Goal: Task Accomplishment & Management: Manage account settings

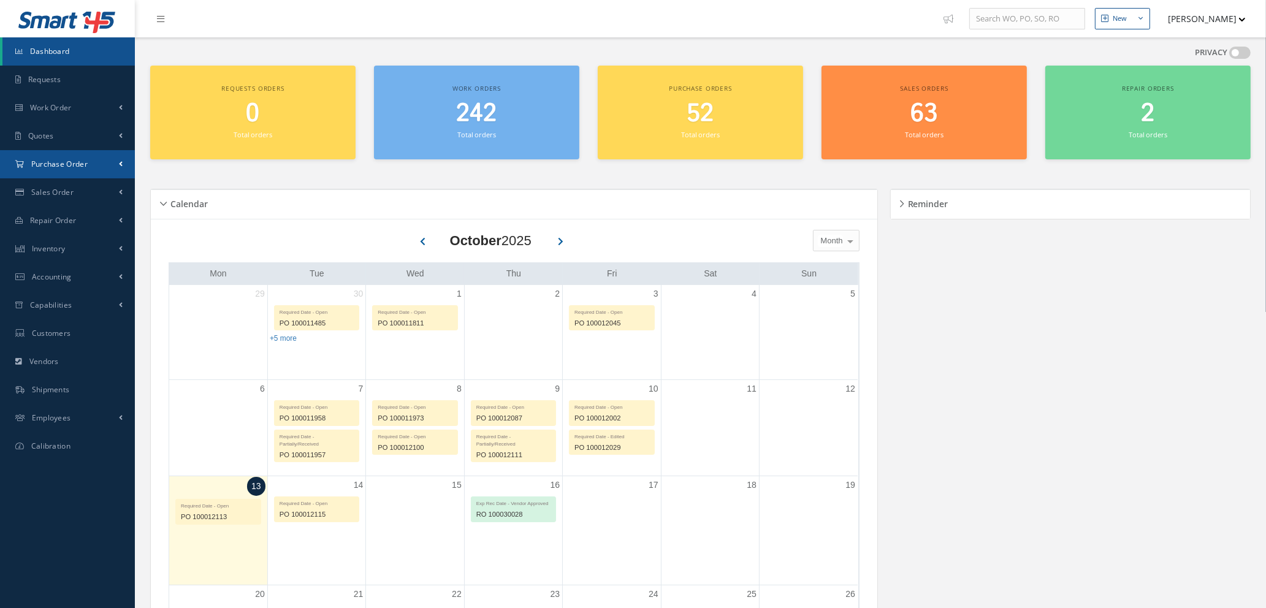
click at [72, 166] on span "Purchase Order" at bounding box center [59, 164] width 56 height 10
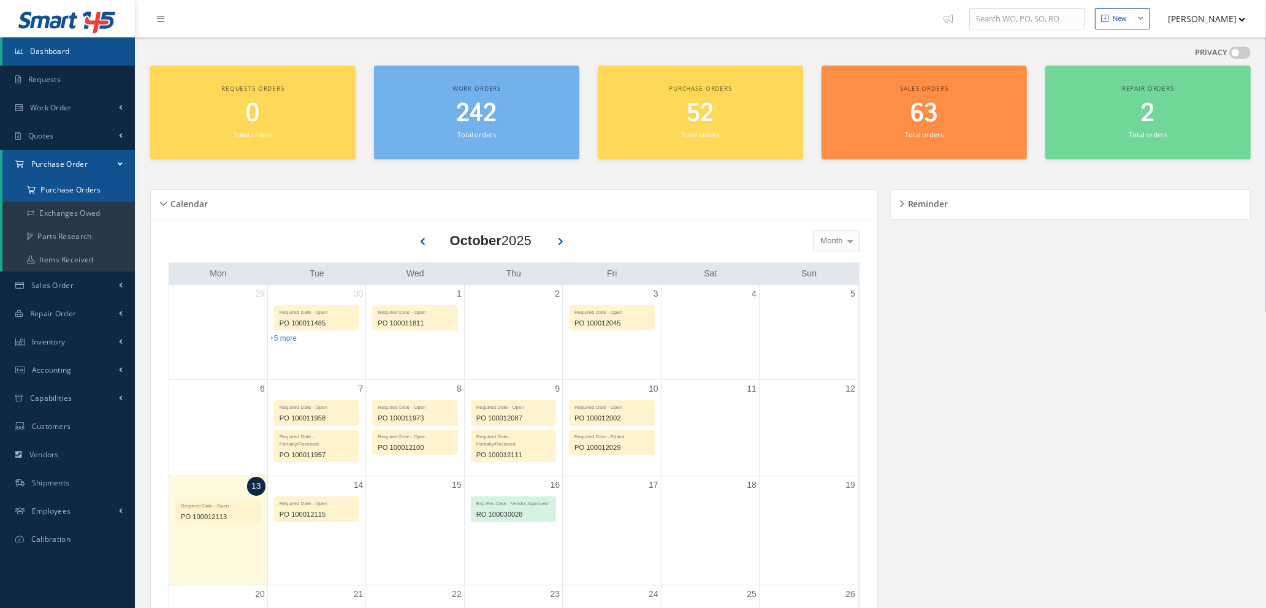
click at [74, 186] on a=1&status_id=2&status_id=3&status_id=5&collapsedFilters"] "Purchase Orders" at bounding box center [68, 189] width 132 height 23
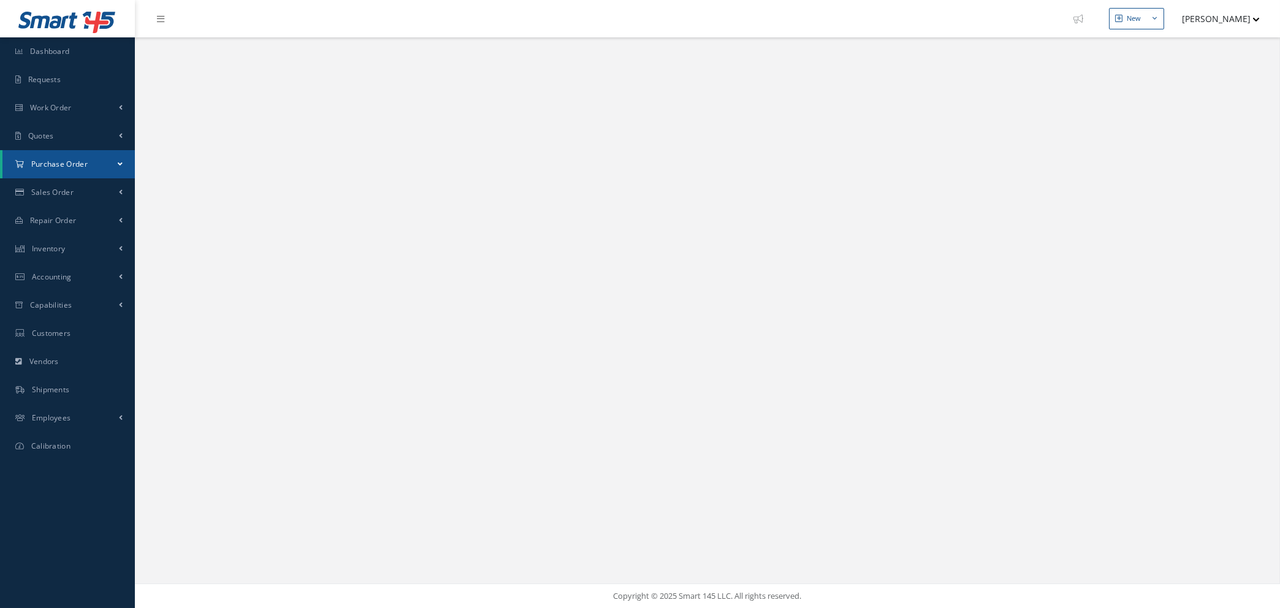
select select "25"
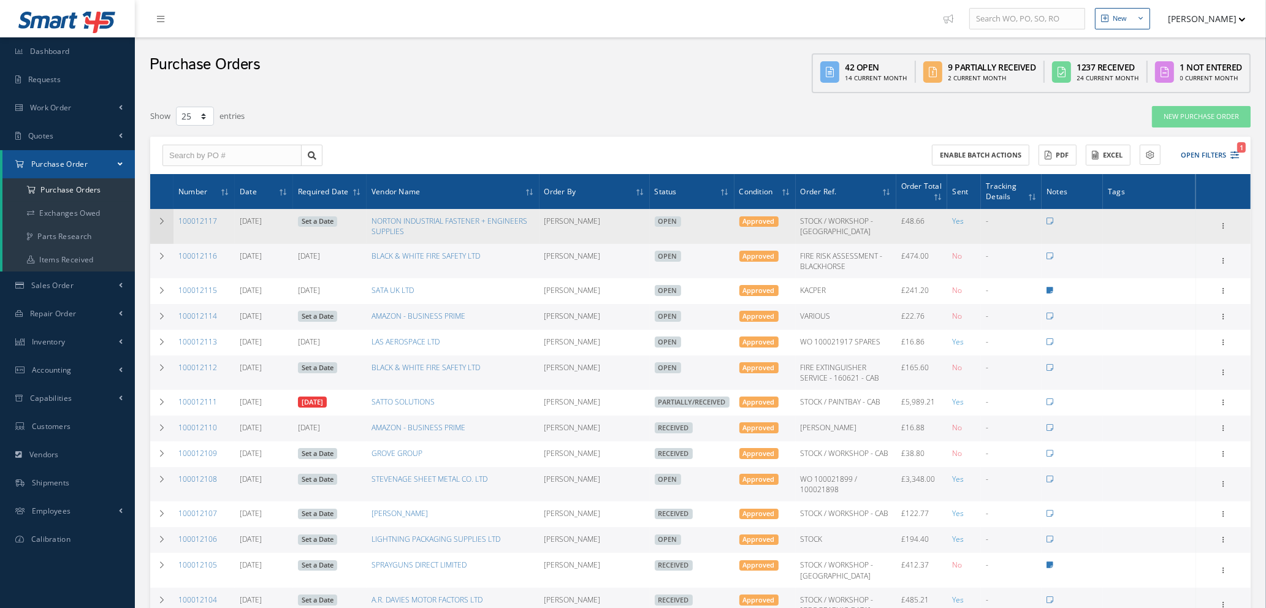
click at [156, 216] on td at bounding box center [161, 226] width 23 height 34
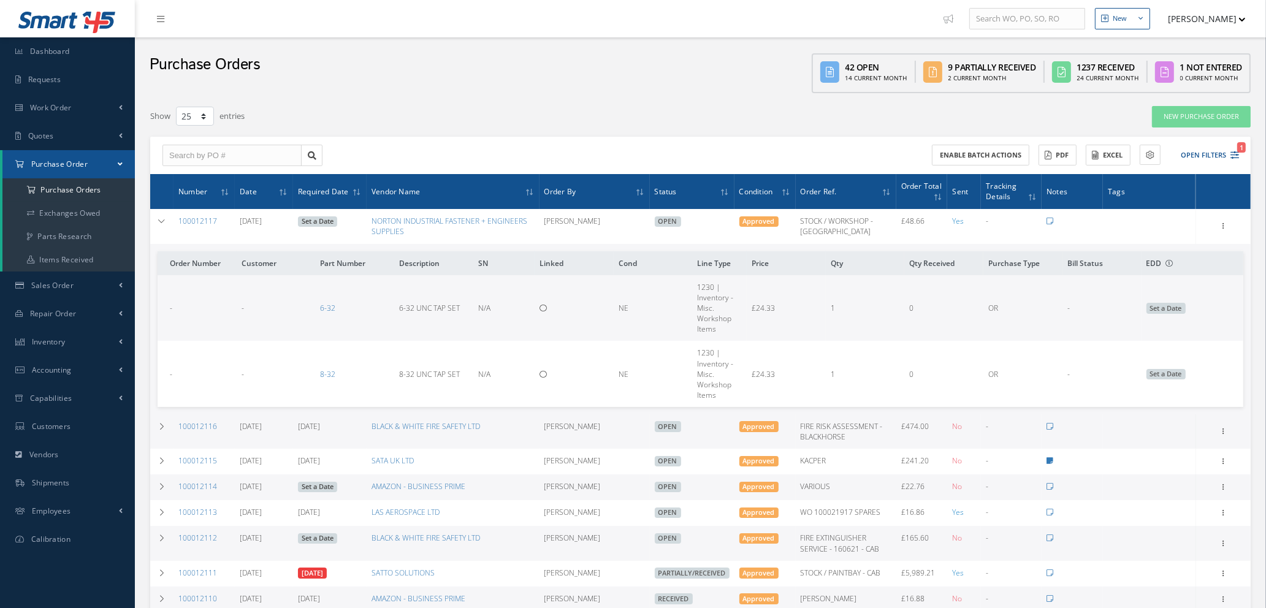
click at [325, 224] on link "Set a Date" at bounding box center [317, 221] width 39 height 11
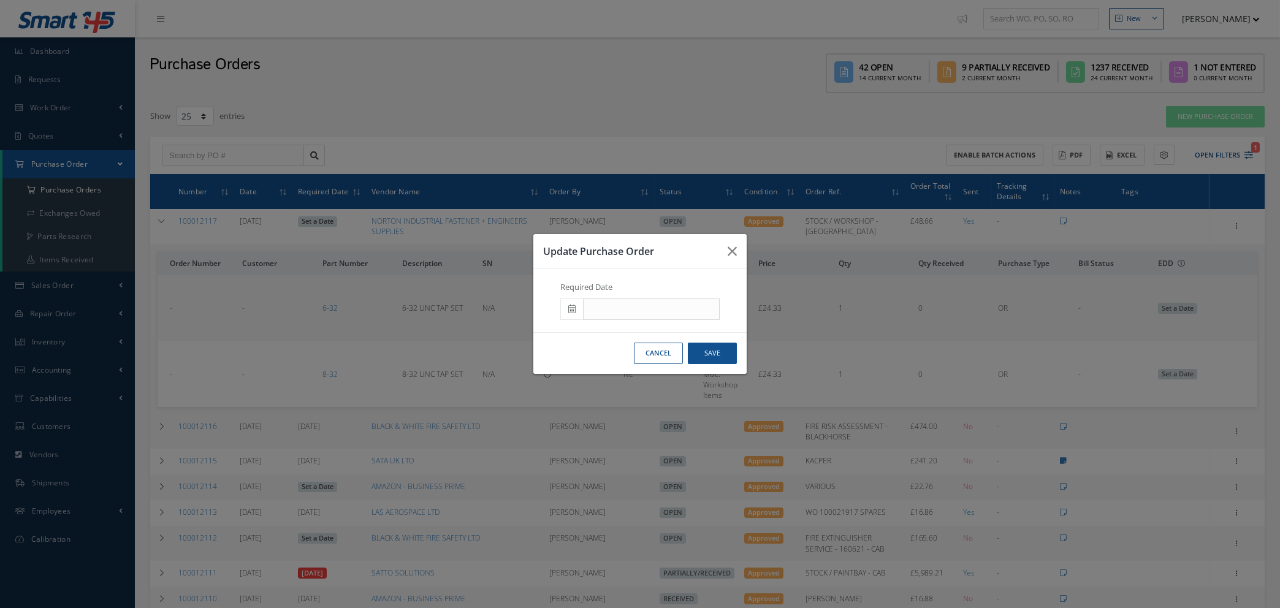
click at [570, 309] on icon at bounding box center [571, 309] width 7 height 9
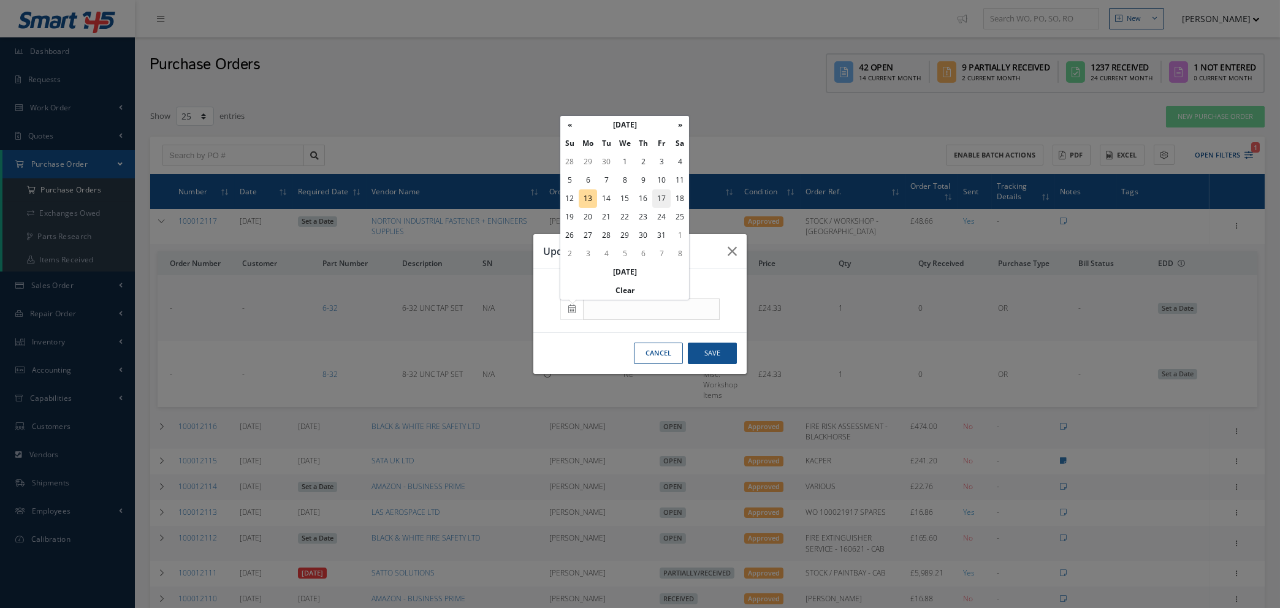
click at [663, 198] on td "17" at bounding box center [661, 198] width 18 height 18
type input "10/17/2025"
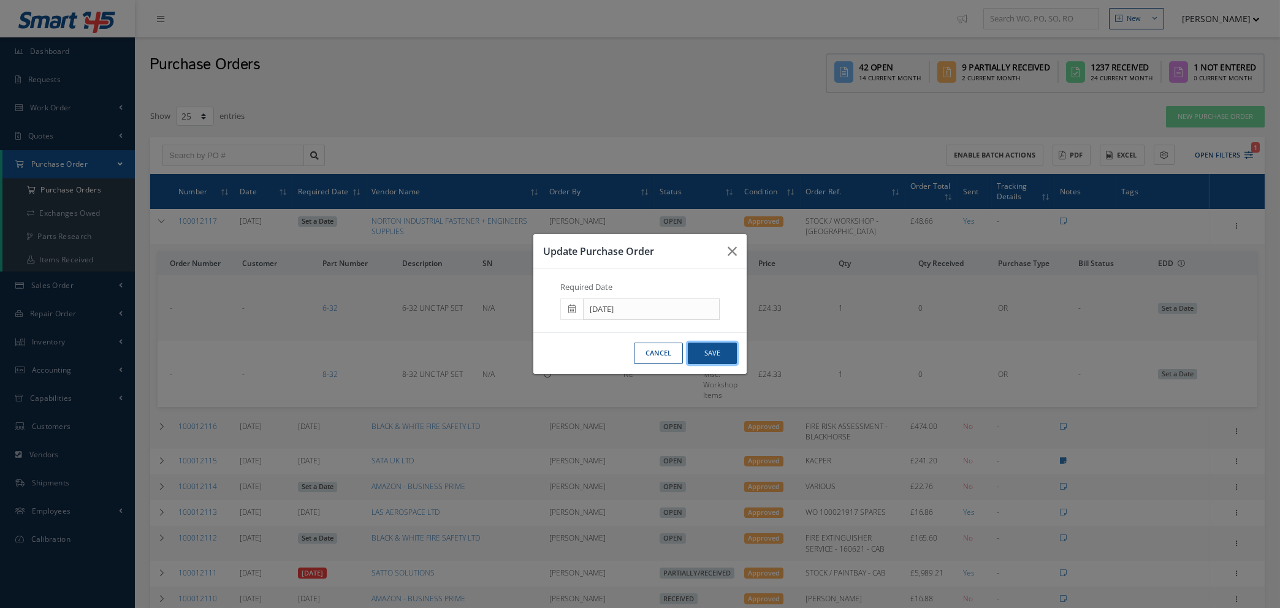
click at [713, 355] on button "Save" at bounding box center [712, 353] width 49 height 21
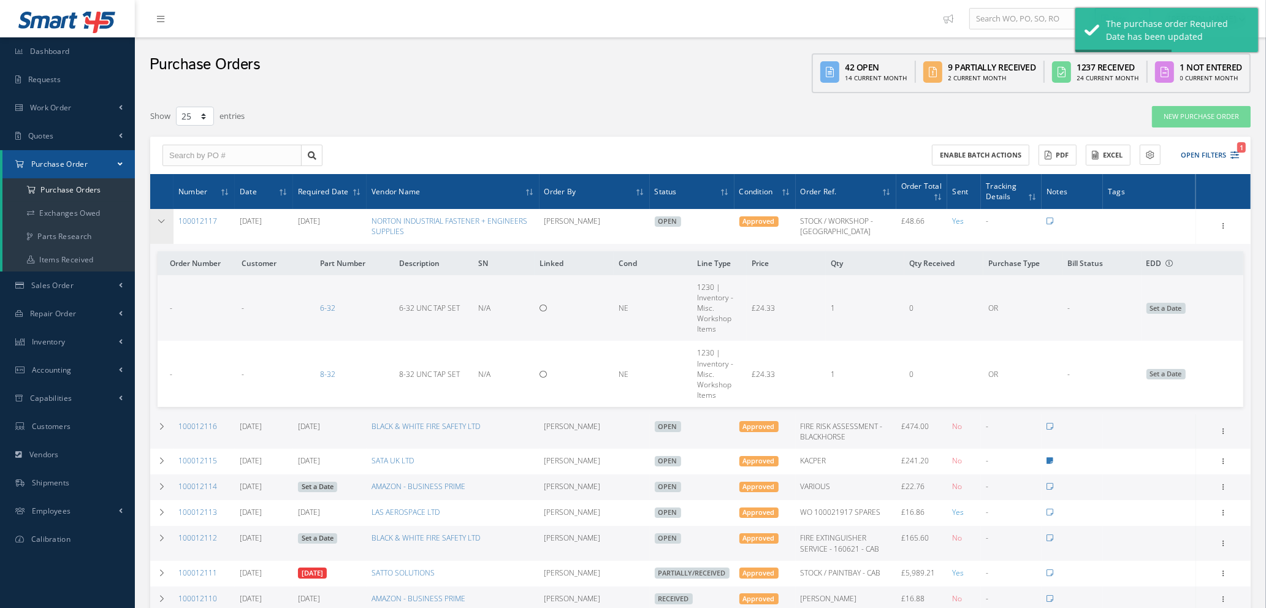
click at [156, 214] on td at bounding box center [161, 226] width 23 height 34
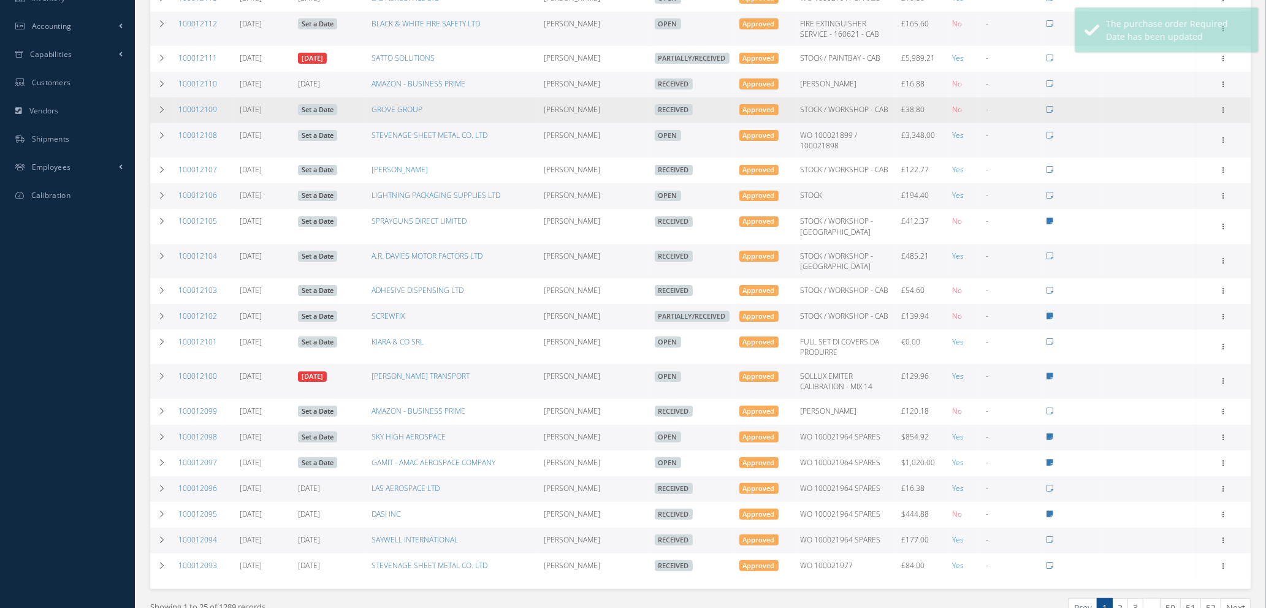
scroll to position [442, 0]
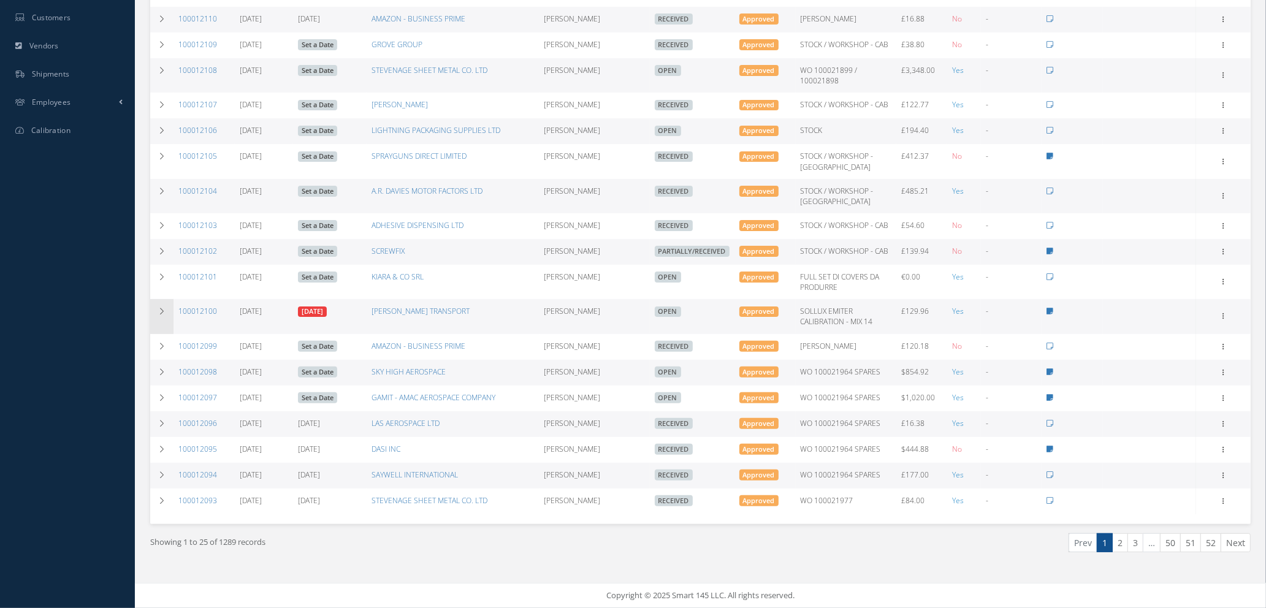
click at [163, 314] on icon at bounding box center [162, 311] width 9 height 7
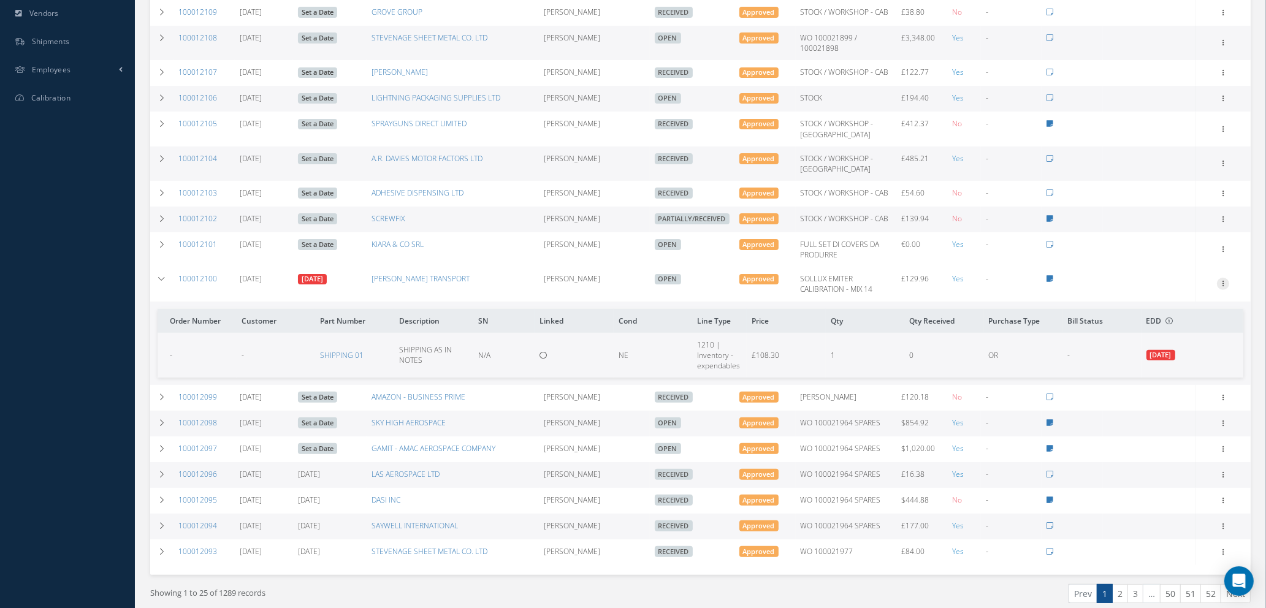
click at [1223, 288] on icon at bounding box center [1223, 283] width 12 height 10
click at [1168, 300] on link "Receive" at bounding box center [1167, 292] width 97 height 16
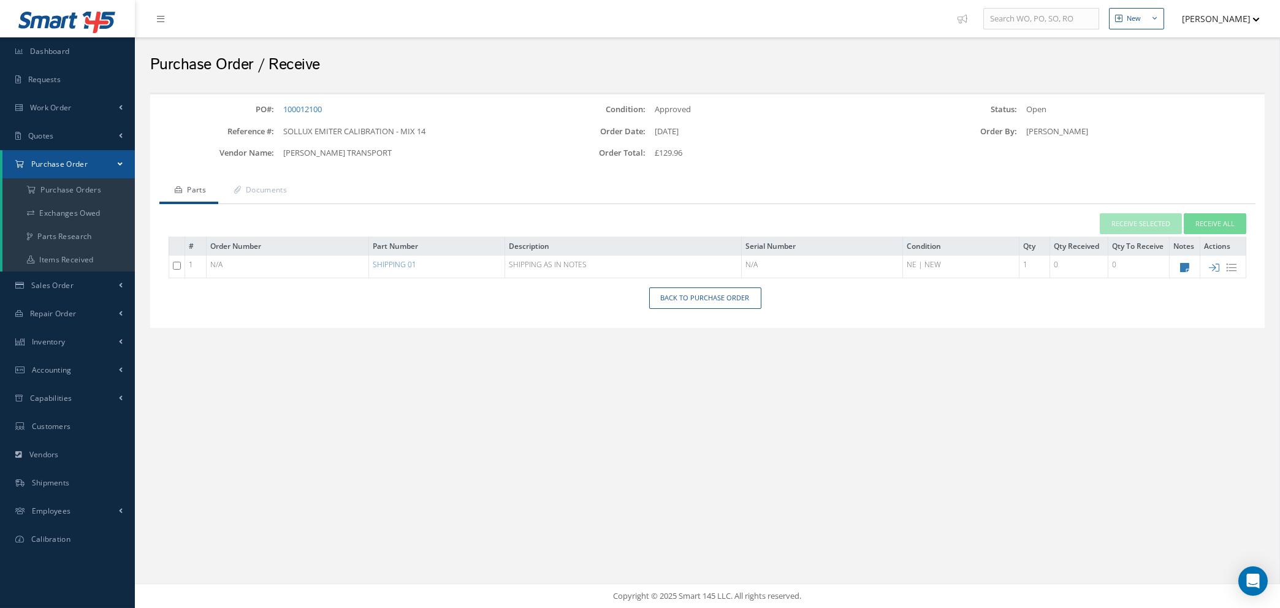
click at [174, 264] on input "checkbox" at bounding box center [177, 266] width 8 height 8
checkbox input "true"
click at [1145, 217] on button "Receive Selected" at bounding box center [1141, 223] width 82 height 21
type input "[DATE]"
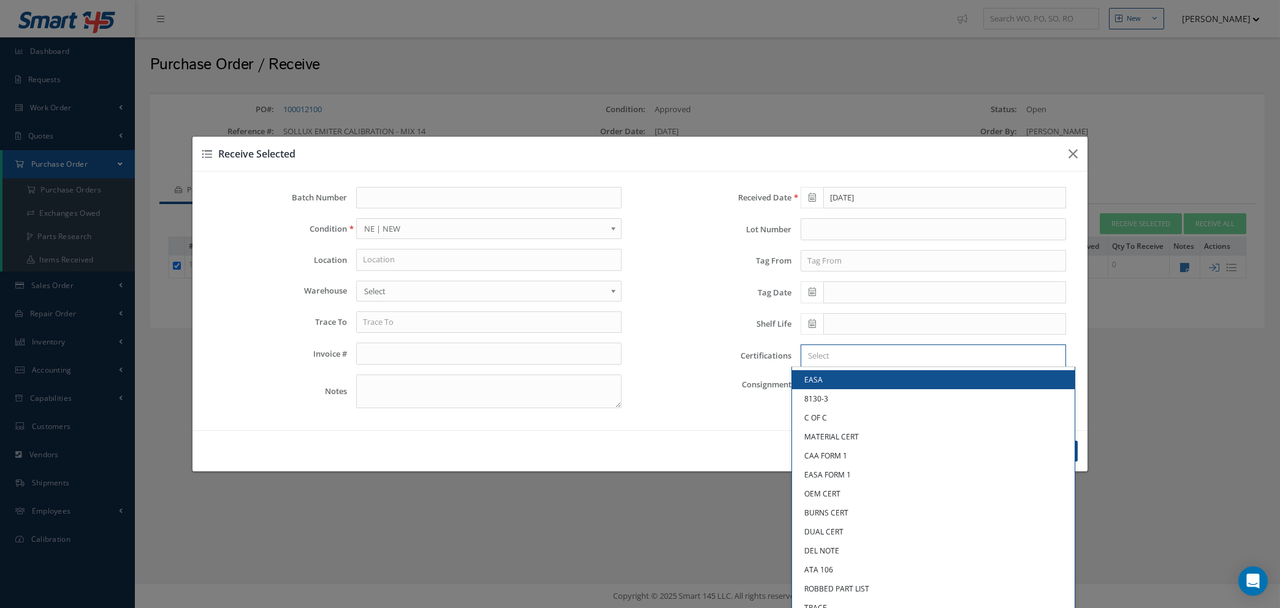
click at [835, 362] on input "Search for option" at bounding box center [931, 356] width 256 height 13
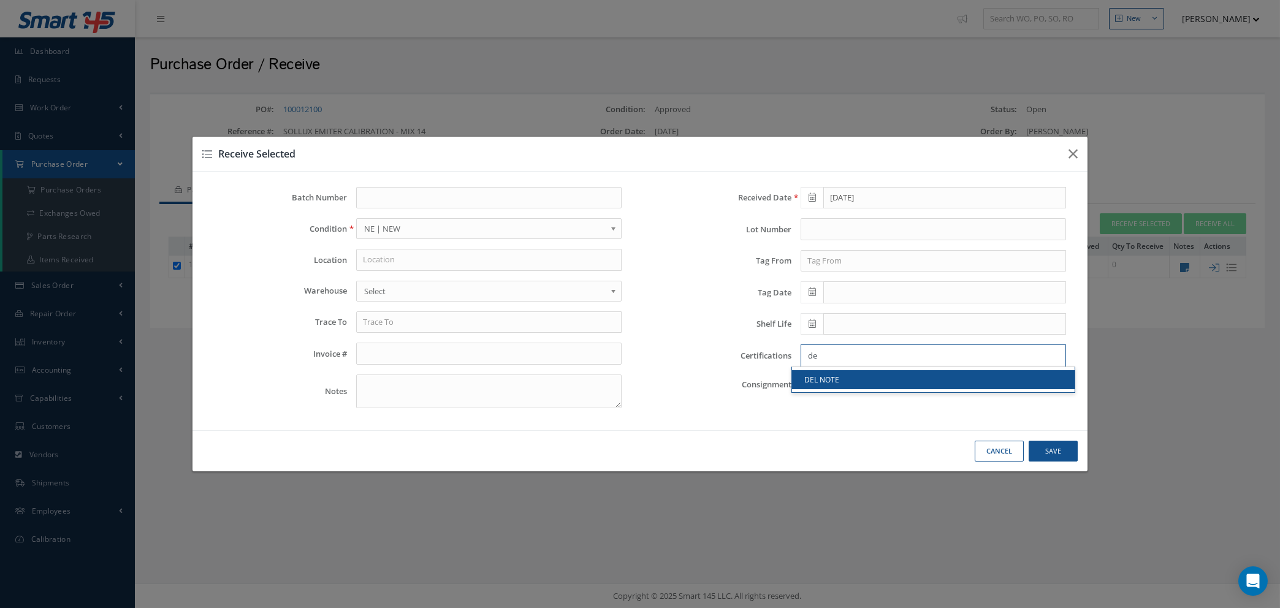
type input "de"
click at [846, 384] on link "DEL NOTE" at bounding box center [933, 379] width 283 height 19
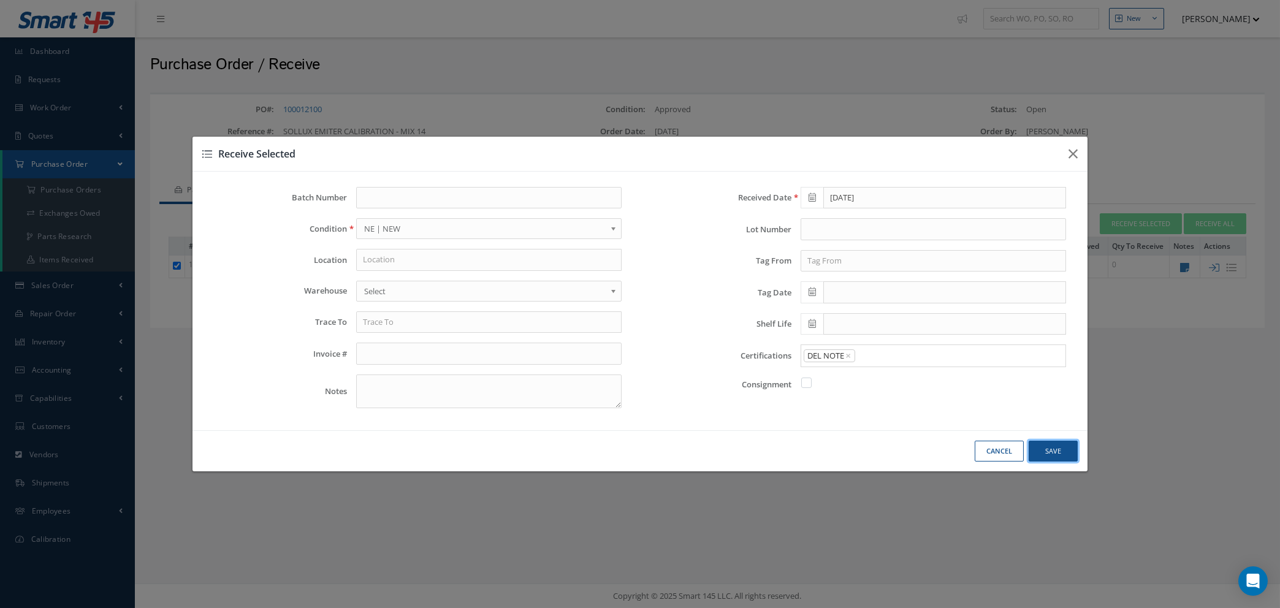
click at [1049, 454] on button "Save" at bounding box center [1053, 451] width 49 height 21
checkbox input "false"
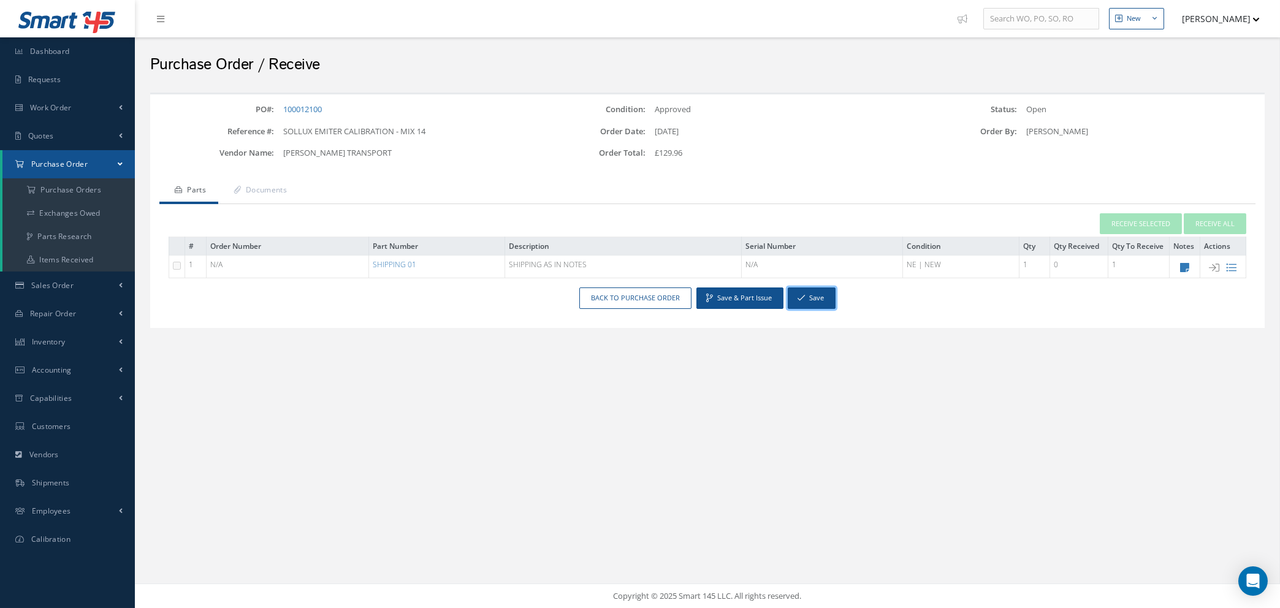
click at [817, 299] on button "Save" at bounding box center [812, 298] width 48 height 21
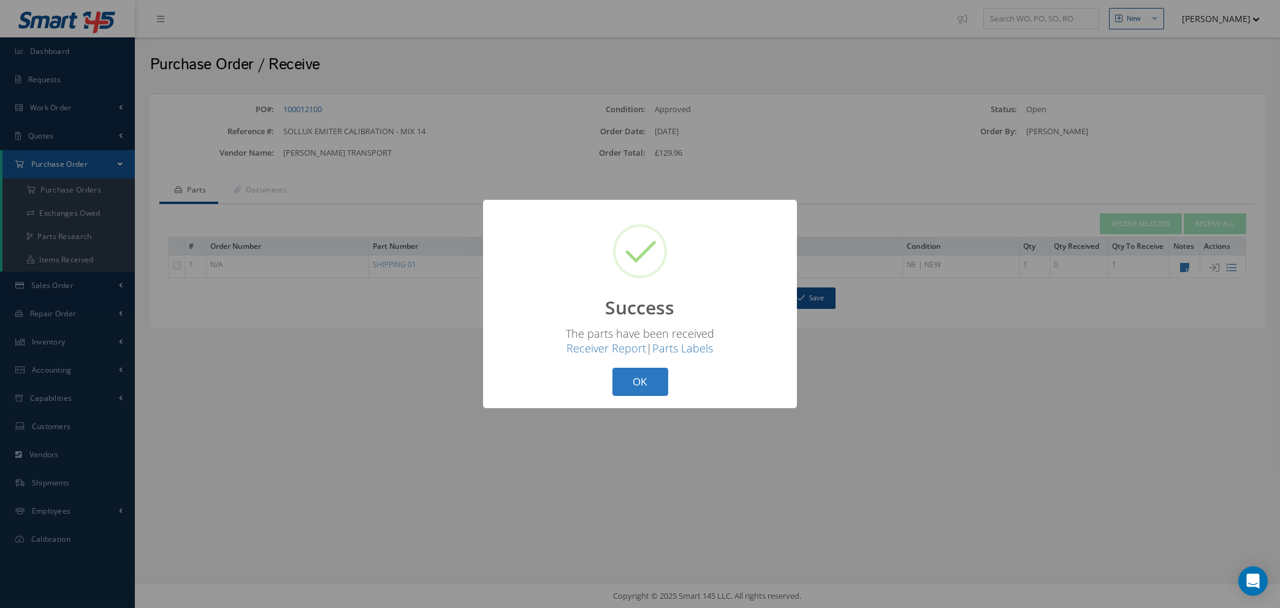
click at [648, 387] on button "OK" at bounding box center [641, 382] width 56 height 29
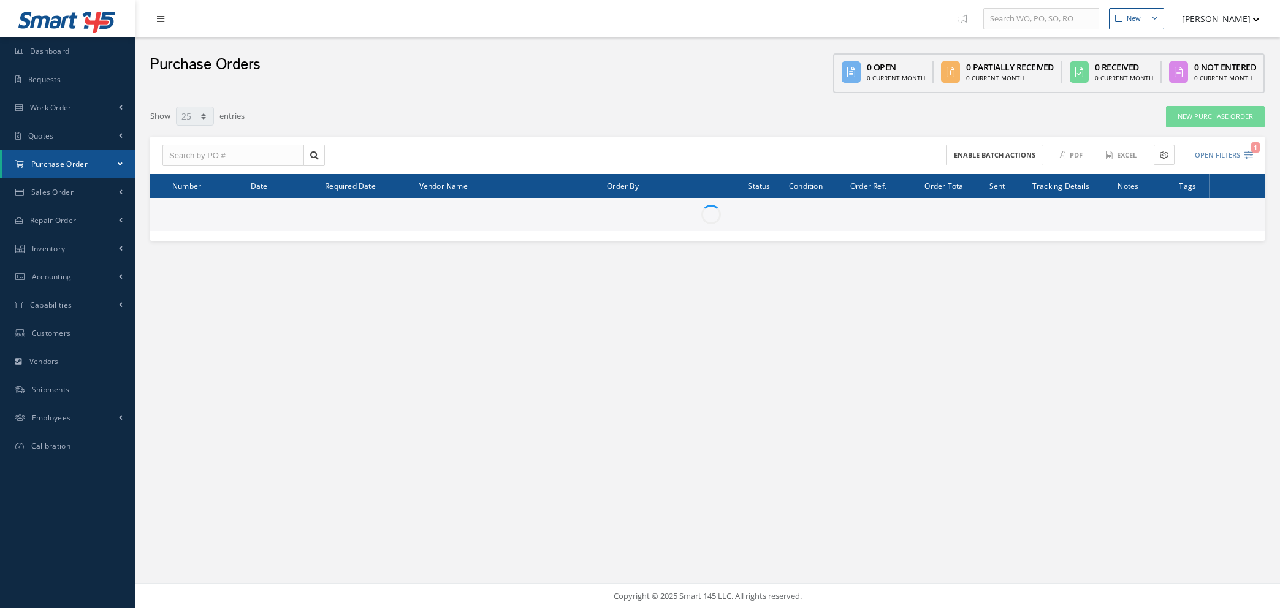
select select "25"
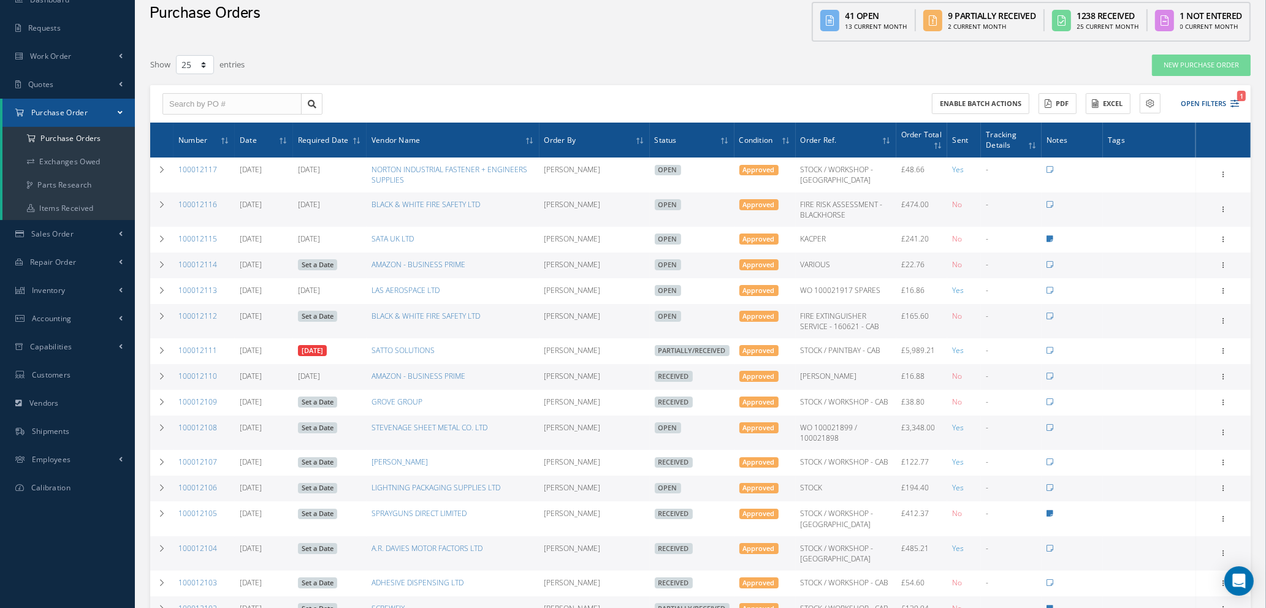
scroll to position [92, 0]
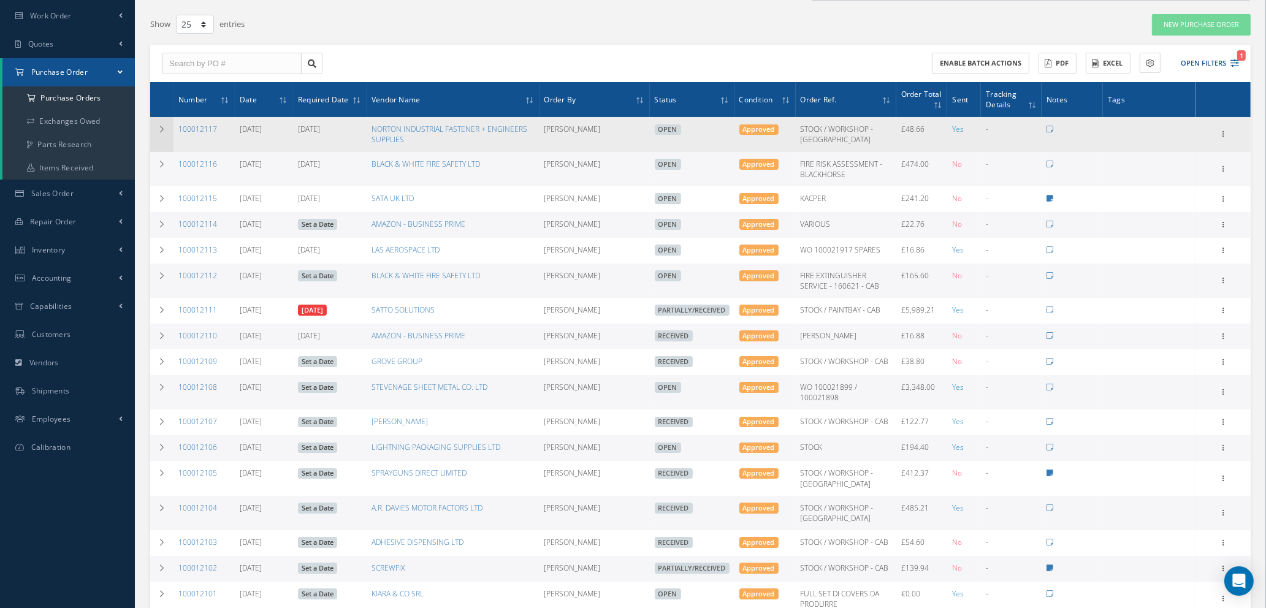
click at [160, 126] on icon at bounding box center [162, 129] width 9 height 7
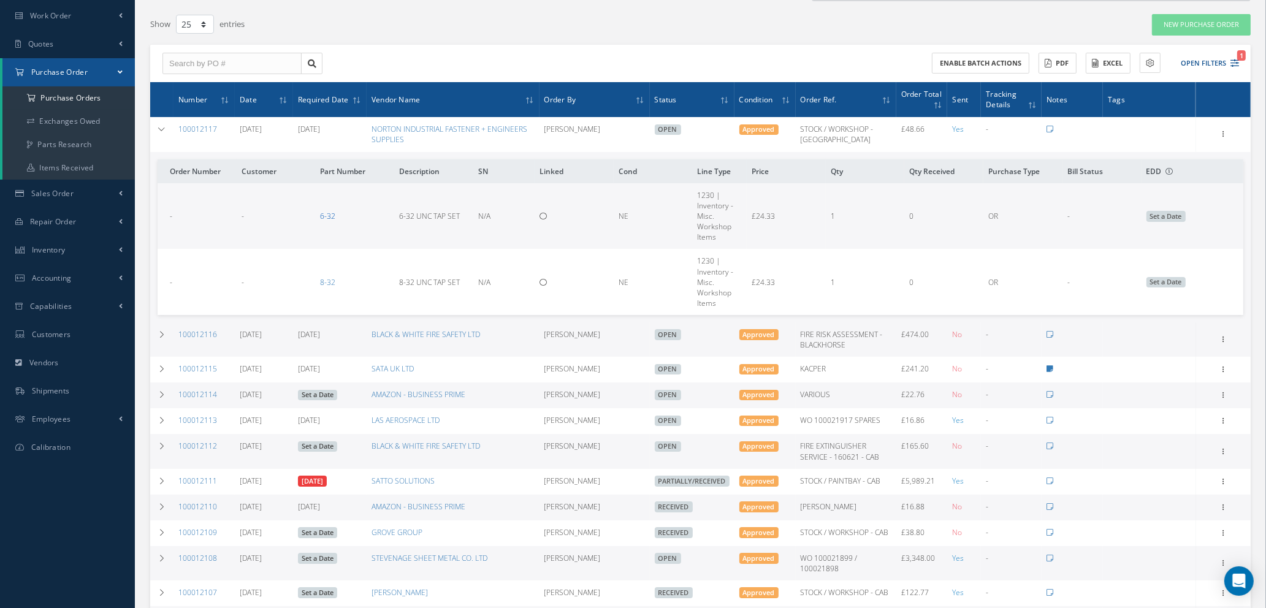
click at [331, 215] on link "6-32" at bounding box center [327, 216] width 15 height 10
click at [1237, 59] on icon "1" at bounding box center [1235, 63] width 9 height 9
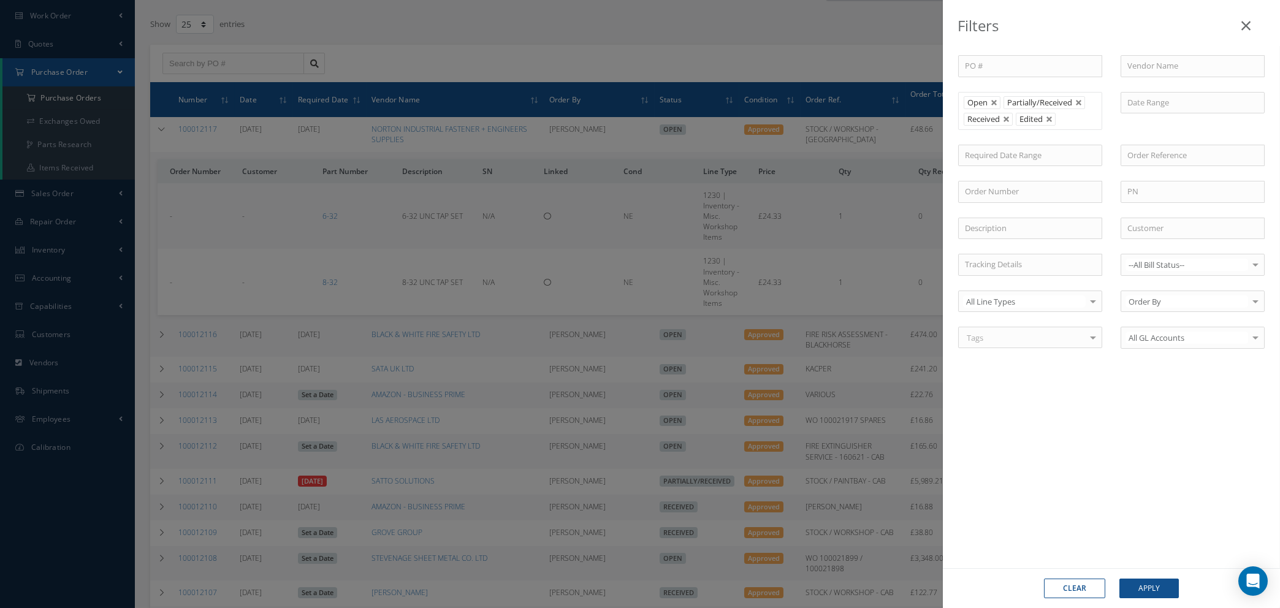
click at [1245, 22] on icon at bounding box center [1246, 25] width 9 height 15
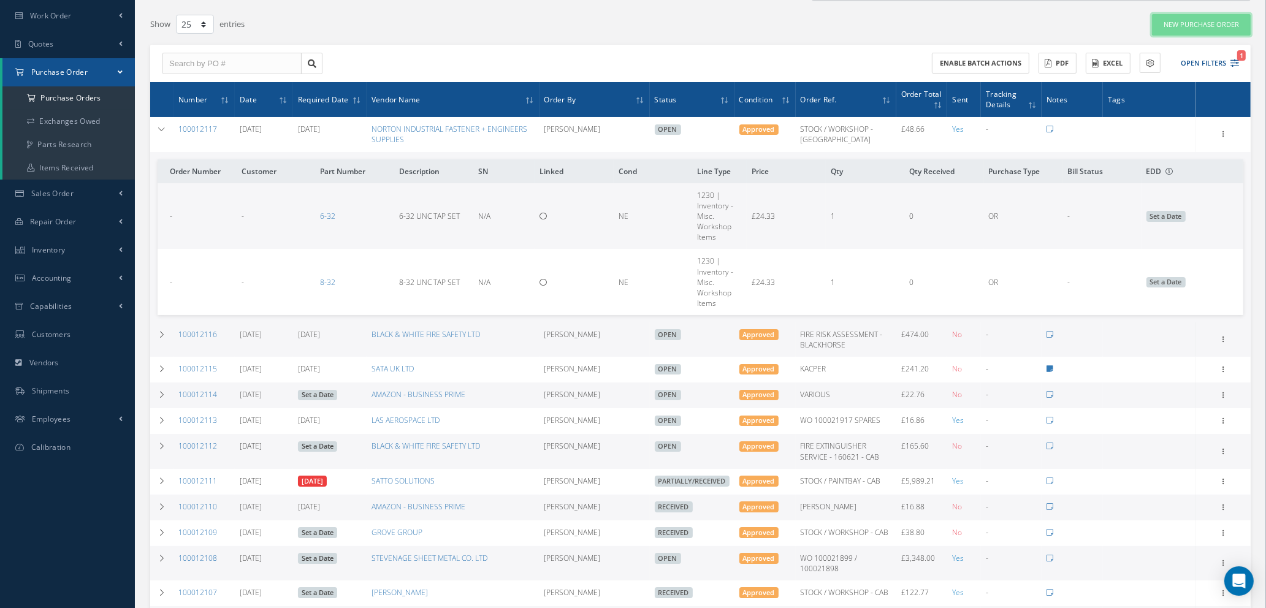
click at [1202, 25] on link "New Purchase Order" at bounding box center [1201, 24] width 99 height 21
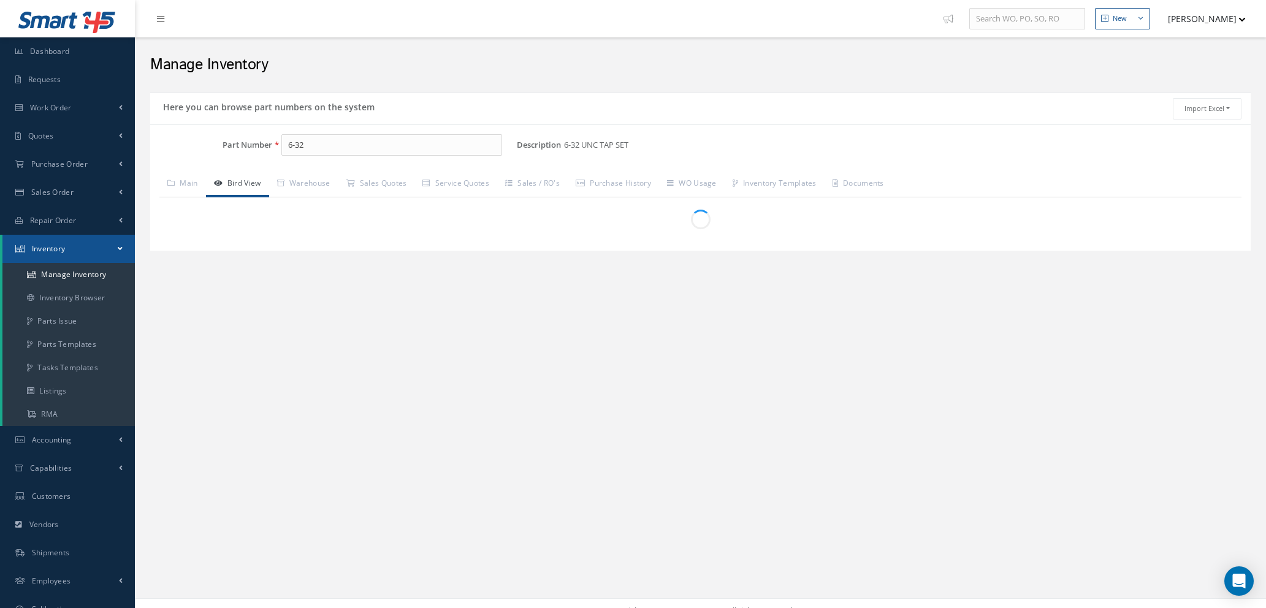
click at [85, 272] on link "Manage Inventory" at bounding box center [68, 274] width 132 height 23
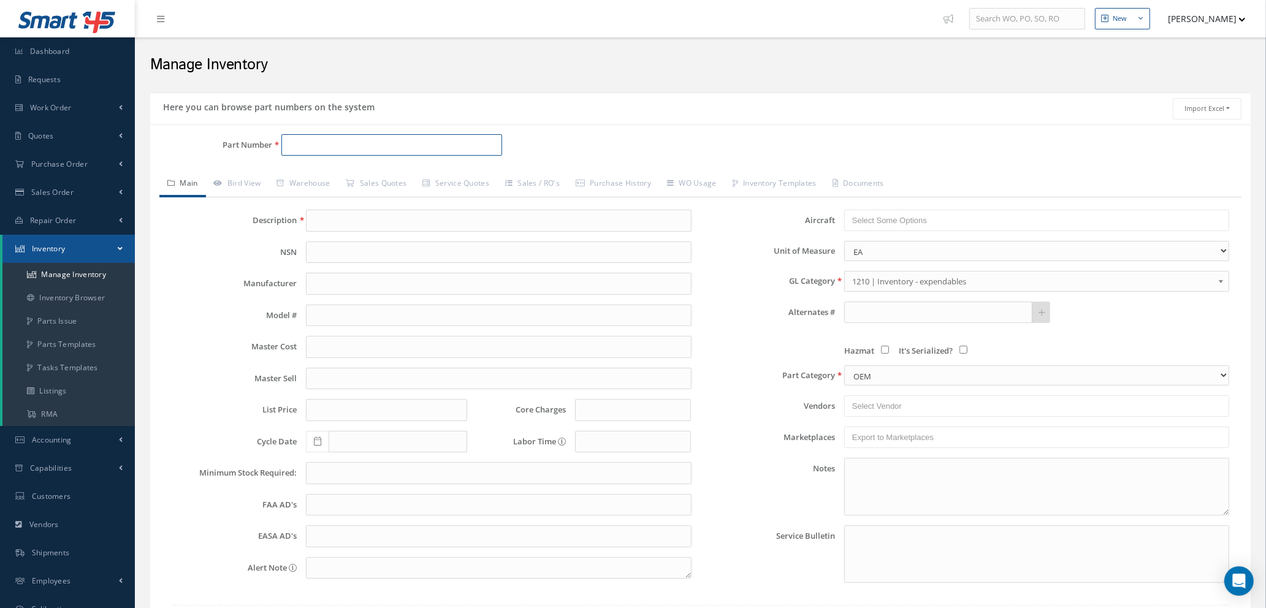
click at [327, 145] on input "Part Number" at bounding box center [391, 145] width 221 height 22
click at [325, 142] on input "doub-13-1300mm" at bounding box center [391, 145] width 221 height 22
drag, startPoint x: 357, startPoint y: 148, endPoint x: 374, endPoint y: 151, distance: 17.4
click at [357, 147] on input "doub-13-300mm" at bounding box center [391, 145] width 221 height 22
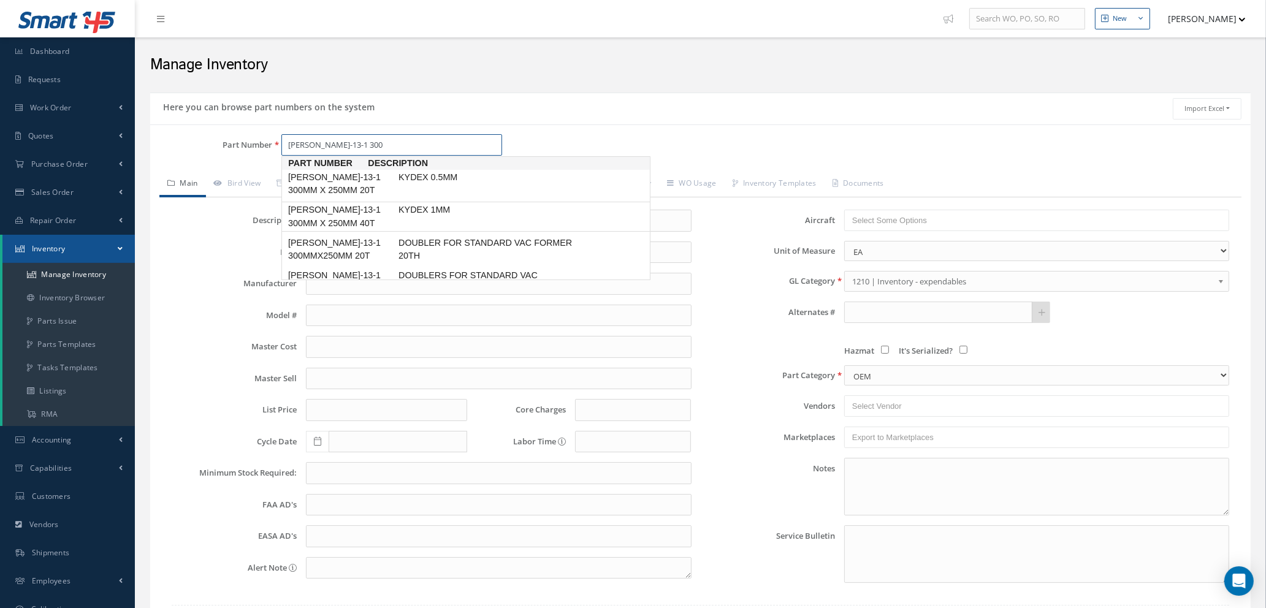
click at [418, 218] on link "DOUB-13-1 300MM X 250MM 40T KYDEX 1MM" at bounding box center [465, 217] width 369 height 30
type input "[PERSON_NAME]-13-1 300MM X 250MM 40T"
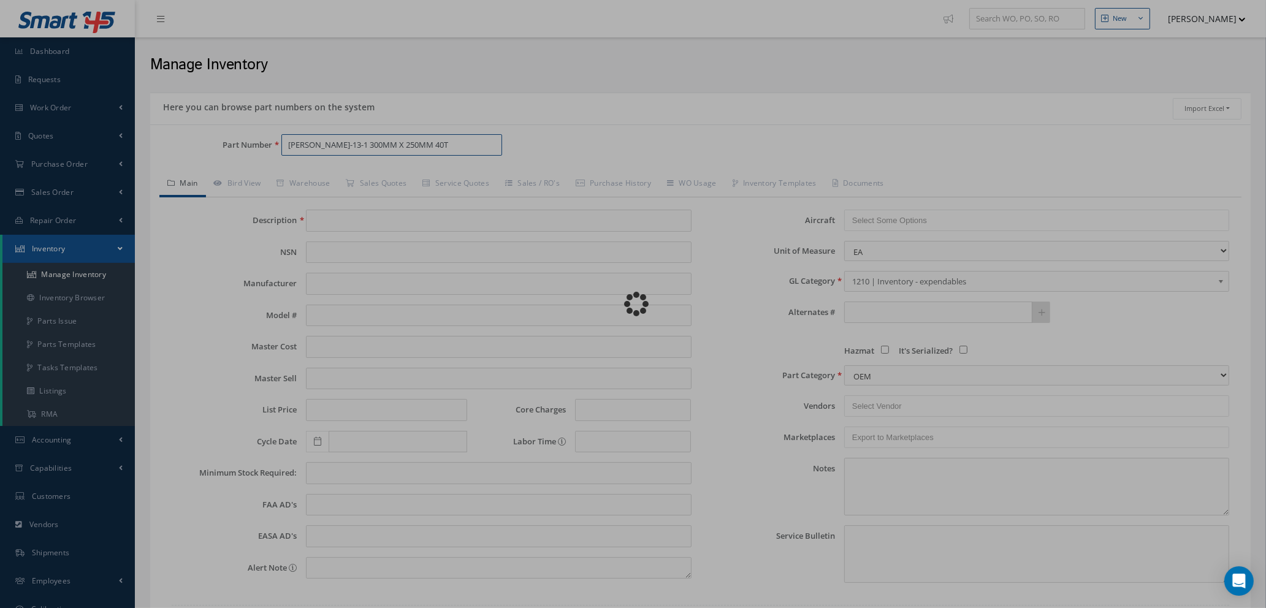
type input "KYDEX 1MM"
type input "4.50"
type input "0.00"
type textarea "C OF C -- Natasha 09/06/2024 05:11AM"
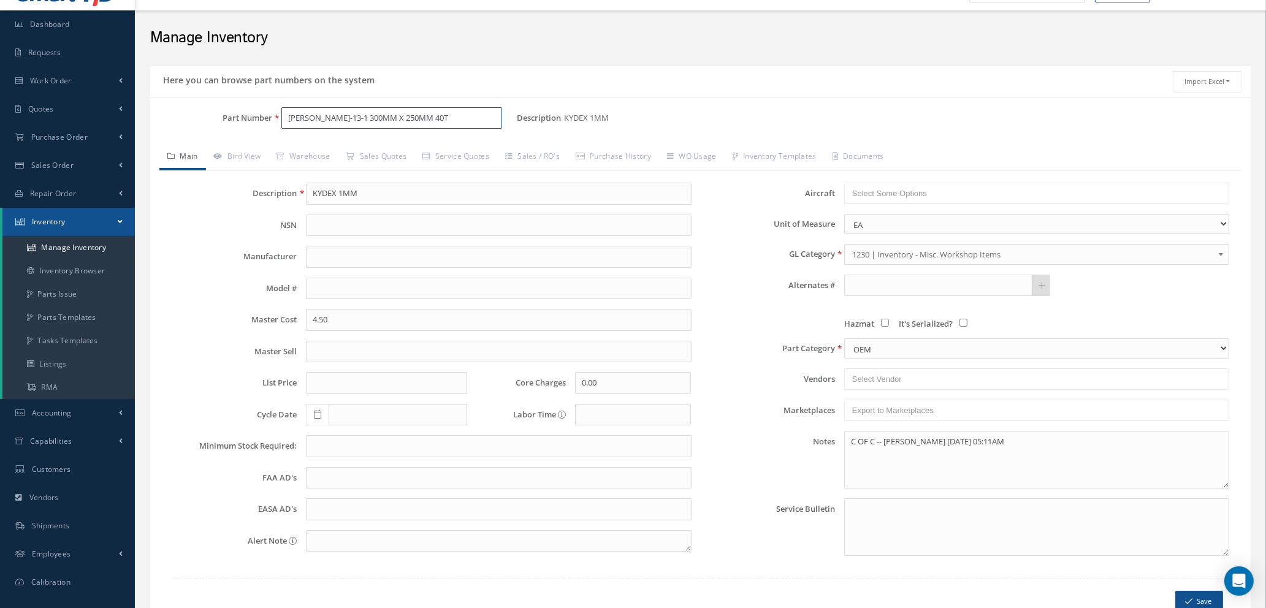
scroll to position [1, 0]
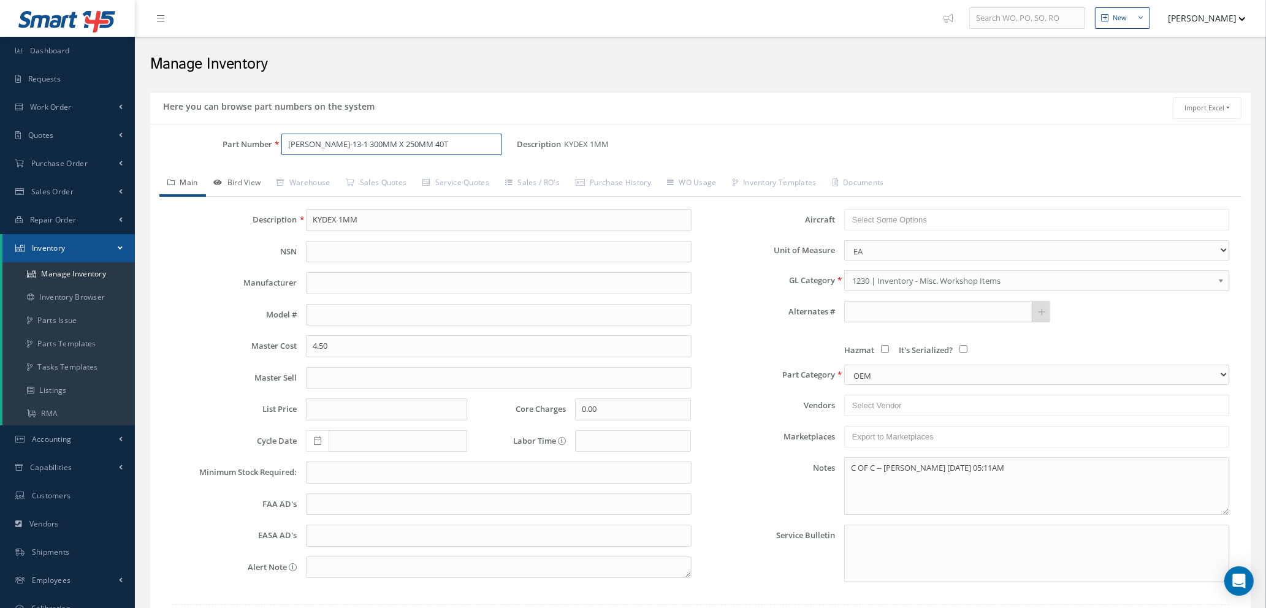
type input "[PERSON_NAME]-13-1 300MM X 250MM 40T"
click at [251, 186] on link "Bird View" at bounding box center [237, 184] width 63 height 26
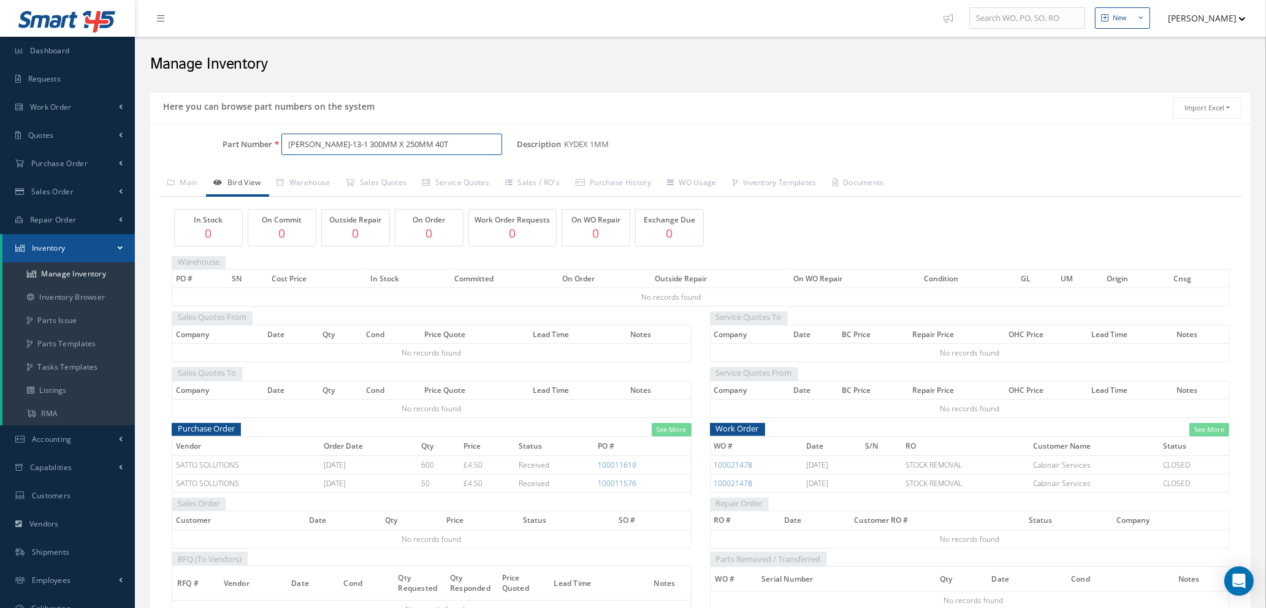
drag, startPoint x: 448, startPoint y: 152, endPoint x: 180, endPoint y: 141, distance: 268.2
click at [180, 141] on div "Part Number DOUB-13-1 300MM X 250MM 40T" at bounding box center [333, 145] width 367 height 22
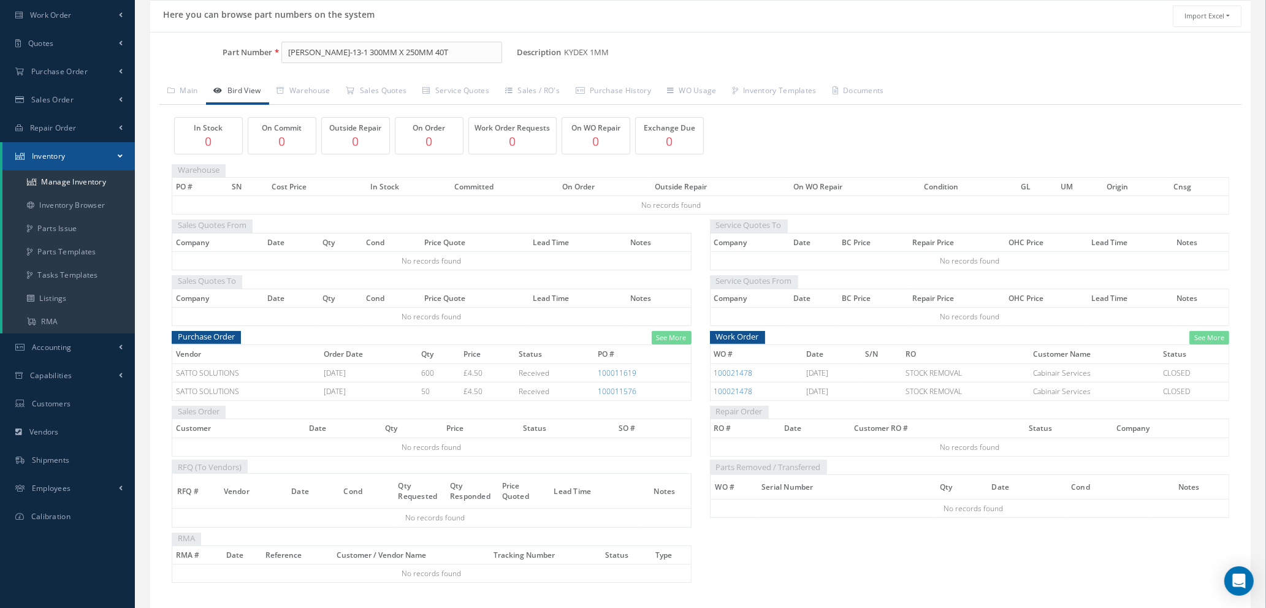
scroll to position [134, 0]
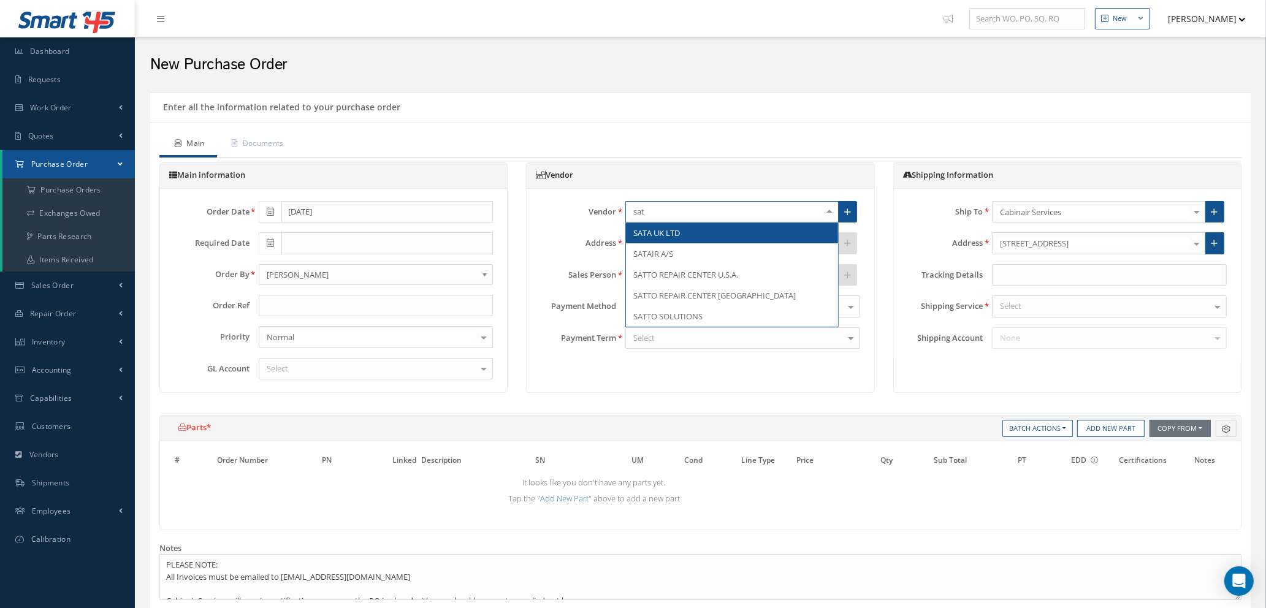
type input "satt"
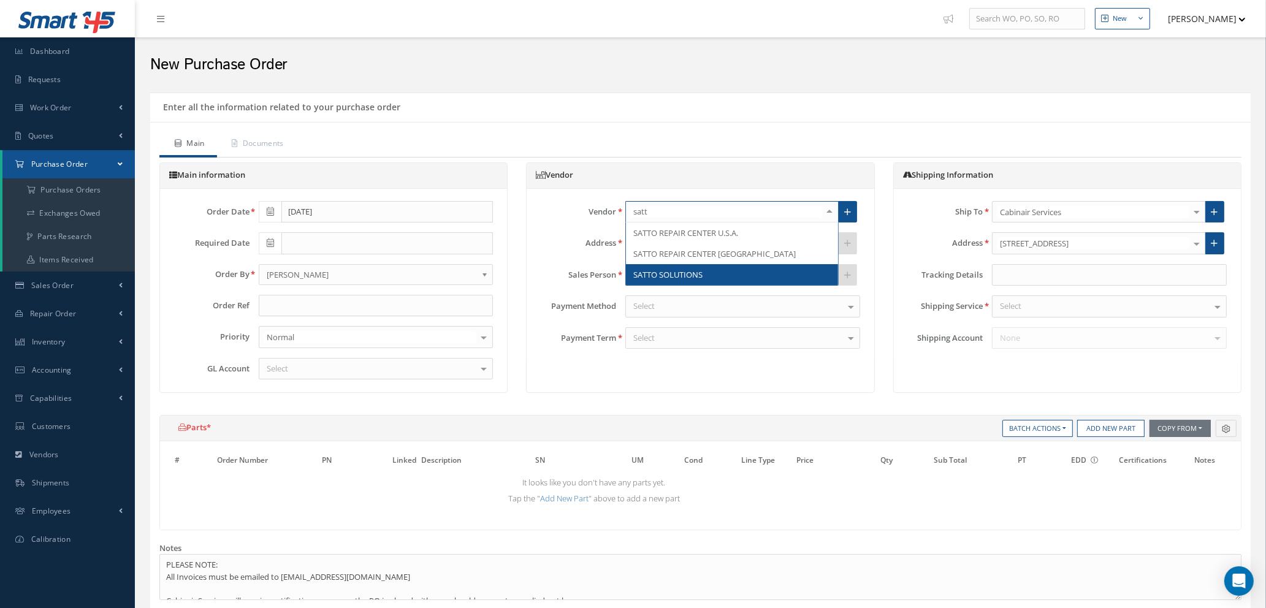
click at [683, 277] on span "SATTO SOLUTIONS" at bounding box center [667, 274] width 69 height 11
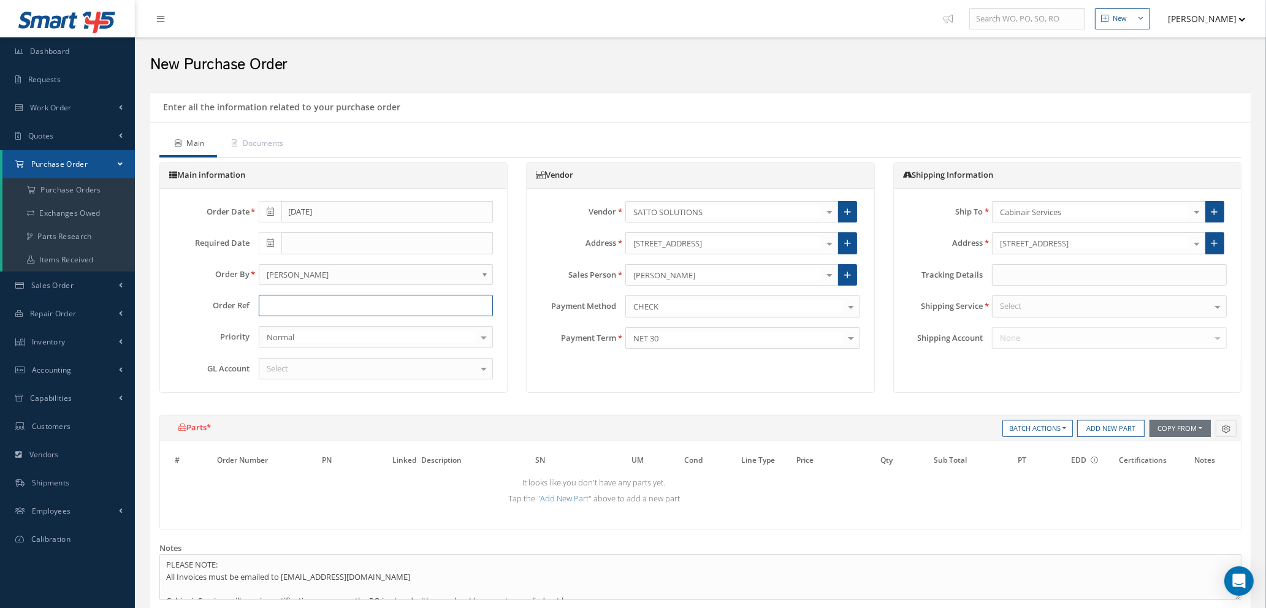
click at [278, 304] on input "text" at bounding box center [376, 306] width 235 height 22
type input "STOCK / WORKSHOP - CAB"
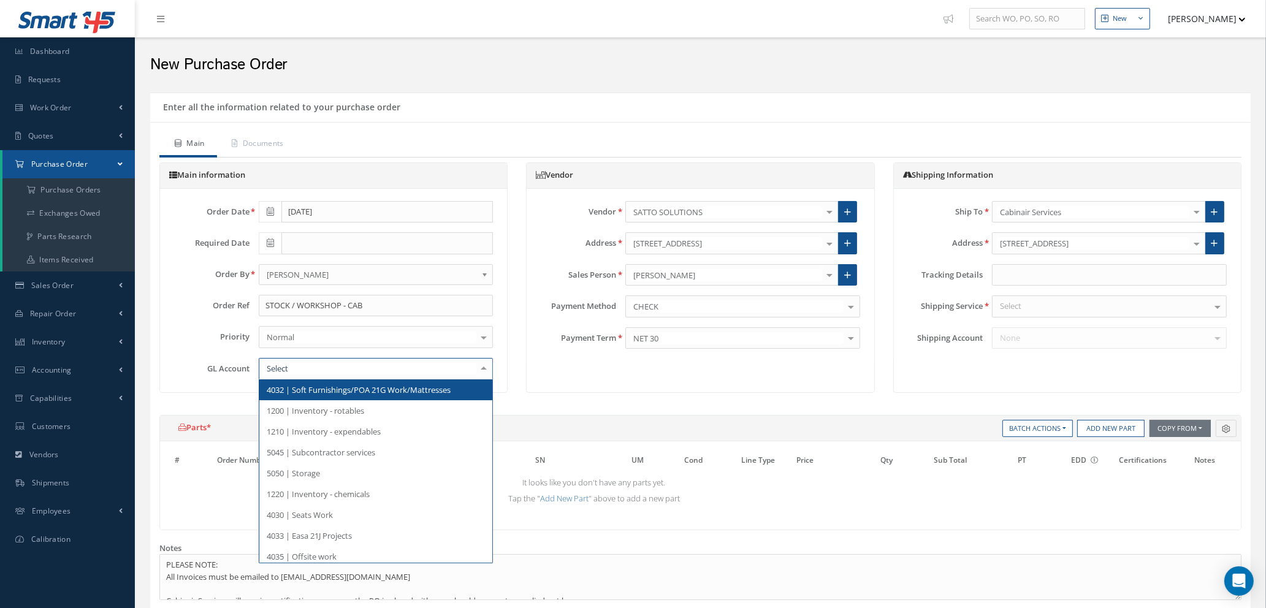
click at [405, 373] on div at bounding box center [376, 369] width 235 height 22
type input "5000"
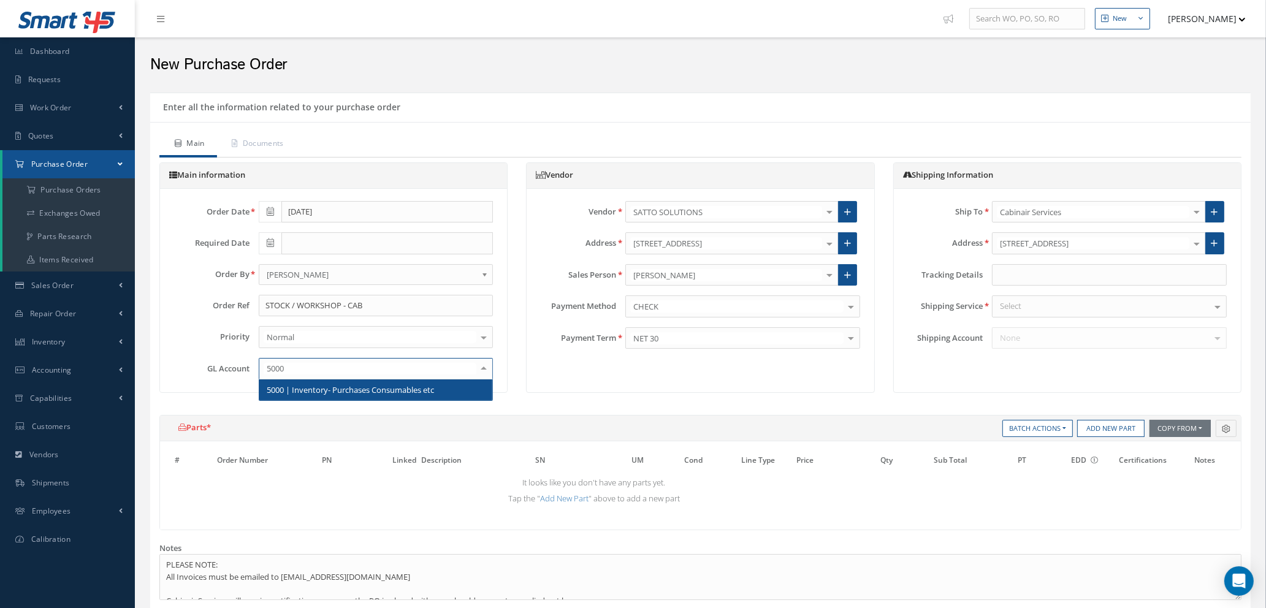
click at [410, 386] on span "5000 | Inventory- Purchases Consumables etc" at bounding box center [350, 389] width 167 height 11
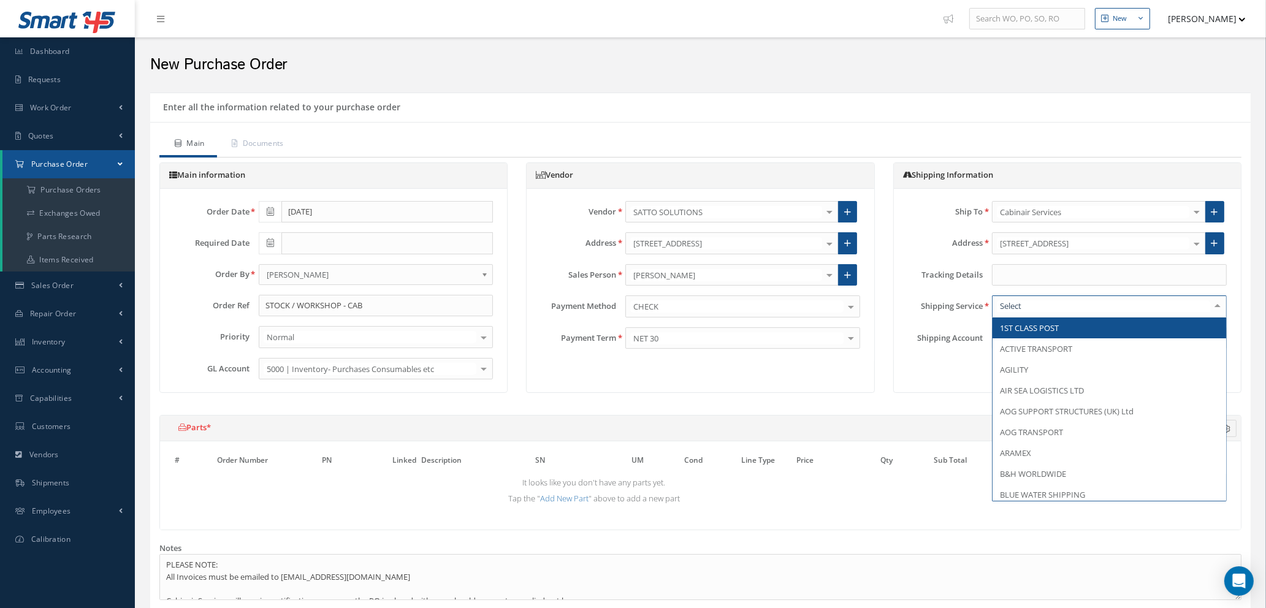
click at [1099, 307] on div at bounding box center [1109, 307] width 235 height 22
type input "you"
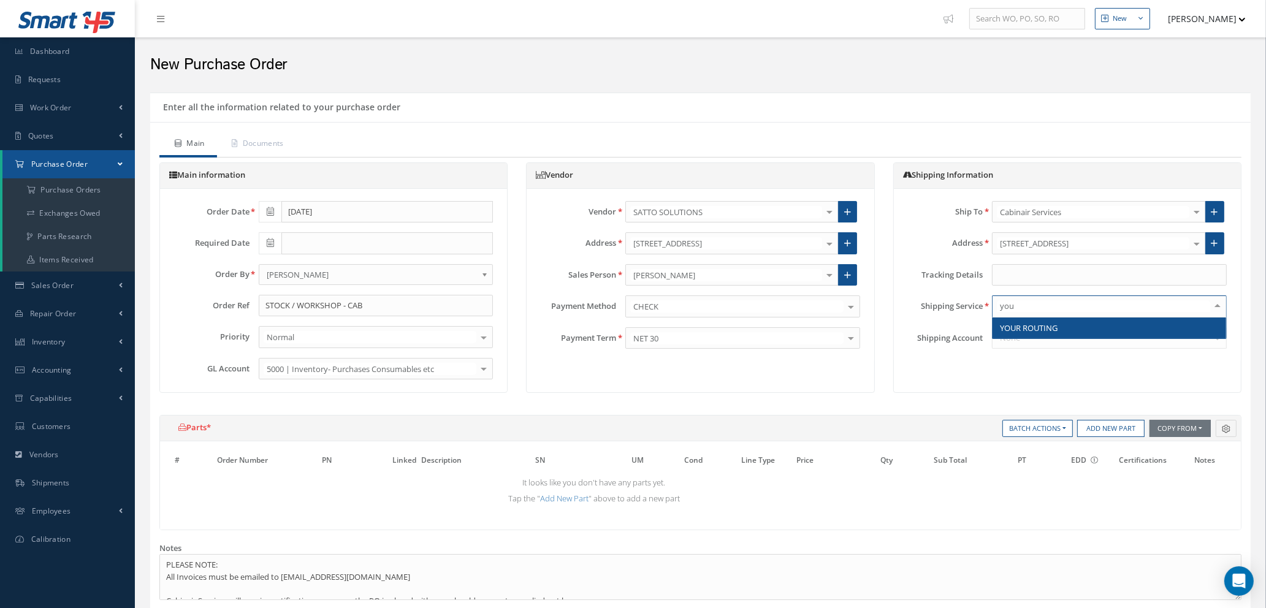
click at [1084, 323] on span "YOUR ROUTING" at bounding box center [1110, 328] width 234 height 21
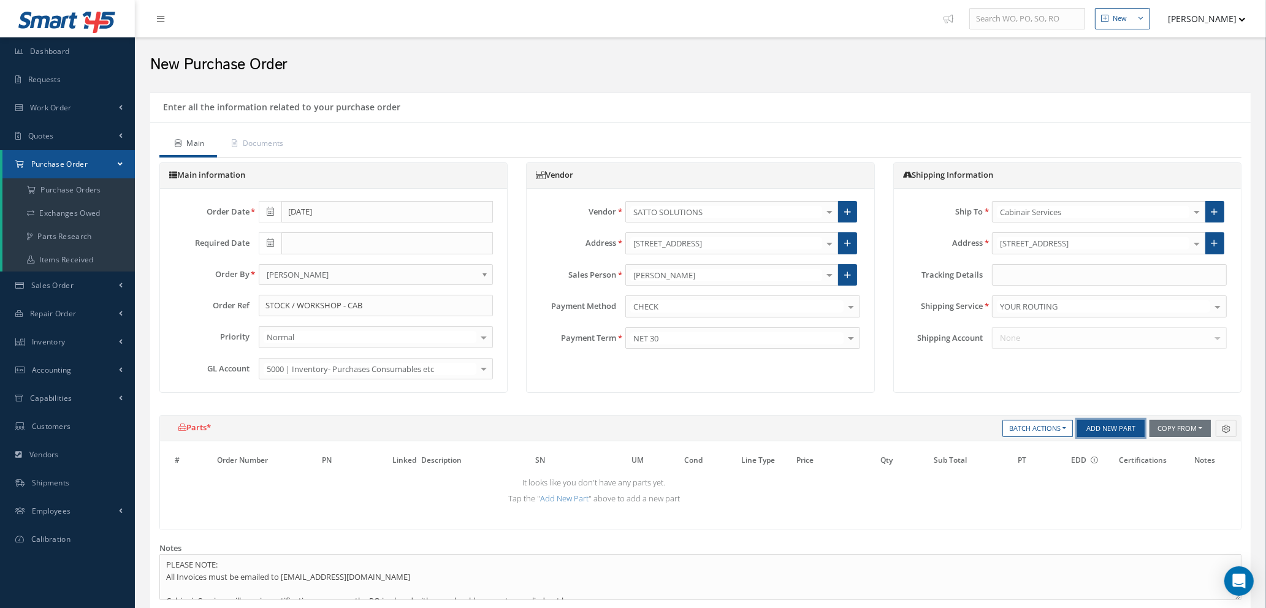
click at [1107, 428] on button "Add New Part" at bounding box center [1110, 428] width 67 height 17
select select "1"
select select "5"
select select "88"
select select "1"
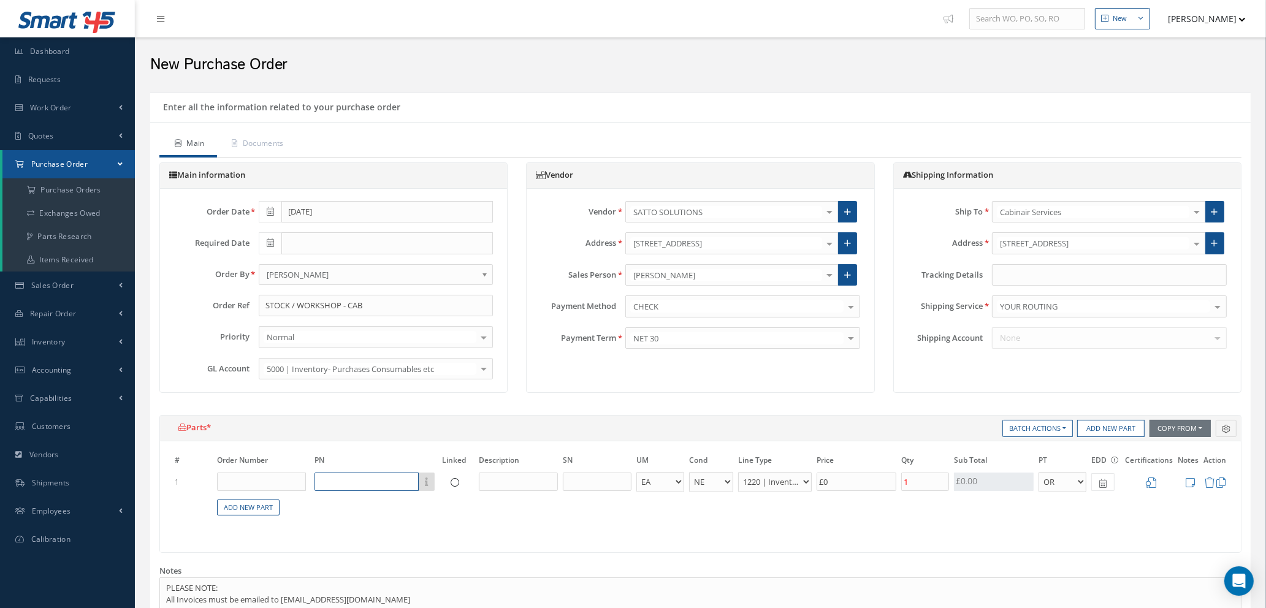
click at [326, 488] on input "text" at bounding box center [367, 482] width 104 height 18
paste input "DOUB-13-1 300MM X 250MM 40T"
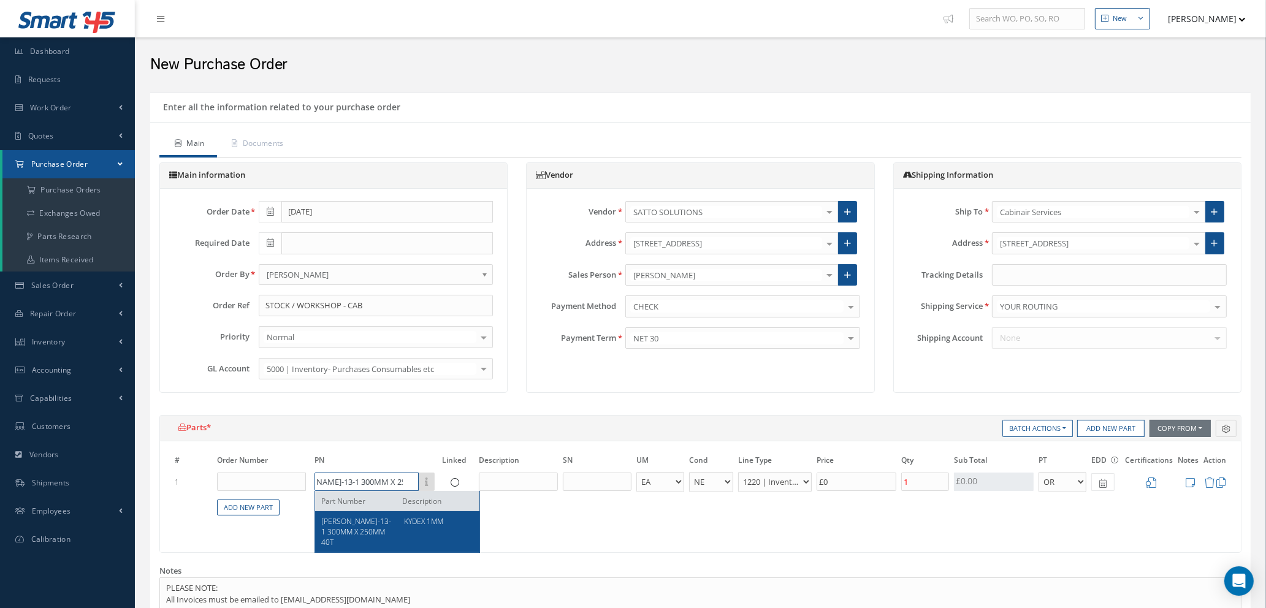
type input "DOUB-13-1 300MM X 250MM 40T"
click at [407, 526] on span "KYDEX 1MM" at bounding box center [423, 521] width 39 height 10
type input "£0.9"
type input "KYDEX 1MM"
select select "110"
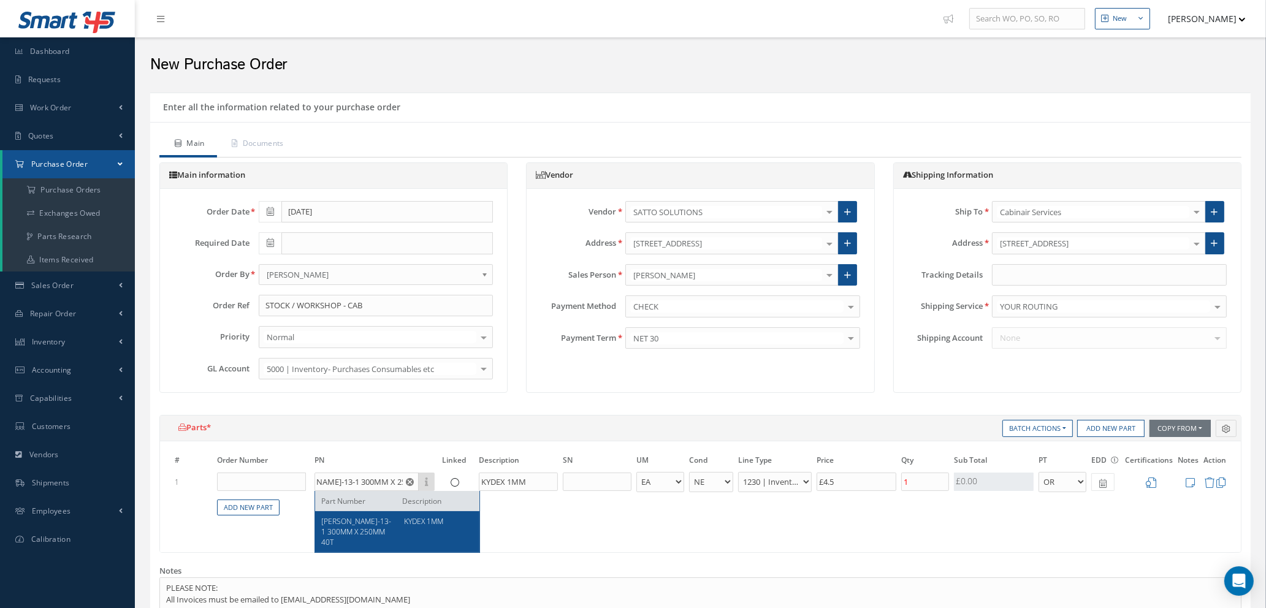
scroll to position [0, 0]
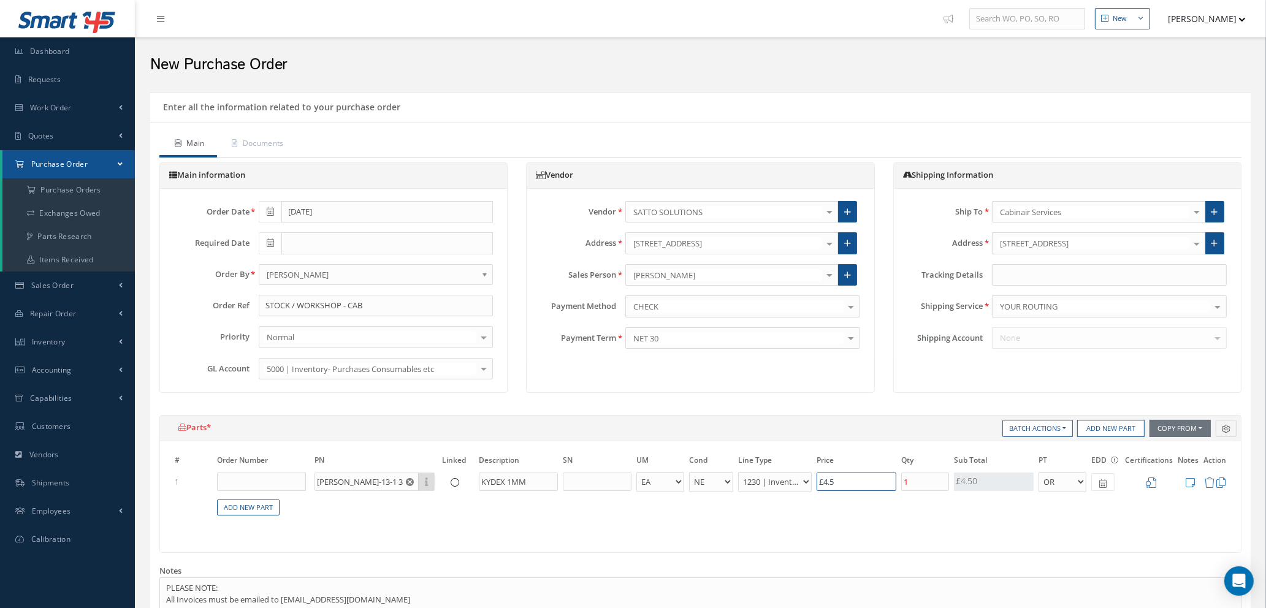
click at [860, 481] on input "£4.5" at bounding box center [857, 482] width 80 height 18
type input "£4.50"
click at [924, 480] on input "1" at bounding box center [925, 482] width 48 height 18
type input "£0"
type input "£1.8"
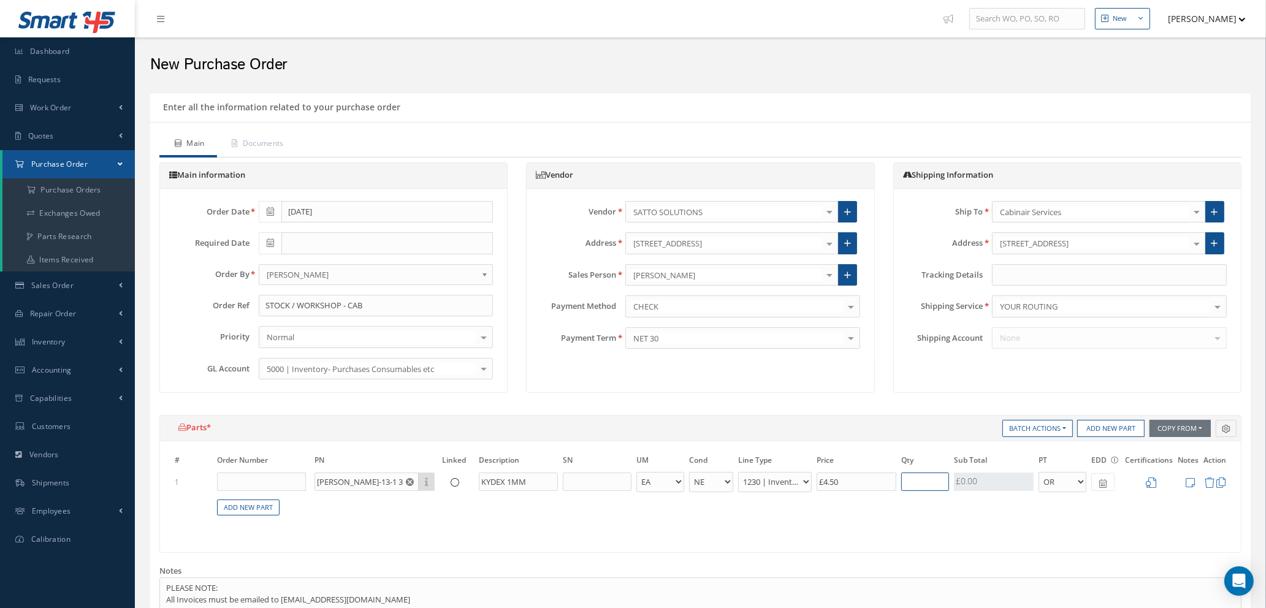
type input "2"
type input "£22.5"
type input "25"
type input "£225"
type input "250"
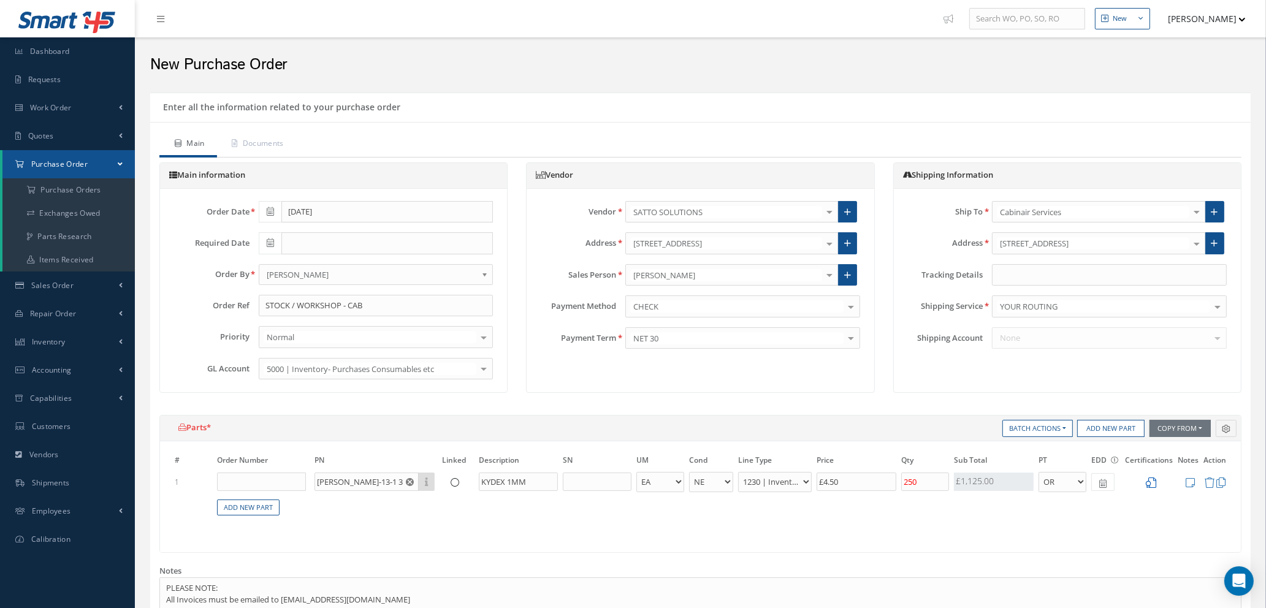
click at [1152, 481] on icon at bounding box center [1151, 483] width 10 height 10
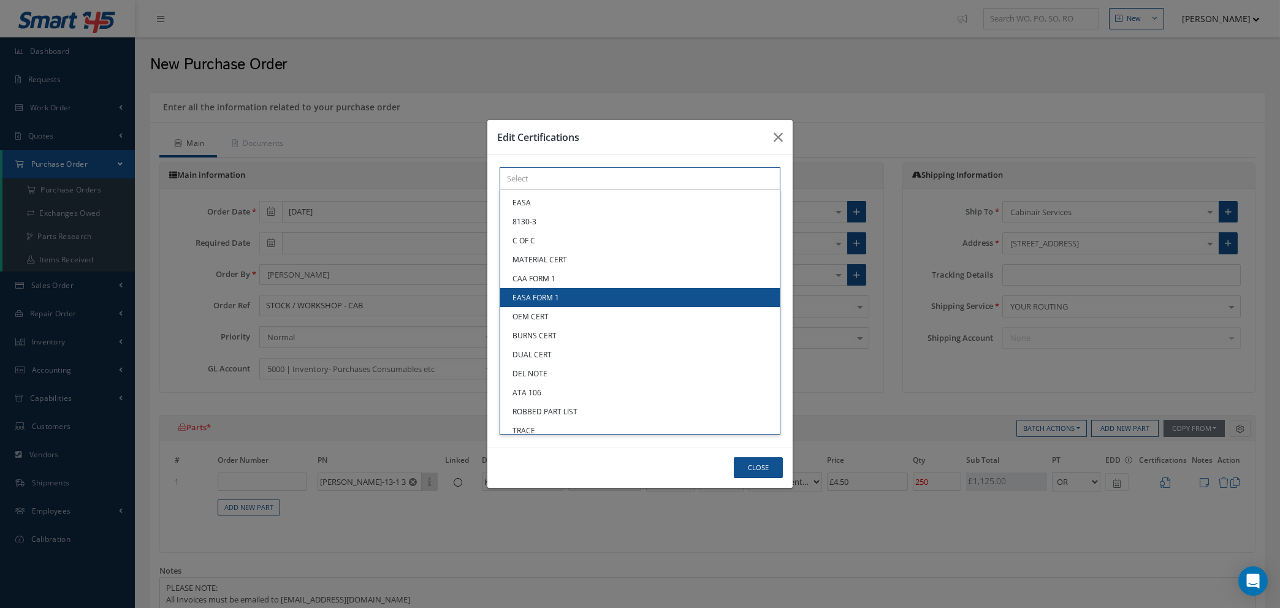
click at [553, 190] on div "× Loading... EASA 8130-3 C OF C MATERIAL CERT CAA FORM 1 EASA FORM 1 OEM CERT B…" at bounding box center [640, 178] width 281 height 23
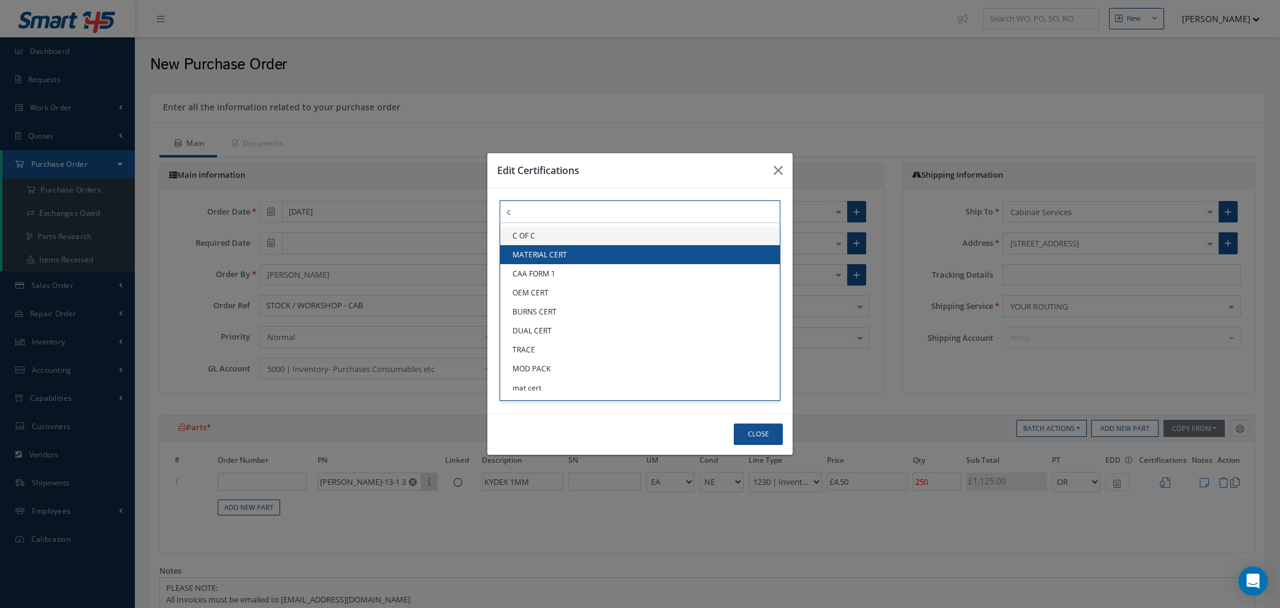
type input "c"
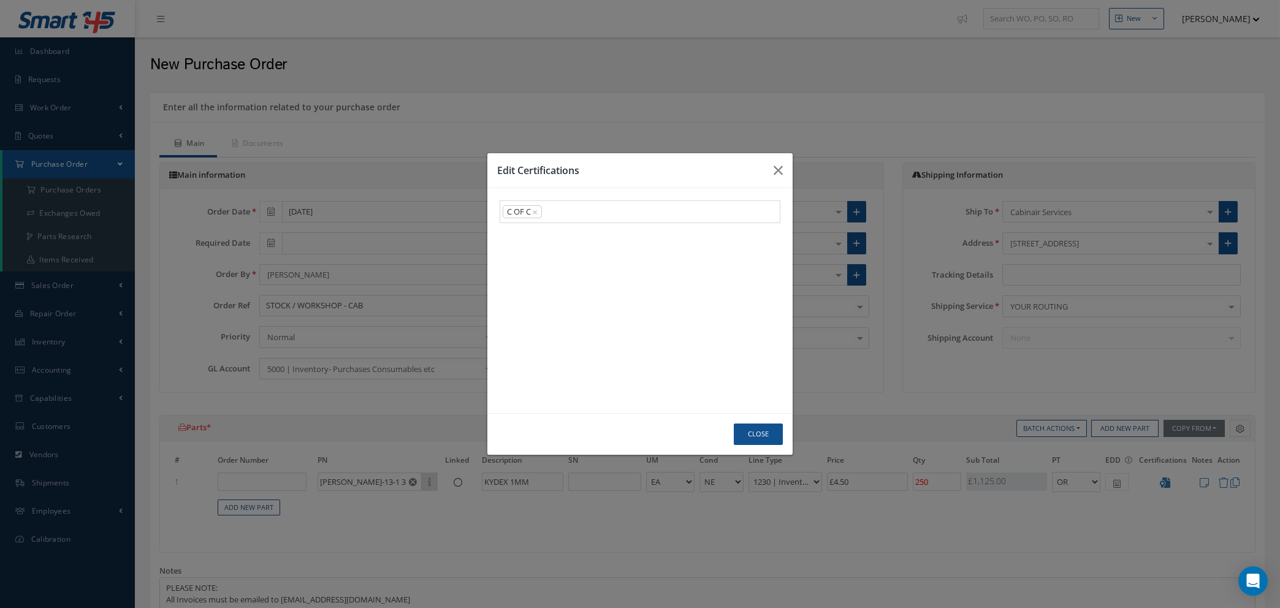
click at [553, 239] on link "C OF C" at bounding box center [640, 235] width 280 height 19
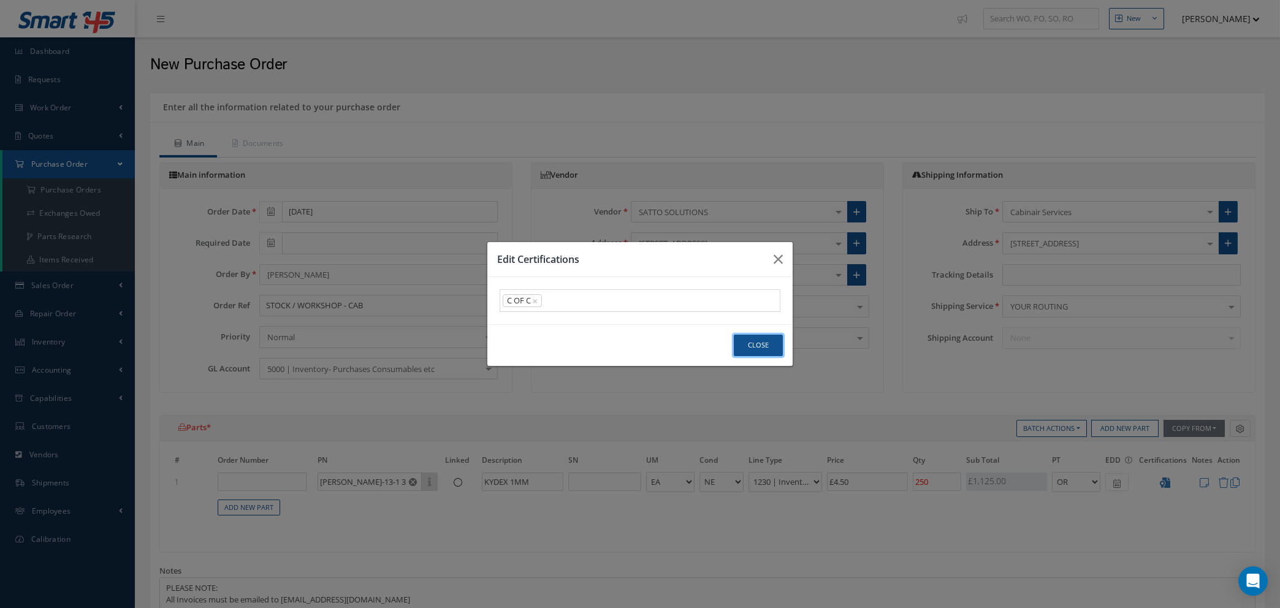
click at [764, 341] on button "Close" at bounding box center [758, 345] width 49 height 21
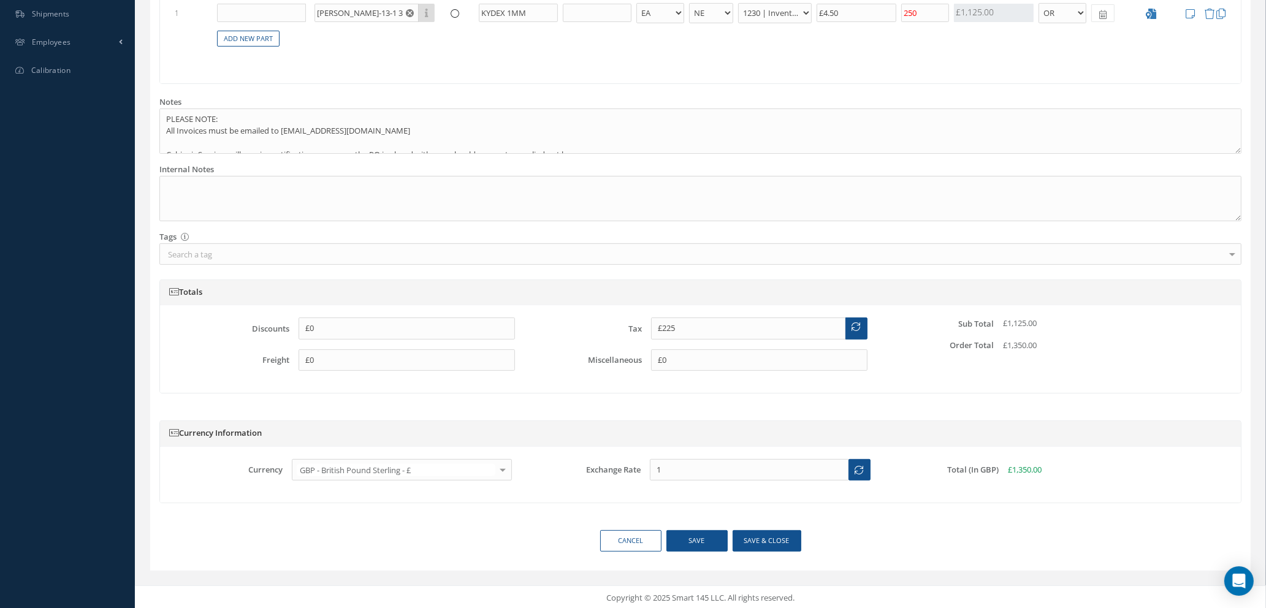
scroll to position [472, 0]
click at [757, 538] on button "Save & close" at bounding box center [767, 538] width 69 height 21
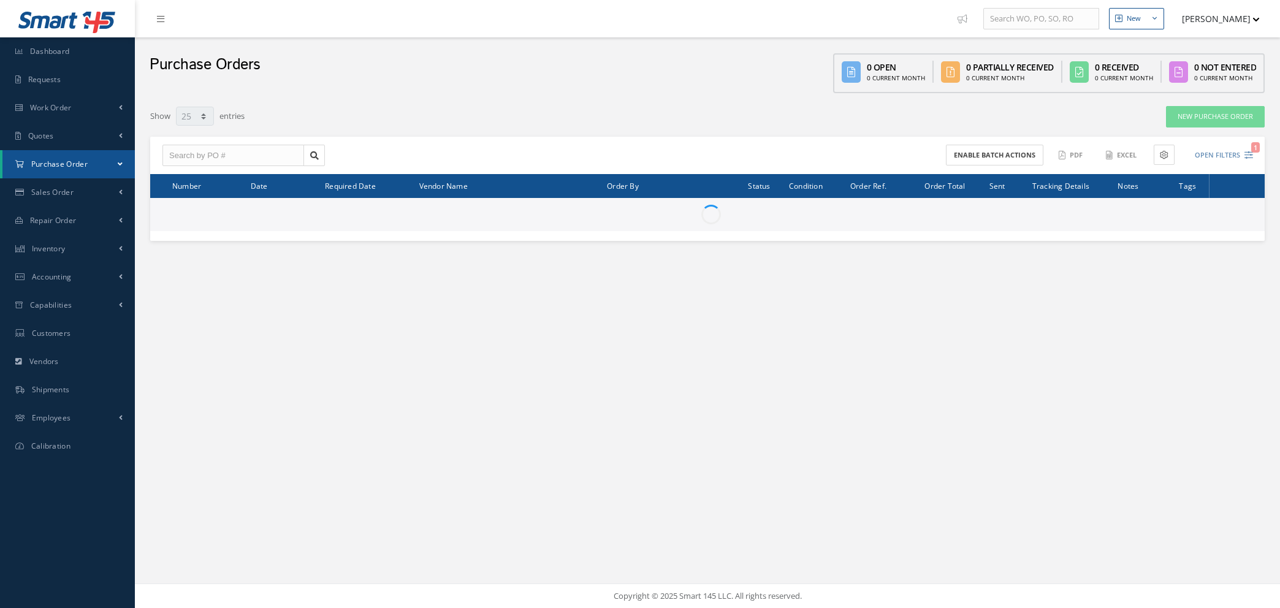
select select "25"
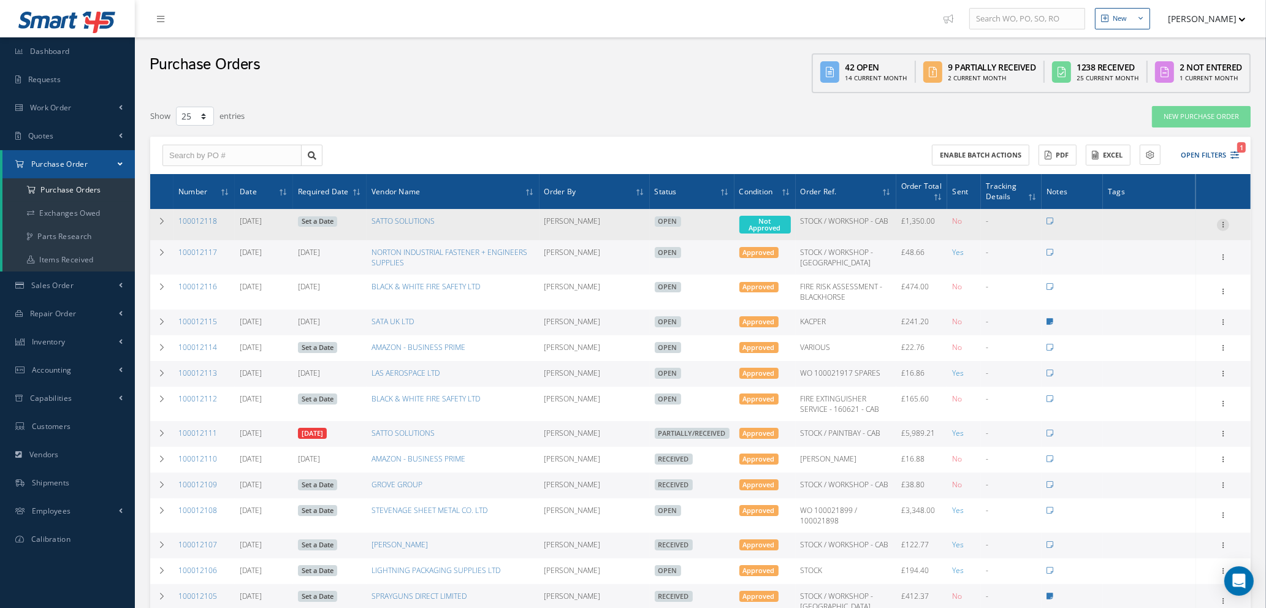
click at [1225, 221] on icon at bounding box center [1223, 224] width 12 height 10
click at [1164, 234] on link "Enter/Update" at bounding box center [1167, 233] width 97 height 16
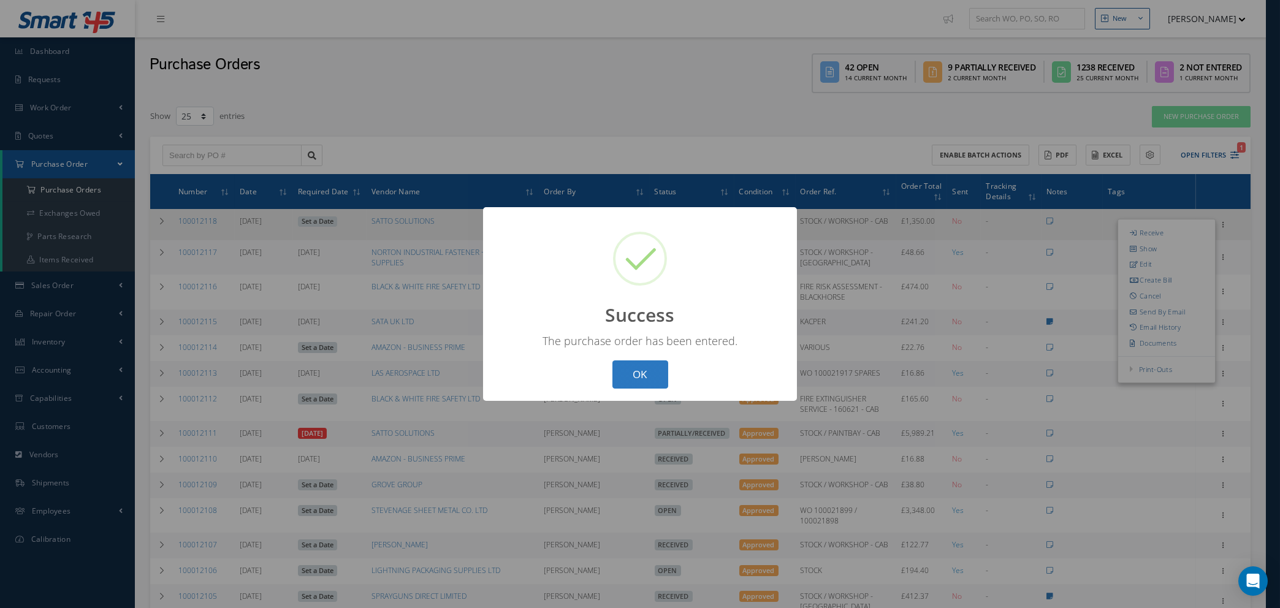
click at [649, 378] on button "OK" at bounding box center [641, 375] width 56 height 29
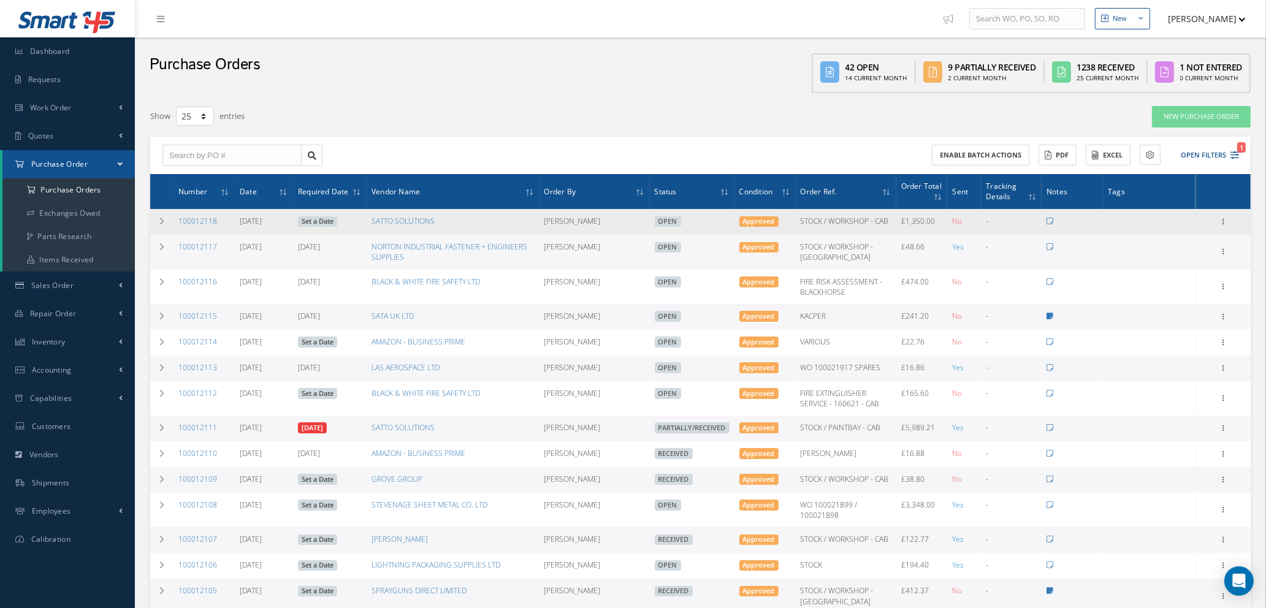
click at [316, 218] on link "Set a Date" at bounding box center [317, 221] width 39 height 11
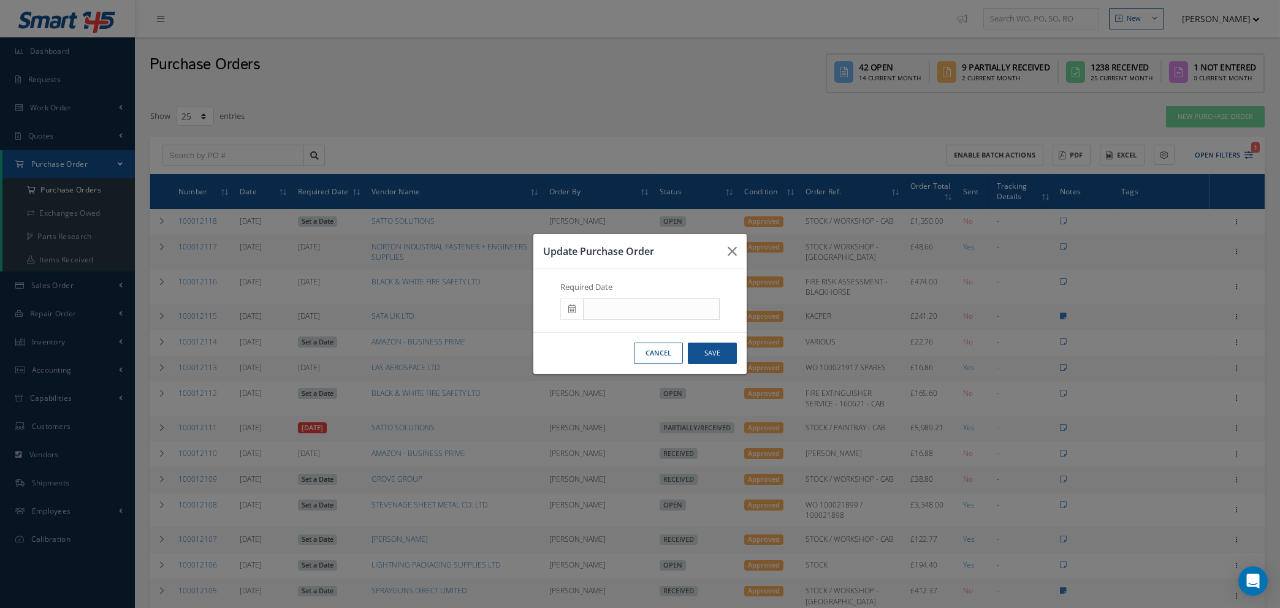
click at [570, 305] on icon at bounding box center [571, 309] width 7 height 9
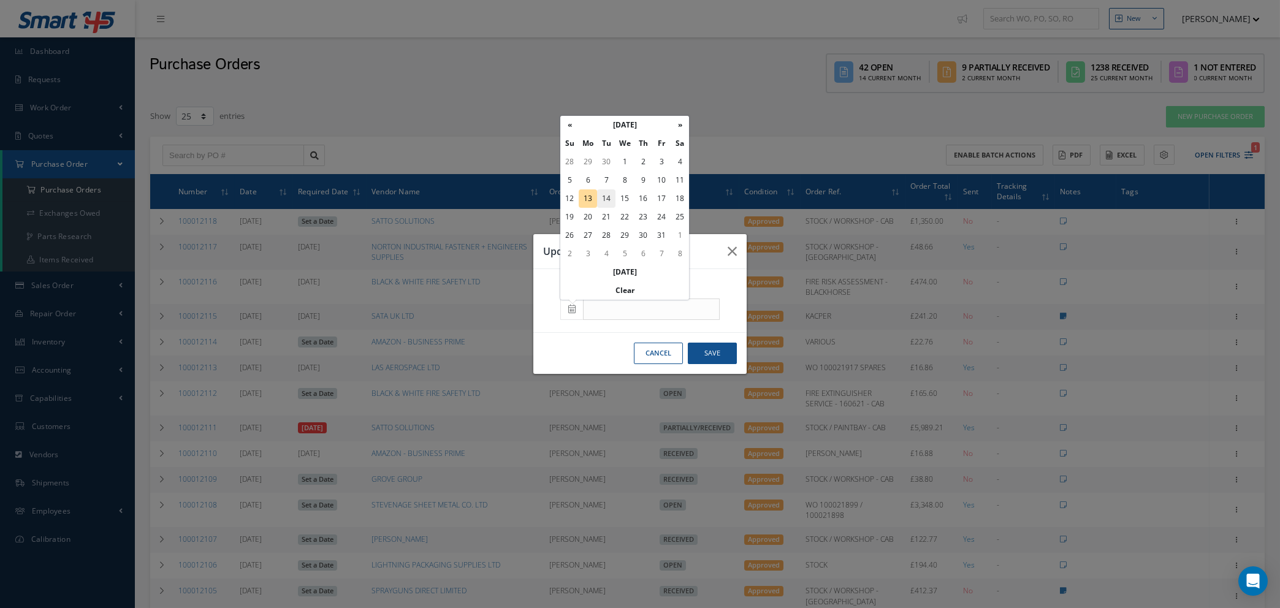
click at [608, 200] on td "14" at bounding box center [606, 198] width 18 height 18
type input "[DATE]"
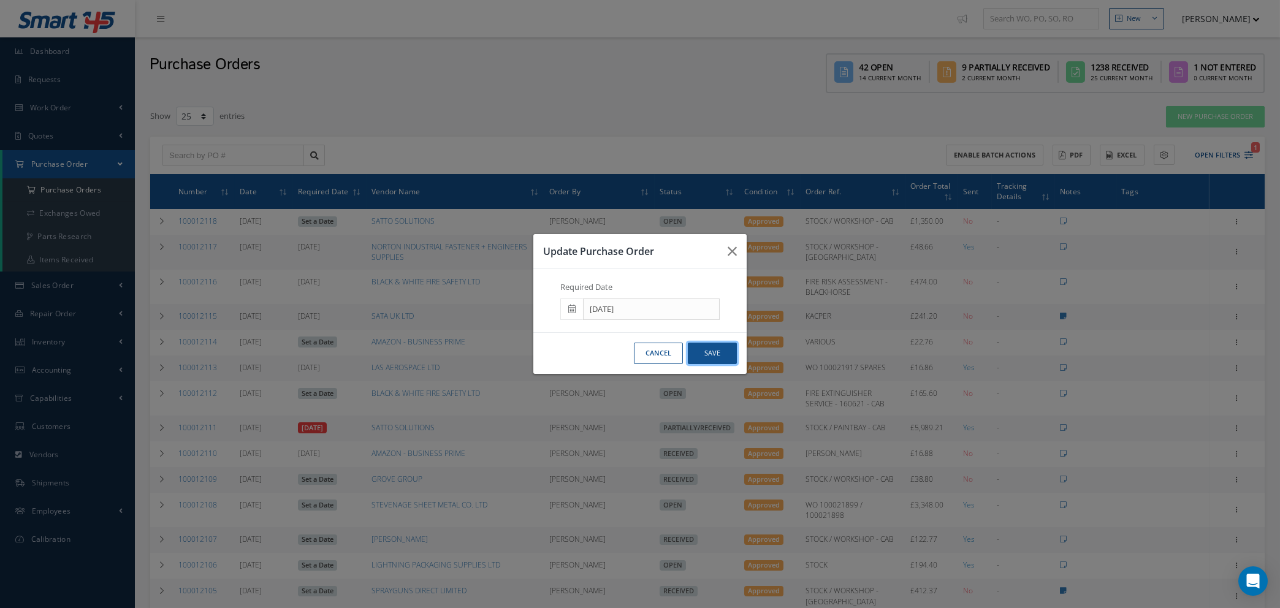
click at [714, 357] on button "Save" at bounding box center [712, 353] width 49 height 21
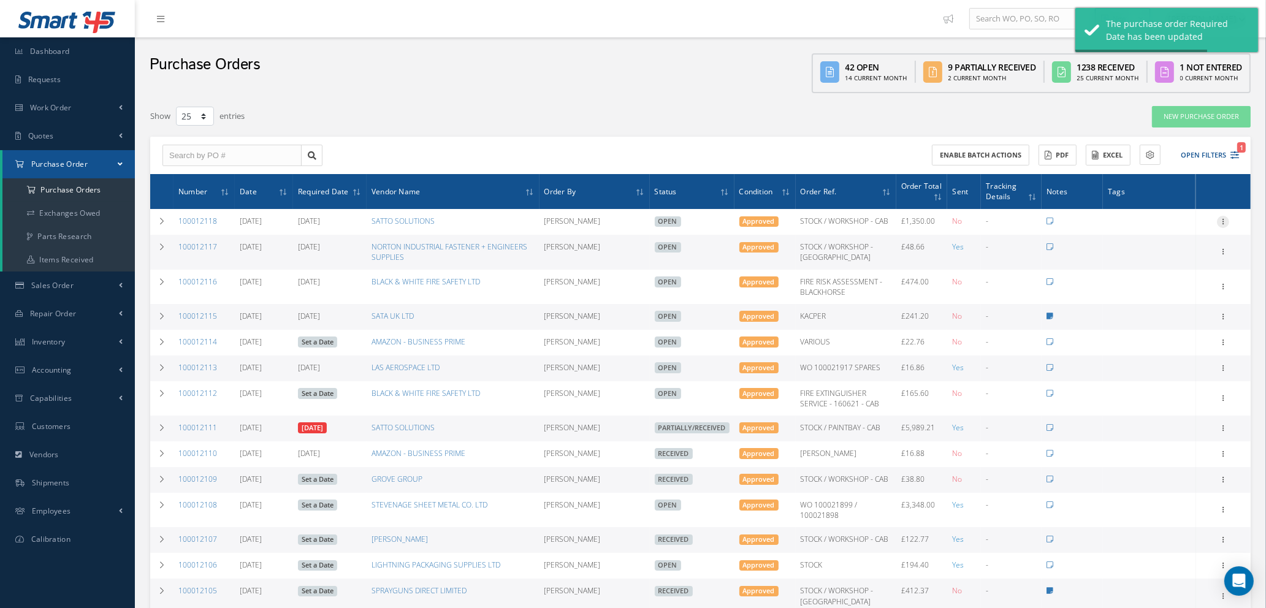
click at [1225, 224] on icon at bounding box center [1223, 221] width 12 height 10
click at [1163, 310] on link "Send By Email" at bounding box center [1167, 309] width 97 height 16
type input "Reports from Purchase Order #100012118"
type textarea "Hiya, Please find Attached, our Purchase Order #100012118. If you have any ques…"
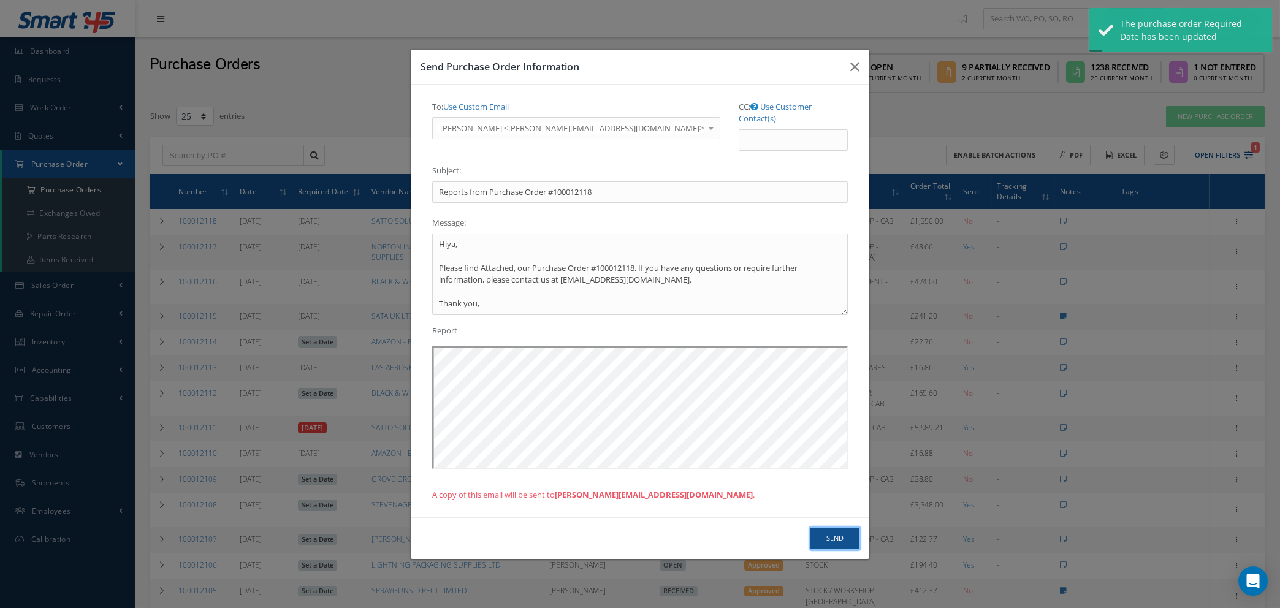
click at [838, 532] on button "Send" at bounding box center [835, 538] width 49 height 21
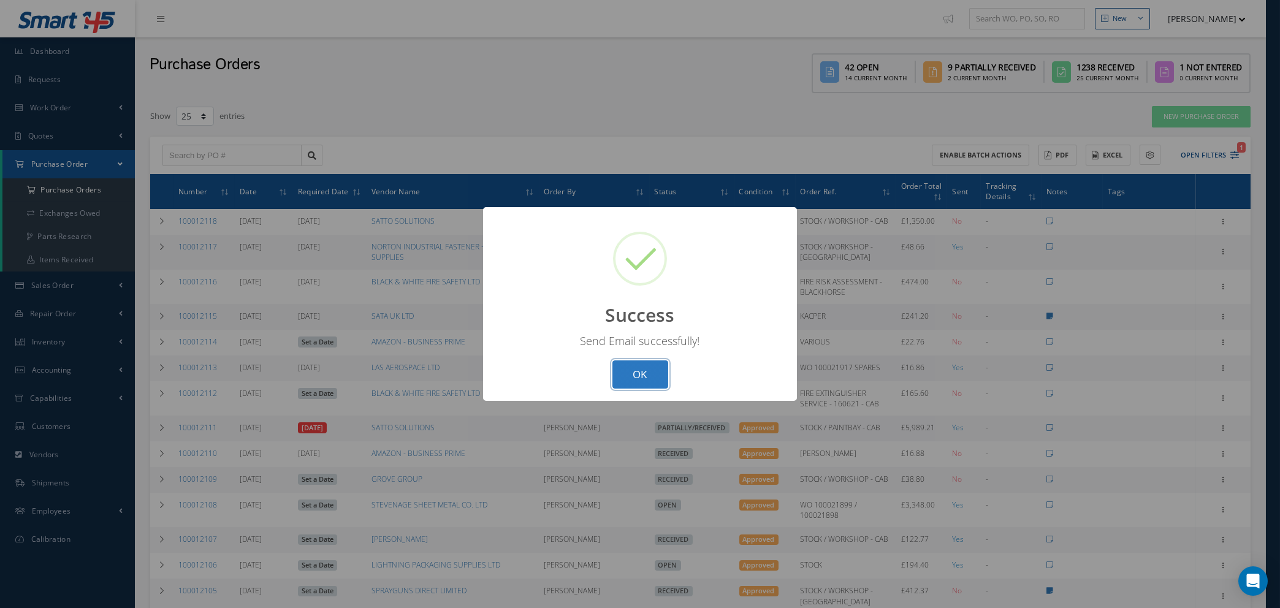
click at [642, 371] on button "OK" at bounding box center [641, 375] width 56 height 29
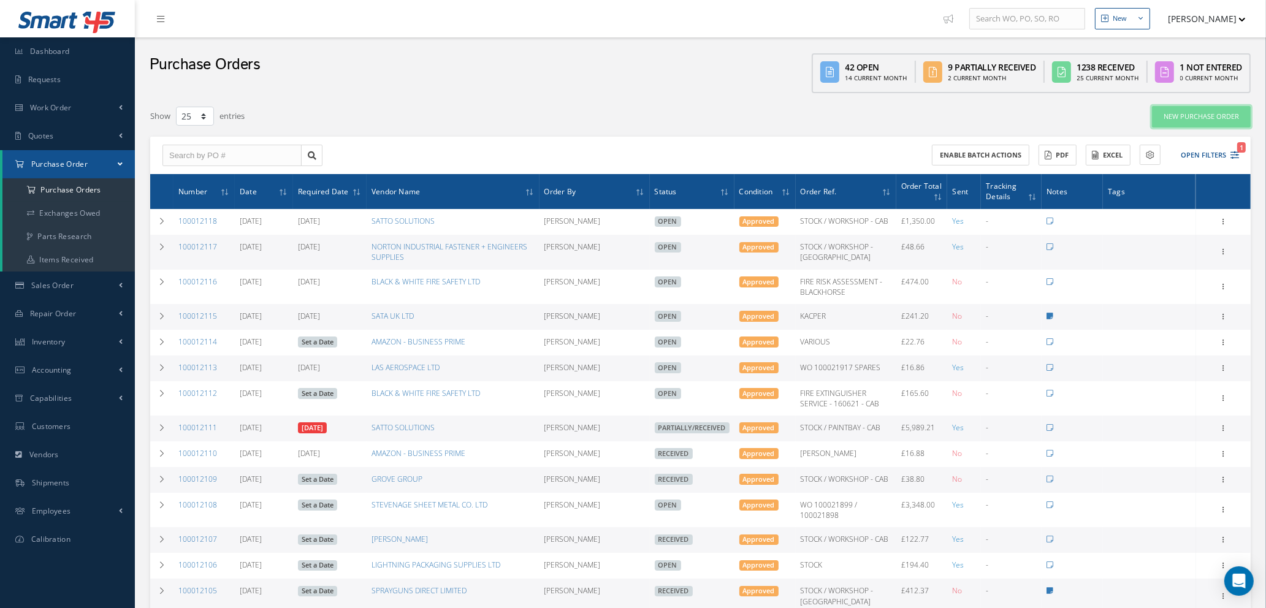
click at [1202, 116] on link "New Purchase Order" at bounding box center [1201, 116] width 99 height 21
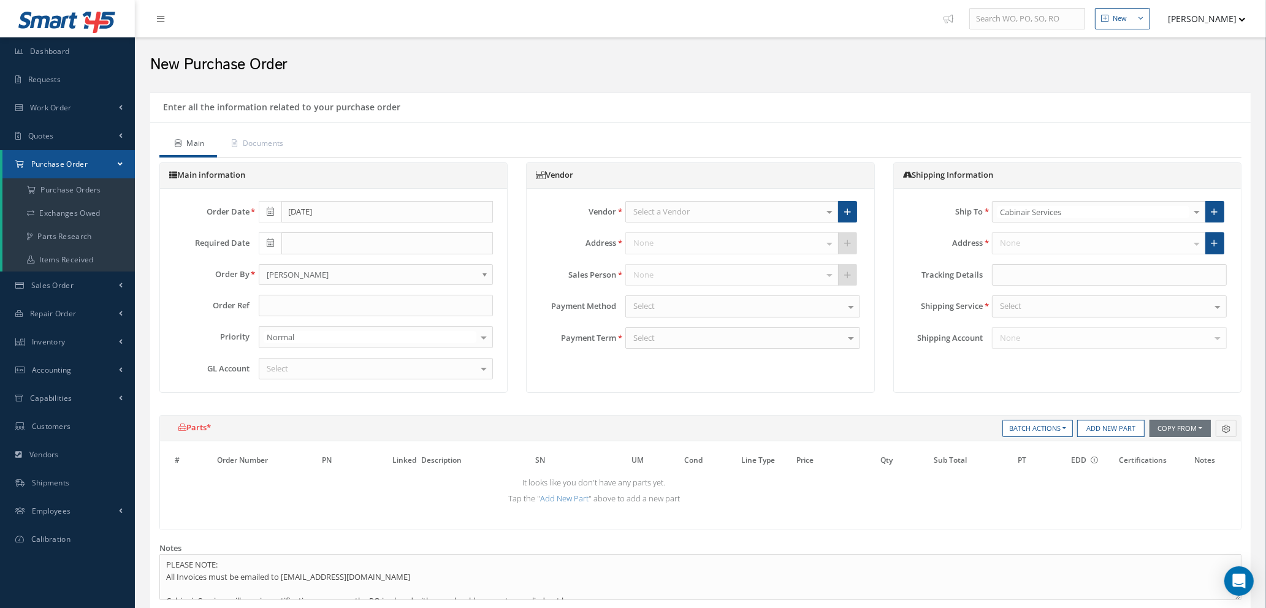
click at [698, 208] on div "Select a Vendor" at bounding box center [731, 212] width 213 height 22
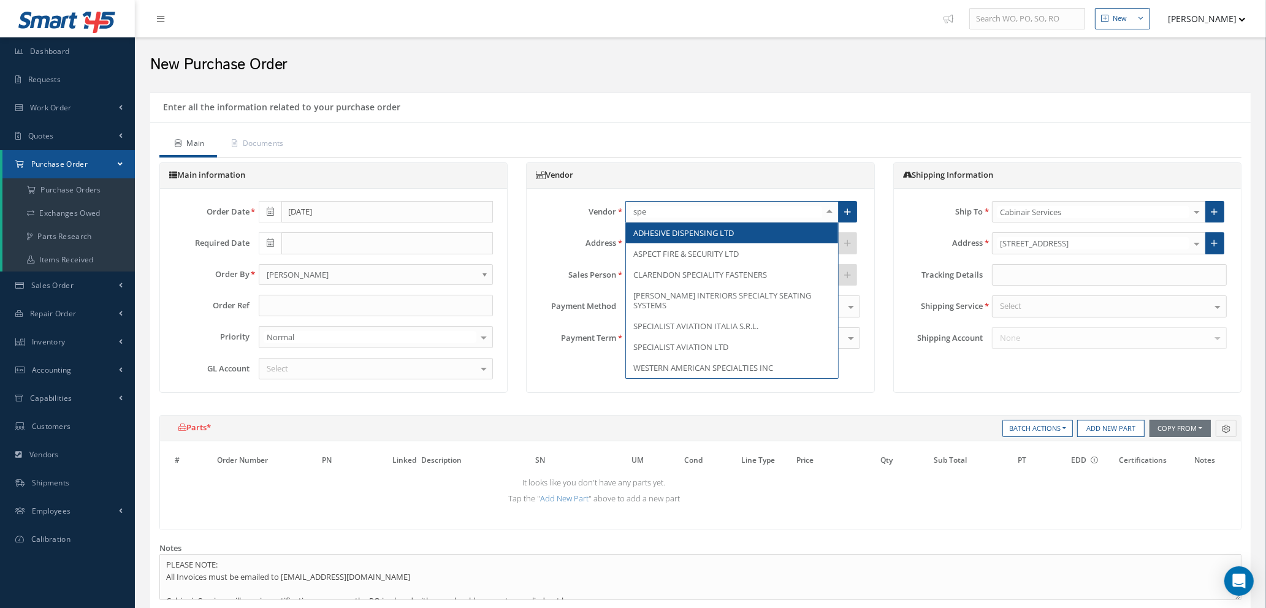
type input "spec"
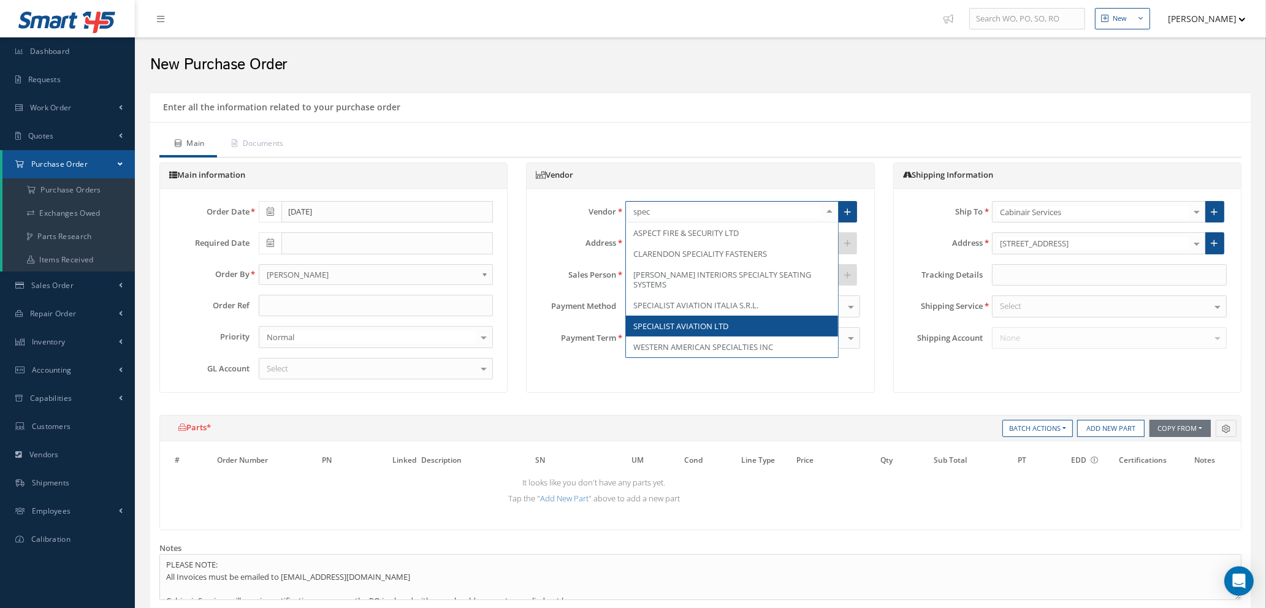
click at [687, 321] on span "SPECIALIST AVIATION LTD" at bounding box center [680, 326] width 95 height 11
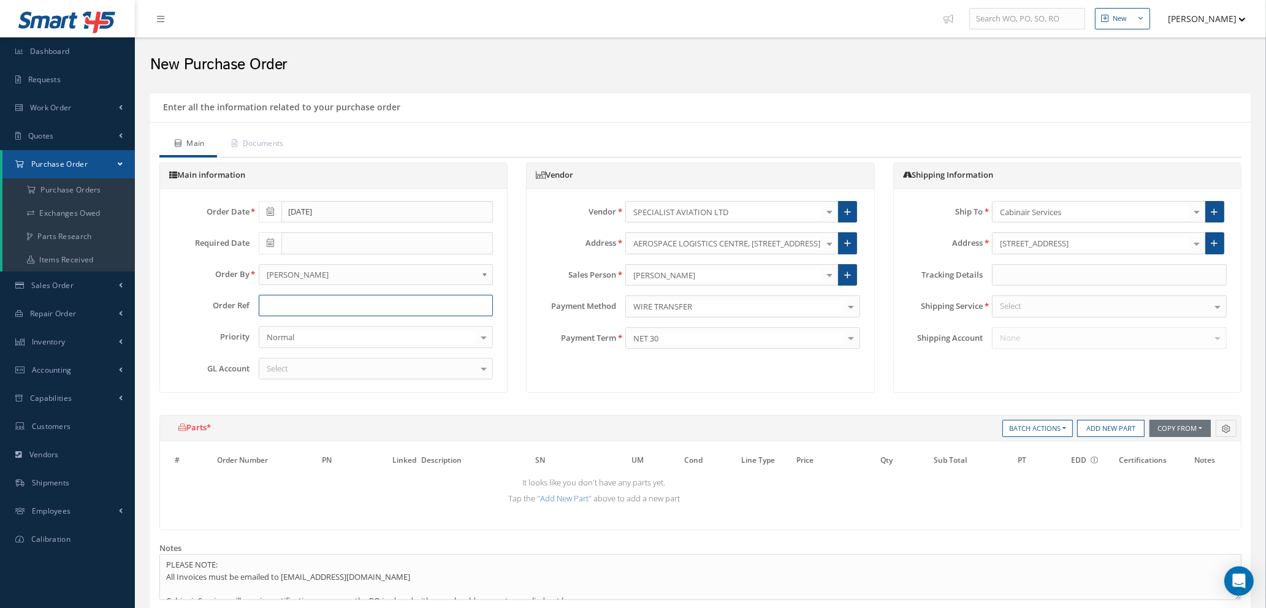
click at [317, 304] on input "text" at bounding box center [376, 306] width 235 height 22
type input "ROYAL JET"
click at [370, 364] on div "Select" at bounding box center [376, 369] width 235 height 22
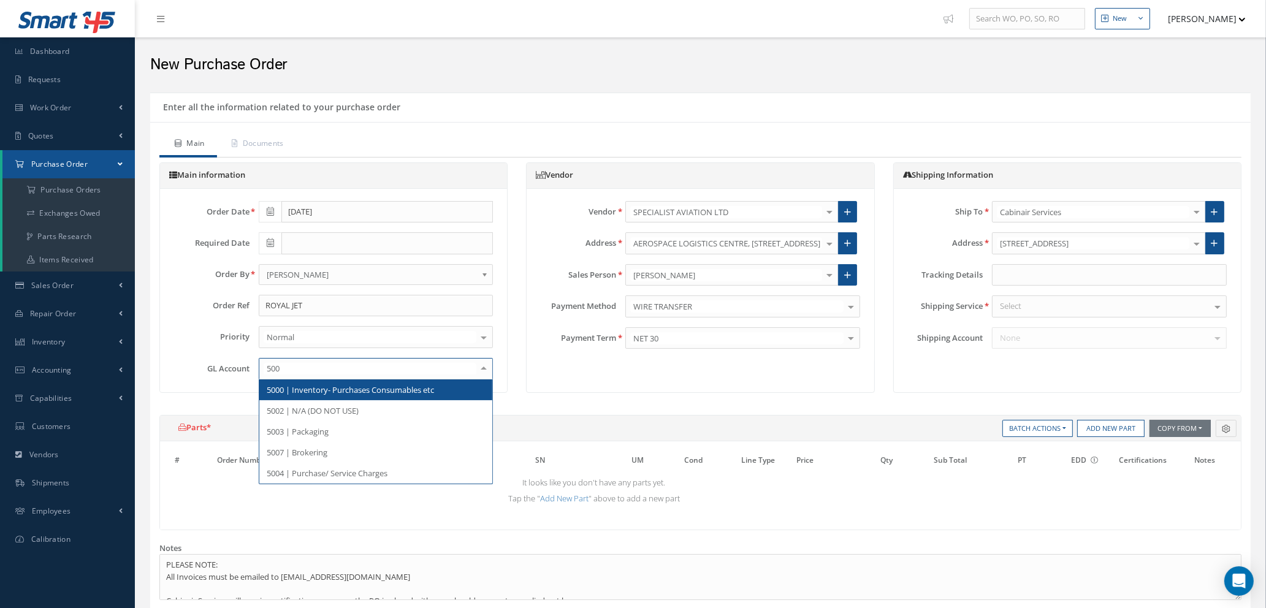
type input "5000"
click at [367, 389] on span "5000 | Inventory- Purchases Consumables etc" at bounding box center [350, 389] width 167 height 11
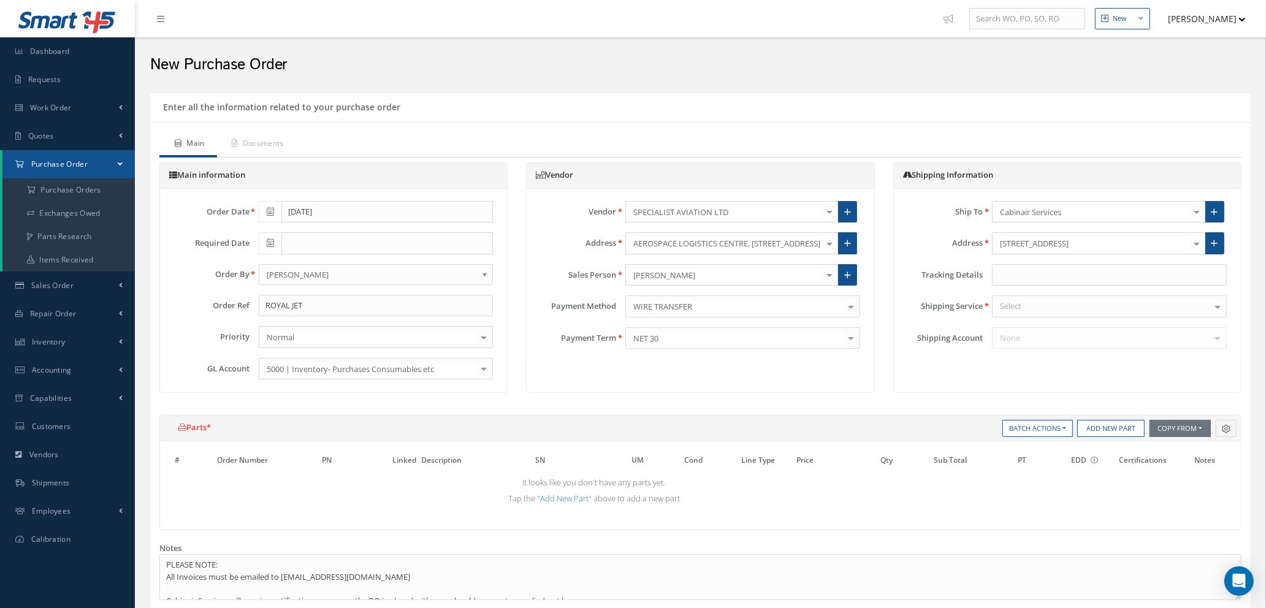
click at [1029, 304] on div "Select" at bounding box center [1109, 307] width 235 height 22
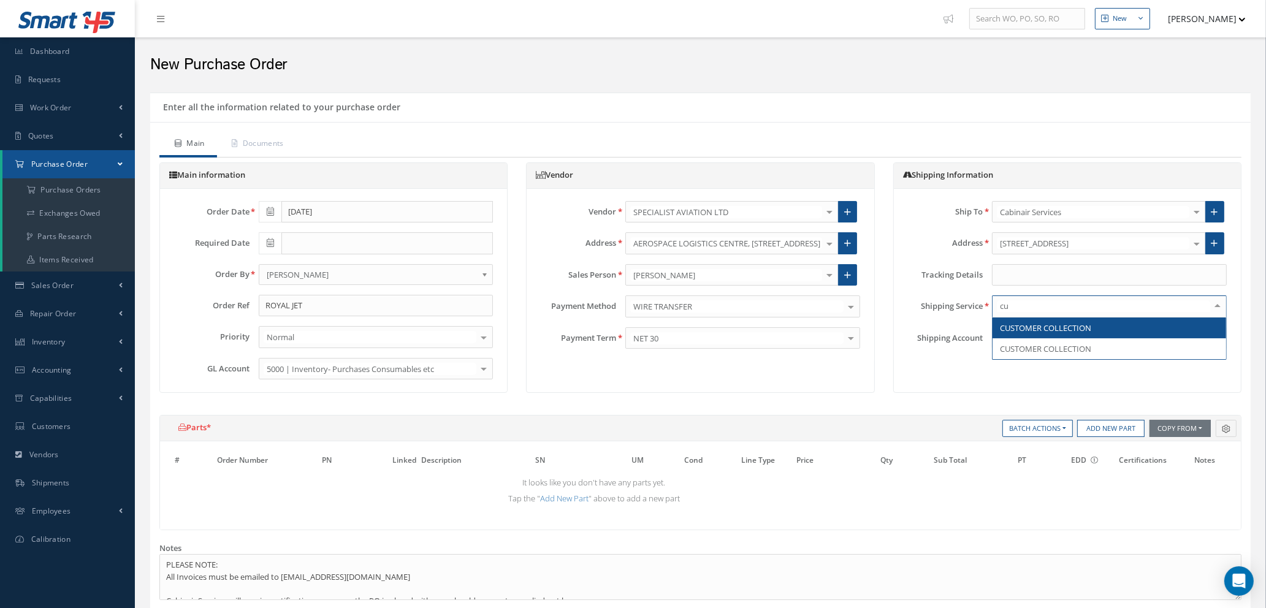
type input "cus"
click at [1036, 332] on span "CUSTOMER COLLECTION" at bounding box center [1045, 328] width 91 height 11
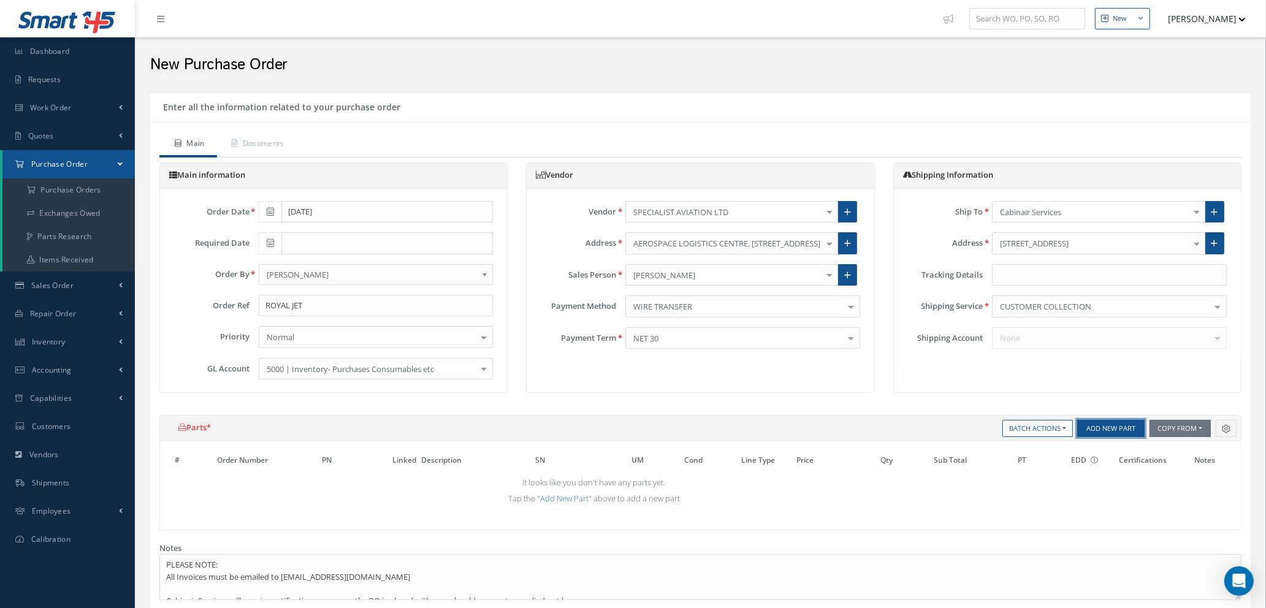
click at [1115, 430] on button "Add New Part" at bounding box center [1110, 428] width 67 height 17
select select "1"
select select "5"
select select "7"
select select "1"
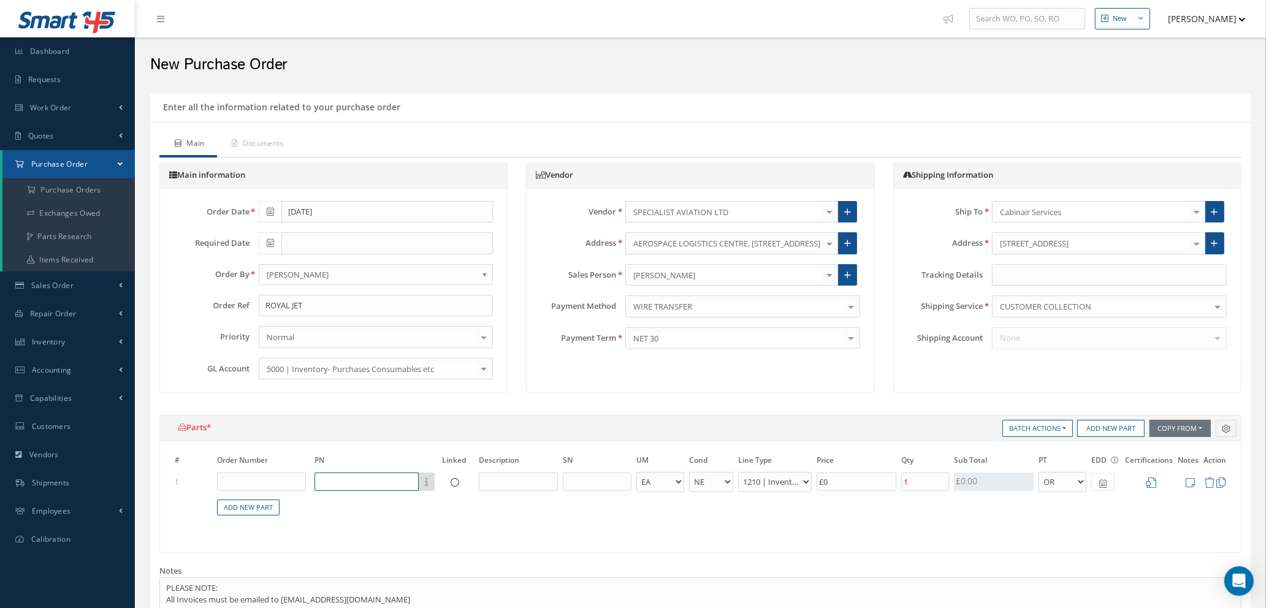
click at [325, 481] on input "text" at bounding box center [367, 482] width 104 height 18
type input "a"
type input "ACI-FL-00109-764"
click at [519, 482] on input "text" at bounding box center [518, 482] width 79 height 18
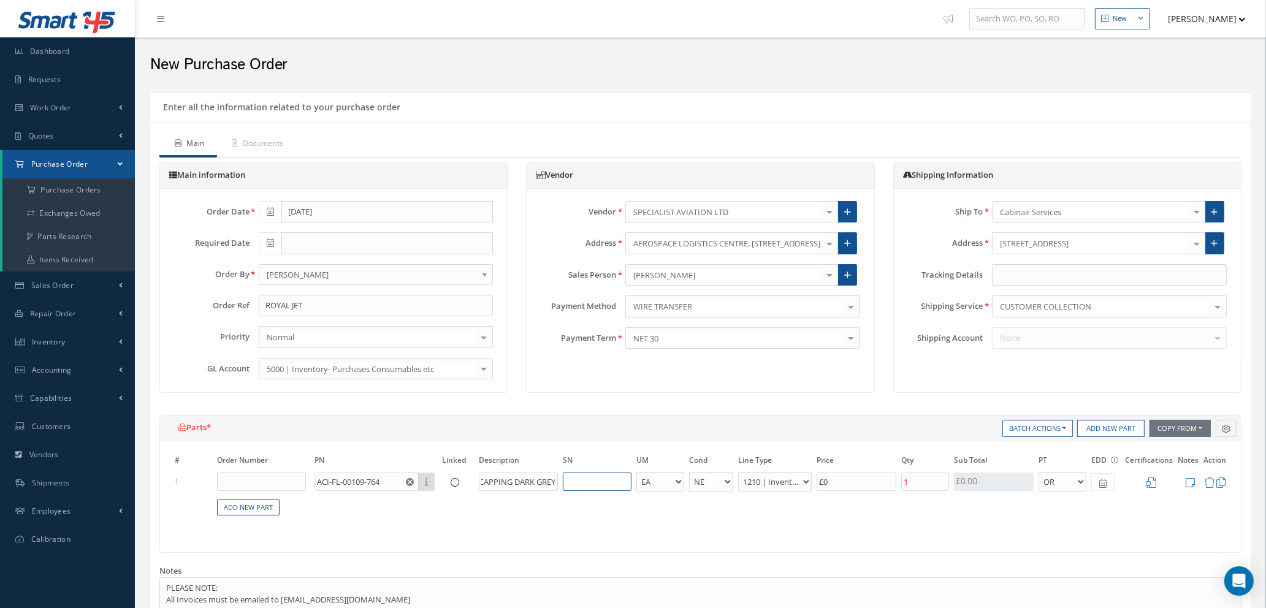
type input "SEAT CAPPING DARK GREY"
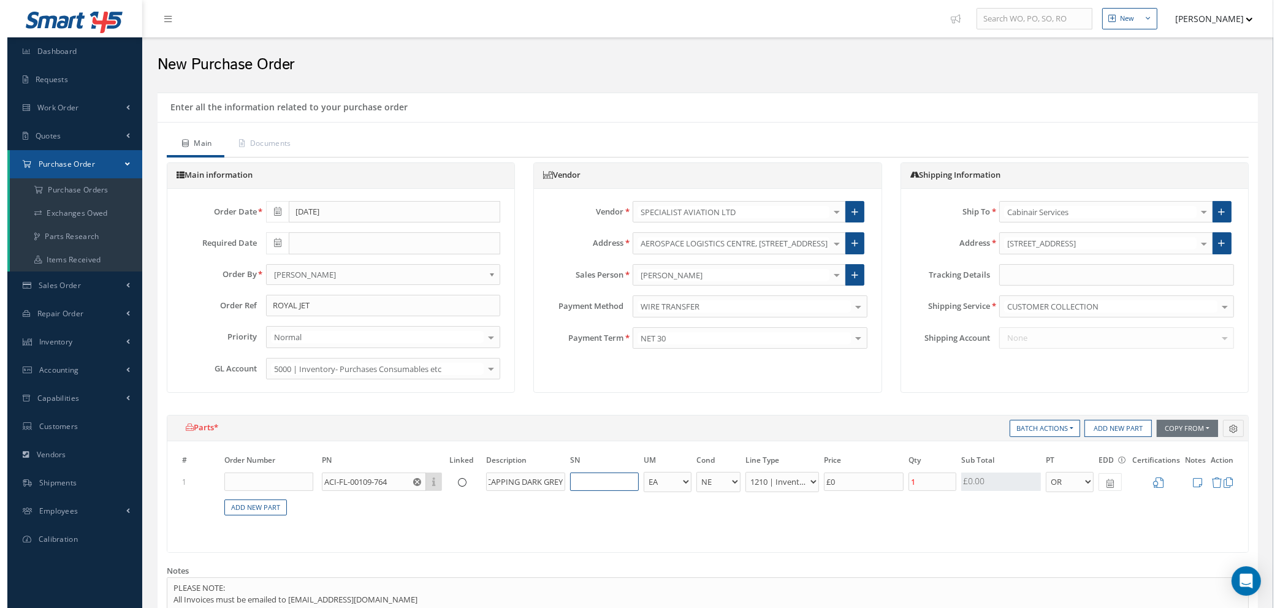
scroll to position [0, 0]
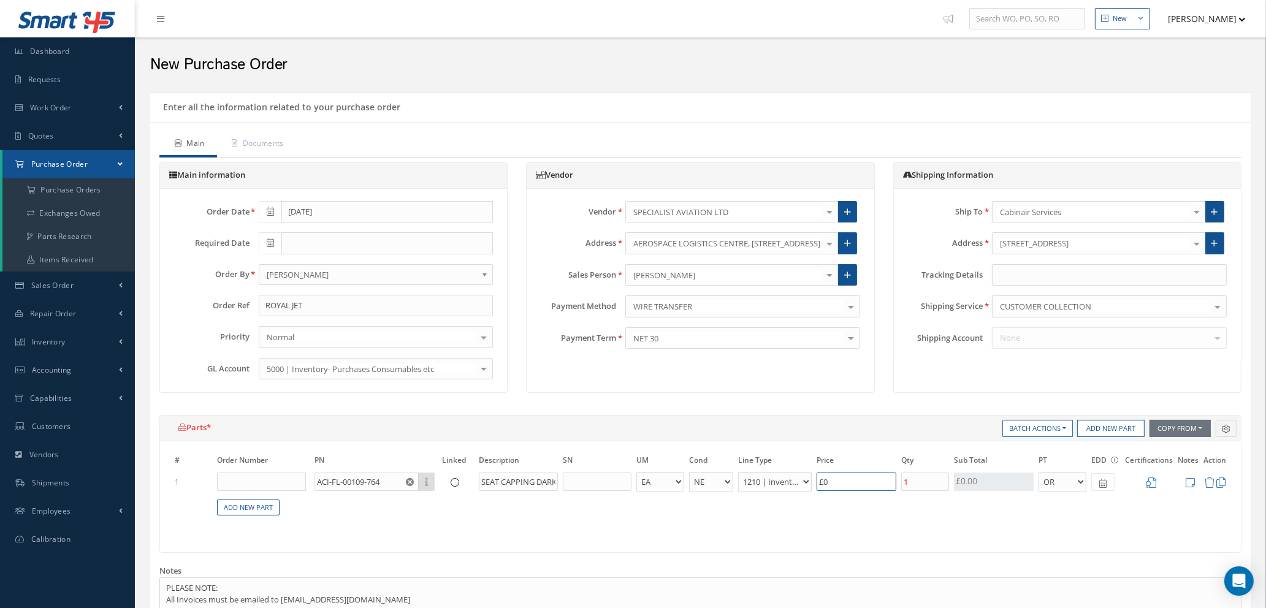
type input "£0.4"
type input "£2"
type input "£4.4"
type input "£22."
type input "£4.5"
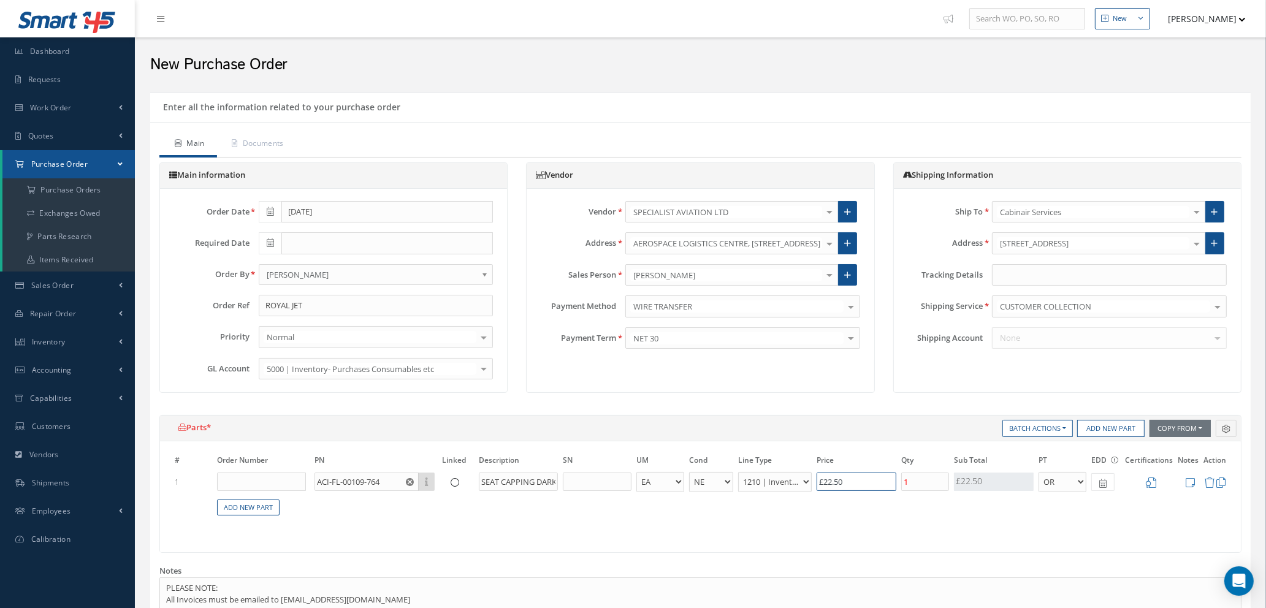
type input "£22.50"
click at [915, 480] on input "1" at bounding box center [925, 482] width 48 height 18
type input "£0"
type input "£13.5"
type input "3"
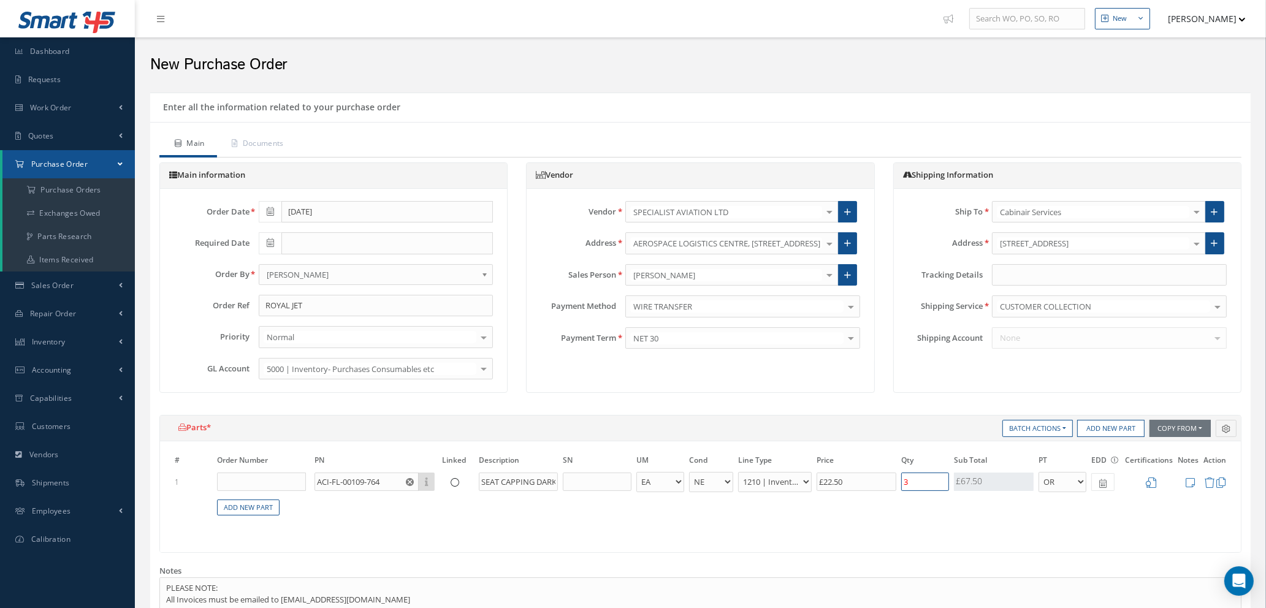
type input "£171"
type input "38"
type input "£13.5"
type input "3"
type input "£162"
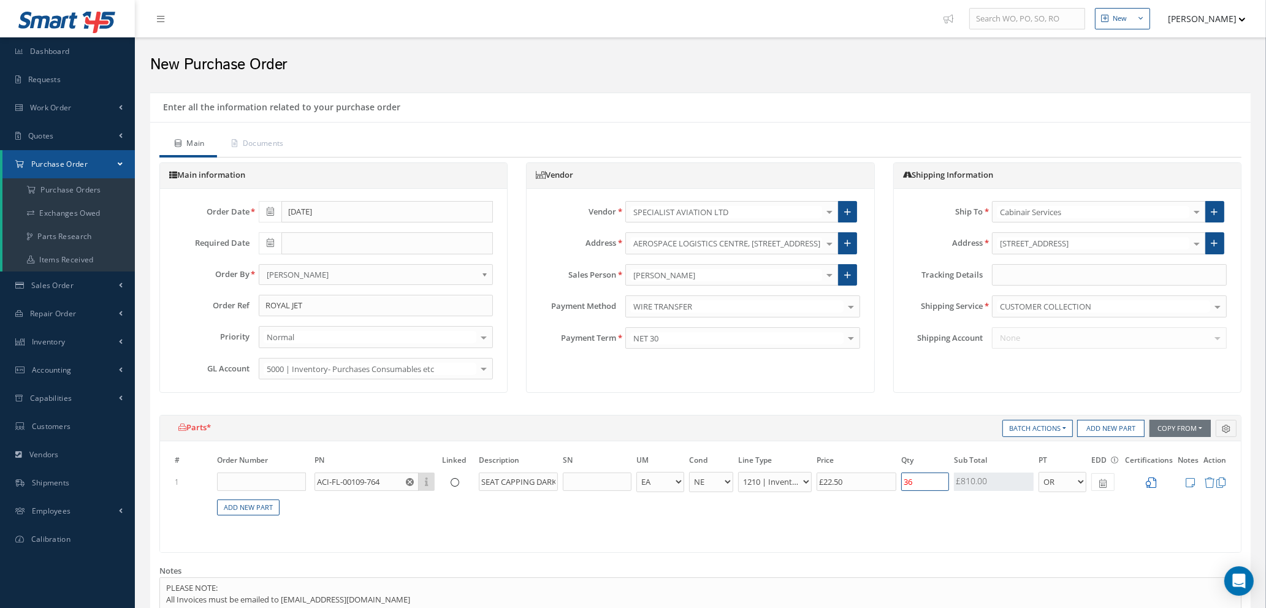
type input "36"
click at [1155, 481] on icon at bounding box center [1151, 483] width 10 height 10
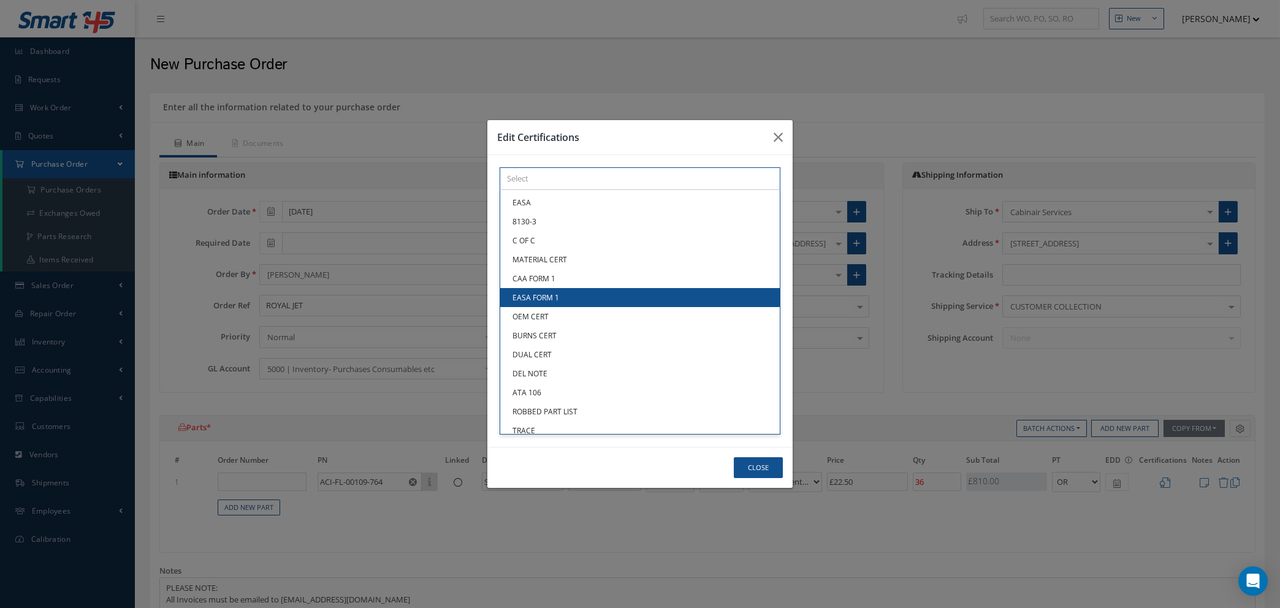
click at [535, 190] on div "× Loading... EASA 8130-3 C OF C MATERIAL CERT CAA FORM 1 EASA FORM 1 OEM CERT B…" at bounding box center [640, 178] width 281 height 23
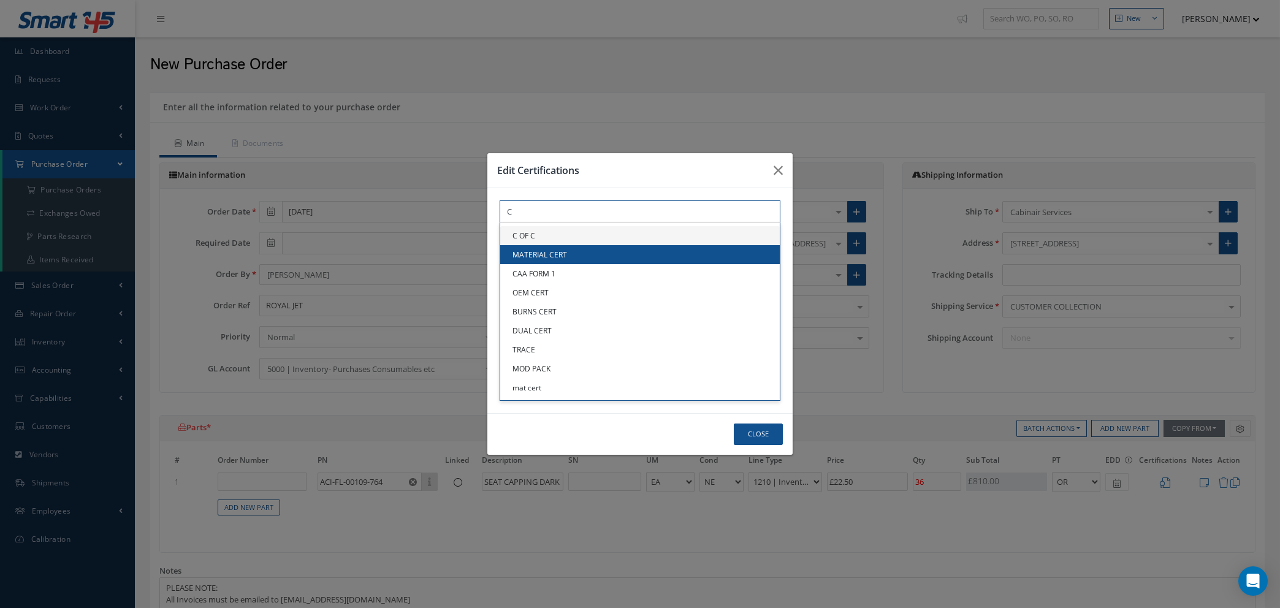
type input "C"
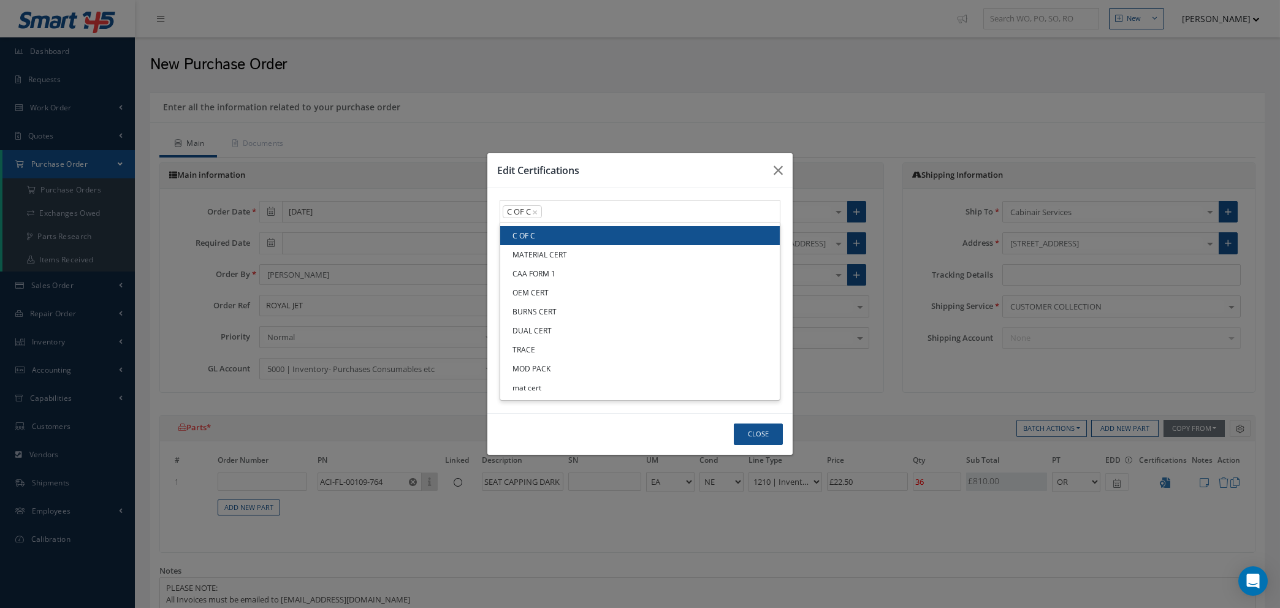
click at [539, 239] on link "C OF C" at bounding box center [640, 235] width 280 height 19
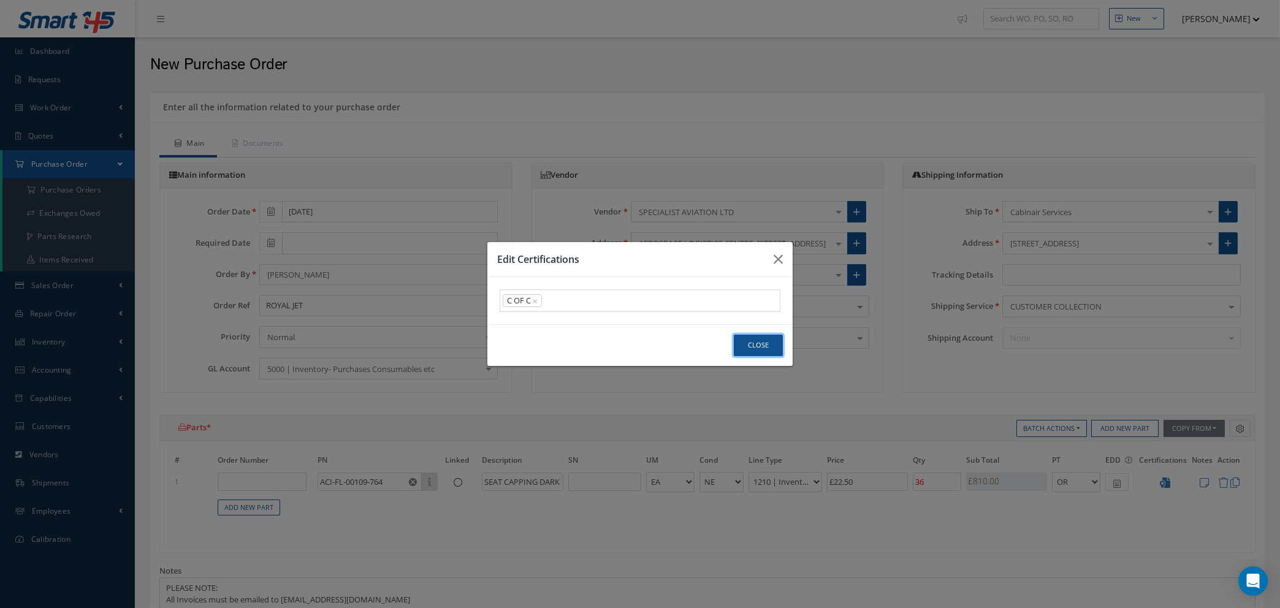
click at [755, 341] on button "Close" at bounding box center [758, 345] width 49 height 21
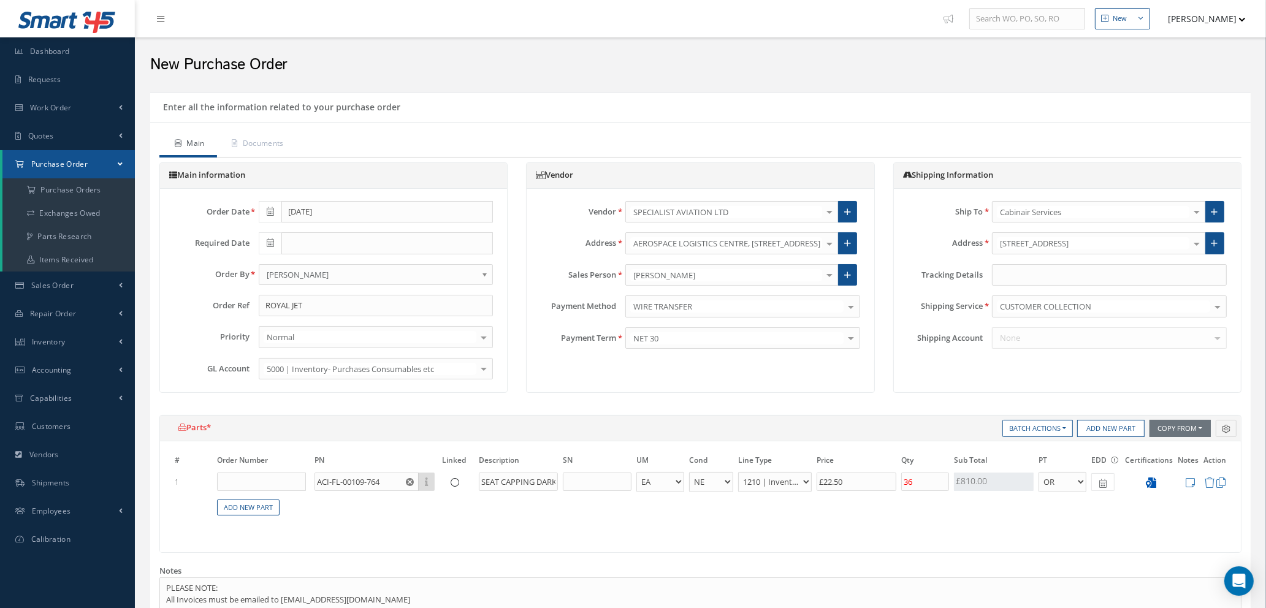
click at [1154, 481] on icon at bounding box center [1151, 483] width 10 height 10
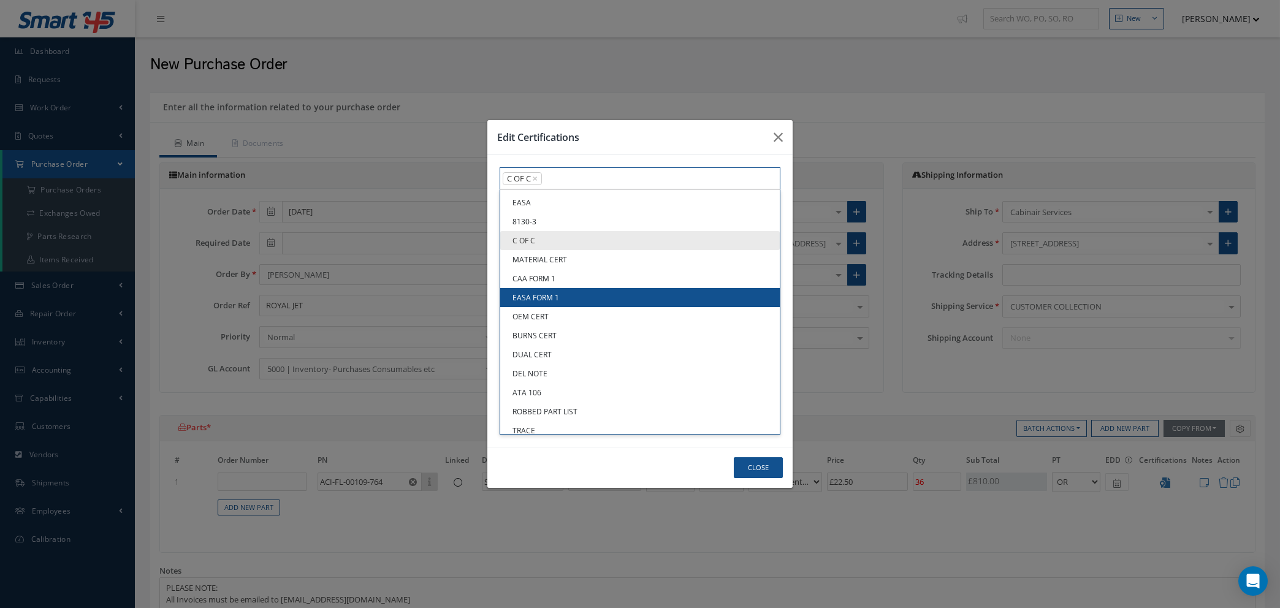
click at [580, 190] on div "C OF C × × Loading... EASA 8130-3 C OF C MATERIAL CERT CAA FORM 1 EASA FORM 1 O…" at bounding box center [640, 178] width 281 height 23
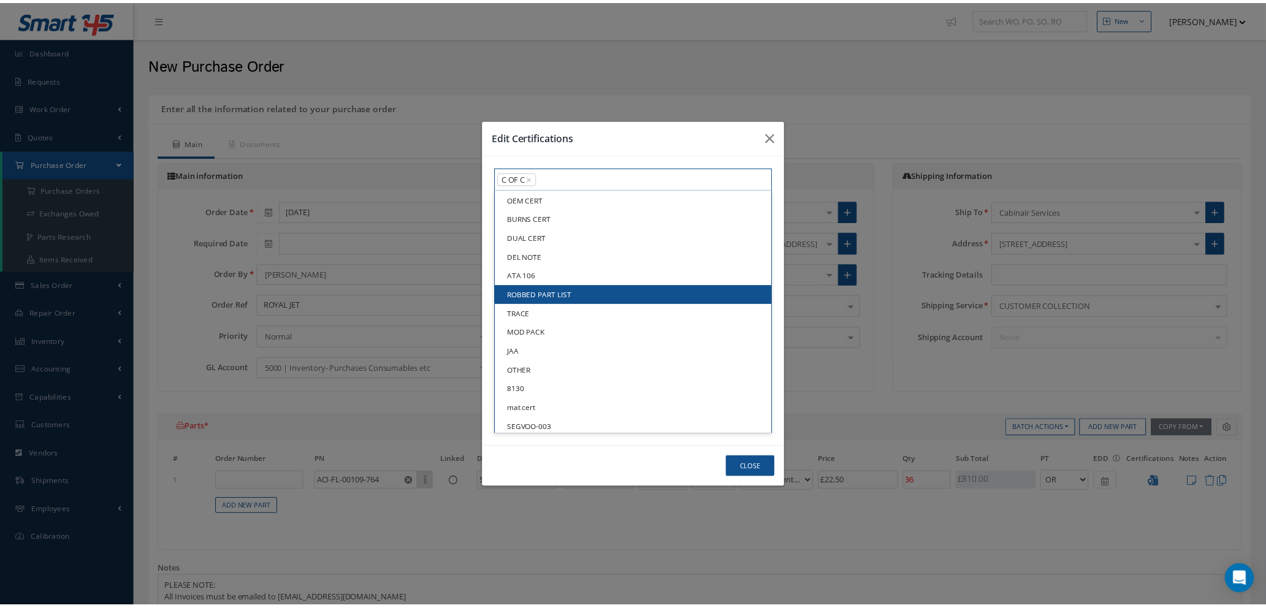
scroll to position [123, 0]
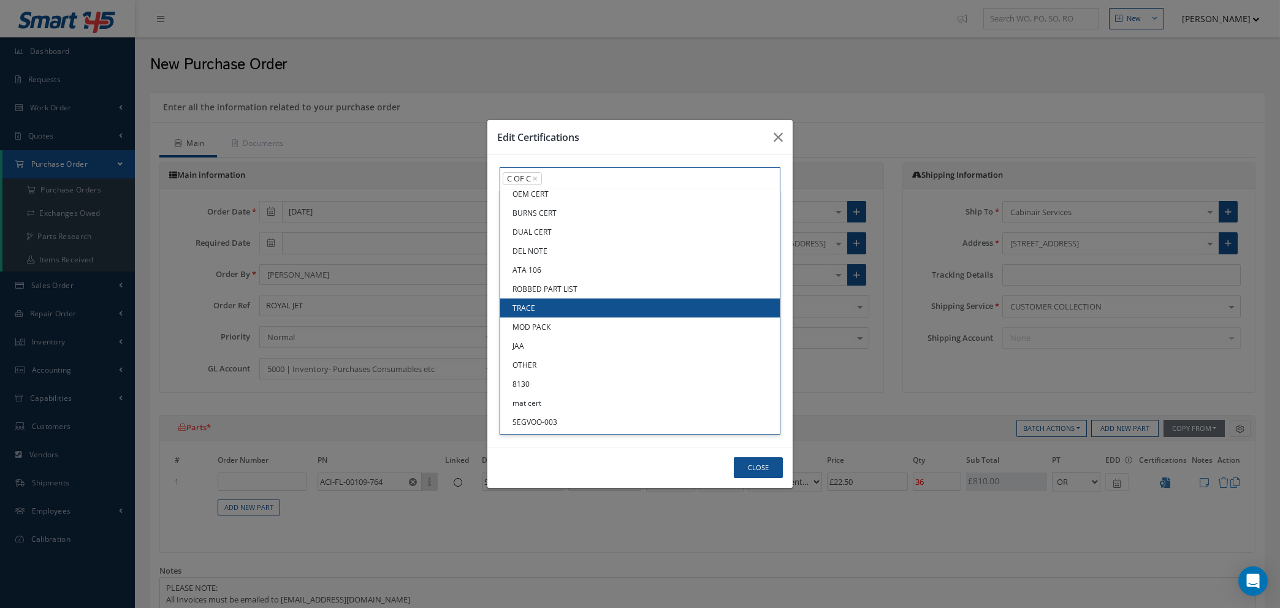
click at [563, 305] on link "TRACE" at bounding box center [640, 308] width 280 height 19
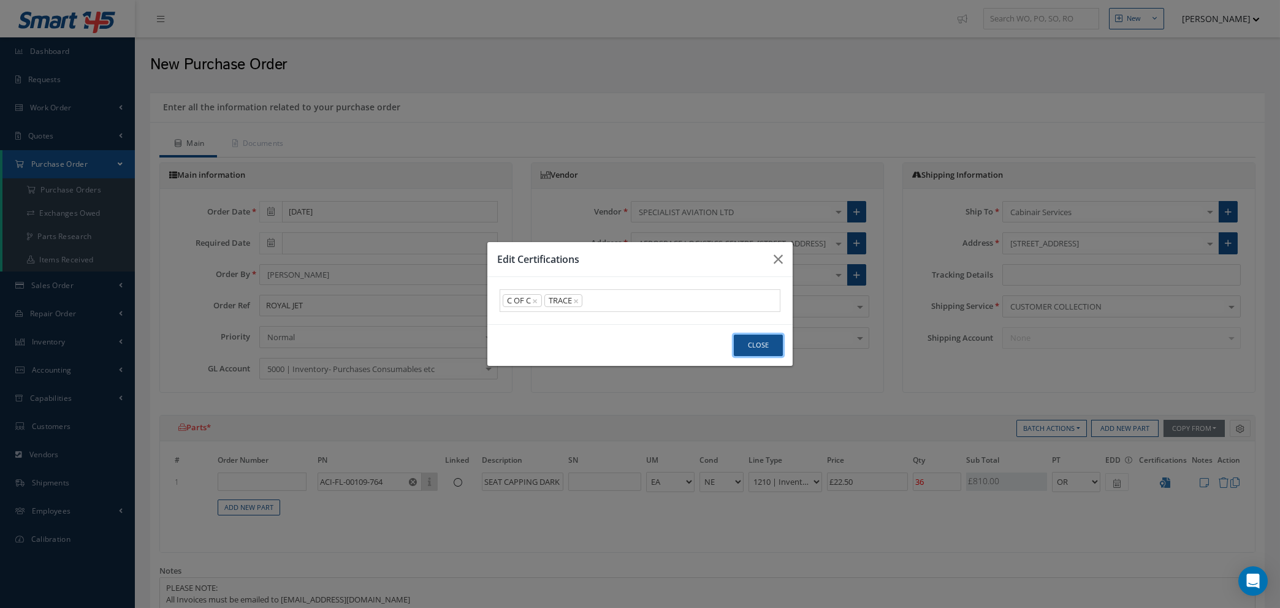
click at [755, 346] on button "Close" at bounding box center [758, 345] width 49 height 21
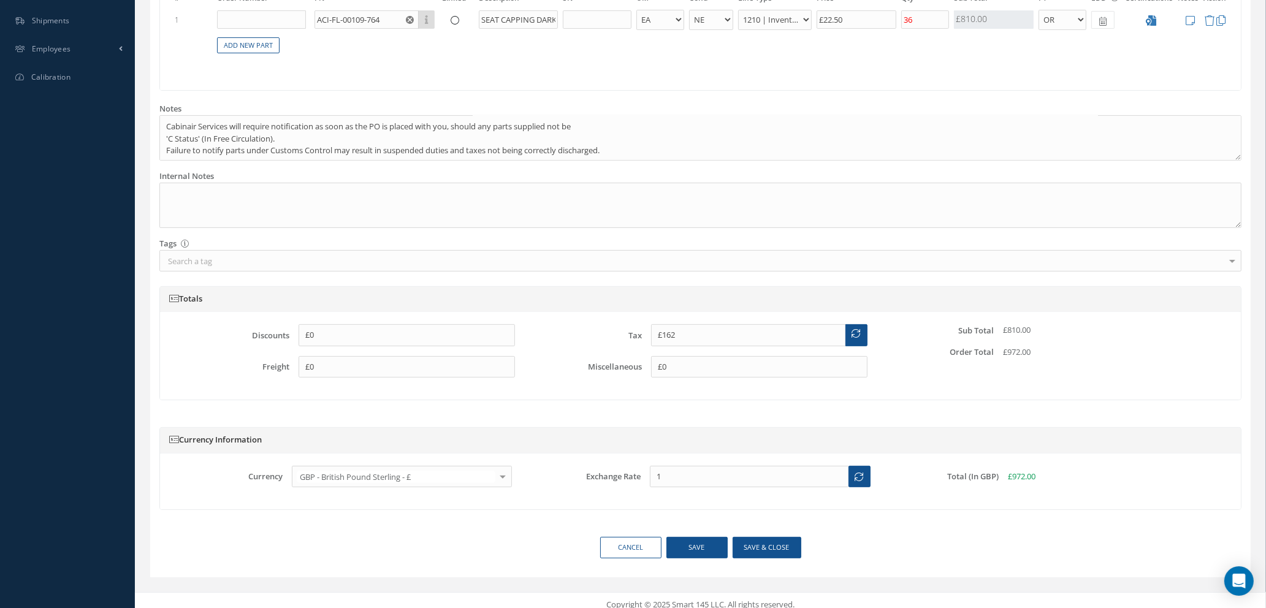
scroll to position [472, 0]
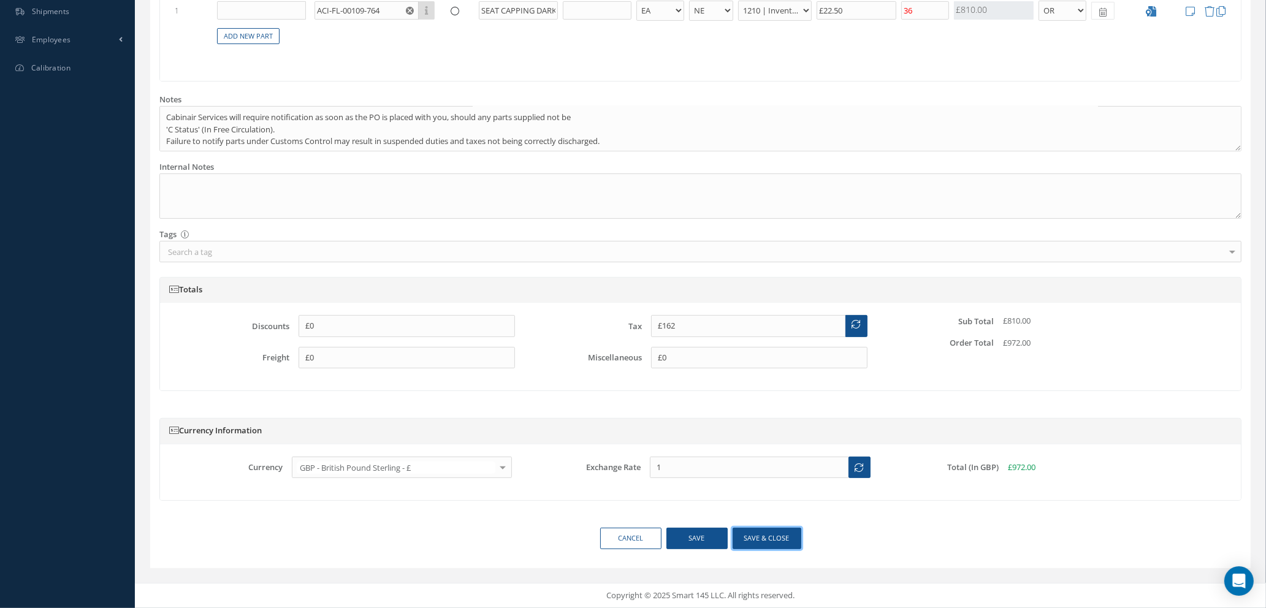
click at [754, 543] on button "Save & close" at bounding box center [767, 538] width 69 height 21
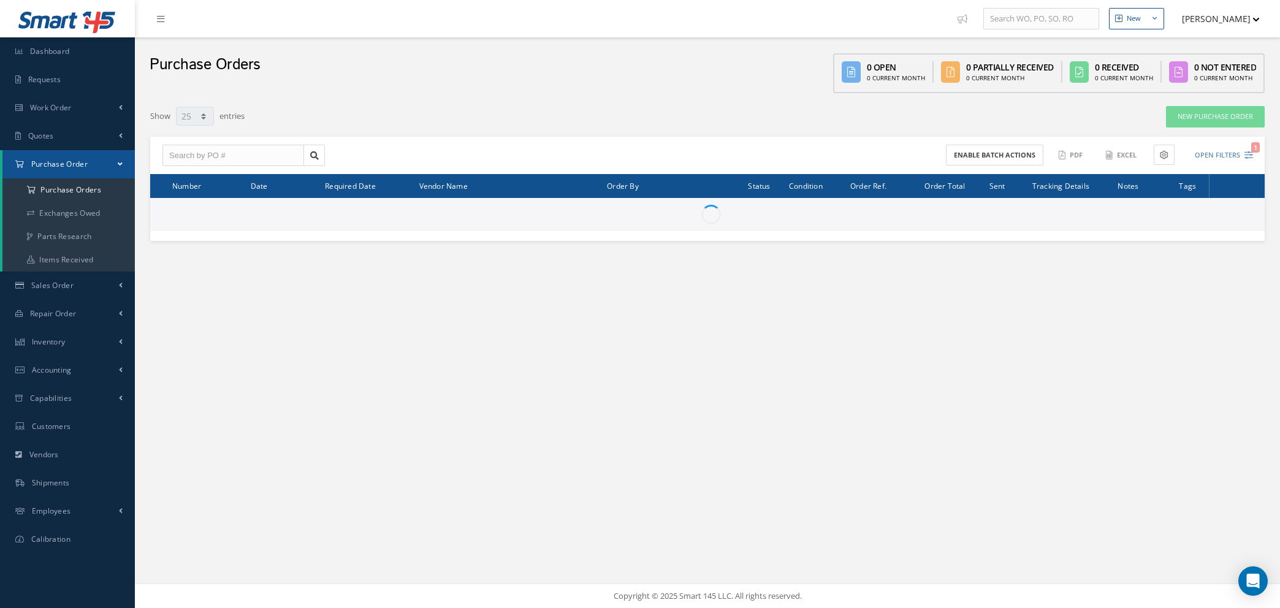
select select "25"
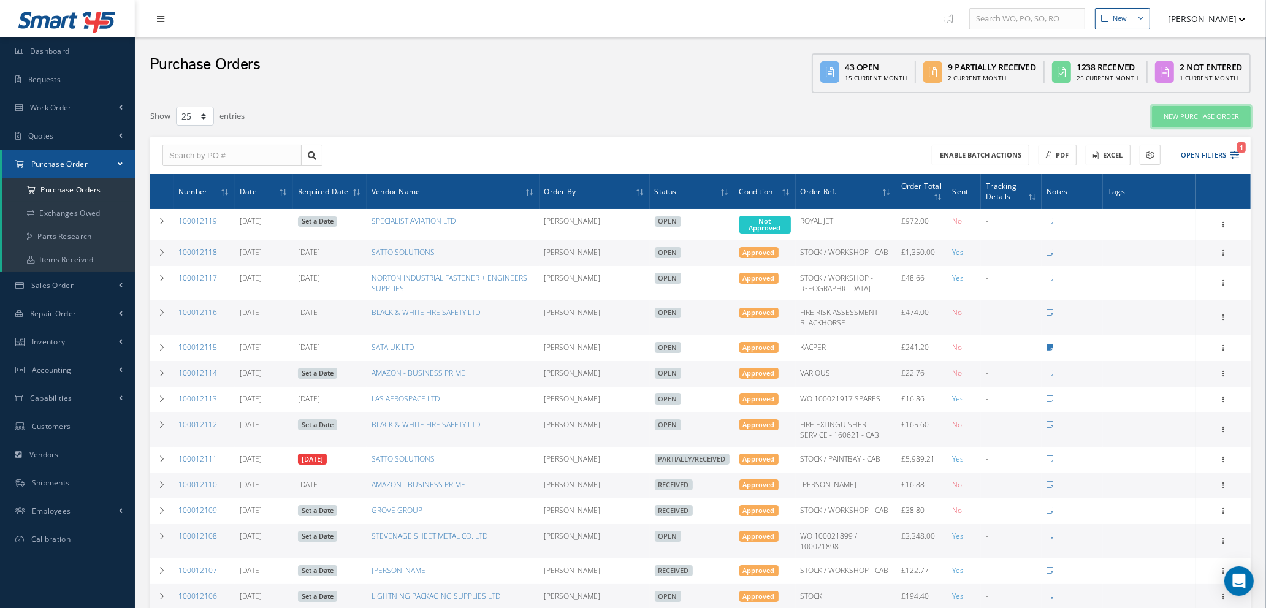
click at [1204, 118] on link "New Purchase Order" at bounding box center [1201, 116] width 99 height 21
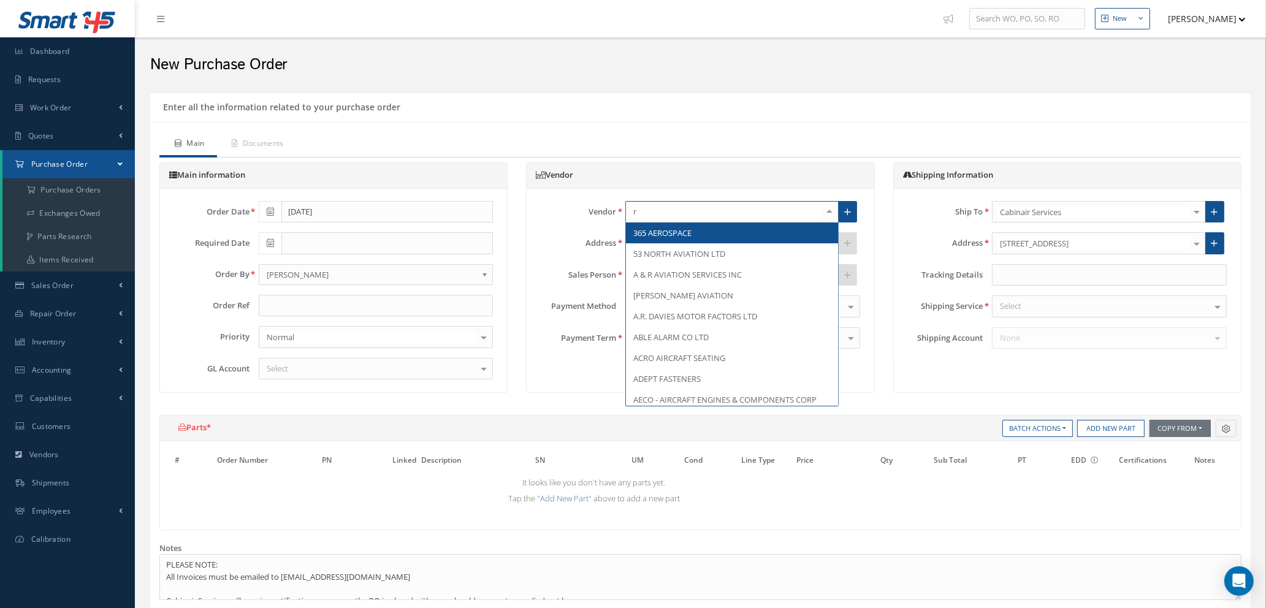
type input "r d"
click at [710, 228] on span "[PERSON_NAME] TRANSPORT" at bounding box center [687, 233] width 109 height 11
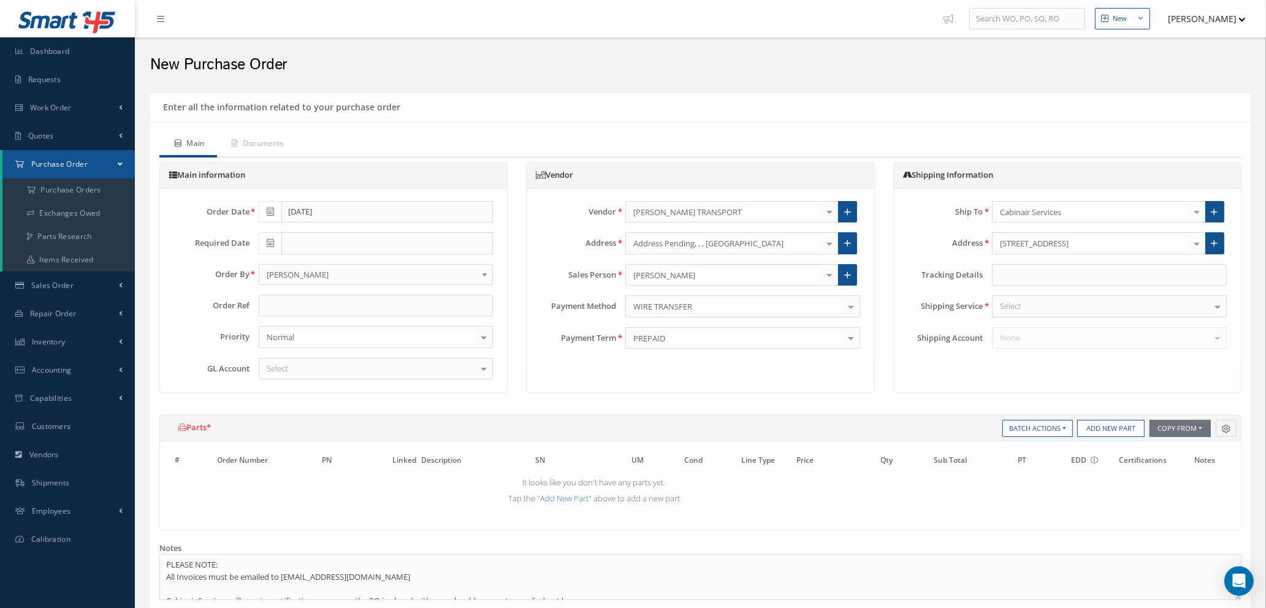
click at [323, 365] on div "Select" at bounding box center [376, 369] width 235 height 22
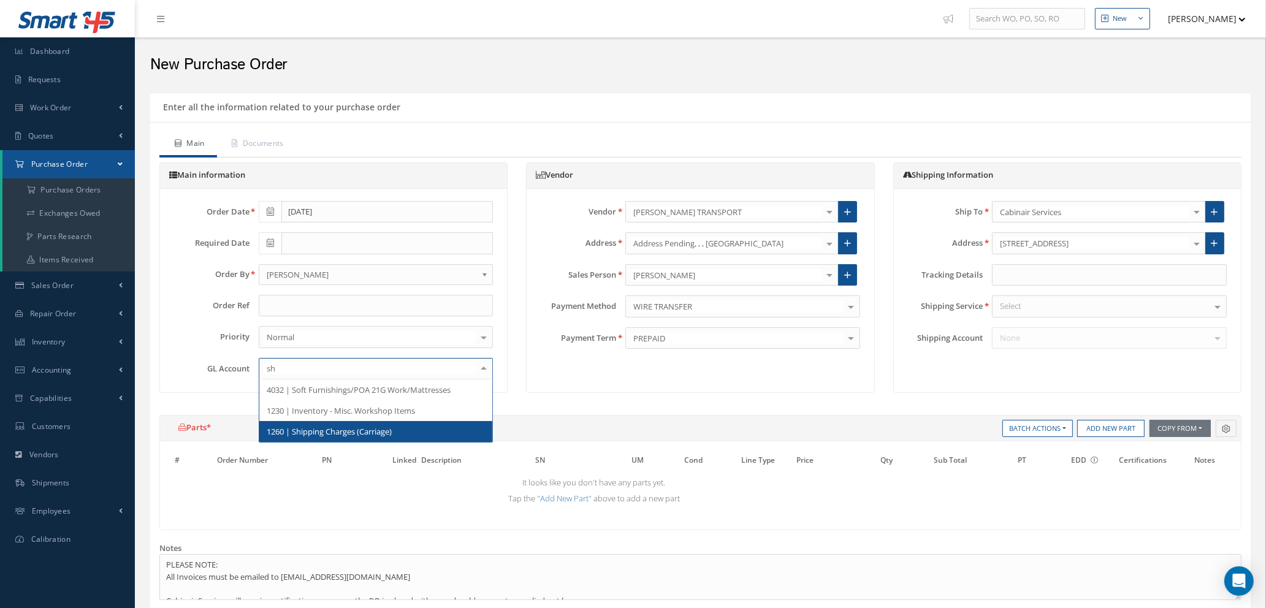
click at [348, 433] on span "1260 | Shipping Charges (Carriage)" at bounding box center [329, 431] width 125 height 11
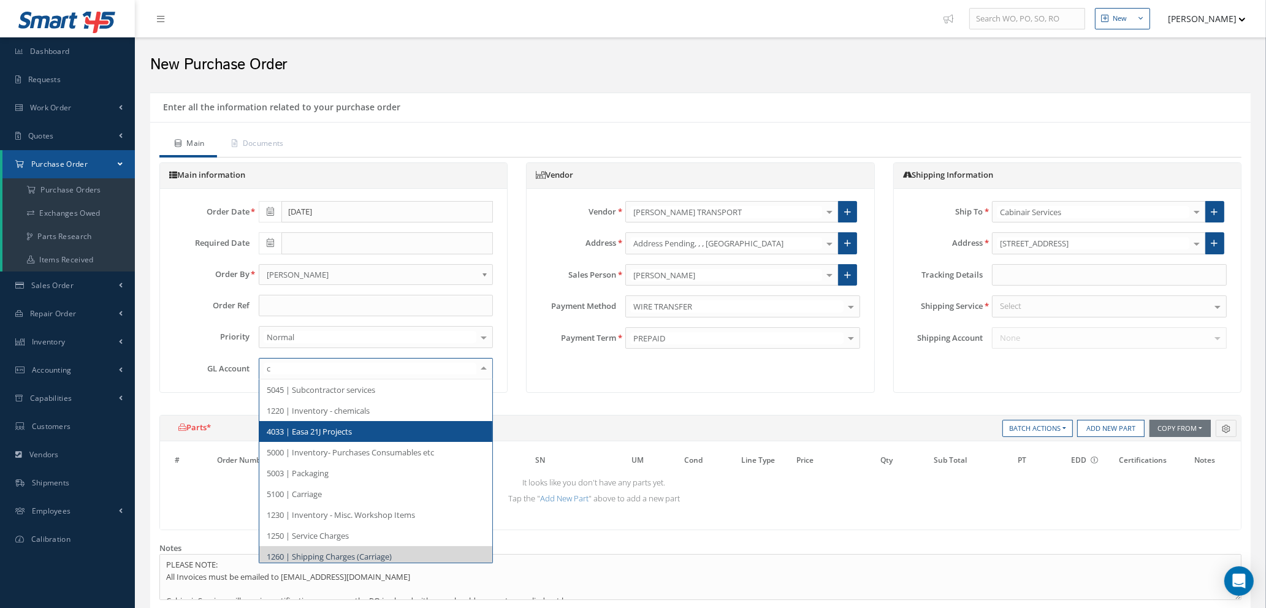
type input "ca"
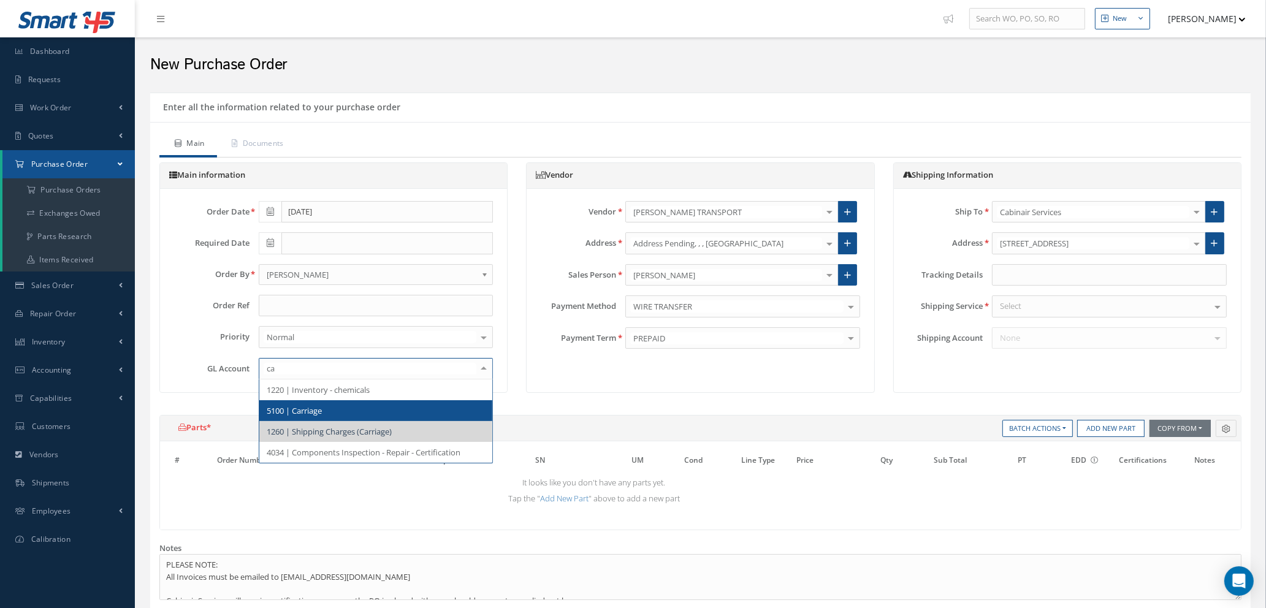
click at [400, 408] on span "5100 | Carriage" at bounding box center [376, 410] width 234 height 21
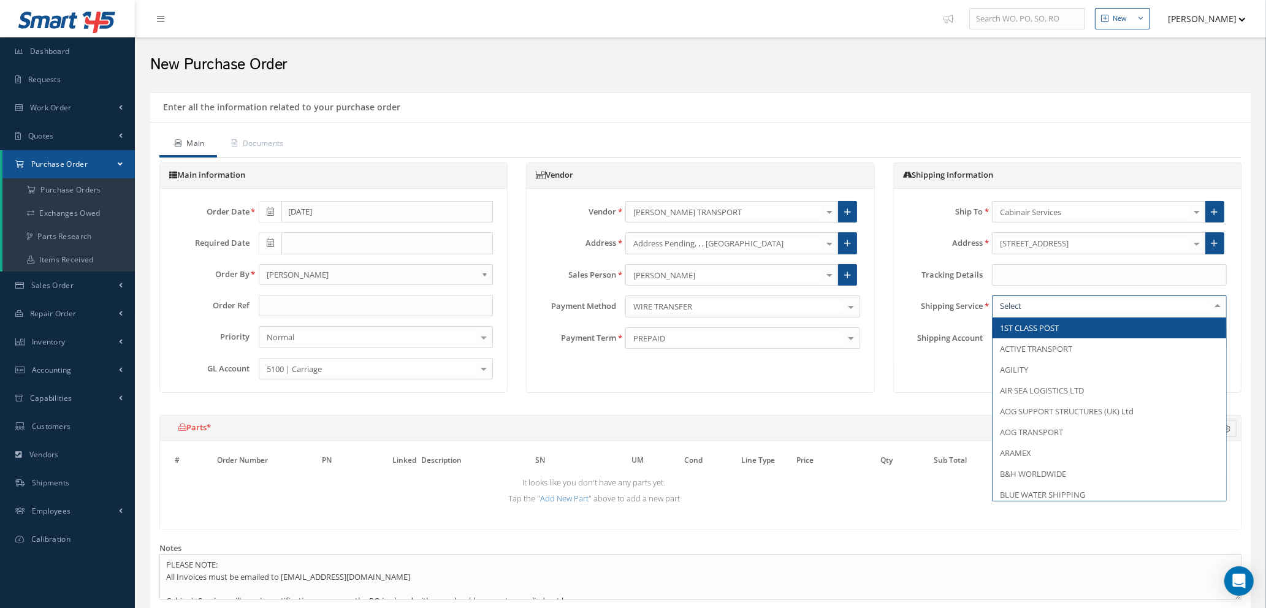
click at [1128, 305] on div at bounding box center [1109, 307] width 235 height 22
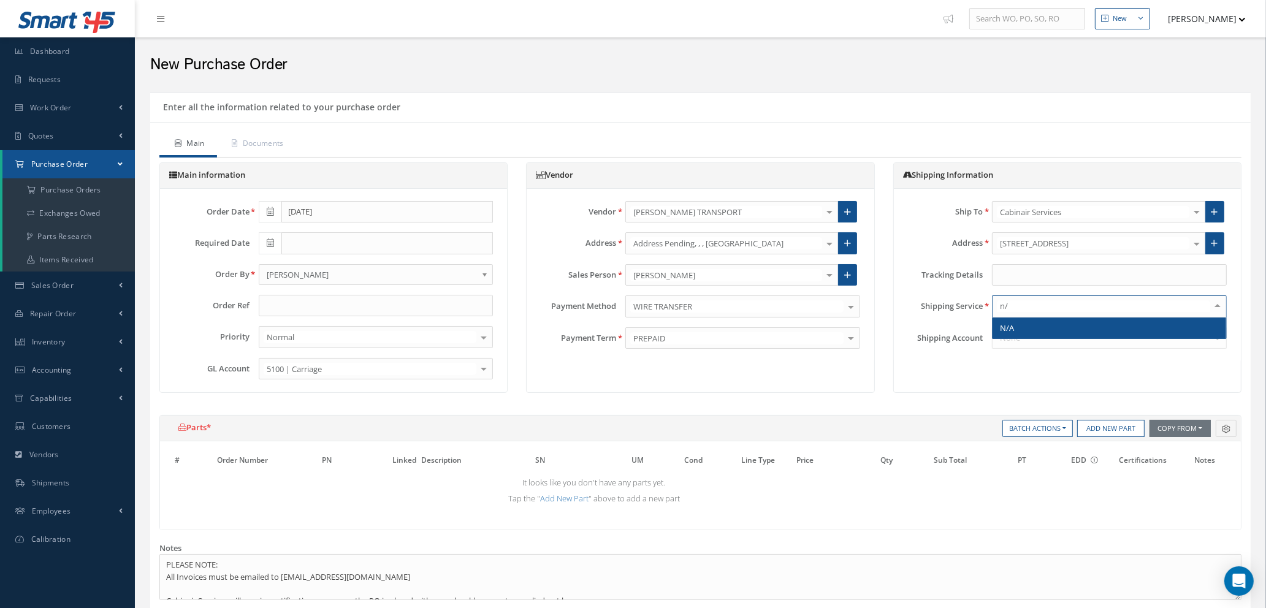
type input "n/a"
click at [1126, 326] on span "N/A" at bounding box center [1110, 328] width 234 height 21
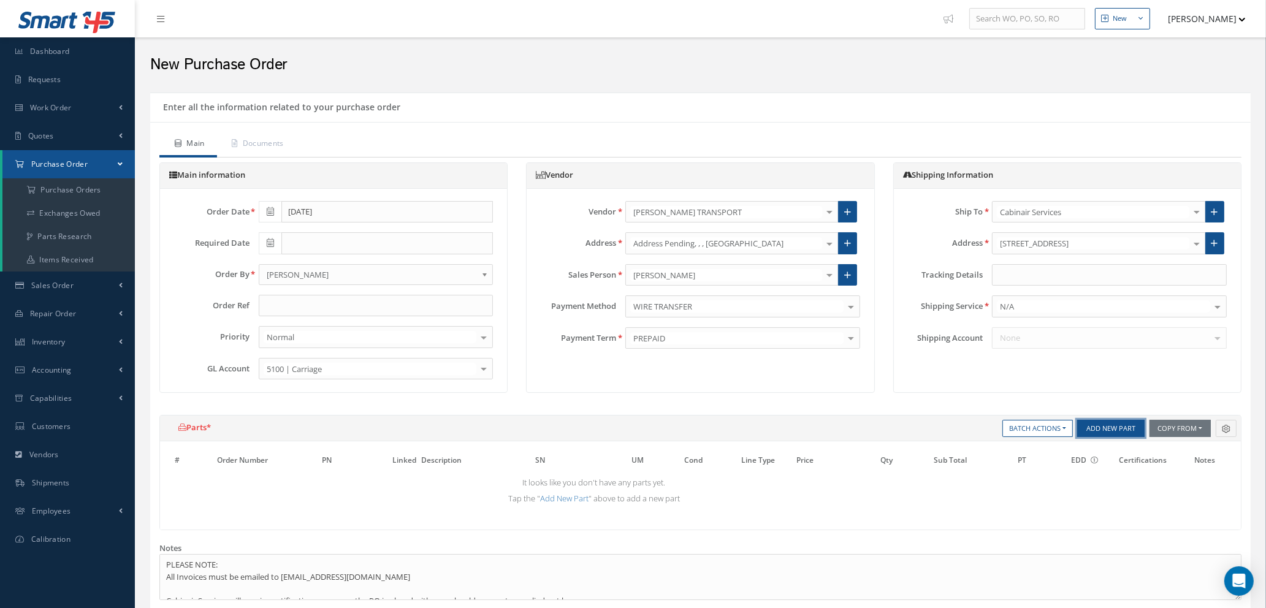
click at [1101, 433] on button "Add New Part" at bounding box center [1110, 428] width 67 height 17
select select "1"
select select "5"
select select "7"
select select "1"
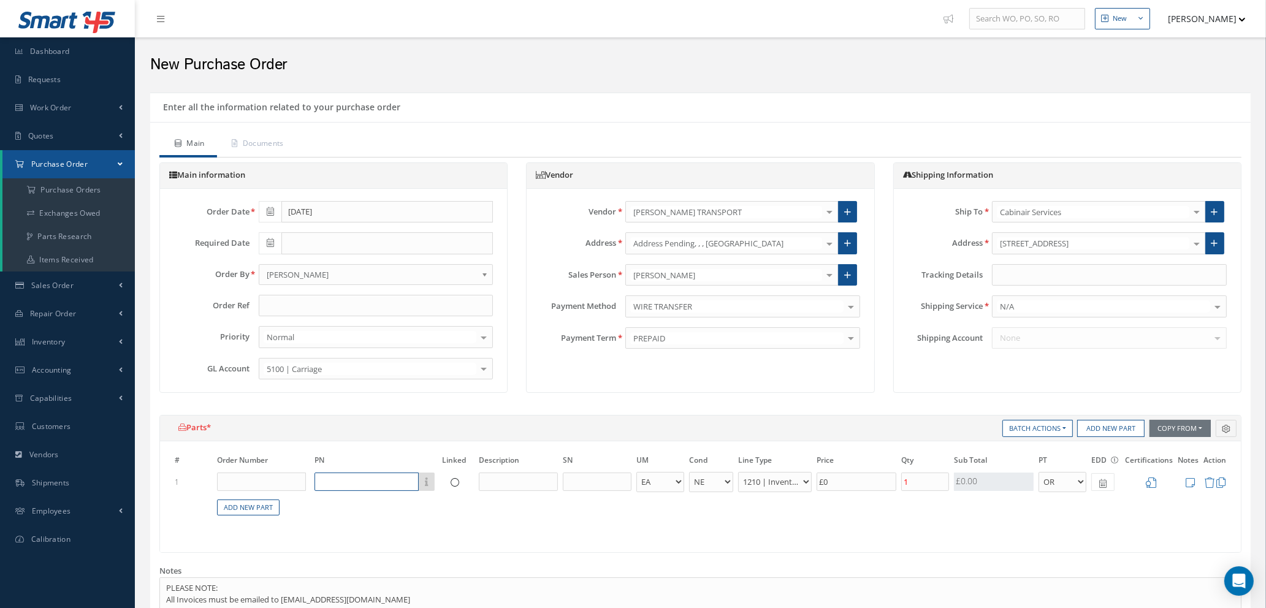
click at [354, 474] on input "text" at bounding box center [367, 482] width 104 height 18
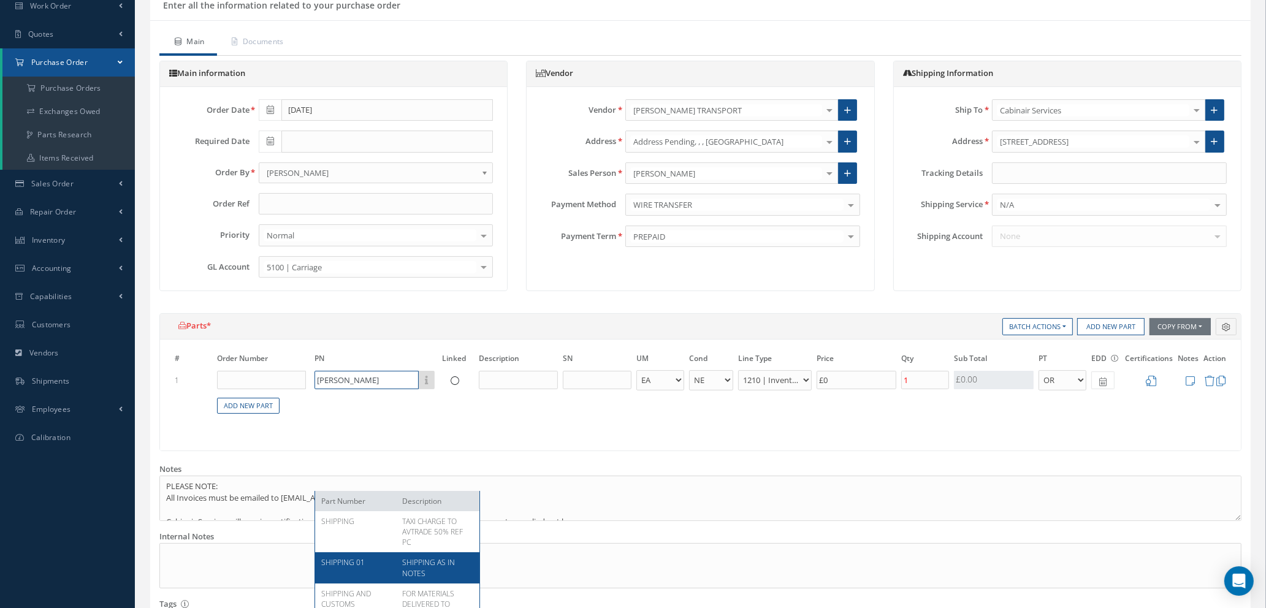
scroll to position [276, 0]
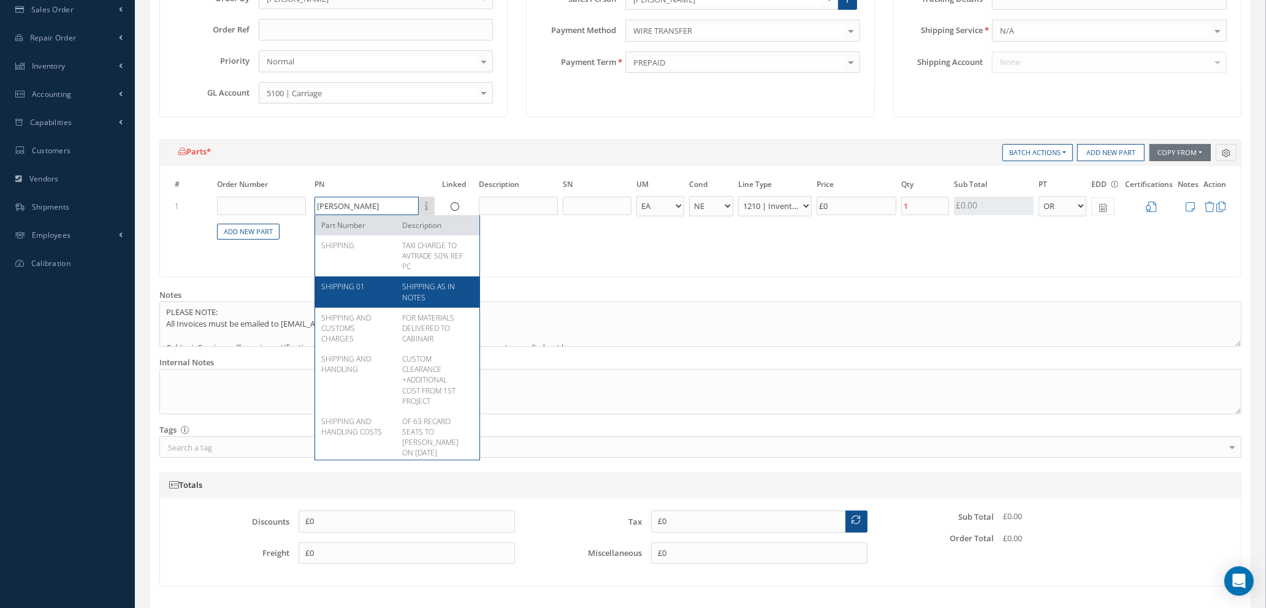
type input "shipp"
click at [411, 289] on span "SHIPPING AS IN NOTES" at bounding box center [428, 291] width 53 height 21
type input "£805.2"
type input "SHIPPING 01"
type input "SHIPPING AS IN NOTES"
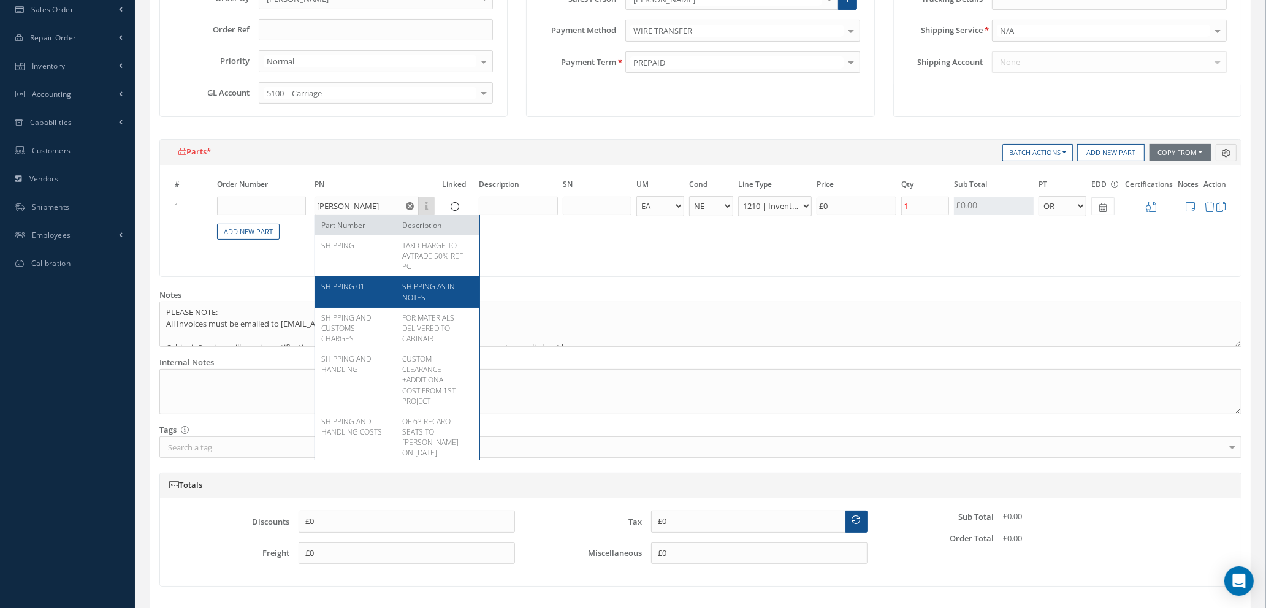
type input "£4,026"
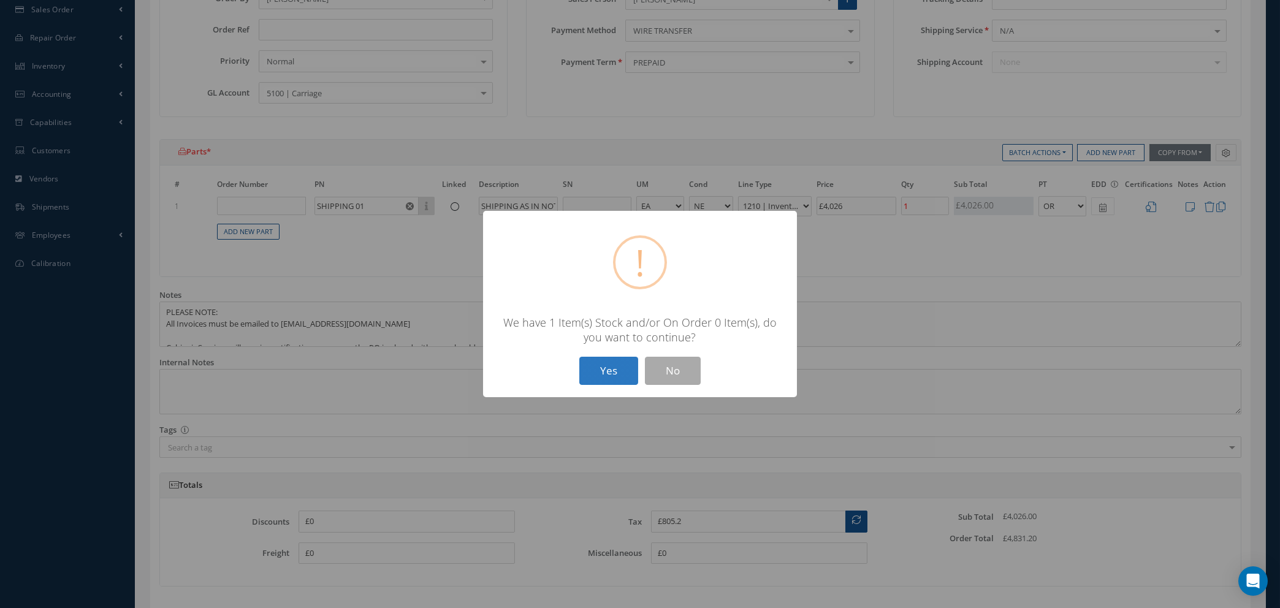
click at [594, 373] on button "Yes" at bounding box center [608, 371] width 59 height 29
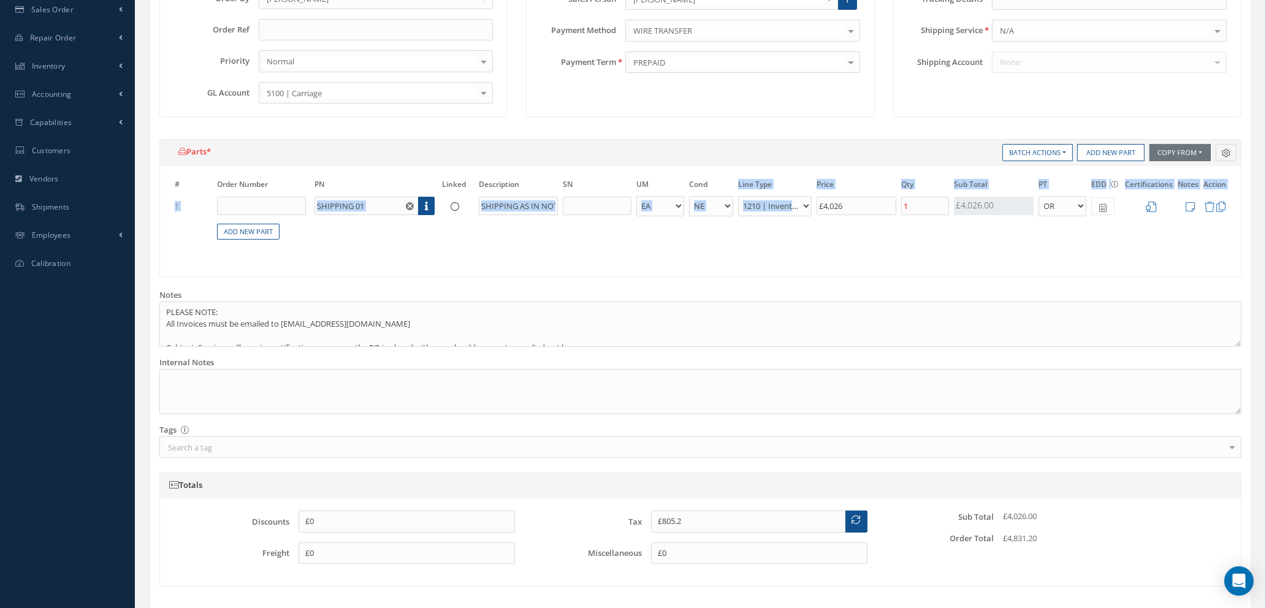
drag, startPoint x: 888, startPoint y: 195, endPoint x: 733, endPoint y: 194, distance: 155.1
click at [733, 194] on table "# Order Number PN Linked Description SN UM Cond Line Type Price Qty Qty Receive…" at bounding box center [700, 216] width 1057 height 77
click at [907, 262] on div "# Order Number PN Linked Description SN UM Cond Line Type Price Qty Qty Receive…" at bounding box center [700, 221] width 1081 height 111
drag, startPoint x: 871, startPoint y: 208, endPoint x: 813, endPoint y: 204, distance: 58.4
click at [813, 204] on tr "1 SHIPPING 01 Part Number Description SHIPPING AS IN NOTES - BAG BX CA RL EA FT…" at bounding box center [700, 206] width 1057 height 23
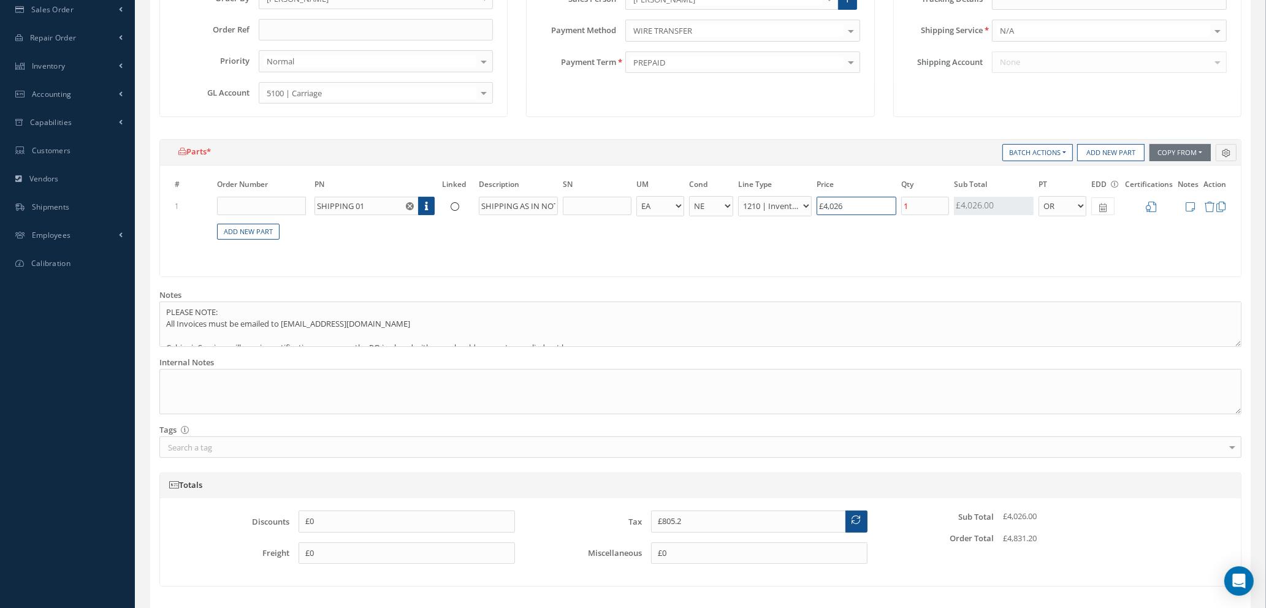
type input "£0"
type input "£0.2"
type input "£1"
type input "£2"
type input "£10"
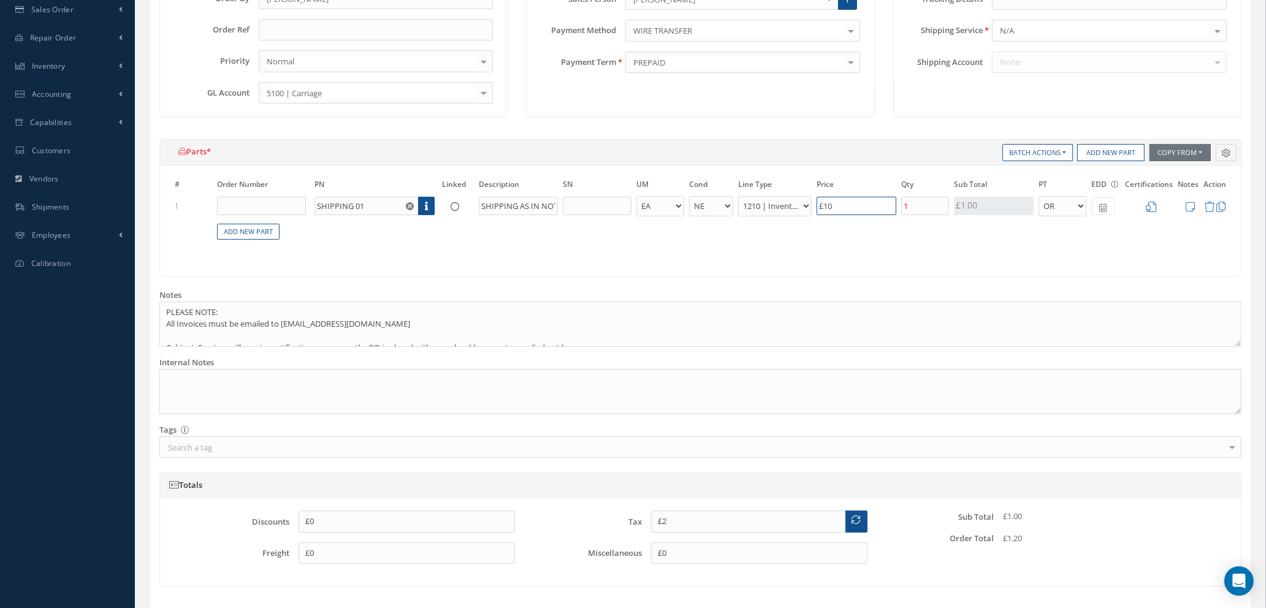
type input "£21.6"
type input "£108."
type input "£21.66"
type input "£108.30"
click at [1155, 208] on icon at bounding box center [1151, 207] width 10 height 10
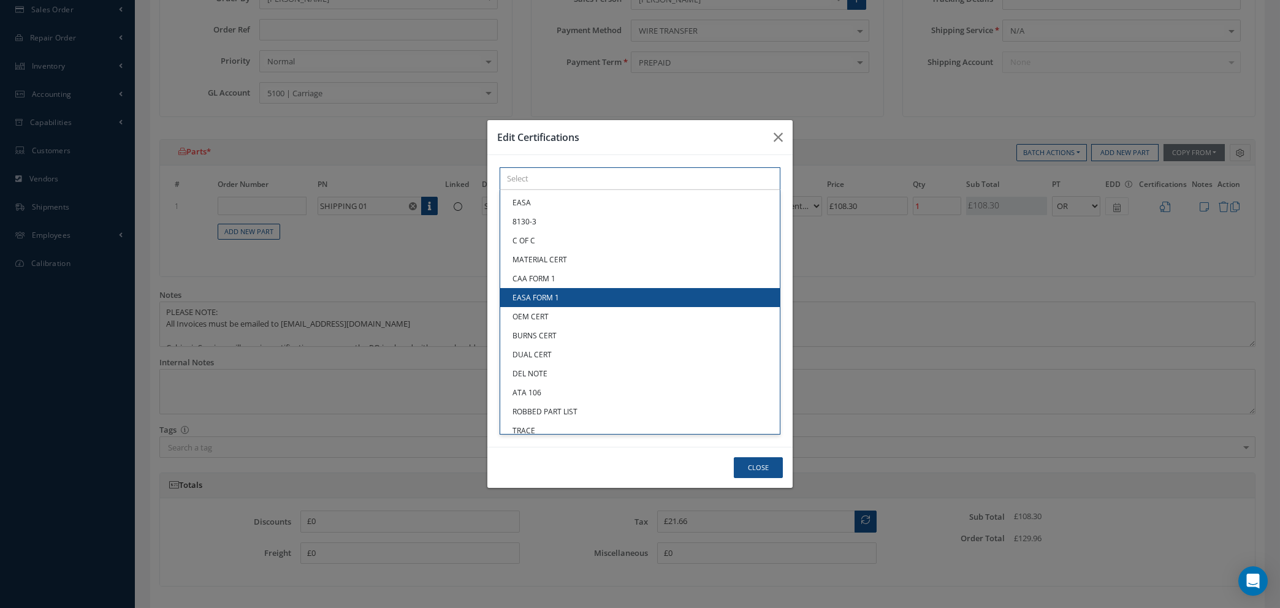
click at [600, 190] on div "× Loading... EASA 8130-3 C OF C MATERIAL CERT CAA FORM 1 EASA FORM 1 OEM CERT B…" at bounding box center [640, 178] width 281 height 23
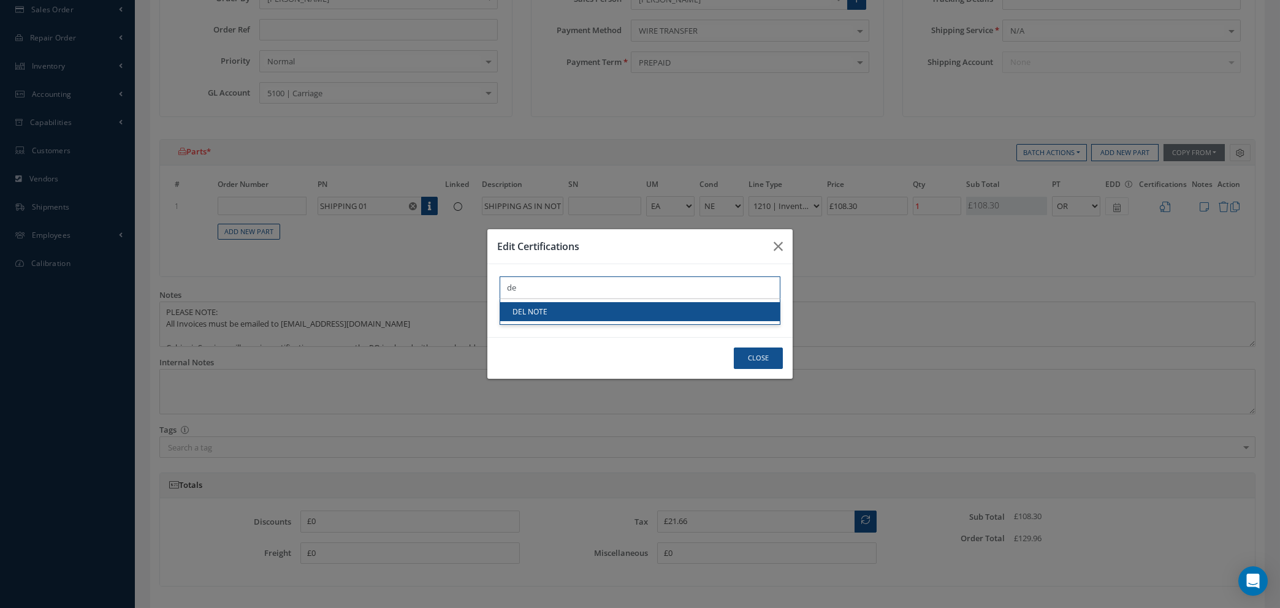
type input "de"
click at [604, 312] on link "DEL NOTE" at bounding box center [640, 311] width 280 height 19
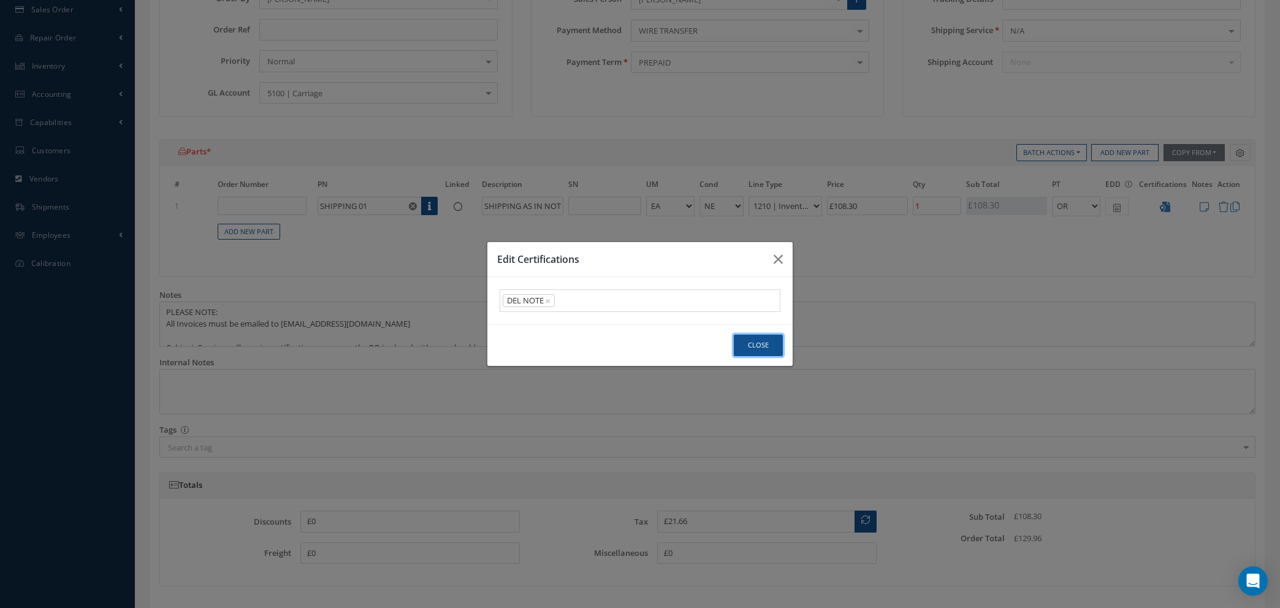
click at [764, 343] on button "Close" at bounding box center [758, 345] width 49 height 21
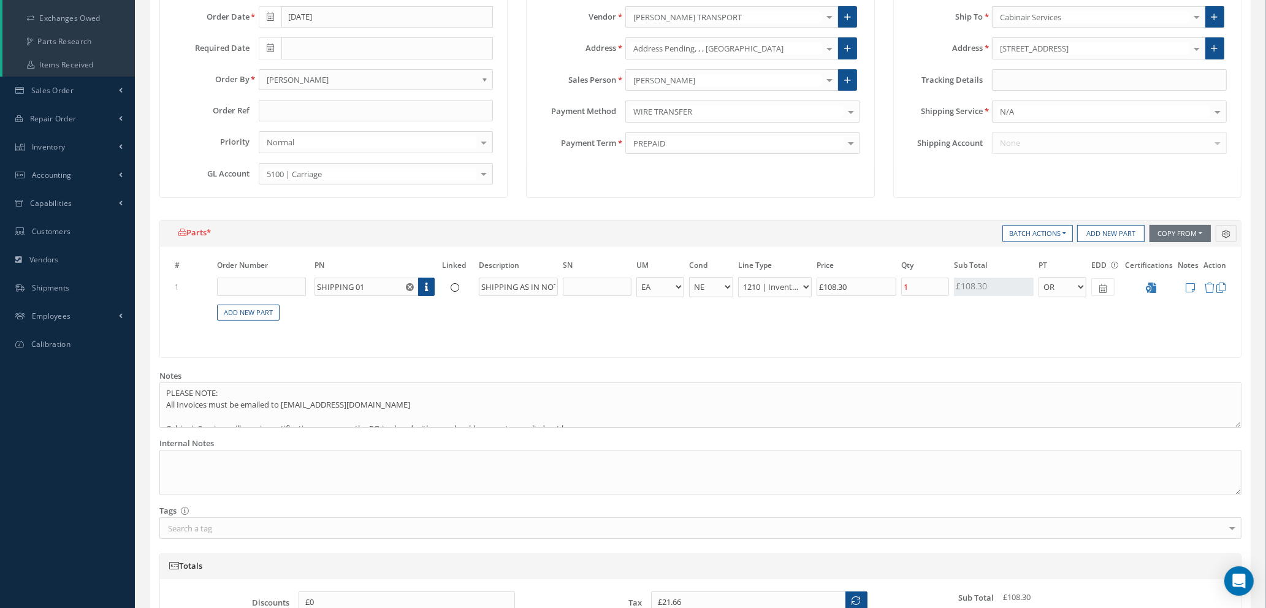
scroll to position [92, 0]
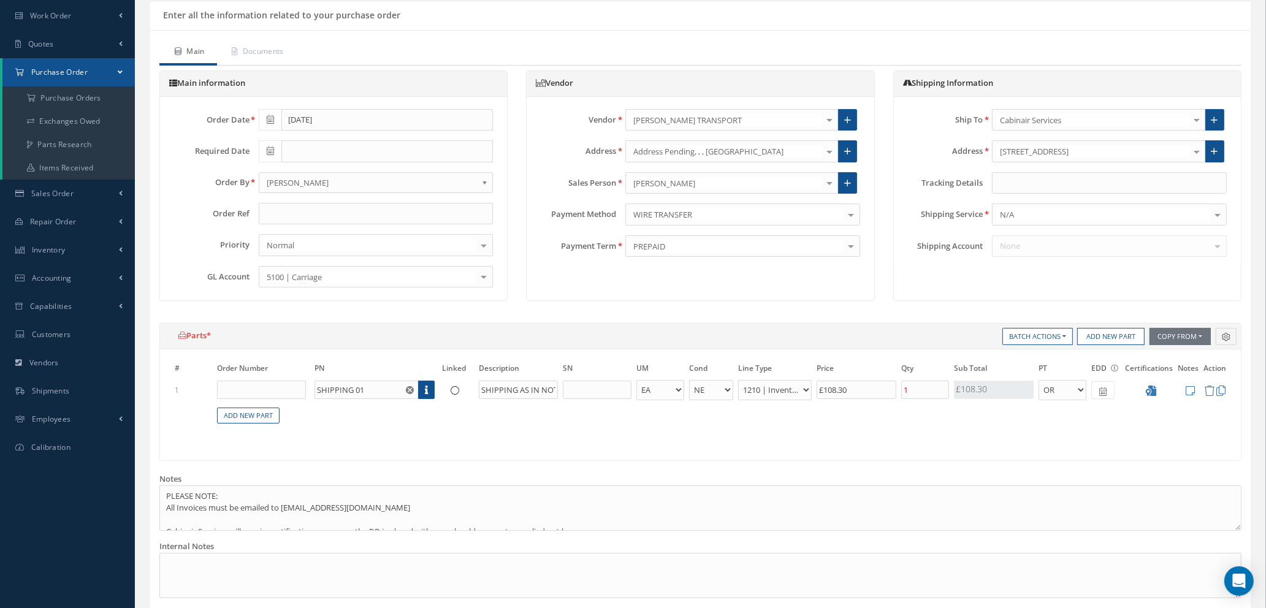
click at [274, 145] on span at bounding box center [270, 151] width 23 height 22
click at [307, 243] on td "14" at bounding box center [305, 246] width 18 height 18
type input "10/14/2025"
click at [1101, 393] on icon at bounding box center [1102, 392] width 7 height 9
click at [1138, 305] on td "14" at bounding box center [1138, 299] width 18 height 18
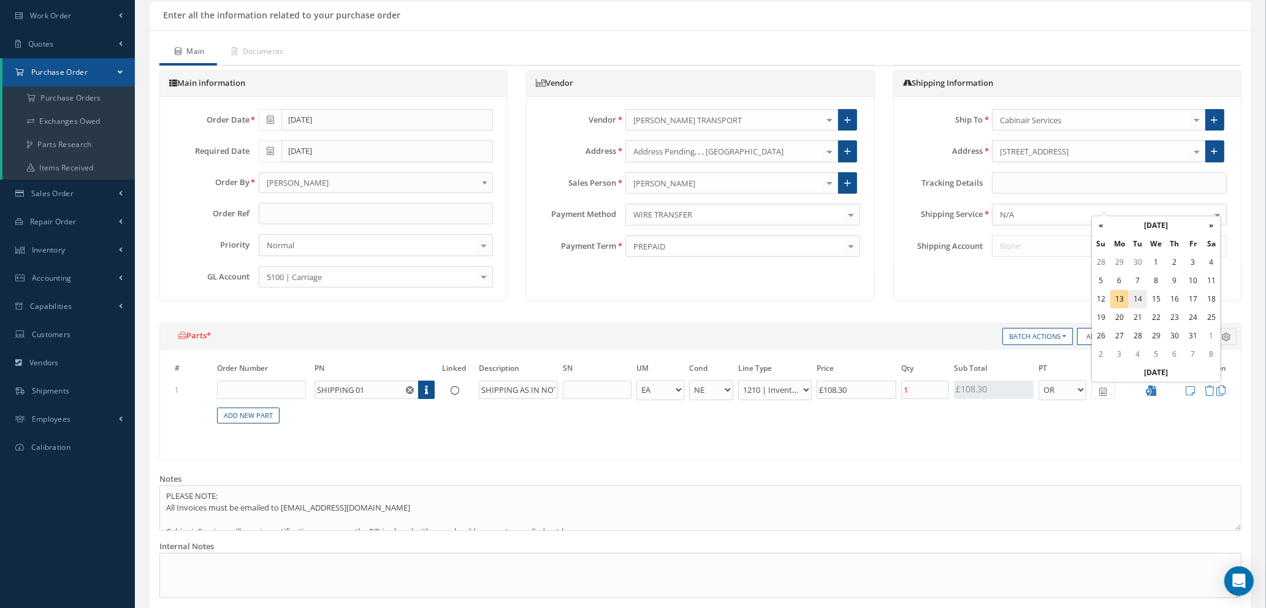
type input "10/14/2025"
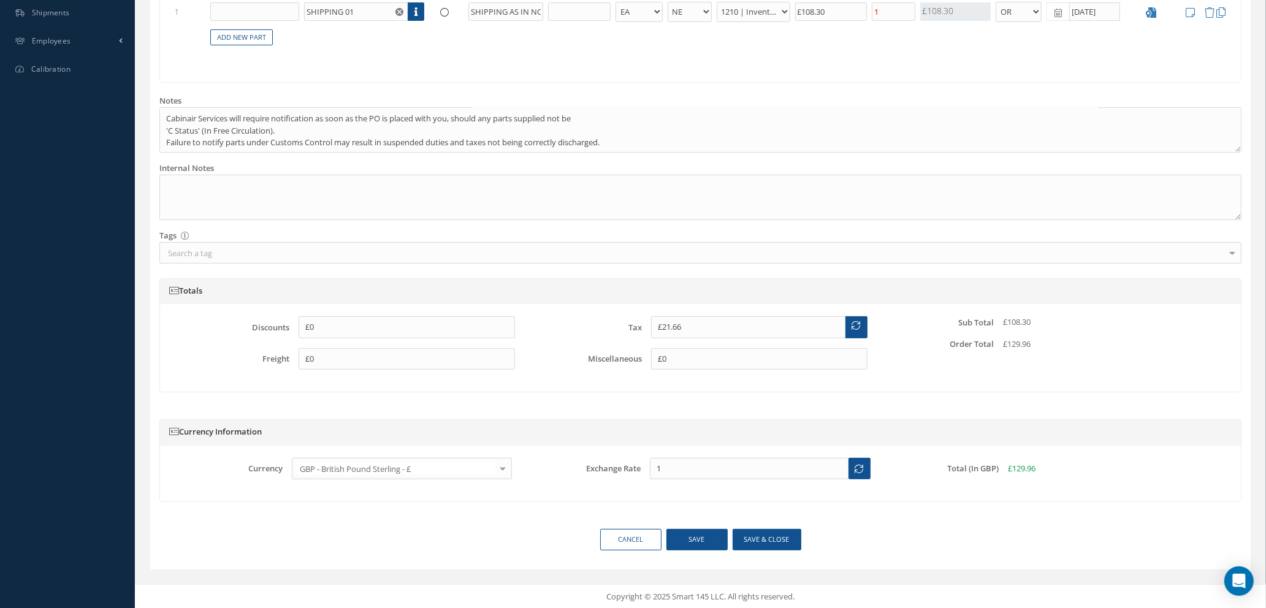
scroll to position [472, 0]
click at [760, 538] on button "Save & close" at bounding box center [767, 538] width 69 height 21
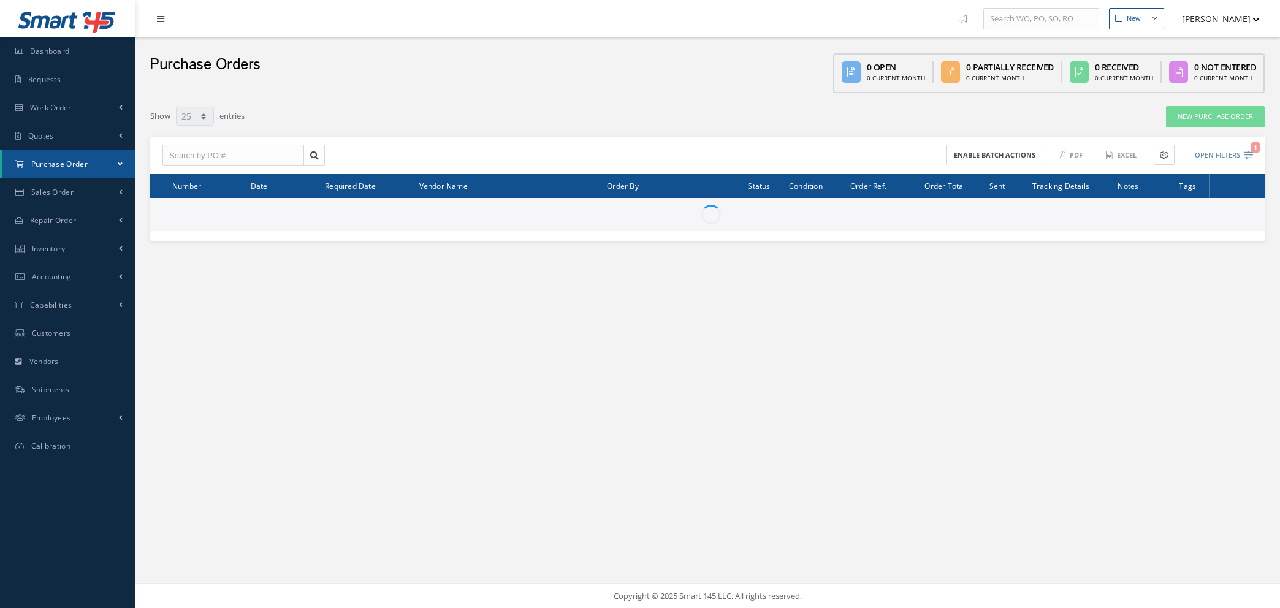
select select "25"
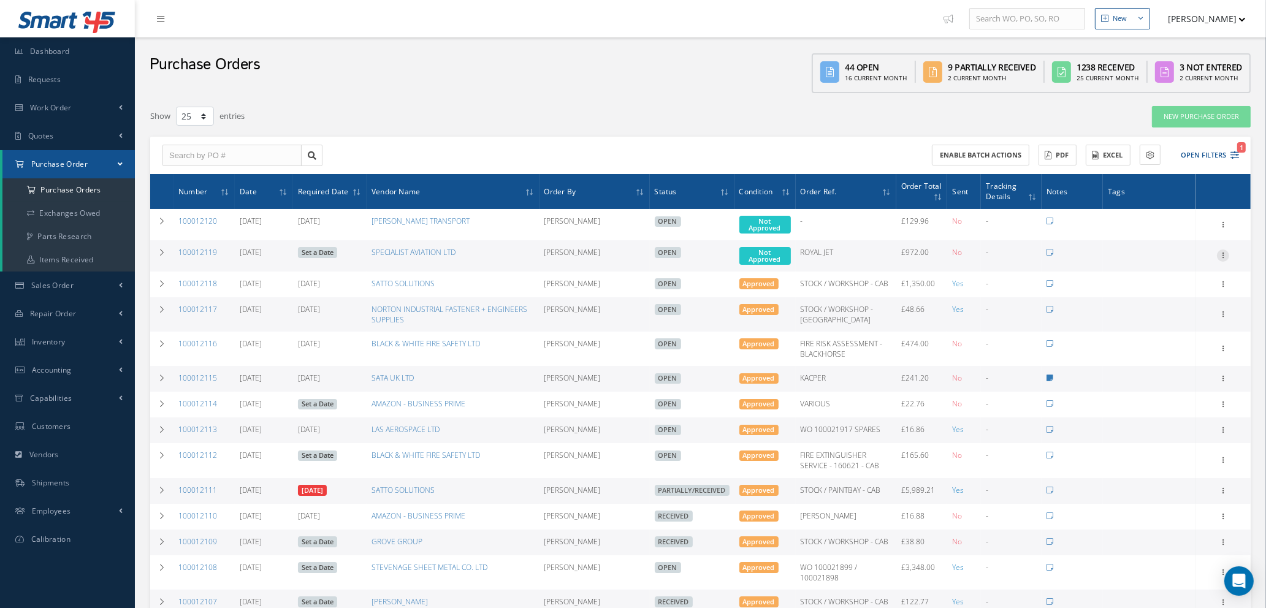
click at [1222, 252] on icon at bounding box center [1223, 255] width 12 height 10
click at [1160, 264] on link "Enter/Update" at bounding box center [1167, 264] width 97 height 16
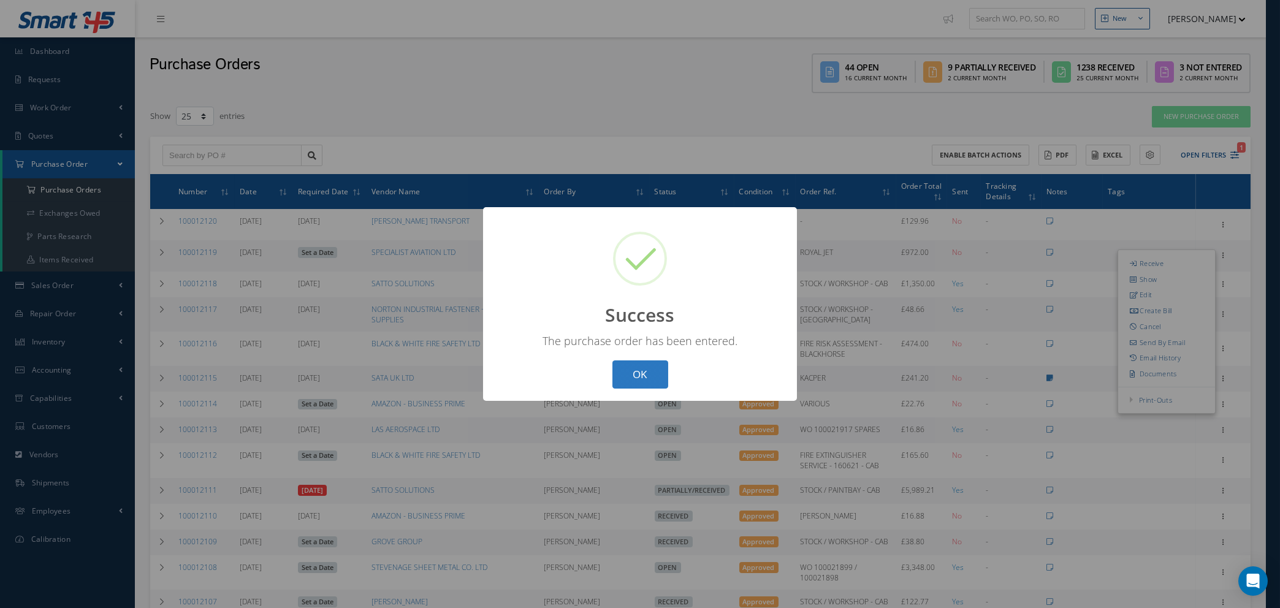
click at [649, 374] on button "OK" at bounding box center [641, 375] width 56 height 29
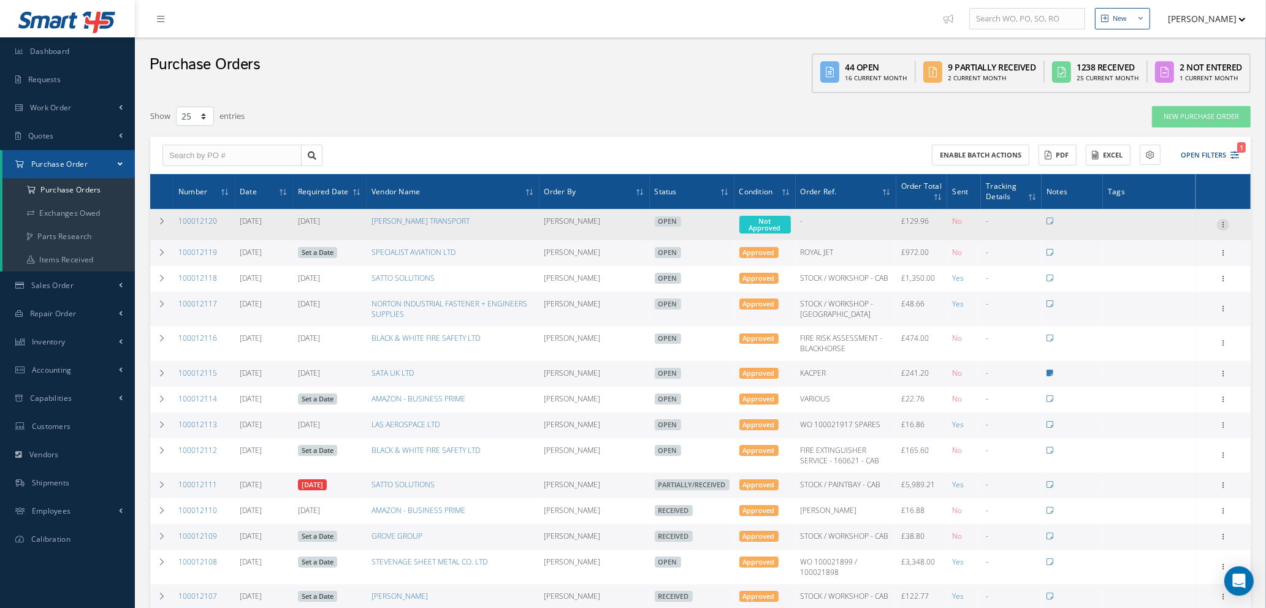
click at [1225, 222] on icon at bounding box center [1223, 224] width 12 height 10
click at [1169, 234] on link "Enter/Update" at bounding box center [1167, 233] width 97 height 16
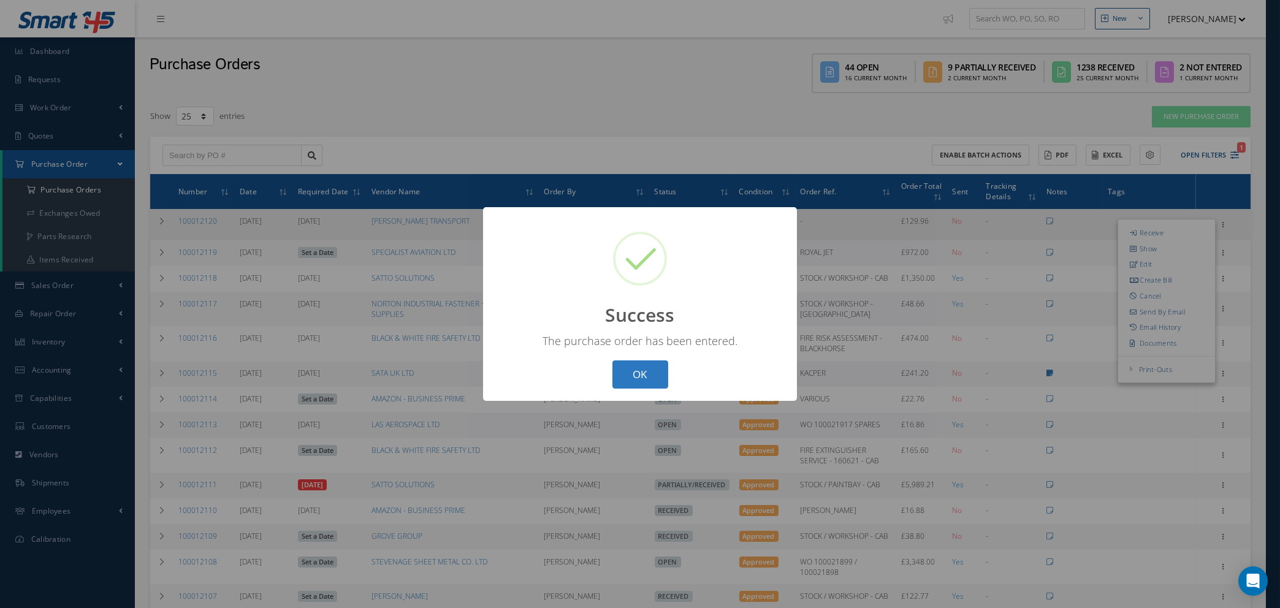
click at [633, 375] on button "OK" at bounding box center [641, 375] width 56 height 29
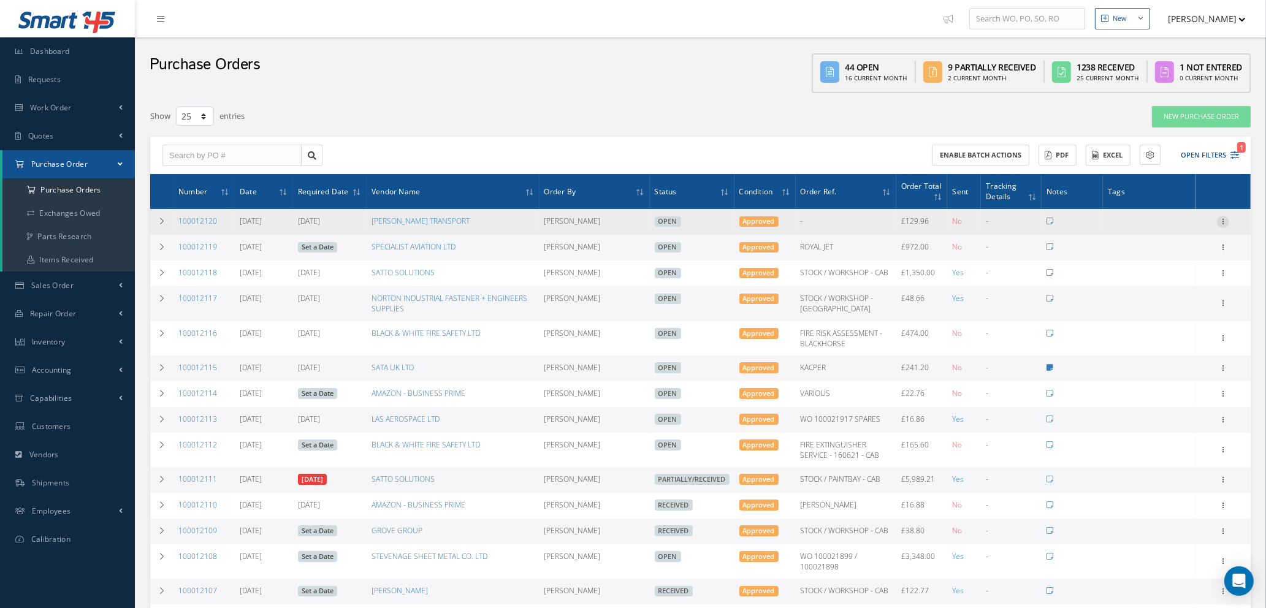
click at [1226, 219] on icon at bounding box center [1223, 221] width 12 height 10
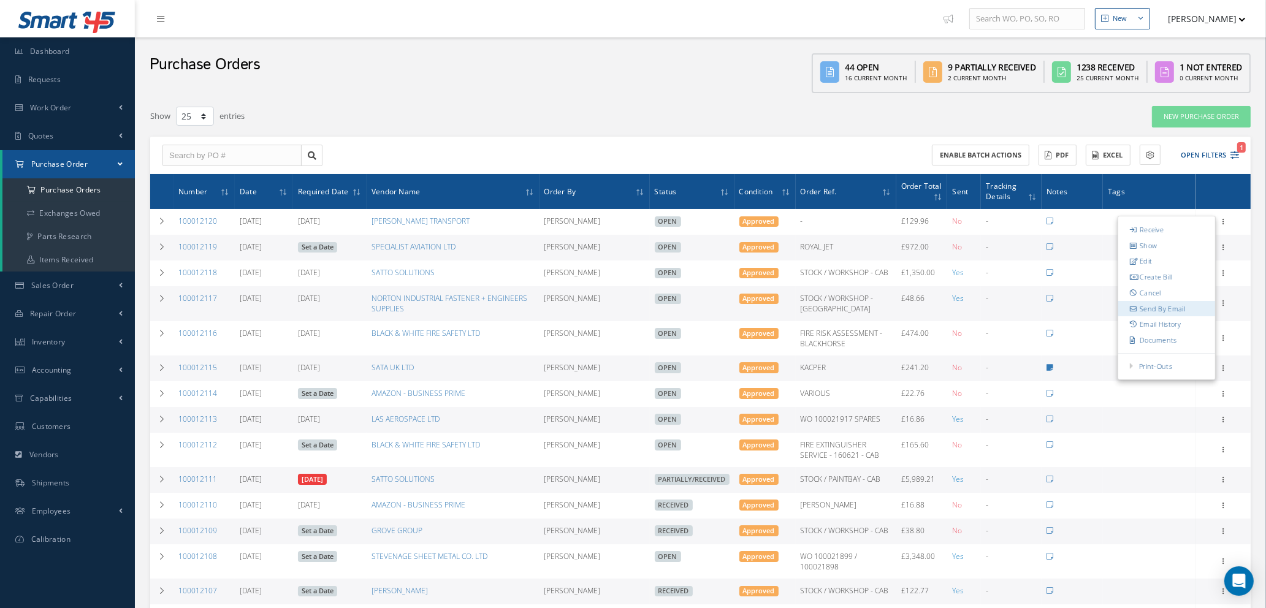
click at [1145, 311] on link "Send By Email" at bounding box center [1167, 309] width 97 height 16
type input "Reports from Purchase Order #100012120"
type textarea "Hiya, Please find Attached, our Purchase Order #100012120. If you have any ques…"
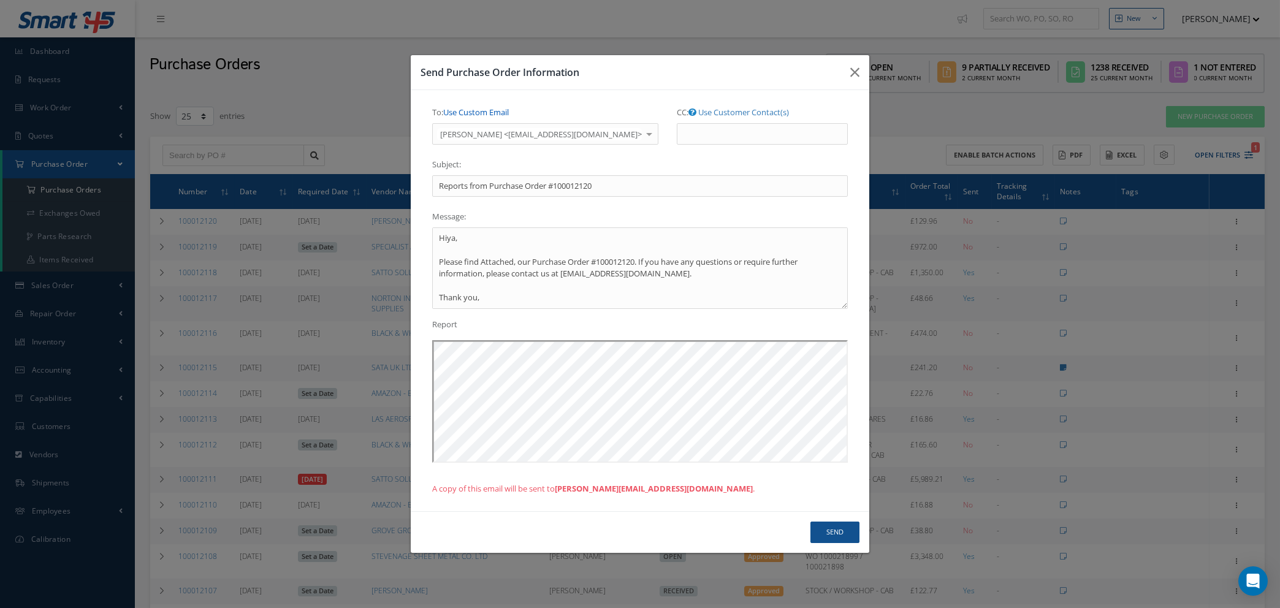
click at [472, 109] on link "Use Custom Email" at bounding box center [476, 112] width 66 height 11
click at [480, 136] on input "To: Use Customer Contact(s)" at bounding box center [531, 134] width 199 height 22
drag, startPoint x: 552, startPoint y: 128, endPoint x: 395, endPoint y: 127, distance: 157.0
click at [395, 127] on div "Send Purchase Order Information To: Use Customer Contact(s) Select RACHEL <rdoy…" at bounding box center [640, 304] width 1280 height 608
drag, startPoint x: 556, startPoint y: 136, endPoint x: 403, endPoint y: 130, distance: 152.8
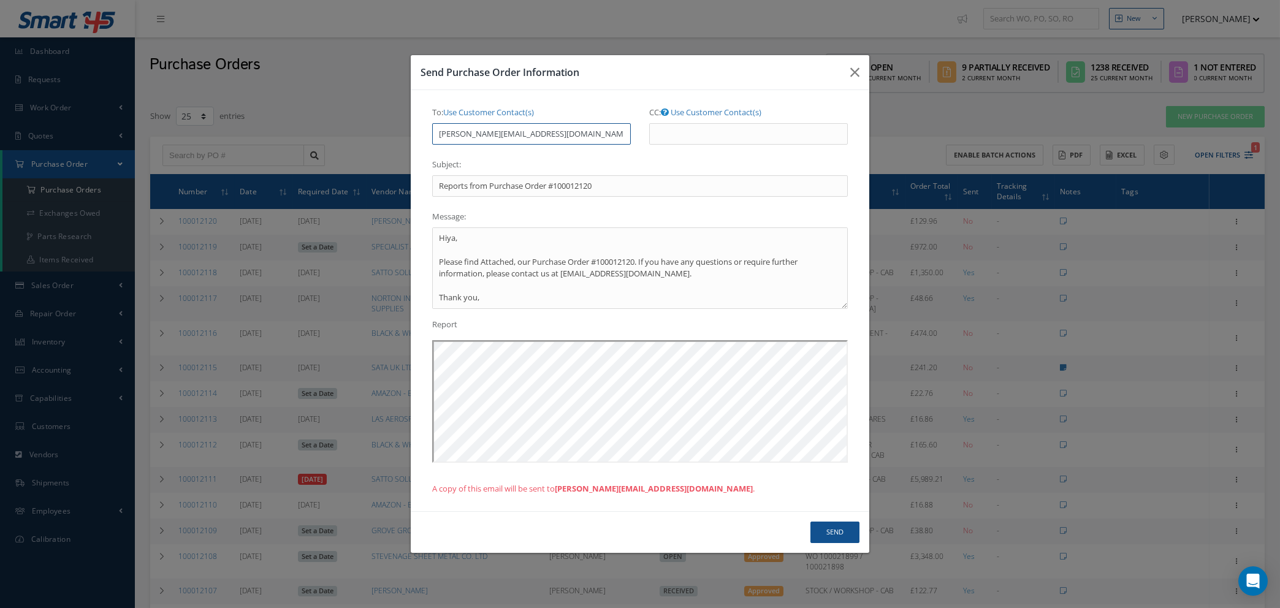
click at [400, 132] on div "Send Purchase Order Information To: Use Customer Contact(s) Select RACHEL <rdoy…" at bounding box center [640, 304] width 1280 height 608
type input "natasha@cabinairgroup.aero"
click at [832, 532] on button "Send" at bounding box center [835, 532] width 49 height 21
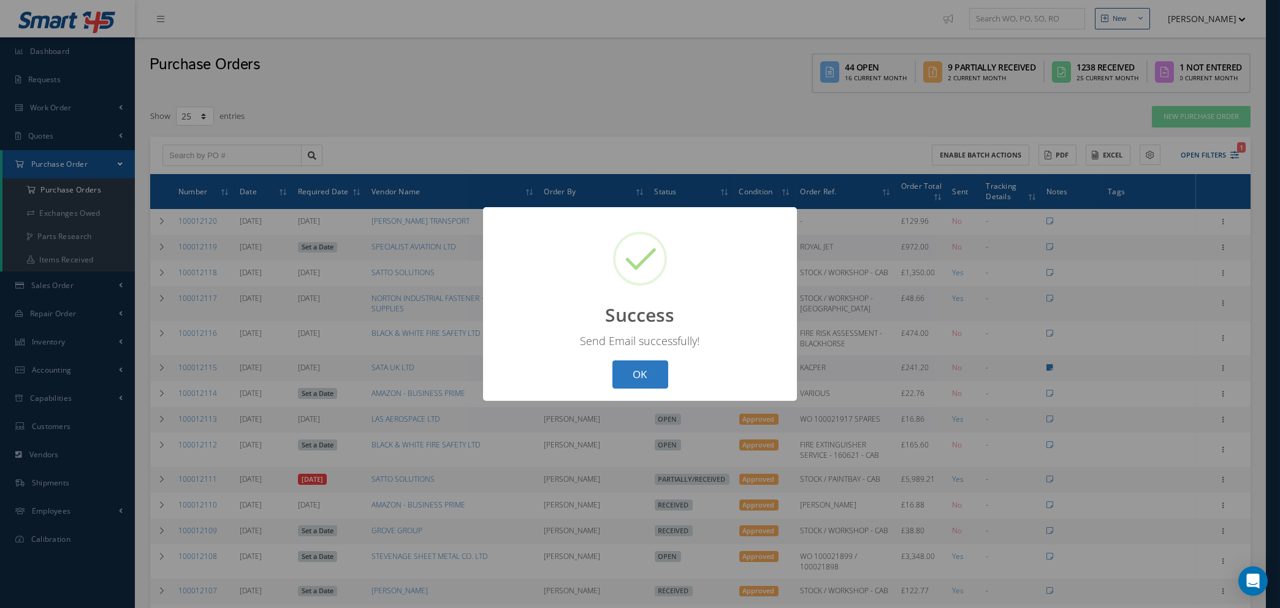
click at [643, 372] on button "OK" at bounding box center [641, 375] width 56 height 29
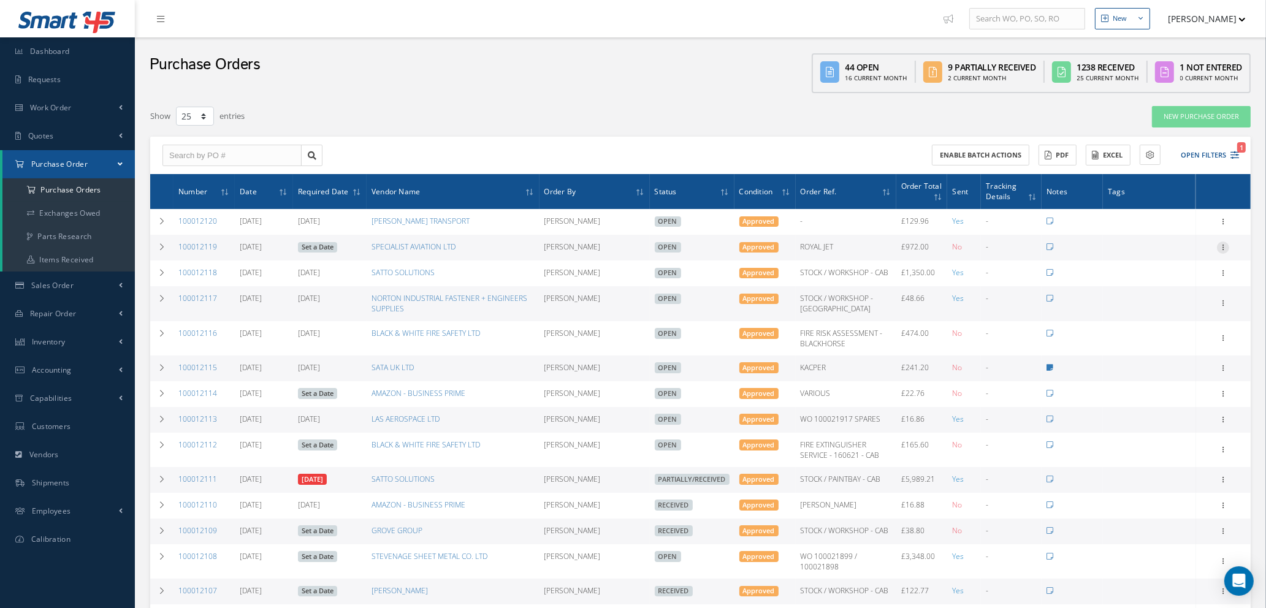
click at [1223, 247] on icon at bounding box center [1223, 247] width 12 height 10
click at [1151, 331] on link "Send By Email" at bounding box center [1167, 335] width 97 height 16
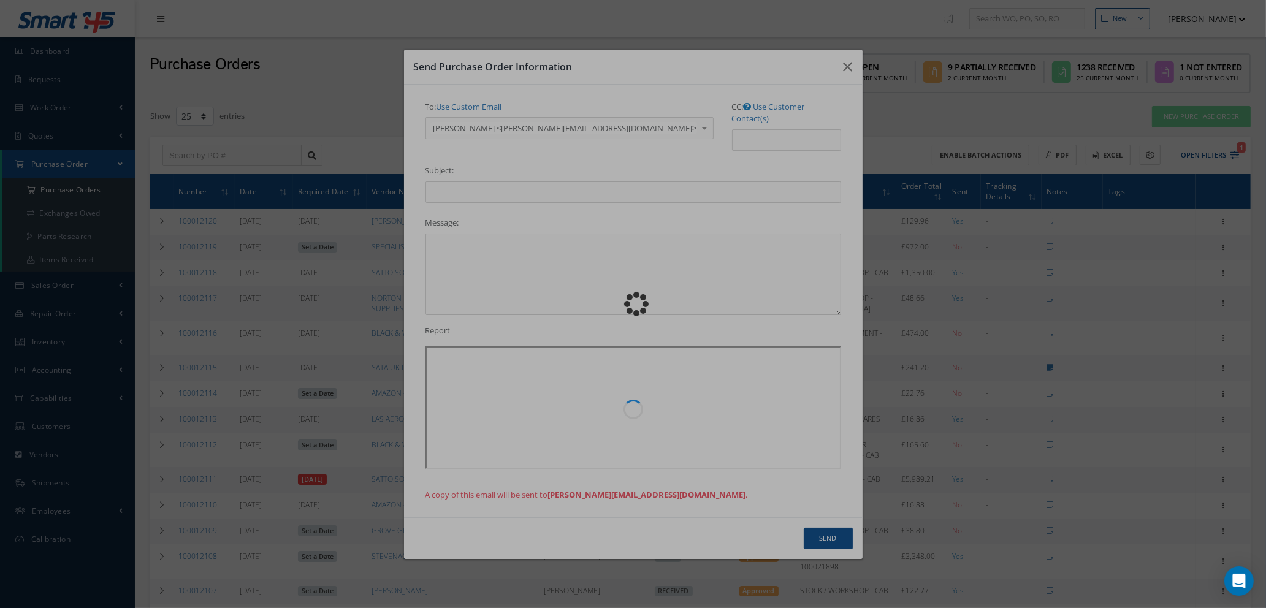
type input "Reports from Purchase Order #100012119"
type textarea "Hiya, Please find Attached, our Purchase Order #100012119. If you have any ques…"
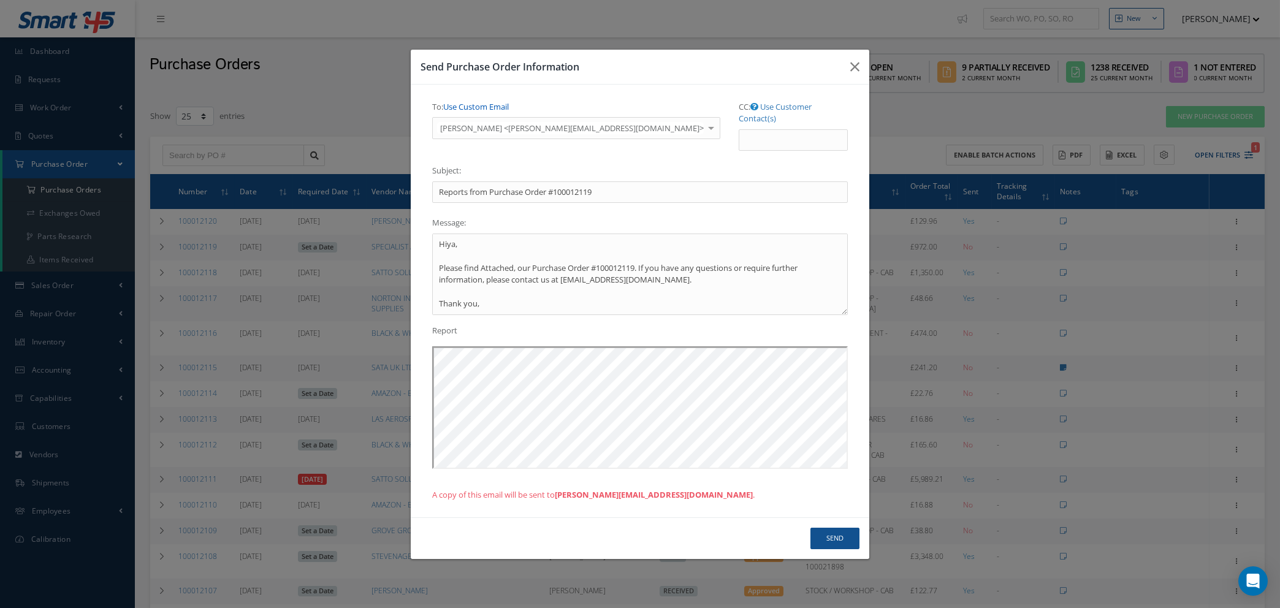
click at [497, 110] on link "Use Custom Email" at bounding box center [476, 106] width 66 height 11
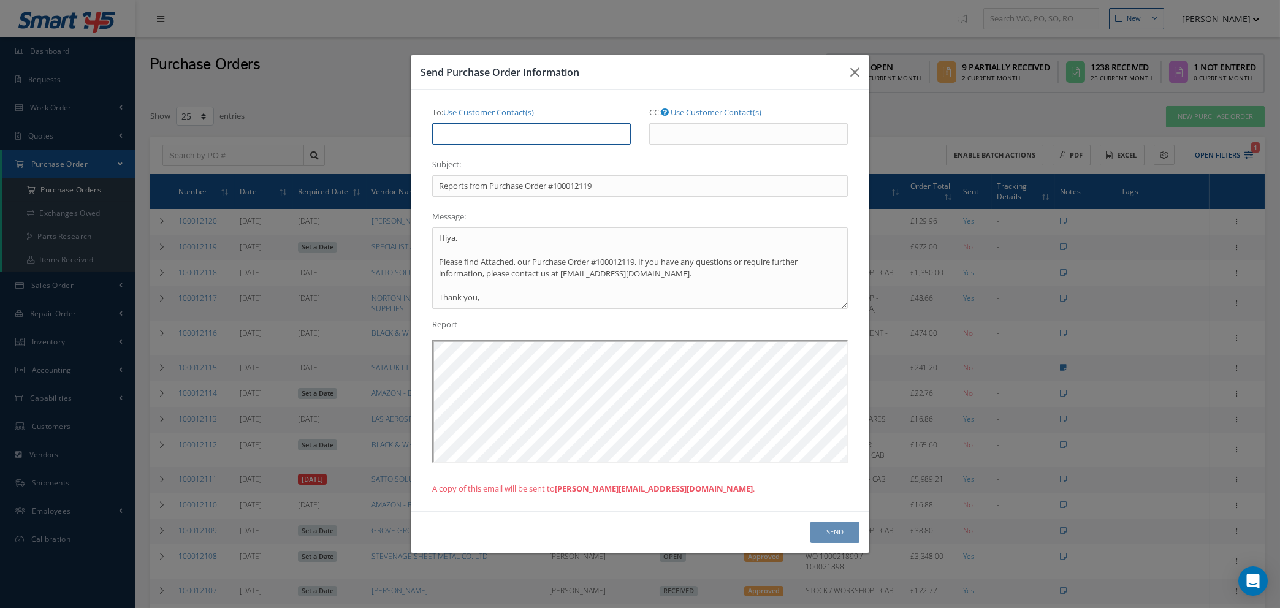
click at [495, 131] on input "To: Use Customer Contact(s)" at bounding box center [531, 134] width 199 height 22
paste input "natasha@cabinairgroup.aero"
type input "natasha@cabinairgroup.aero"
click at [837, 532] on button "Send" at bounding box center [835, 532] width 49 height 21
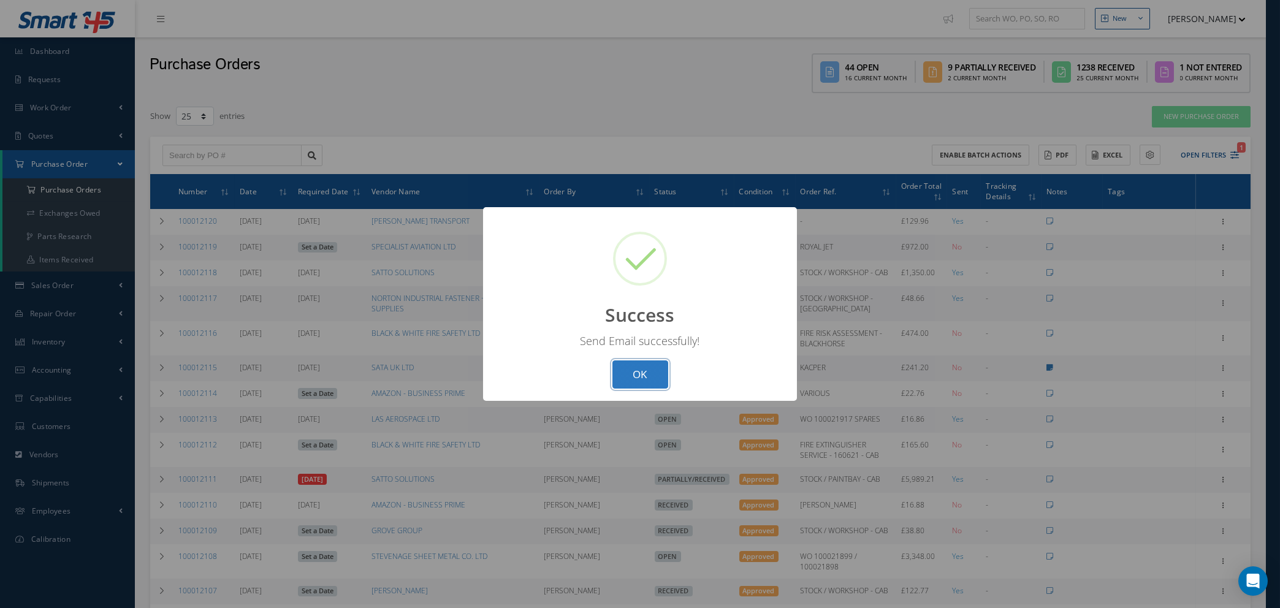
click at [630, 378] on button "OK" at bounding box center [641, 375] width 56 height 29
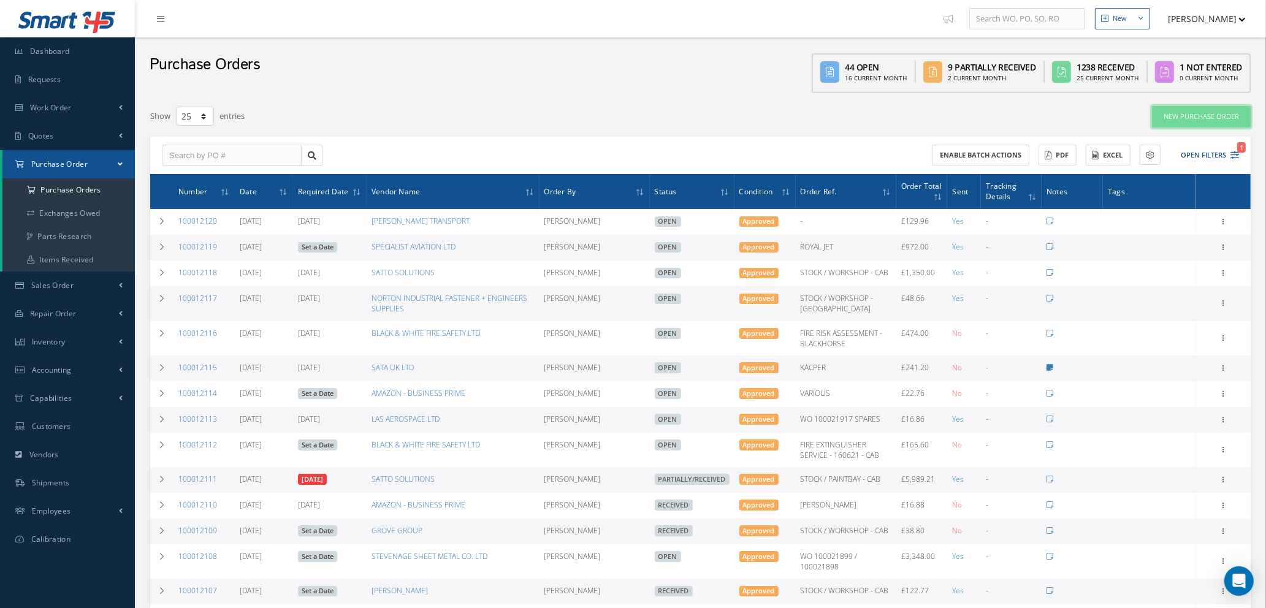
click at [1184, 116] on link "New Purchase Order" at bounding box center [1201, 116] width 99 height 21
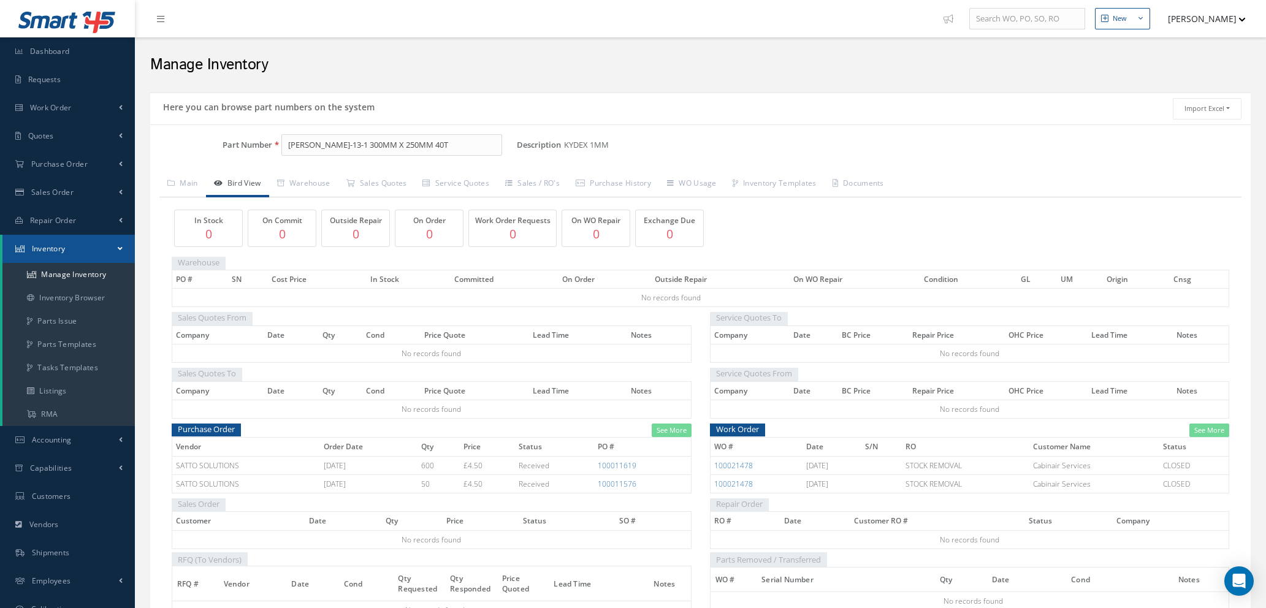
scroll to position [134, 0]
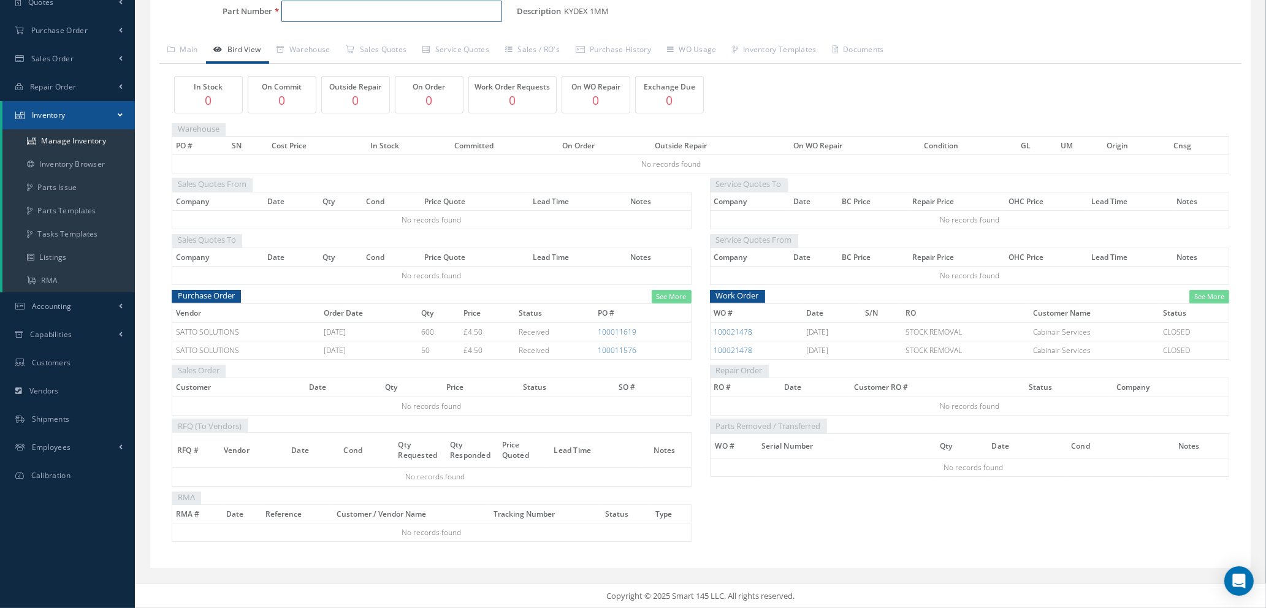
click at [409, 7] on input "Part Number" at bounding box center [391, 12] width 221 height 22
type input "d"
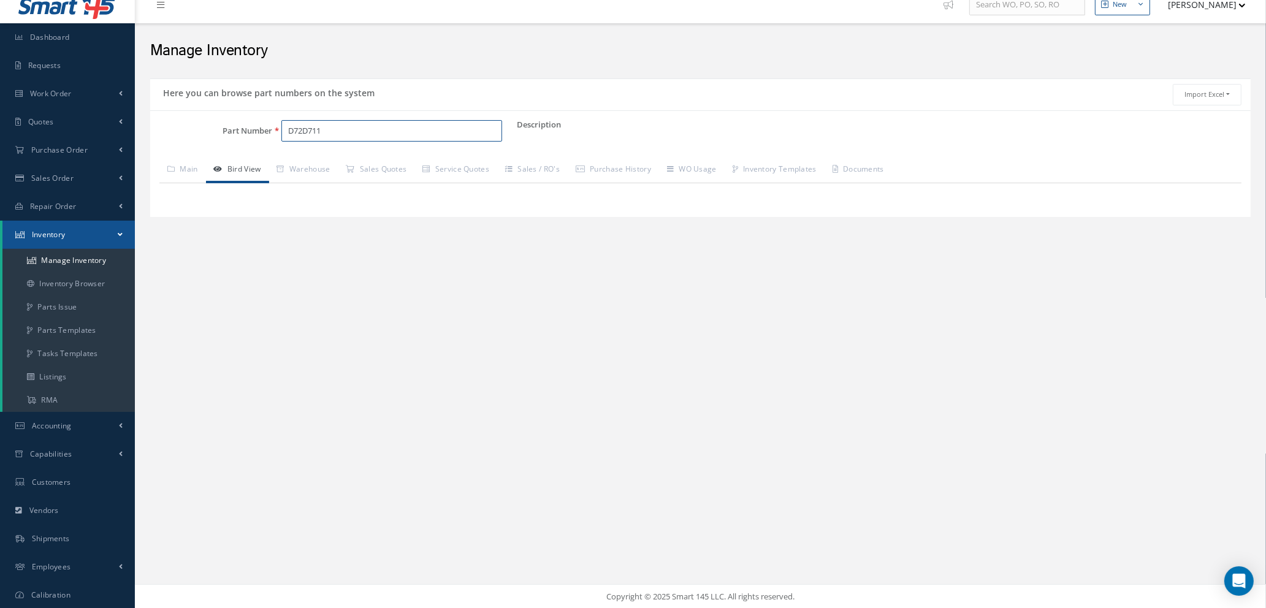
drag, startPoint x: 349, startPoint y: 132, endPoint x: 342, endPoint y: 132, distance: 6.7
click at [342, 132] on input "D72D711" at bounding box center [391, 131] width 221 height 22
type input "D"
click at [61, 254] on link "Manage Inventory" at bounding box center [68, 260] width 132 height 23
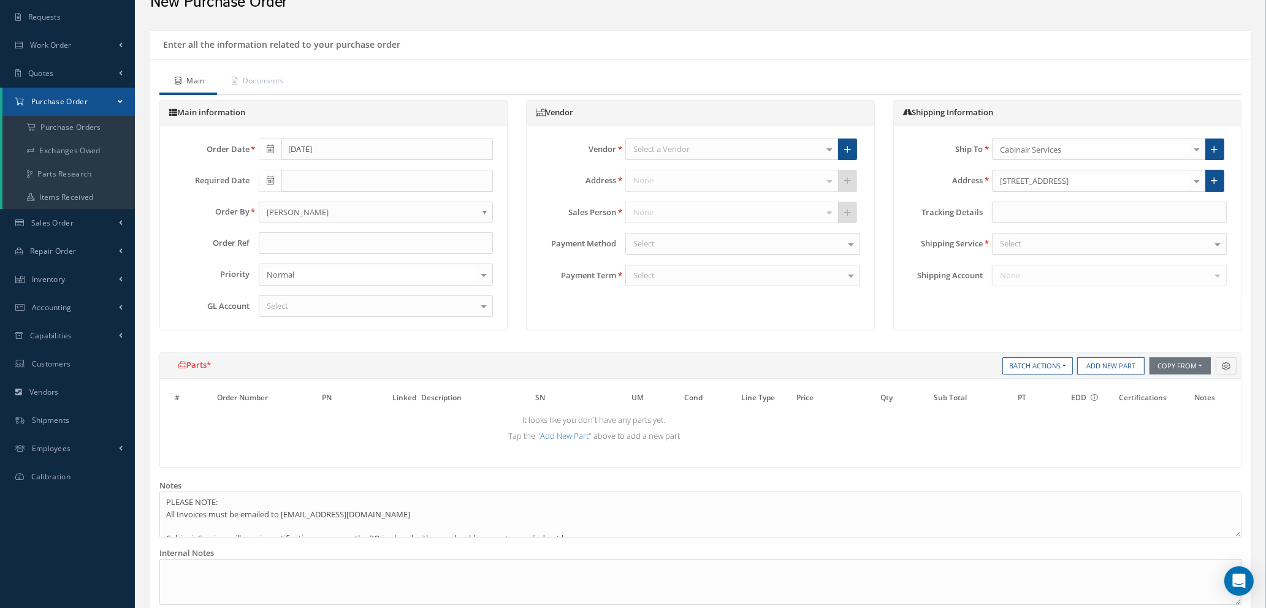
scroll to position [92, 0]
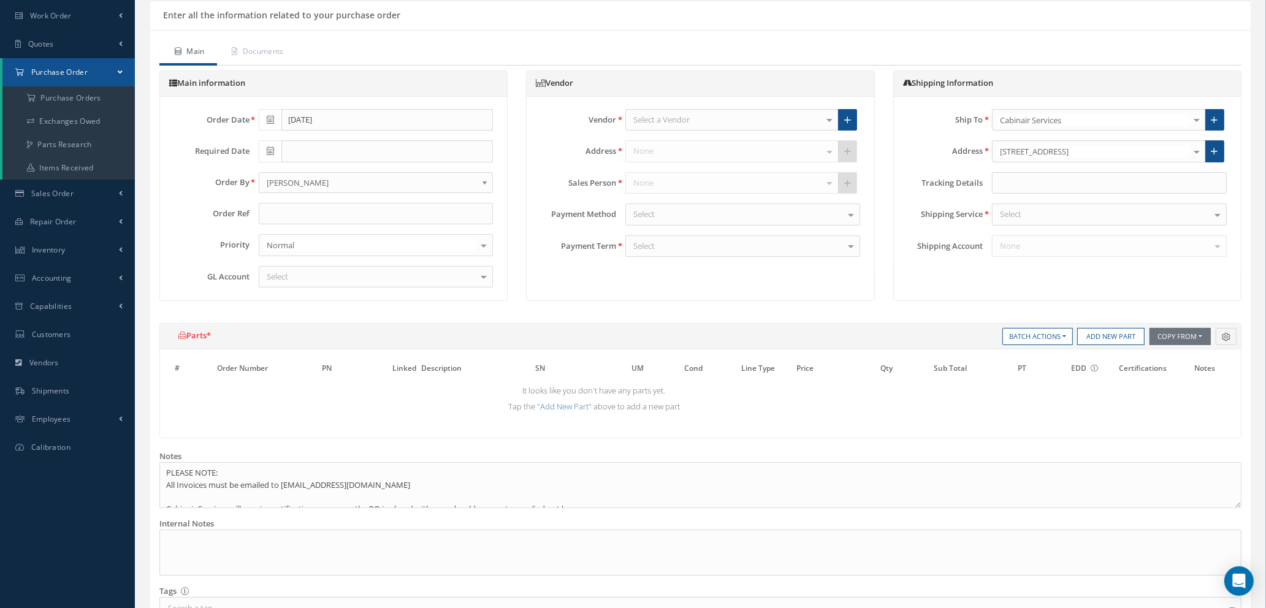
click at [656, 112] on div "Select a Vendor" at bounding box center [731, 120] width 213 height 22
type input "amazo"
click at [679, 143] on span "AMAZON - BUSINESS PRIME" at bounding box center [684, 141] width 102 height 11
click at [415, 219] on input "text" at bounding box center [376, 214] width 235 height 22
type input "c"
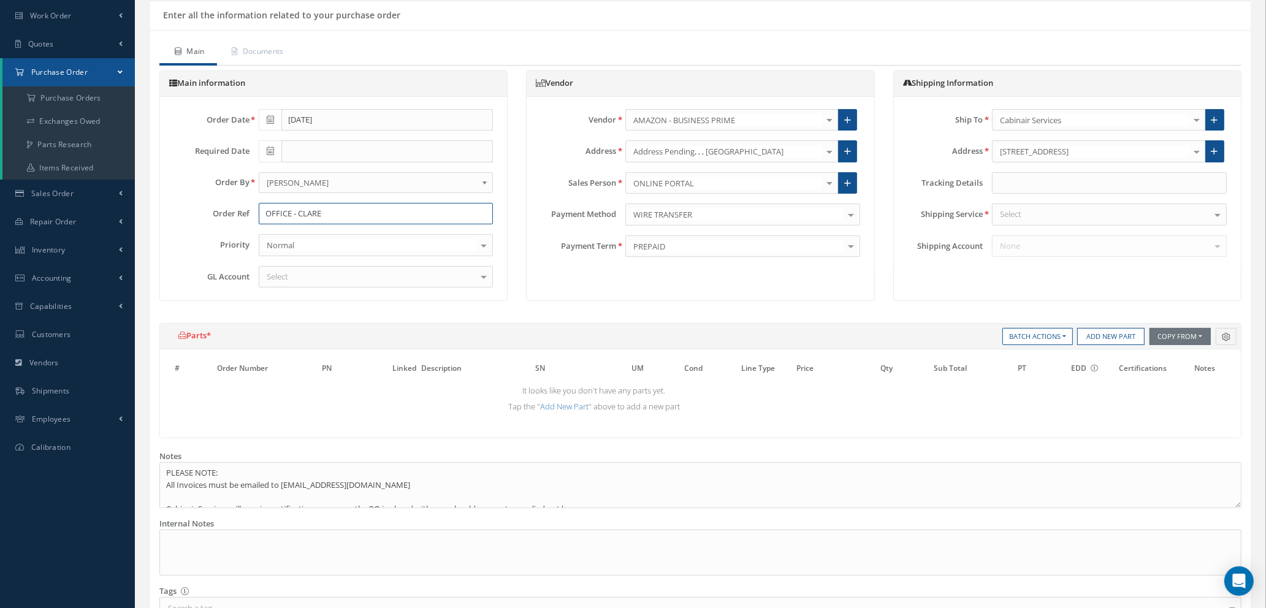
type input "OFFICE - CLARE"
click at [411, 274] on div "Select" at bounding box center [376, 277] width 235 height 22
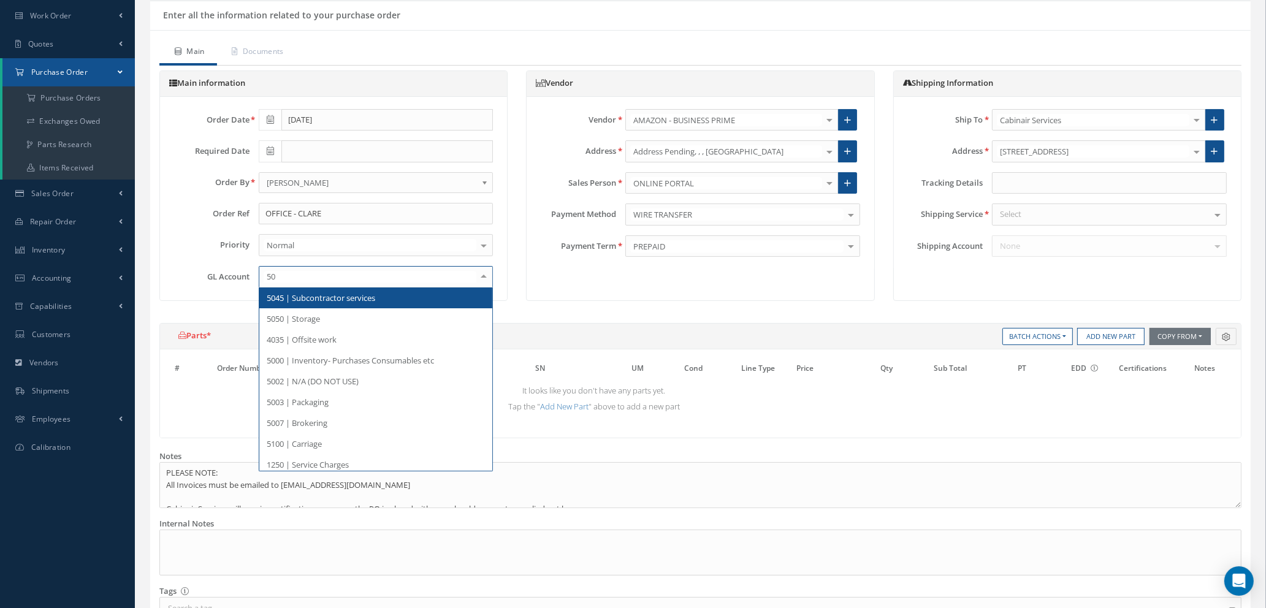
type input "500"
click at [409, 299] on span "5000 | Inventory- Purchases Consumables etc" at bounding box center [350, 298] width 167 height 11
click at [1106, 217] on div "Select" at bounding box center [1109, 215] width 235 height 22
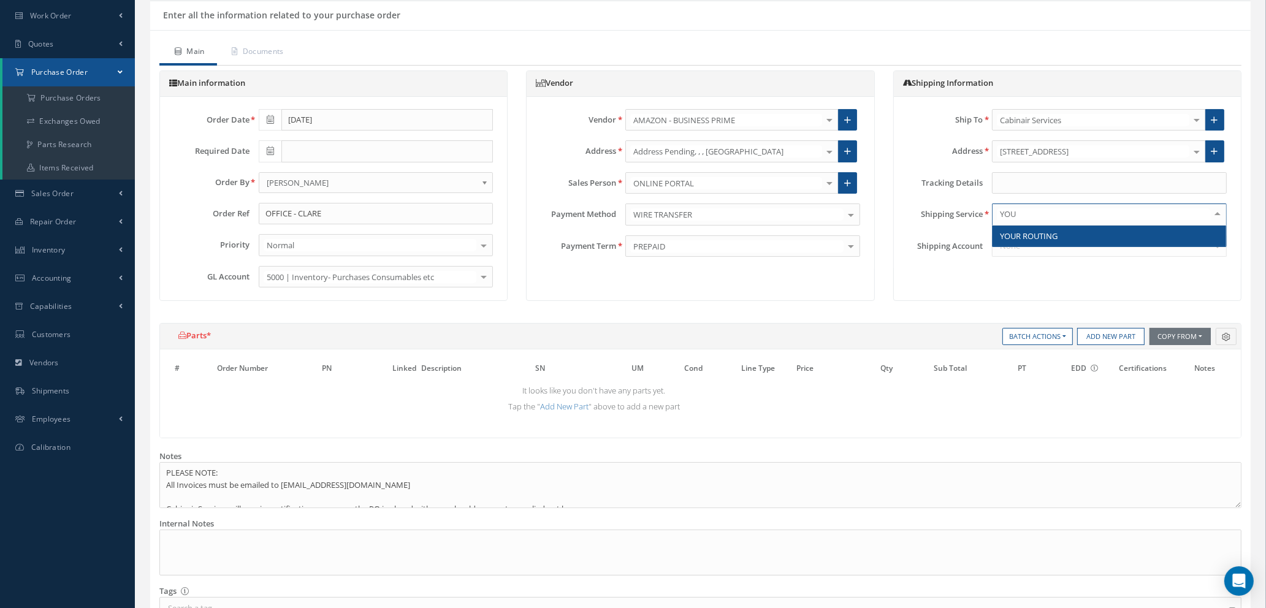
type input "YOUR"
click at [1084, 229] on span "YOUR ROUTING" at bounding box center [1110, 236] width 234 height 21
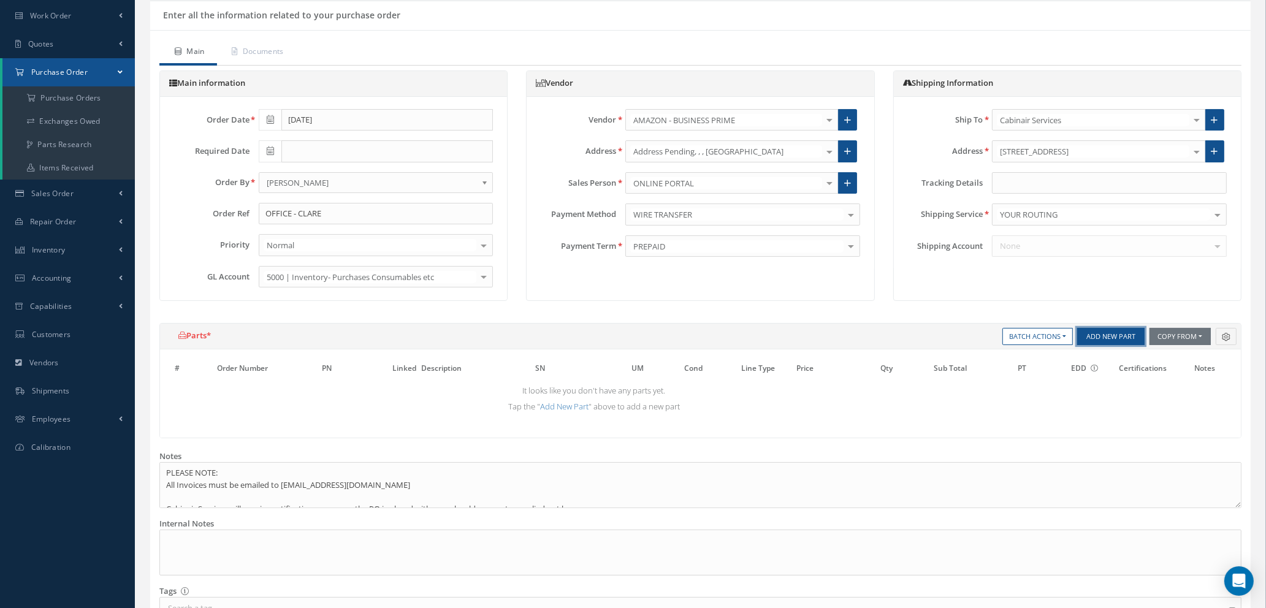
click at [1094, 340] on button "Add New Part" at bounding box center [1110, 336] width 67 height 17
select select "1"
select select "5"
select select "114"
select select "1"
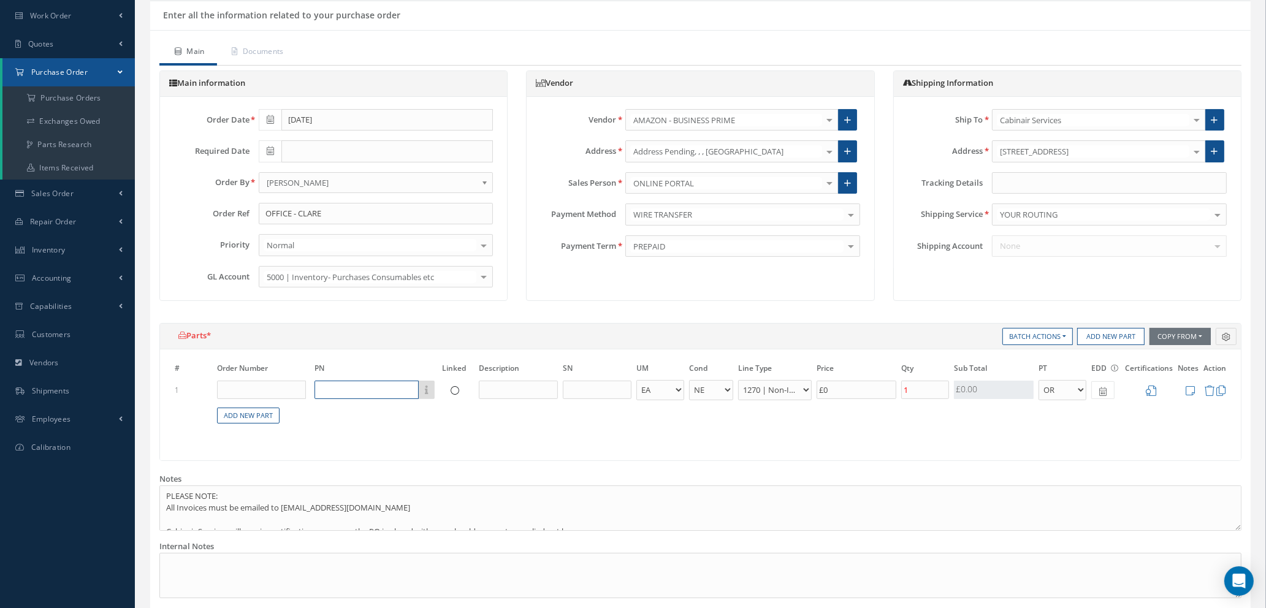
click at [356, 396] on input "text" at bounding box center [367, 390] width 104 height 18
type input "LOGITECH WAVE"
click at [502, 386] on input "text" at bounding box center [518, 390] width 79 height 18
type input "WIRELESS KEYBOARD"
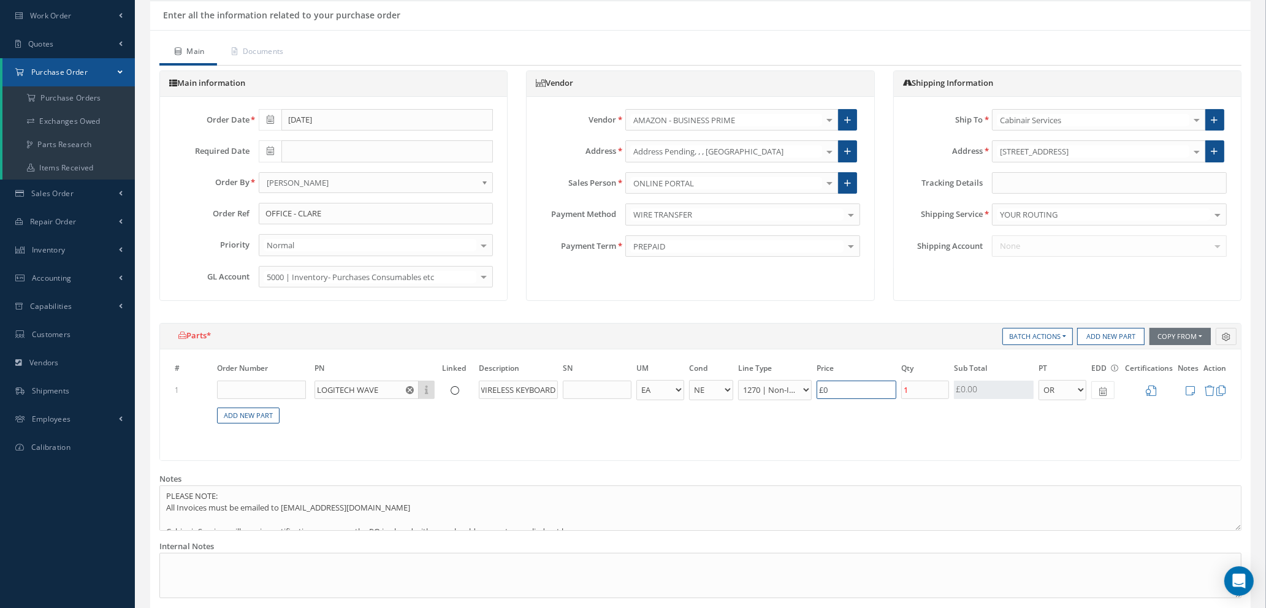
click at [845, 389] on input "£0" at bounding box center [857, 390] width 80 height 18
type input "£0.6"
type input "£3"
type input "£7.2"
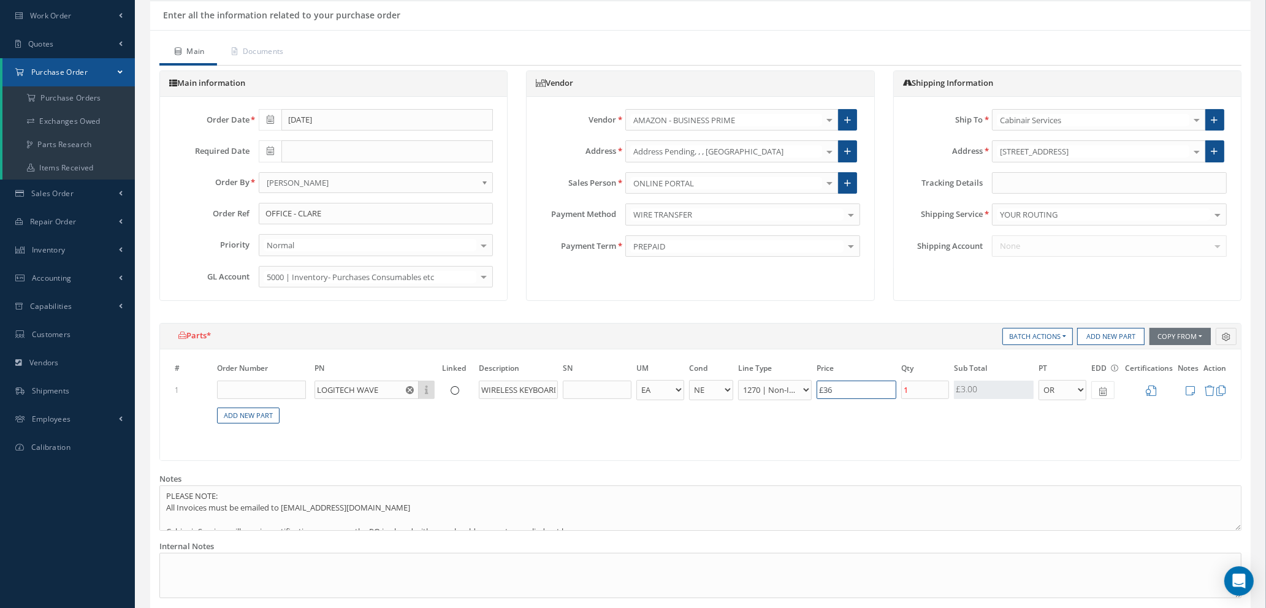
type input "£36."
type input "£7.36"
type input "£36.8"
type input "£7.37"
type input "£36.84"
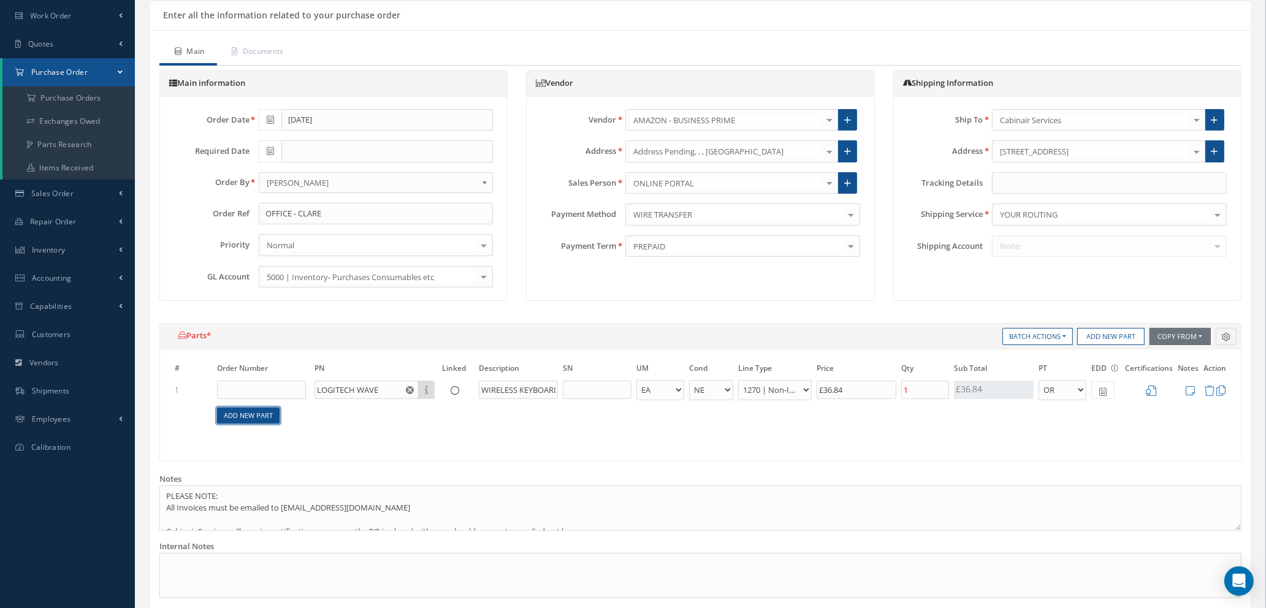
click at [259, 417] on link "Add New Part" at bounding box center [248, 416] width 63 height 17
select select "1"
select select "5"
select select "114"
select select "1"
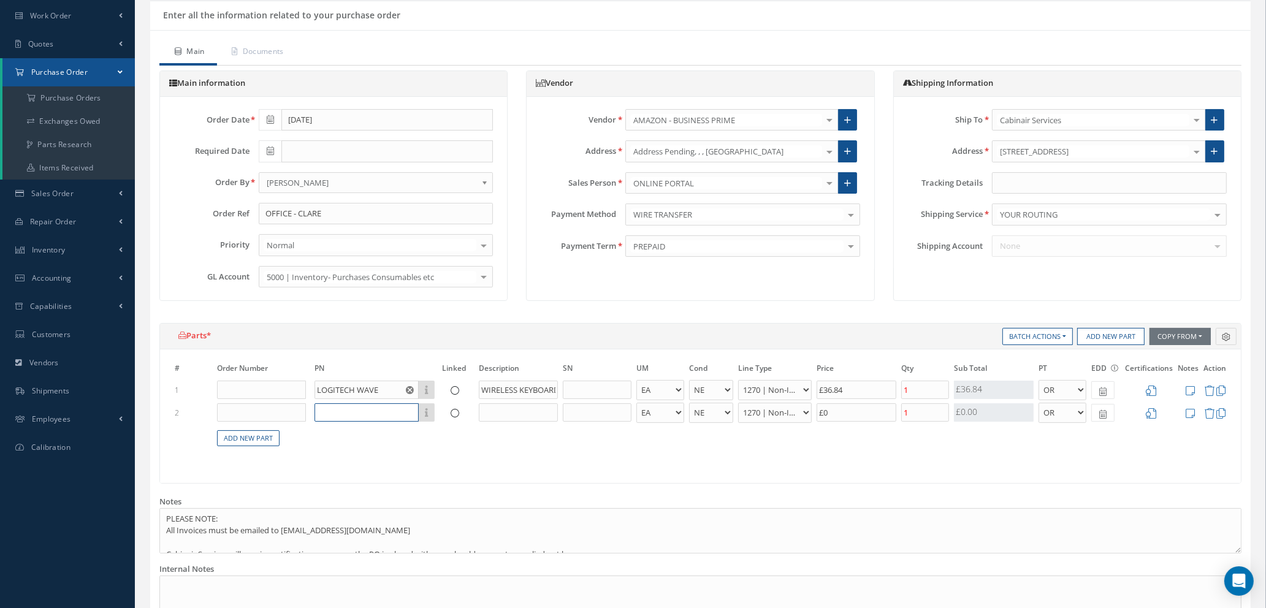
click at [338, 411] on input "text" at bounding box center [367, 412] width 104 height 18
type input "LOGITECH LIFT"
click at [507, 413] on input "text" at bounding box center [518, 412] width 79 height 18
type input "ERGONOMIC MOUSE"
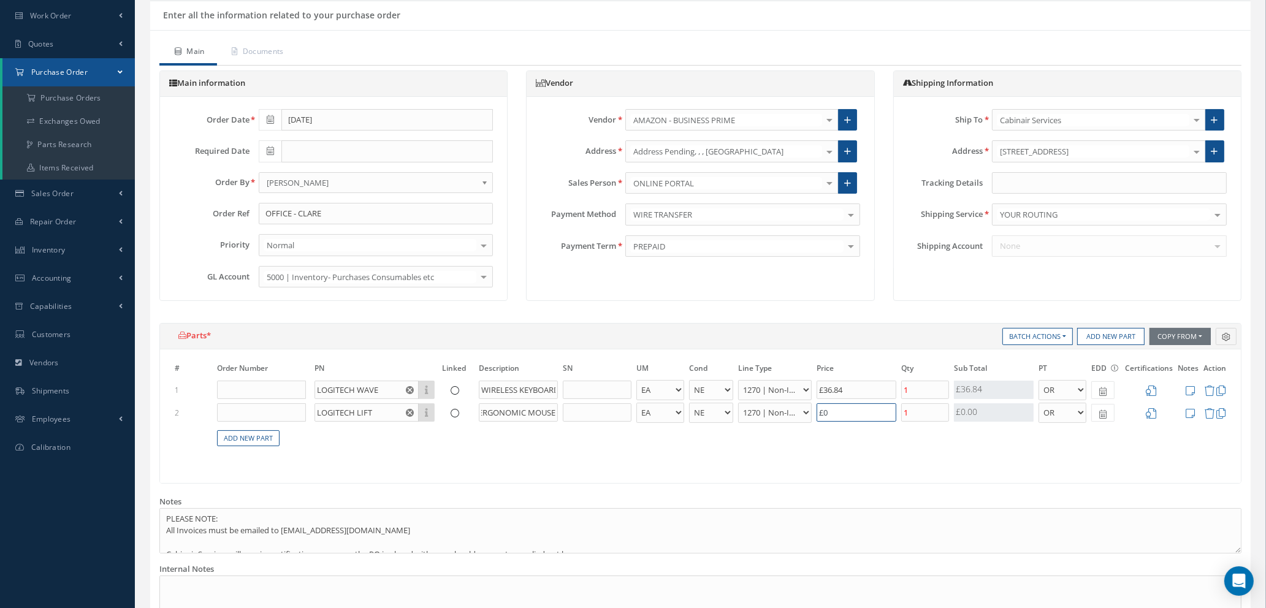
scroll to position [0, 0]
drag, startPoint x: 844, startPoint y: 417, endPoint x: 746, endPoint y: 417, distance: 97.5
click at [746, 417] on tr "2 LOGITECH LIFT Part Number Description ERGONOMIC MOUSE - BAG BX CA RL EA FT HR…" at bounding box center [700, 413] width 1057 height 23
type input "£7.97"
type input "£3"
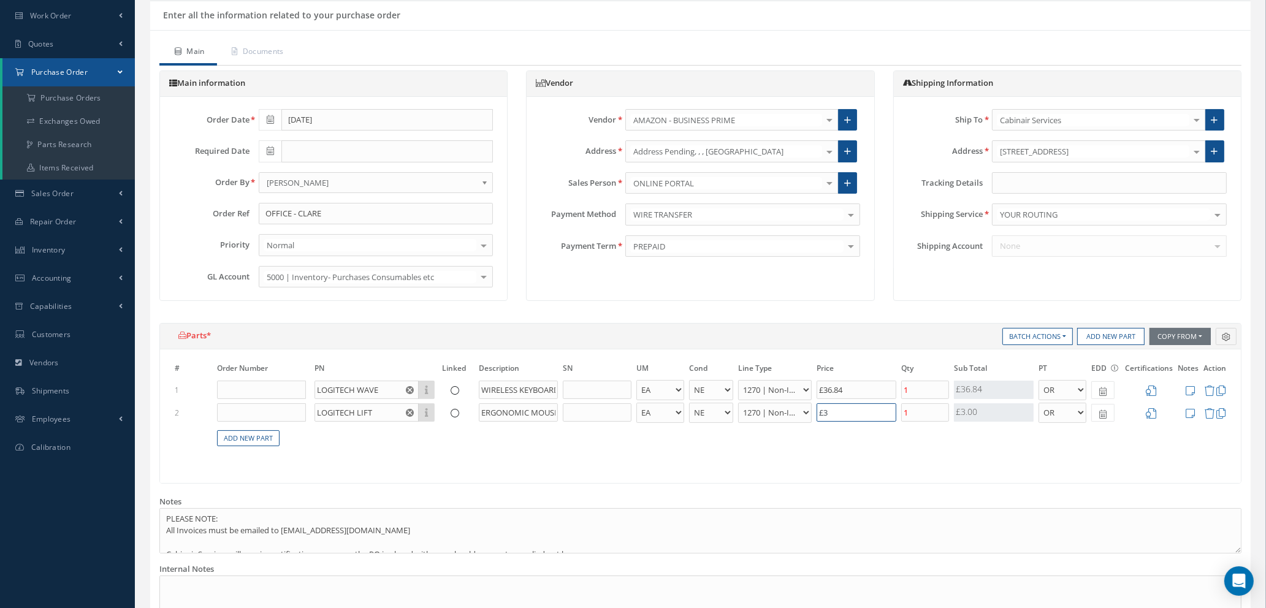
type input "£13.97"
type input "£33."
type input "£14.03"
type input "£33.32"
click at [1151, 391] on icon at bounding box center [1151, 391] width 10 height 10
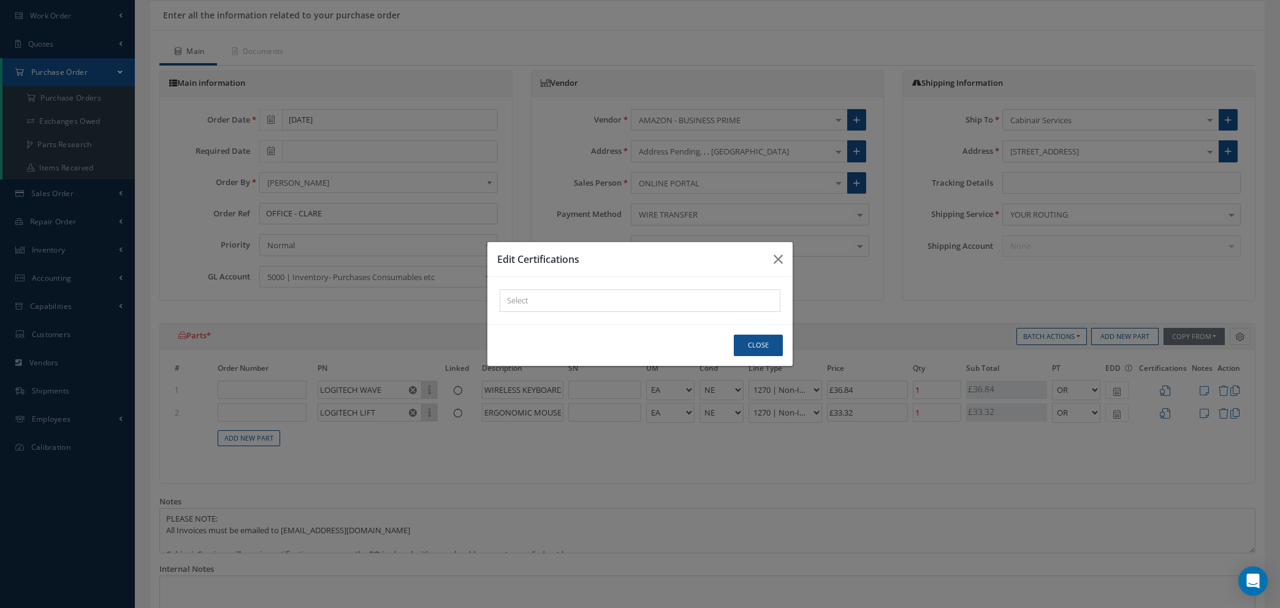
click at [543, 294] on div at bounding box center [637, 300] width 274 height 15
click at [541, 297] on div "× Loading..." at bounding box center [640, 300] width 281 height 23
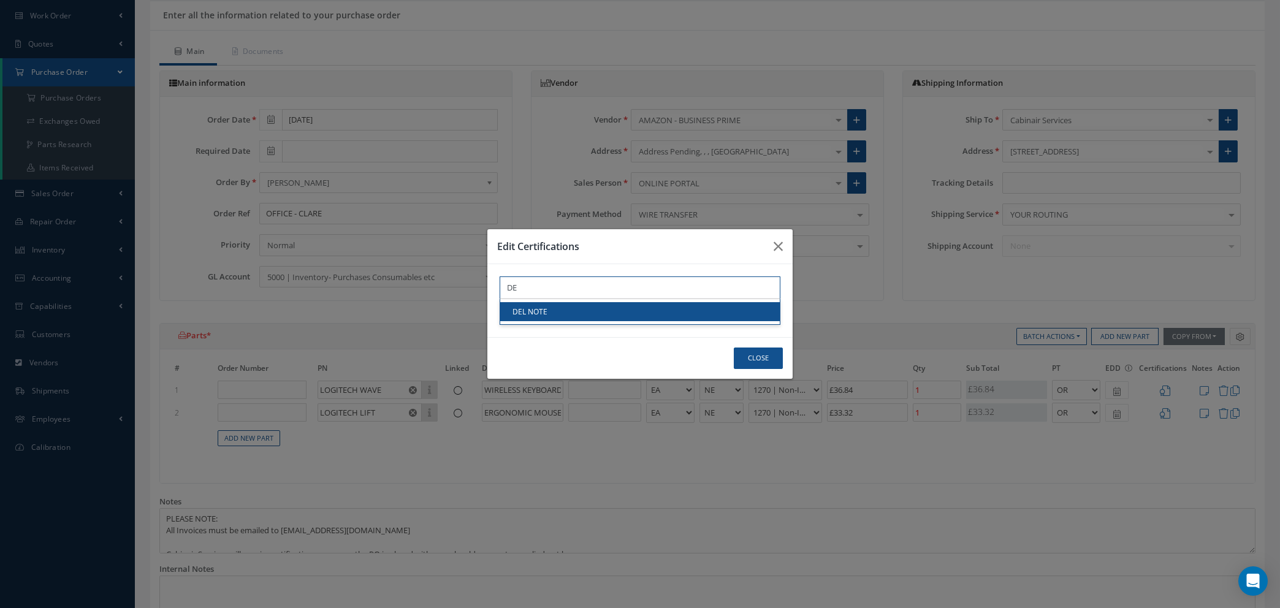
type input "DE"
click at [543, 310] on link "DEL NOTE" at bounding box center [640, 311] width 280 height 19
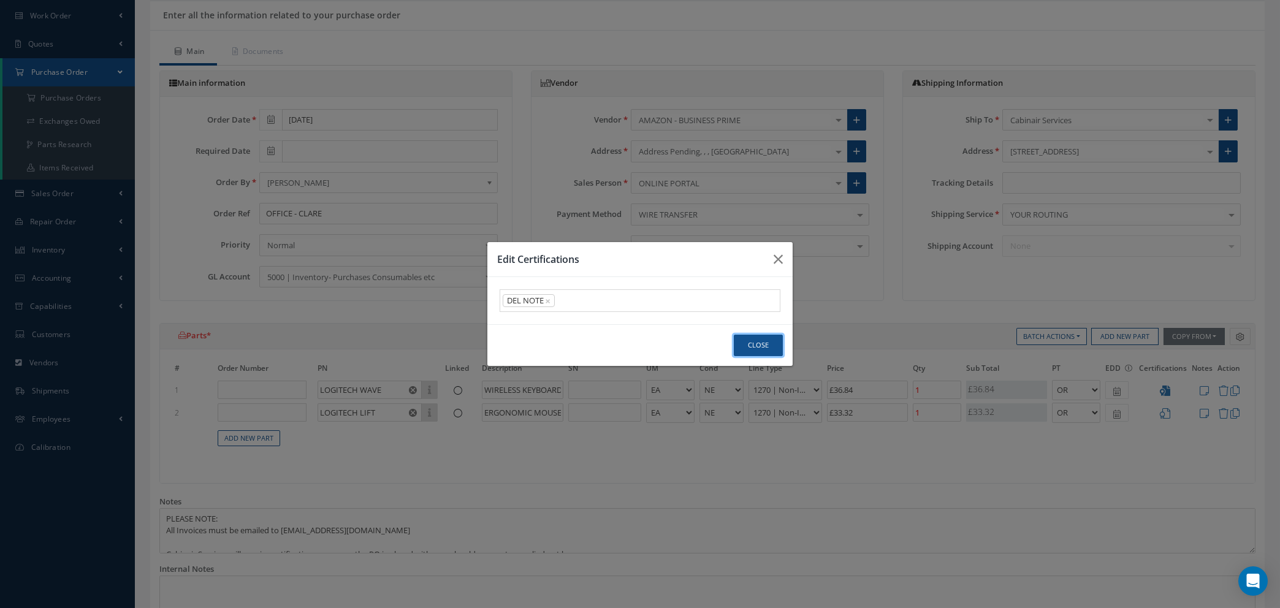
click at [749, 342] on button "Close" at bounding box center [758, 345] width 49 height 21
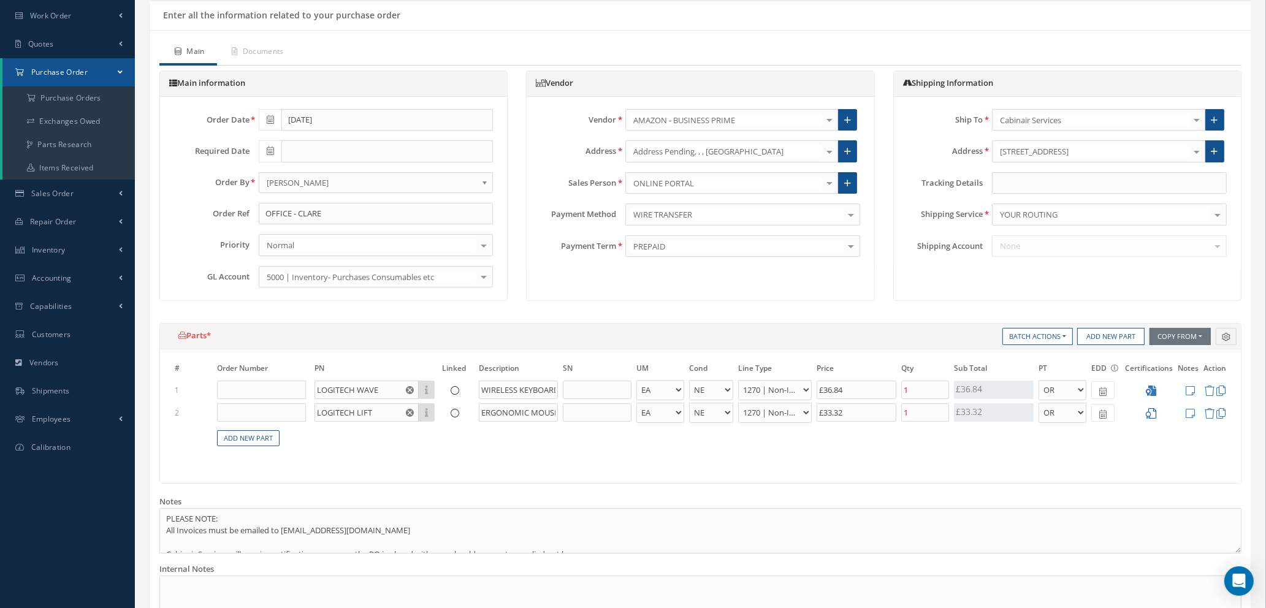
click at [1149, 413] on icon at bounding box center [1151, 413] width 10 height 10
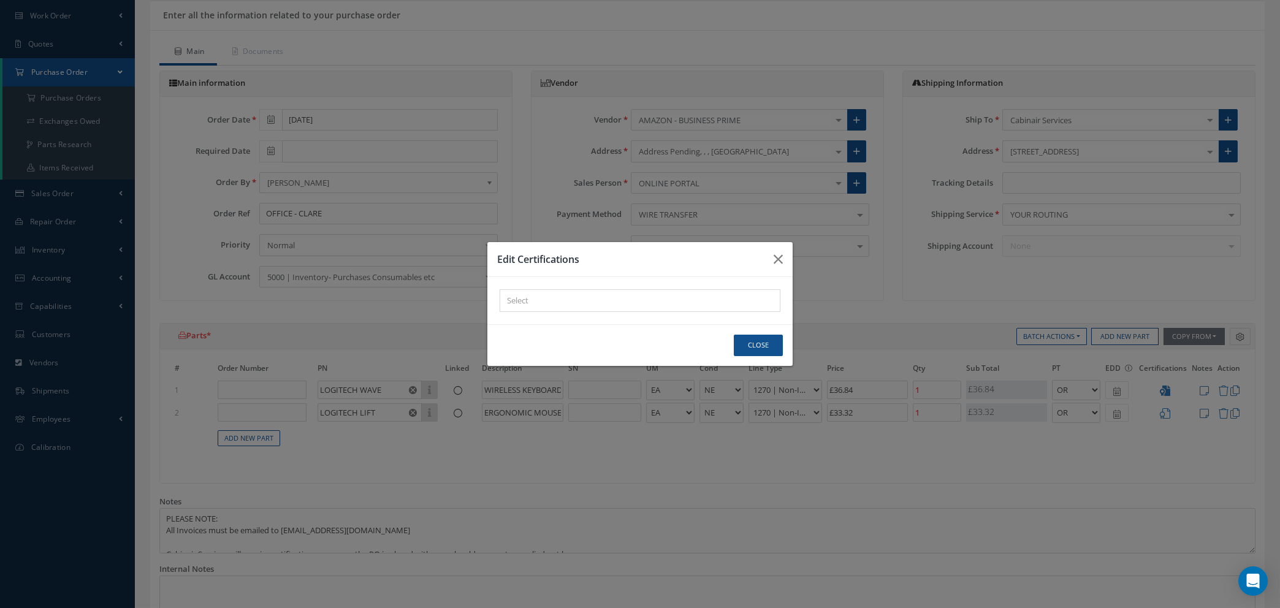
click at [527, 304] on div "× Loading..." at bounding box center [640, 300] width 281 height 23
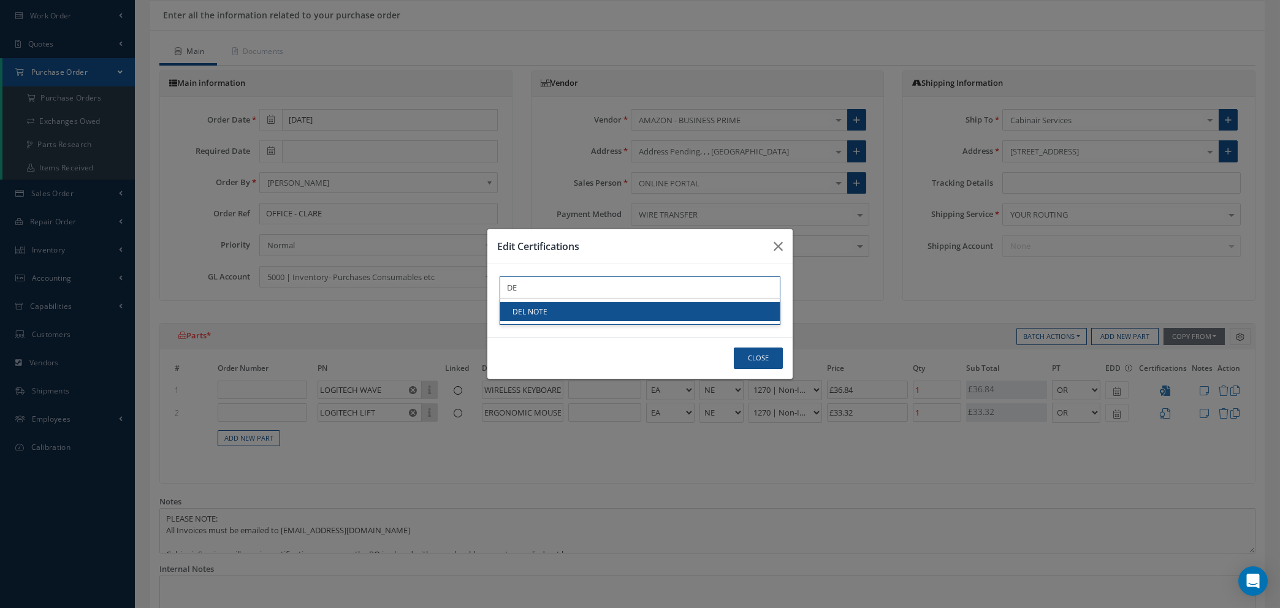
type input "DE"
click at [546, 313] on link "DEL NOTE" at bounding box center [640, 311] width 280 height 19
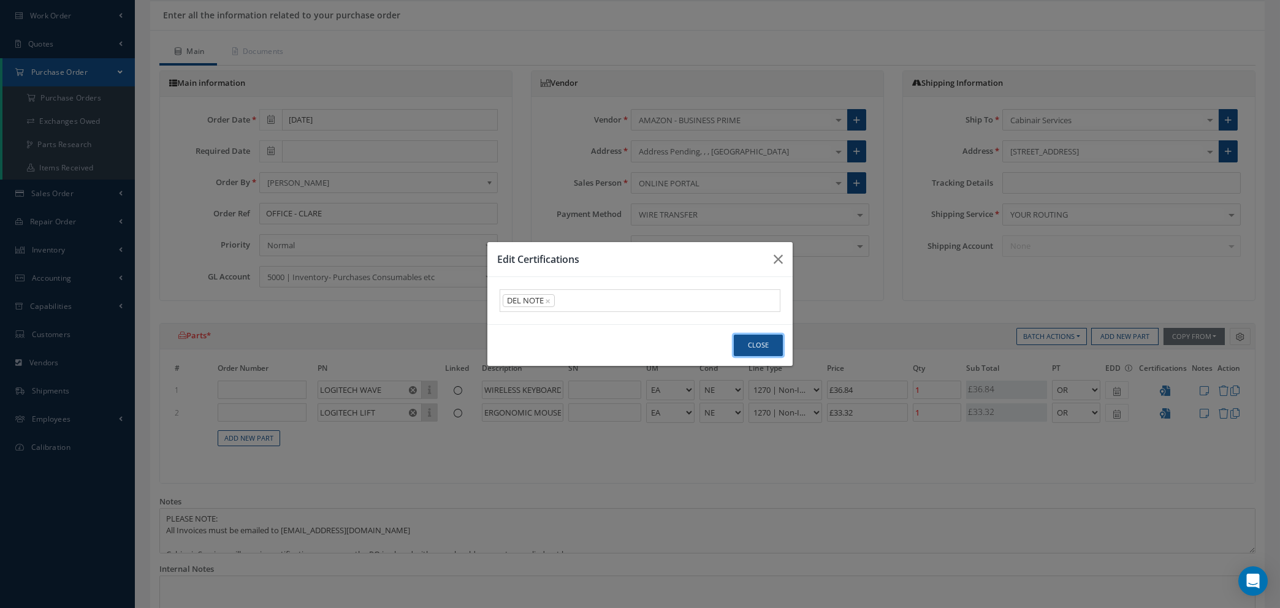
click at [768, 344] on button "Close" at bounding box center [758, 345] width 49 height 21
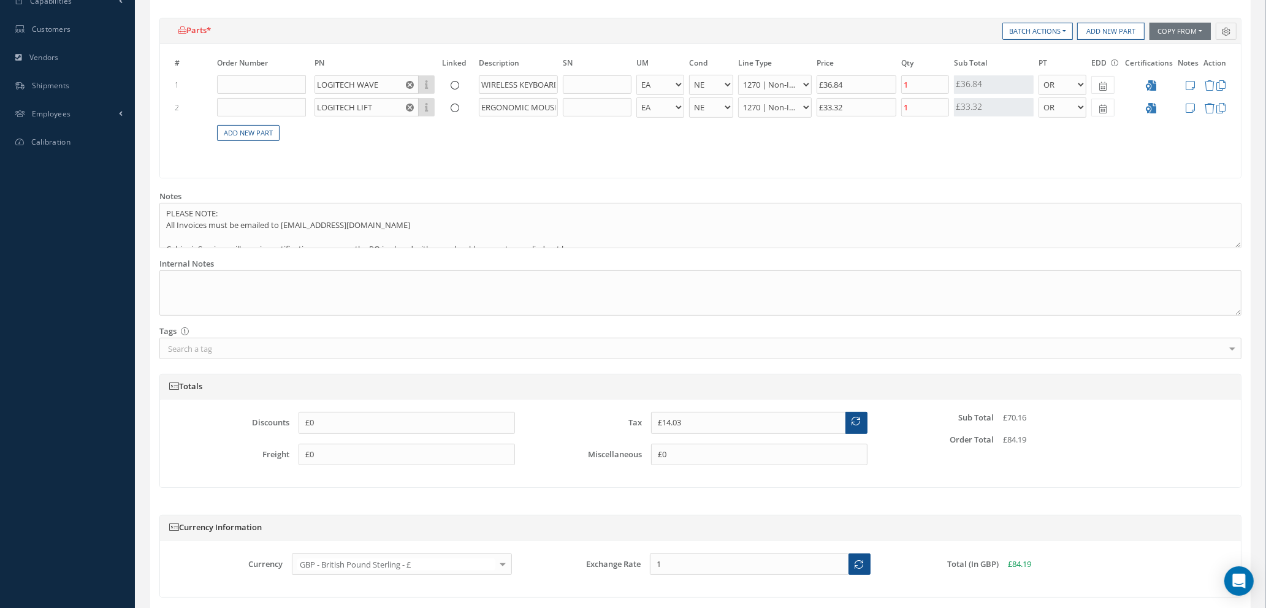
scroll to position [494, 0]
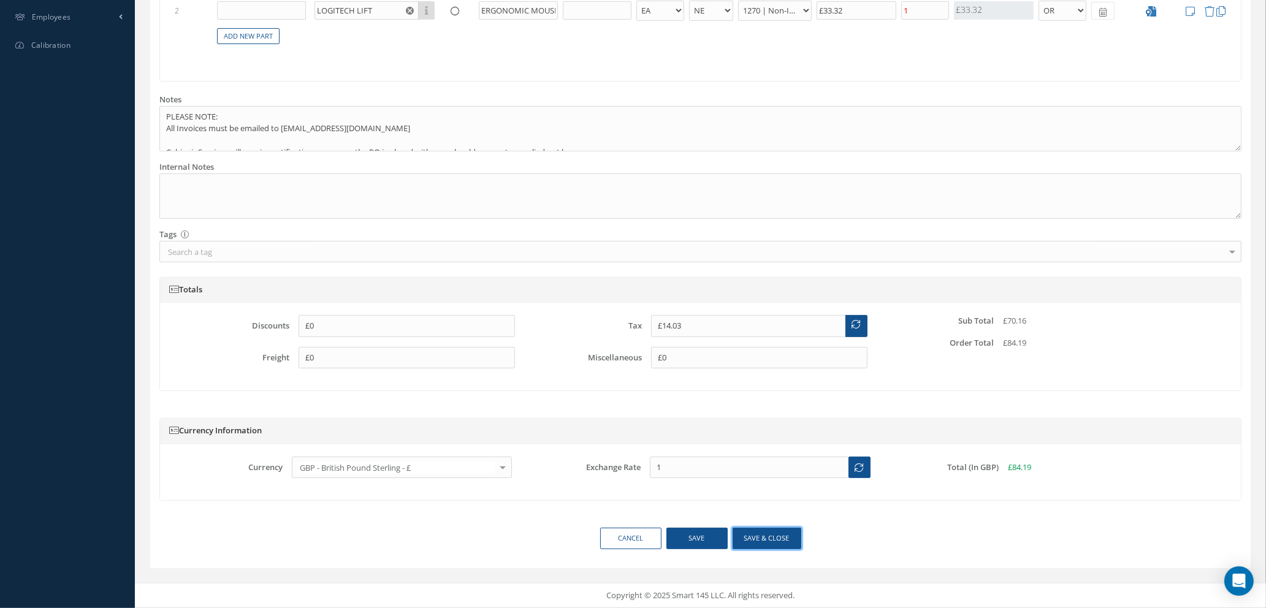
click at [770, 533] on button "Save & close" at bounding box center [767, 538] width 69 height 21
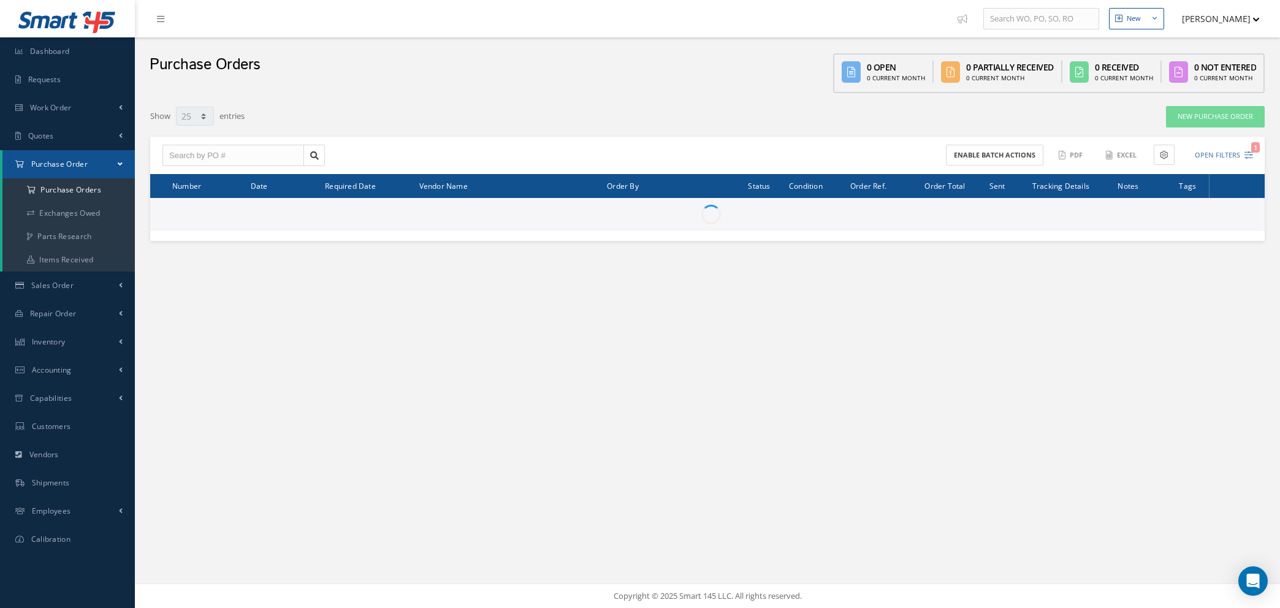
select select "25"
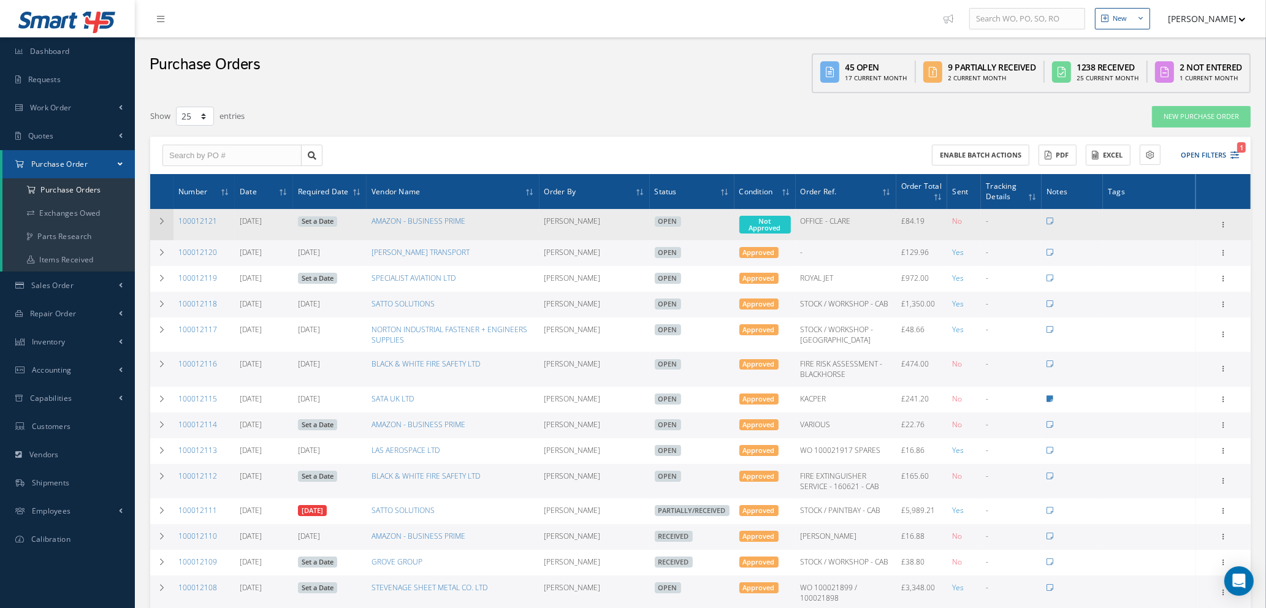
click at [158, 220] on icon at bounding box center [162, 221] width 9 height 7
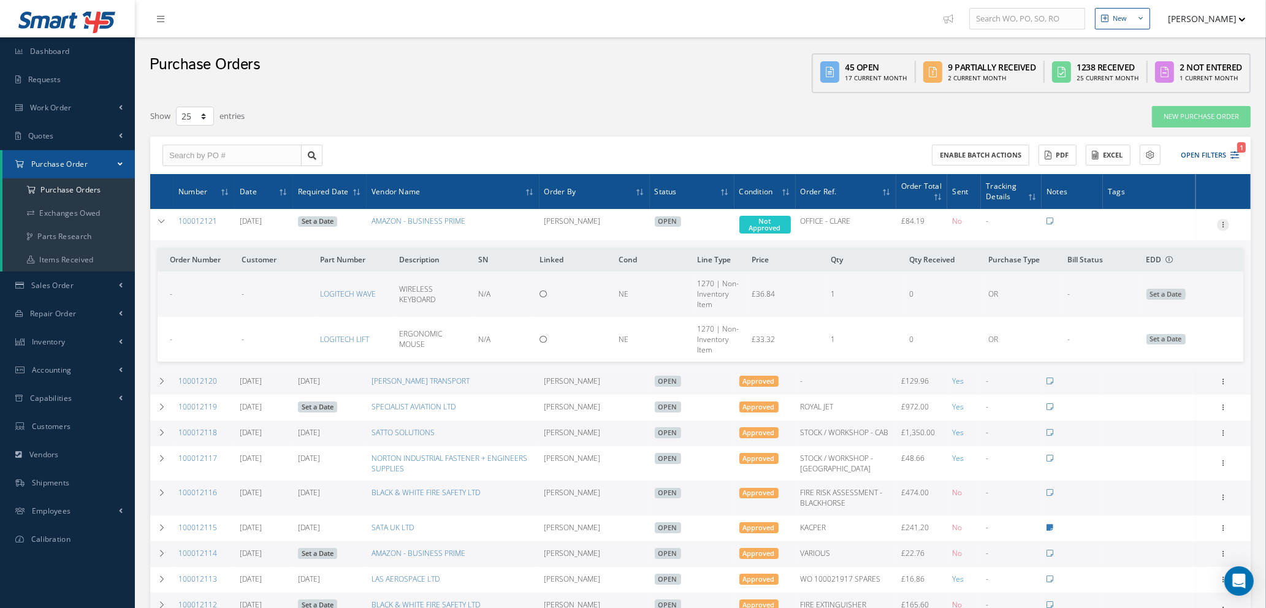
click at [1224, 221] on icon at bounding box center [1223, 224] width 12 height 10
click at [1148, 265] on link "Edit" at bounding box center [1167, 264] width 97 height 16
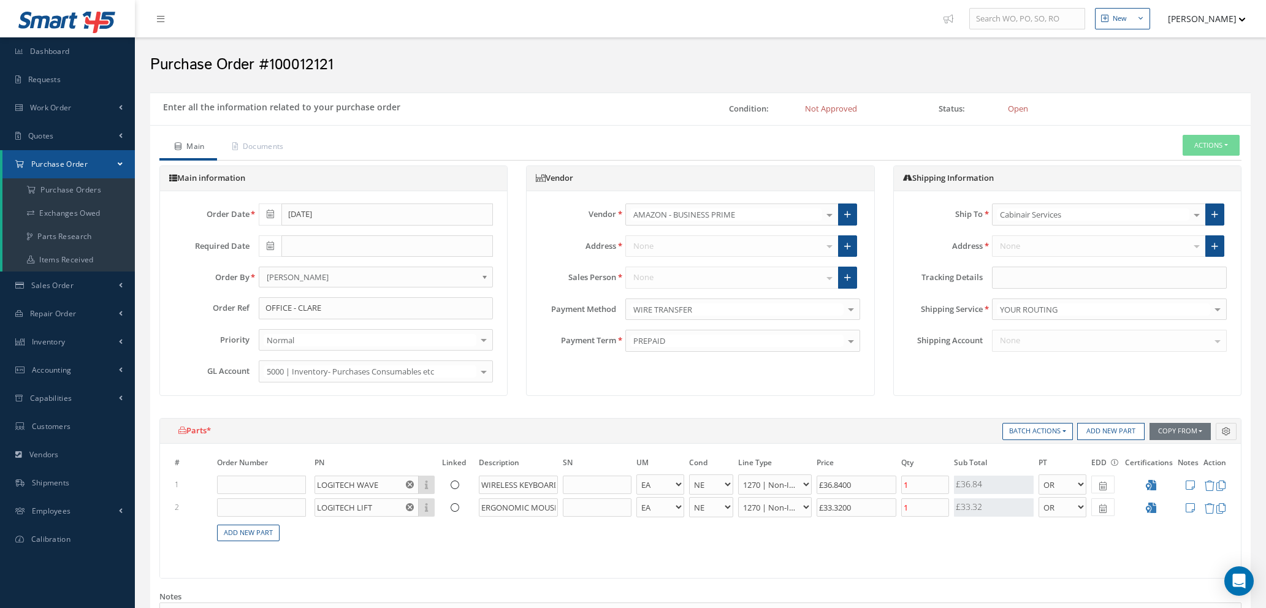
select select "1"
select select "5"
select select "114"
select select "1"
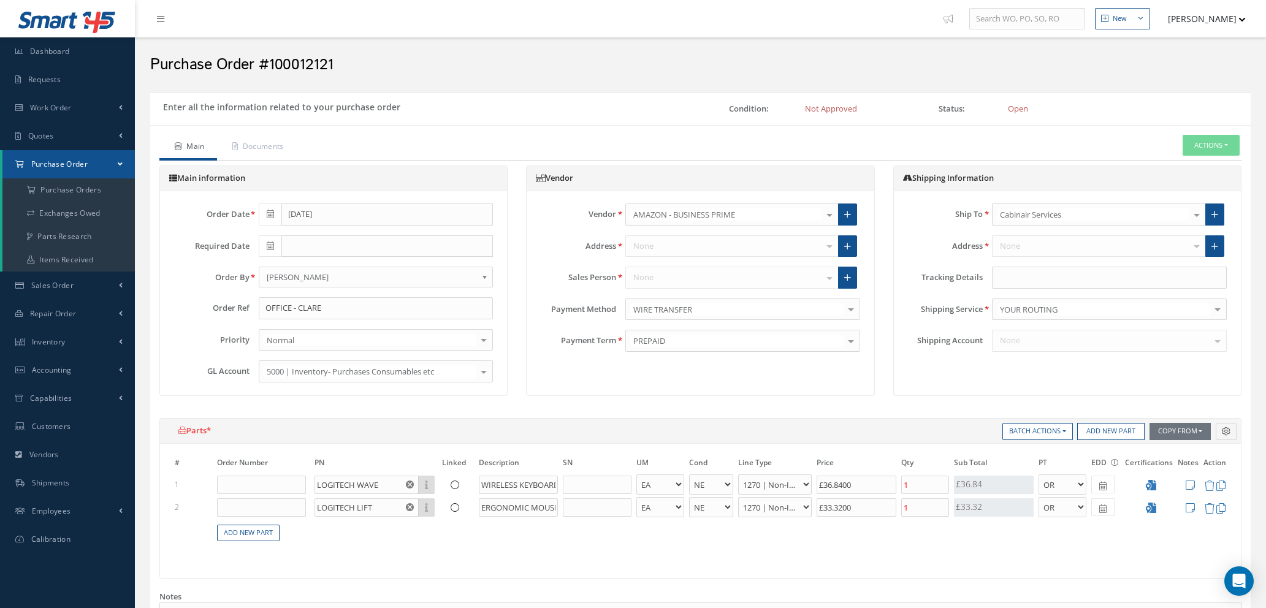
select select "5"
select select "114"
select select "1"
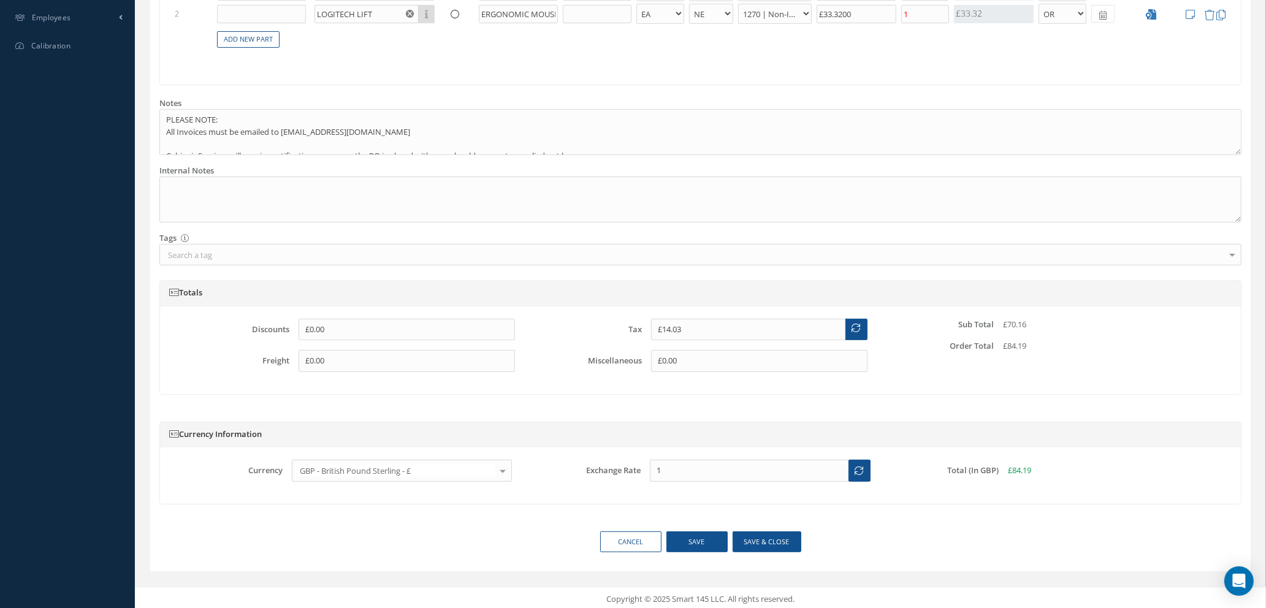
scroll to position [497, 0]
click at [685, 328] on input "£14.03" at bounding box center [748, 327] width 195 height 22
click at [823, 423] on div "Currency Information" at bounding box center [700, 432] width 1081 height 26
click at [680, 321] on input "£144" at bounding box center [748, 327] width 195 height 22
type input "£14."
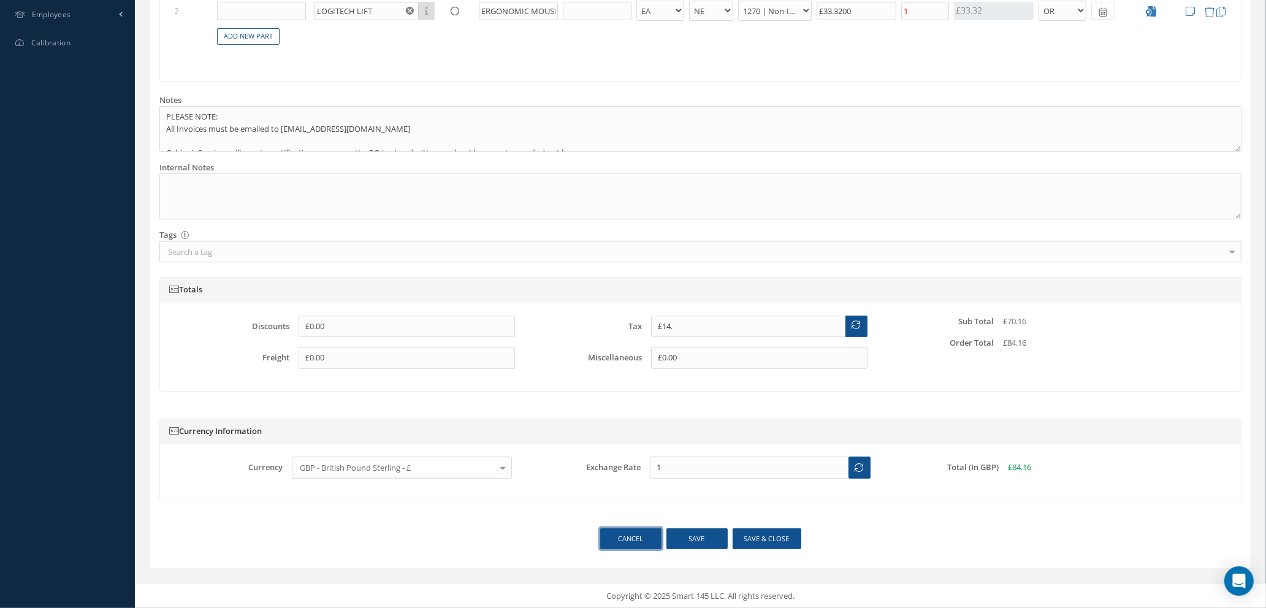
click at [630, 537] on link "Cancel" at bounding box center [630, 539] width 61 height 21
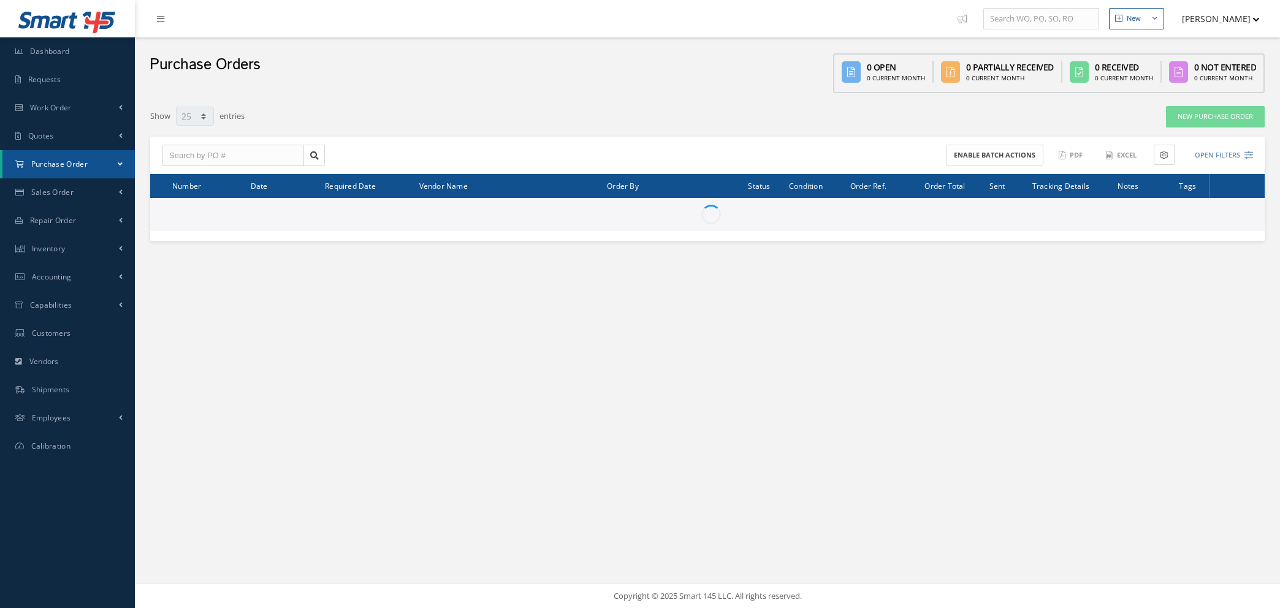
select select "25"
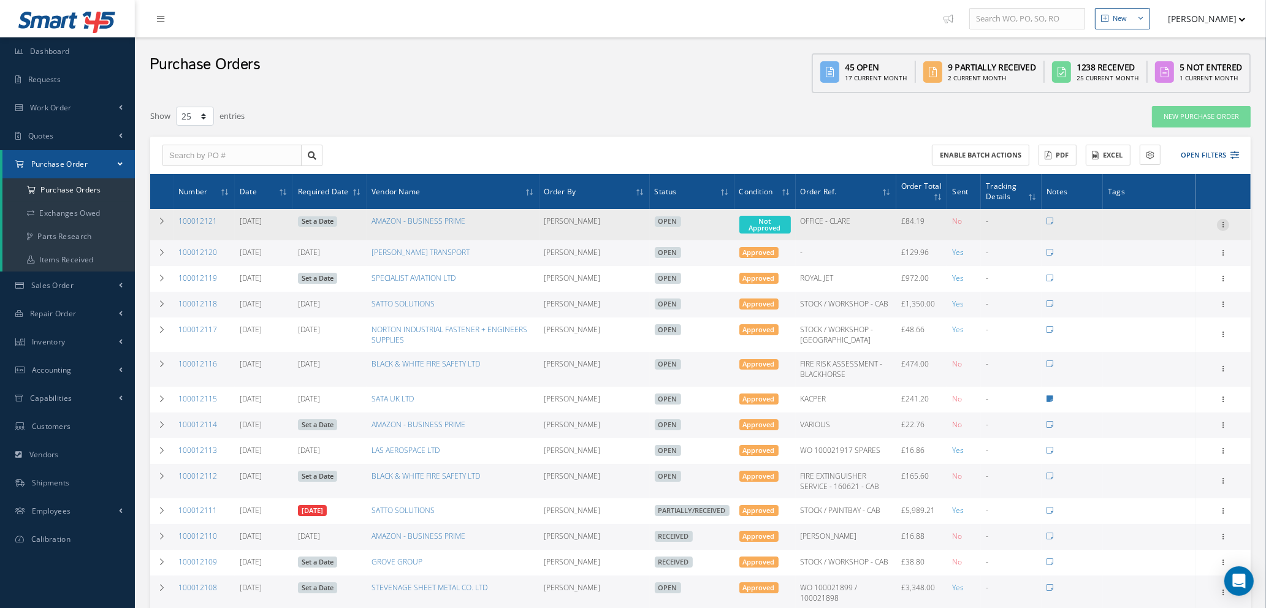
click at [1225, 221] on icon at bounding box center [1223, 224] width 12 height 10
click at [1166, 262] on link "Edit" at bounding box center [1167, 264] width 97 height 16
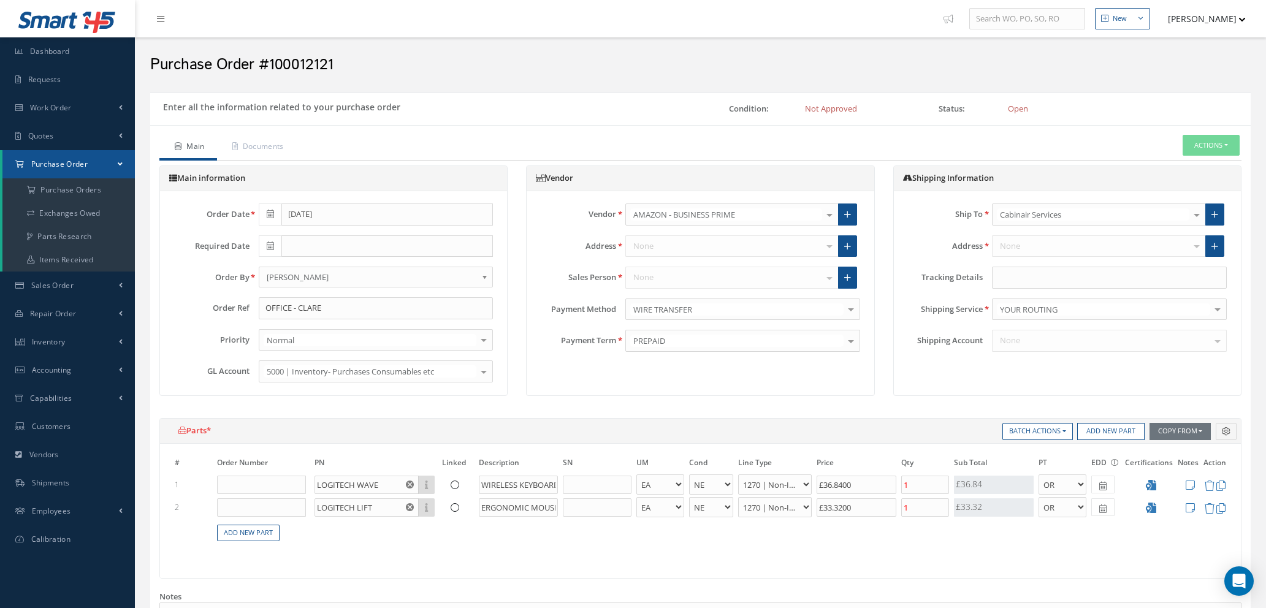
select select "1"
select select "5"
select select "114"
select select "1"
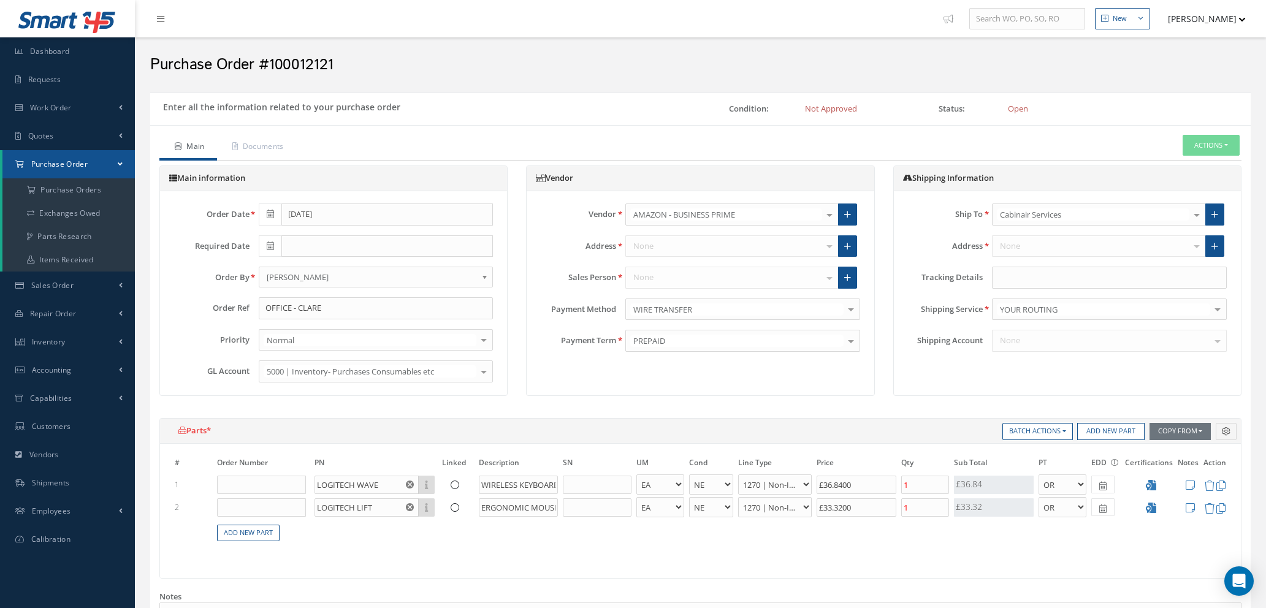
select select "5"
select select "114"
select select "1"
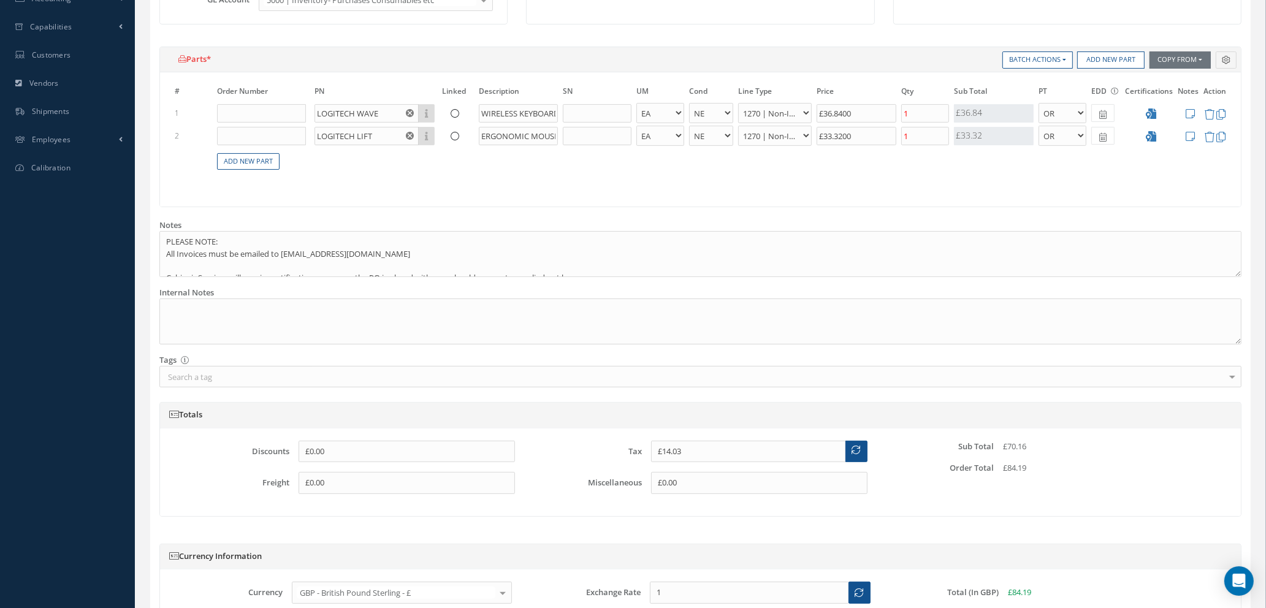
scroll to position [460, 0]
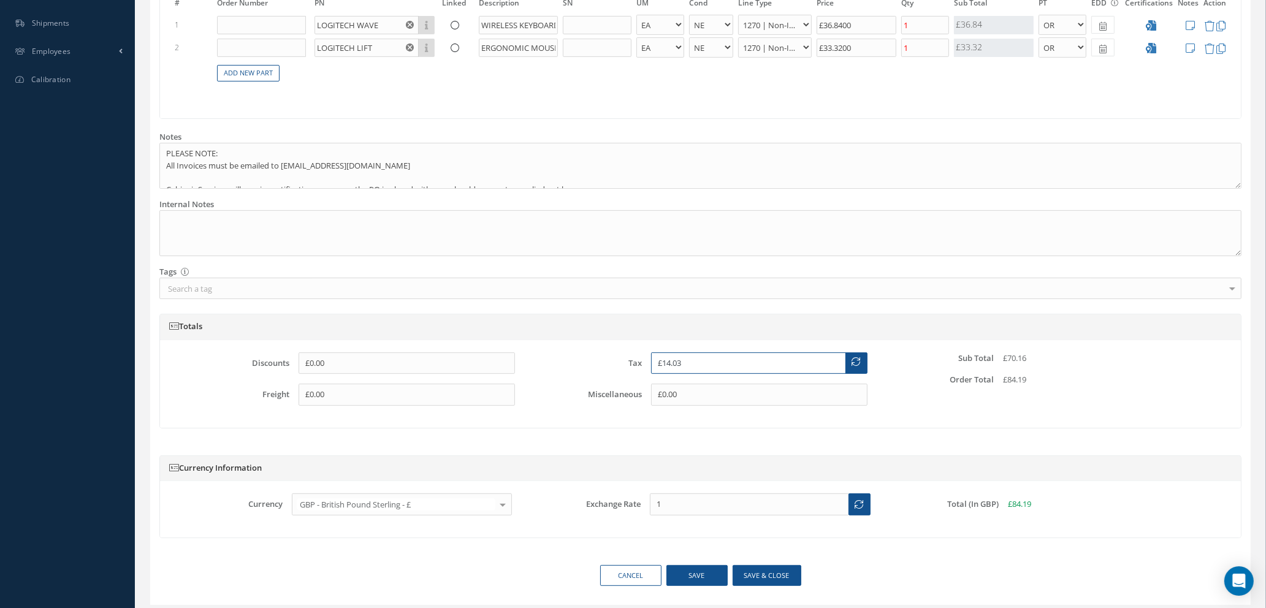
click at [681, 359] on input "£14.03" at bounding box center [748, 364] width 195 height 22
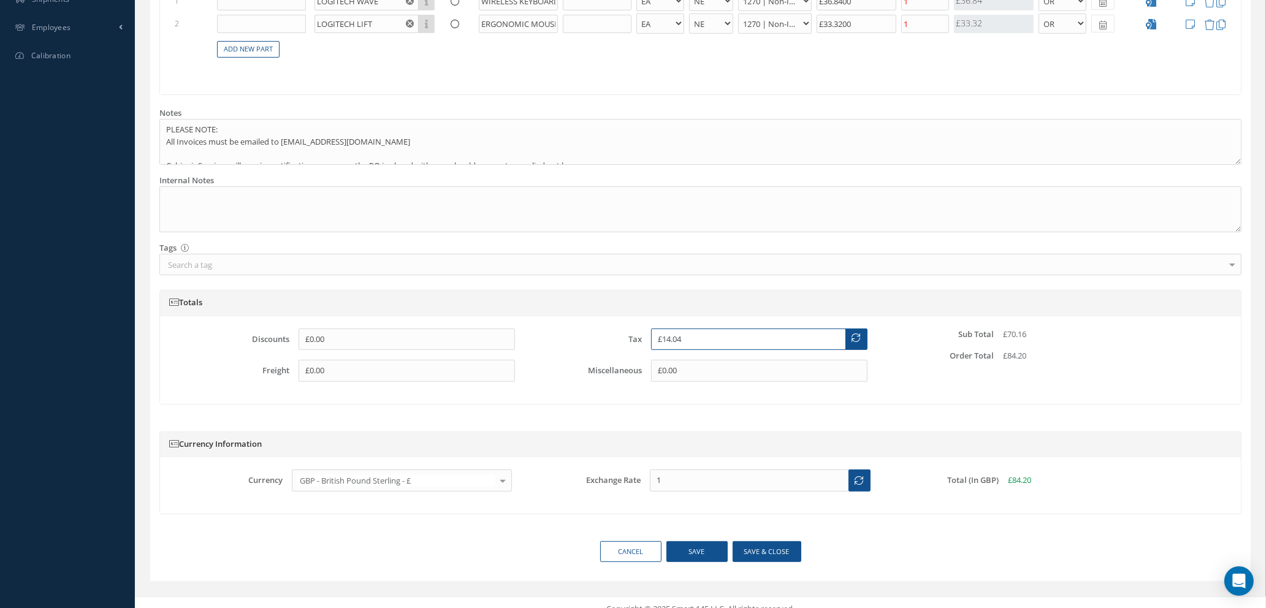
scroll to position [497, 0]
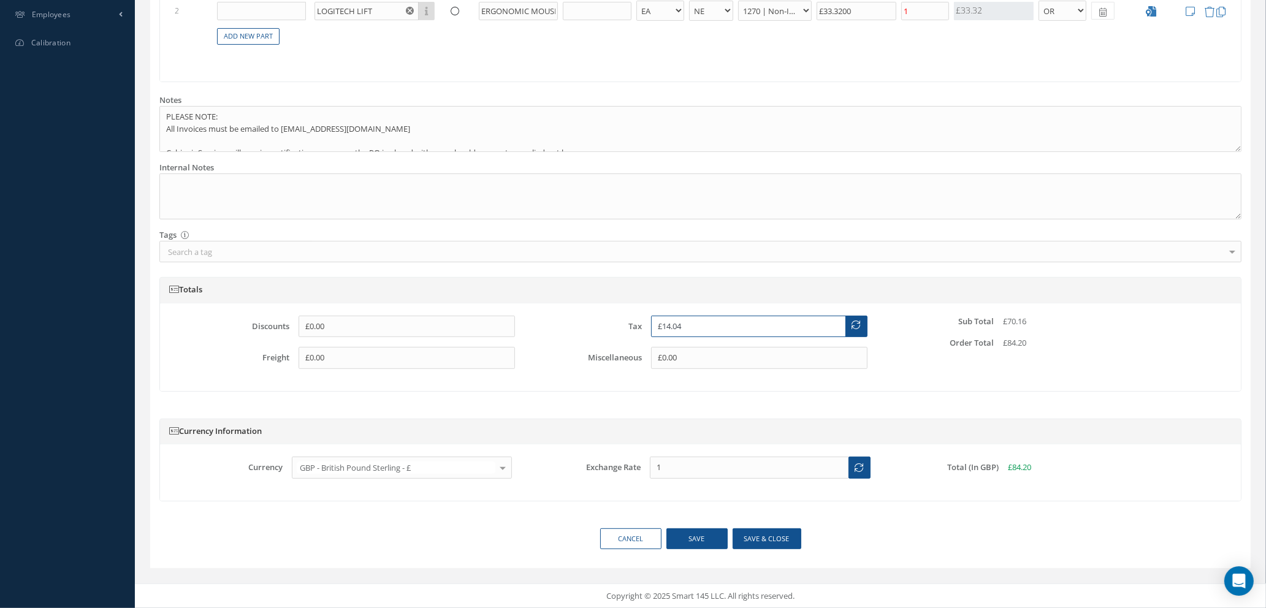
type input "£14.04"
click at [753, 538] on button "Save & close" at bounding box center [767, 539] width 69 height 21
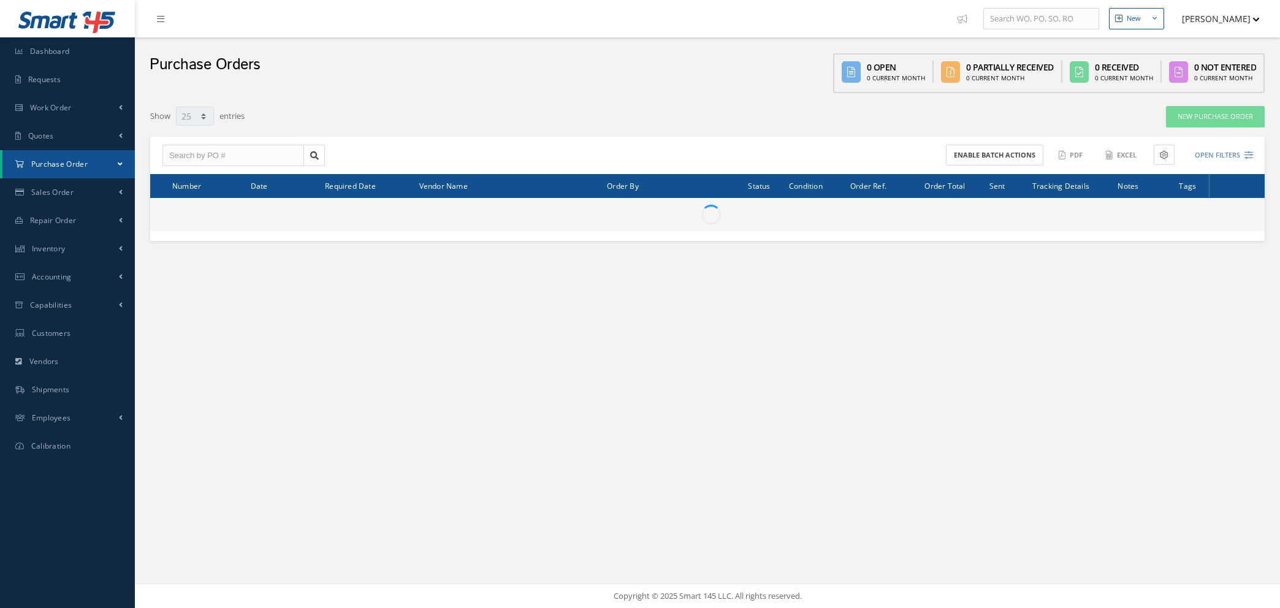
select select "25"
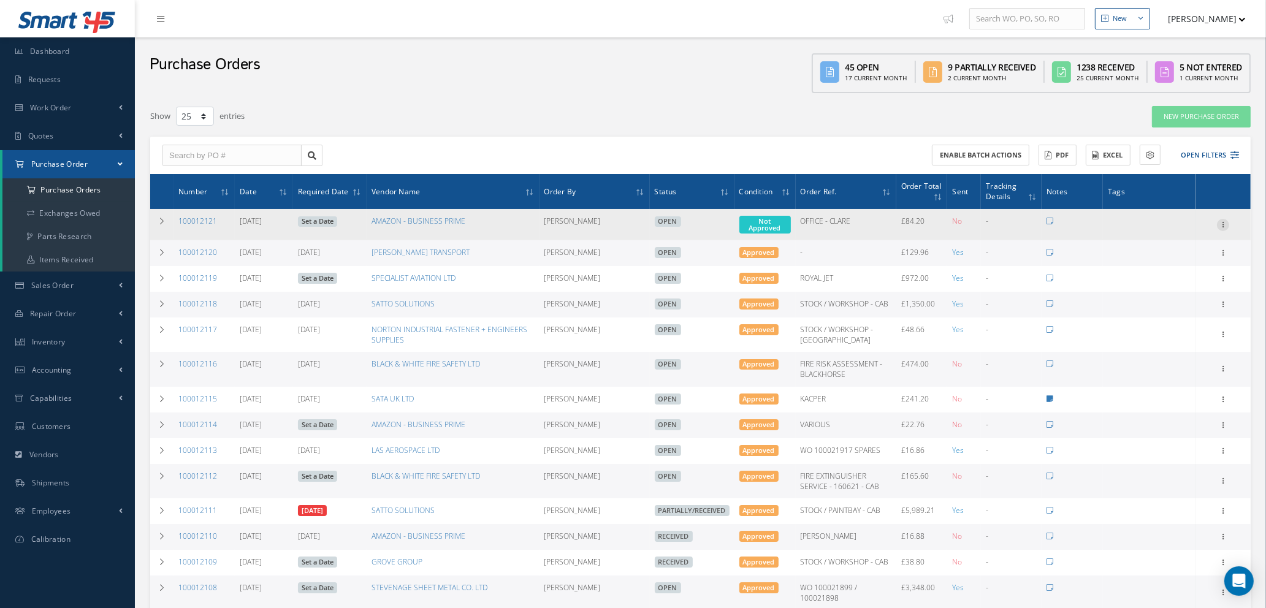
click at [1225, 219] on icon at bounding box center [1223, 224] width 12 height 10
click at [1162, 229] on link "Enter/Update" at bounding box center [1167, 233] width 97 height 16
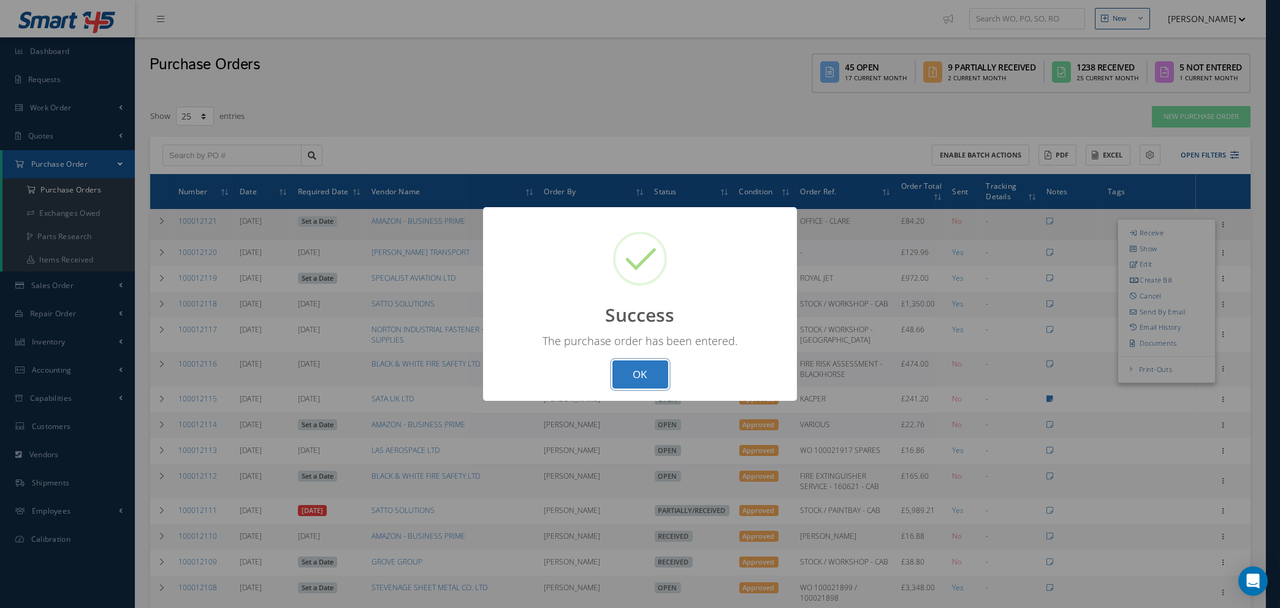
click at [646, 369] on button "OK" at bounding box center [641, 375] width 56 height 29
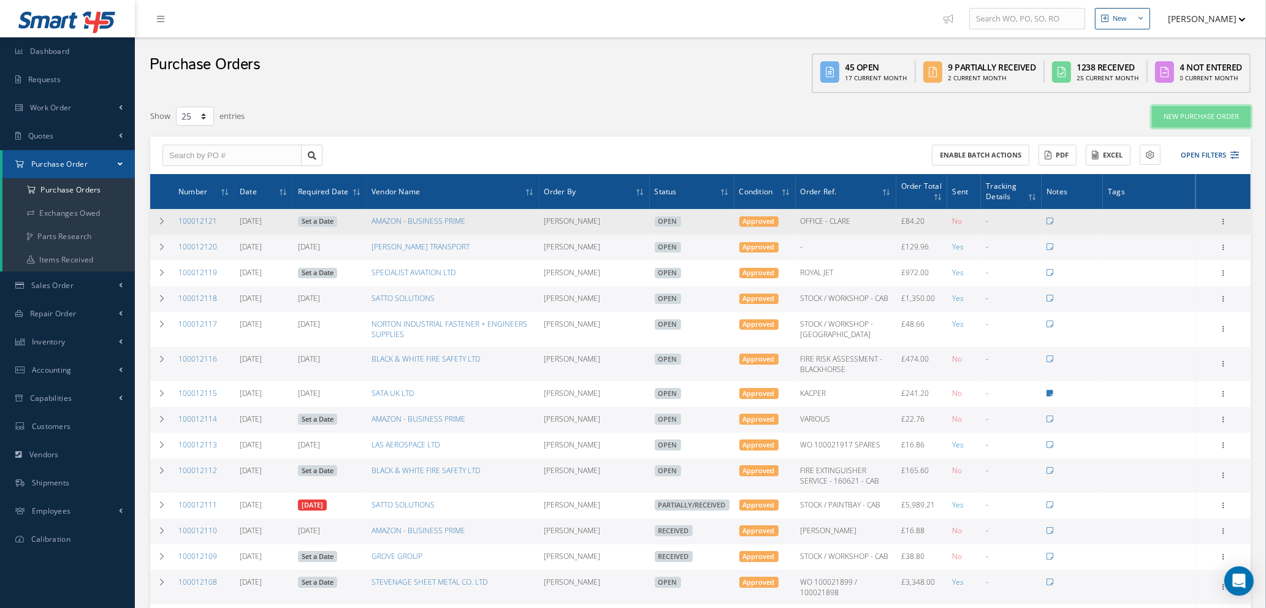
click at [1182, 117] on link "New Purchase Order" at bounding box center [1201, 116] width 99 height 21
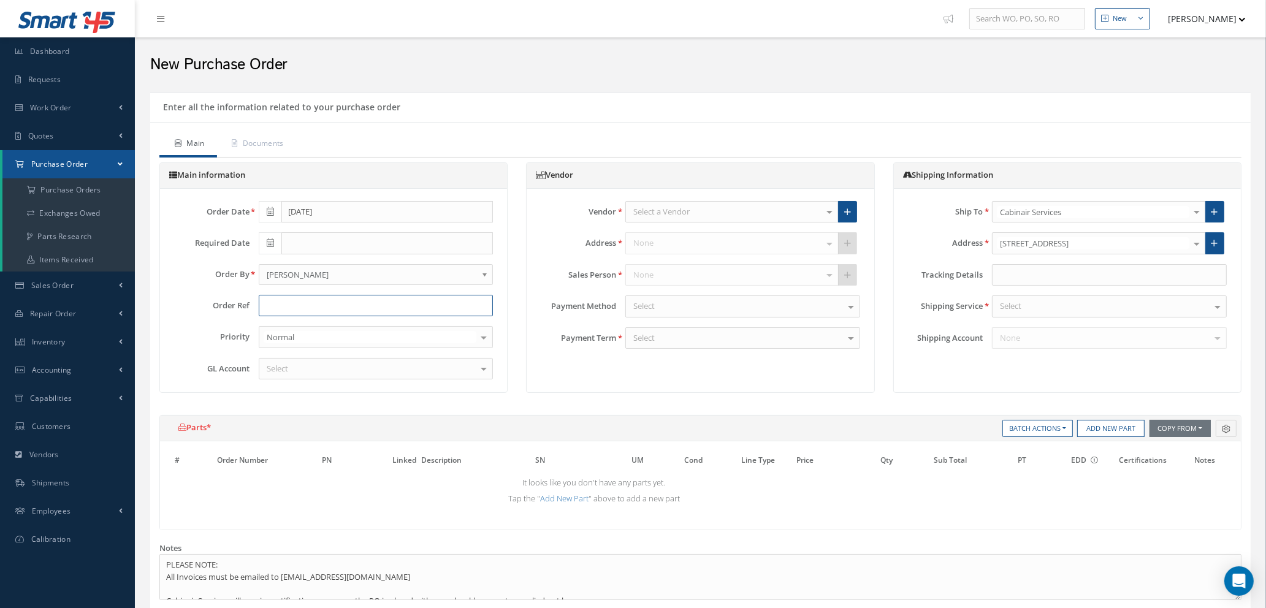
click at [327, 300] on input "text" at bounding box center [376, 306] width 235 height 22
click at [691, 213] on div "Select a Vendor" at bounding box center [731, 212] width 213 height 22
type input "aeroknow"
click at [681, 235] on span "AEROKNOW SIA" at bounding box center [662, 233] width 58 height 11
click at [297, 308] on input "text" at bounding box center [376, 306] width 235 height 22
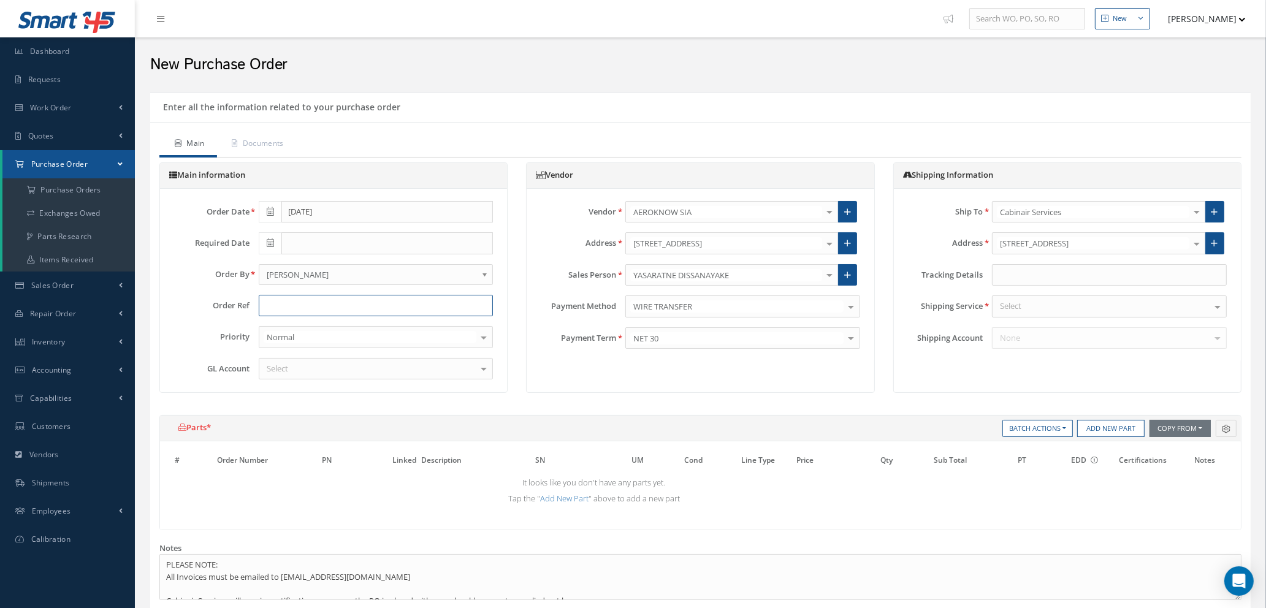
click at [277, 305] on input "text" at bounding box center [376, 306] width 235 height 22
type input "b"
click at [315, 305] on input "B737 MAX8 - LOGO" at bounding box center [376, 306] width 235 height 22
type input "B737 MAX8 - [GEOGRAPHIC_DATA] LOGO"
click at [319, 367] on div "Select" at bounding box center [376, 369] width 235 height 22
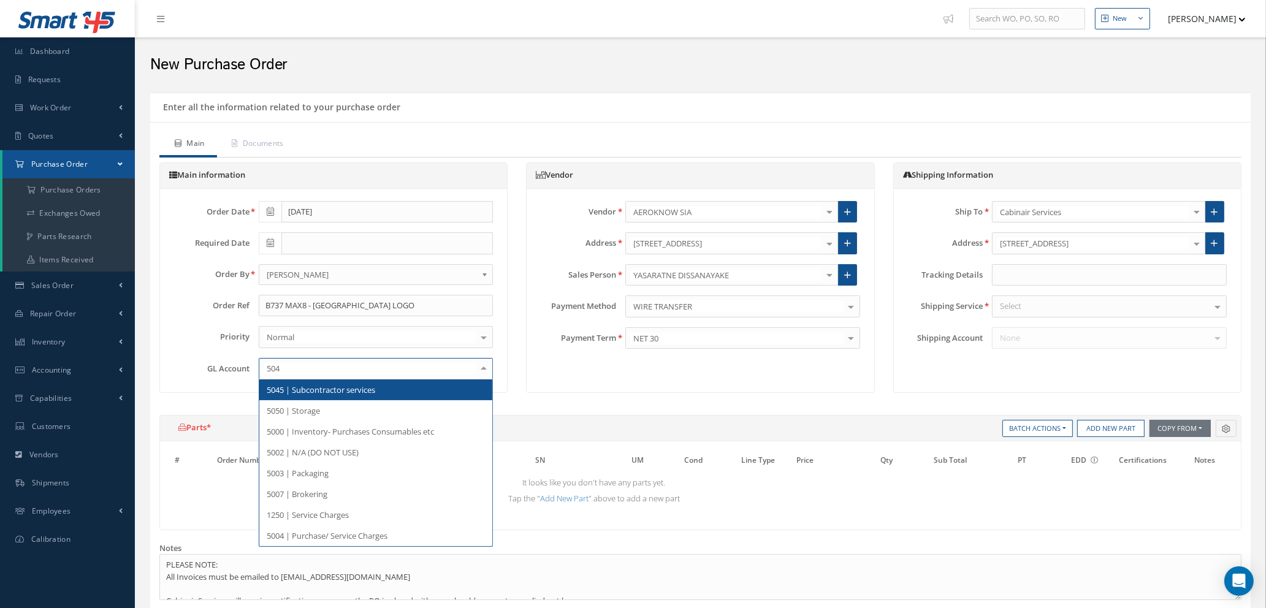
type input "5045"
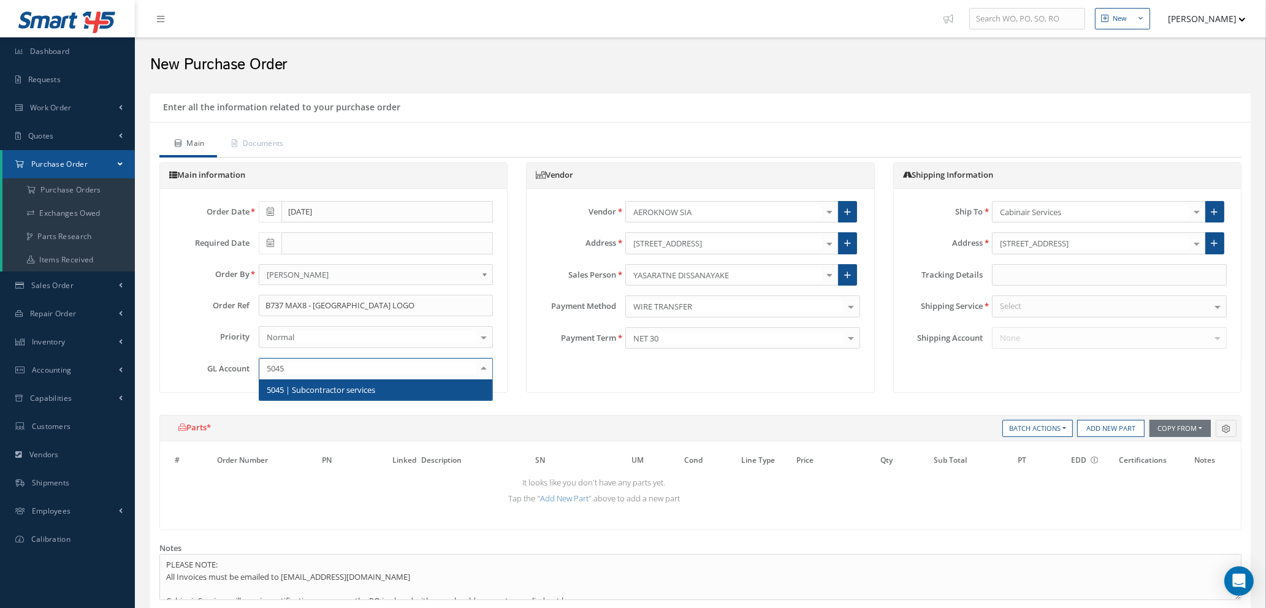
click at [335, 386] on span "5045 | Subcontractor services" at bounding box center [321, 389] width 109 height 11
click at [1102, 306] on div "Select" at bounding box center [1109, 307] width 235 height 22
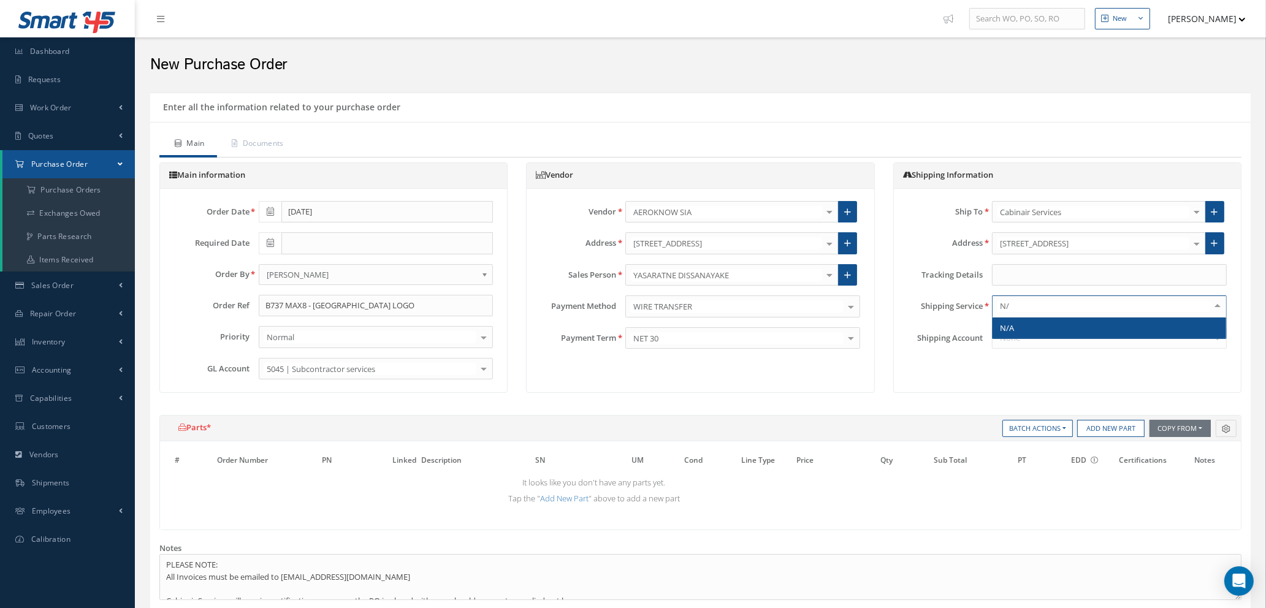
type input "N/A"
click at [1098, 327] on span "N/A" at bounding box center [1110, 328] width 234 height 21
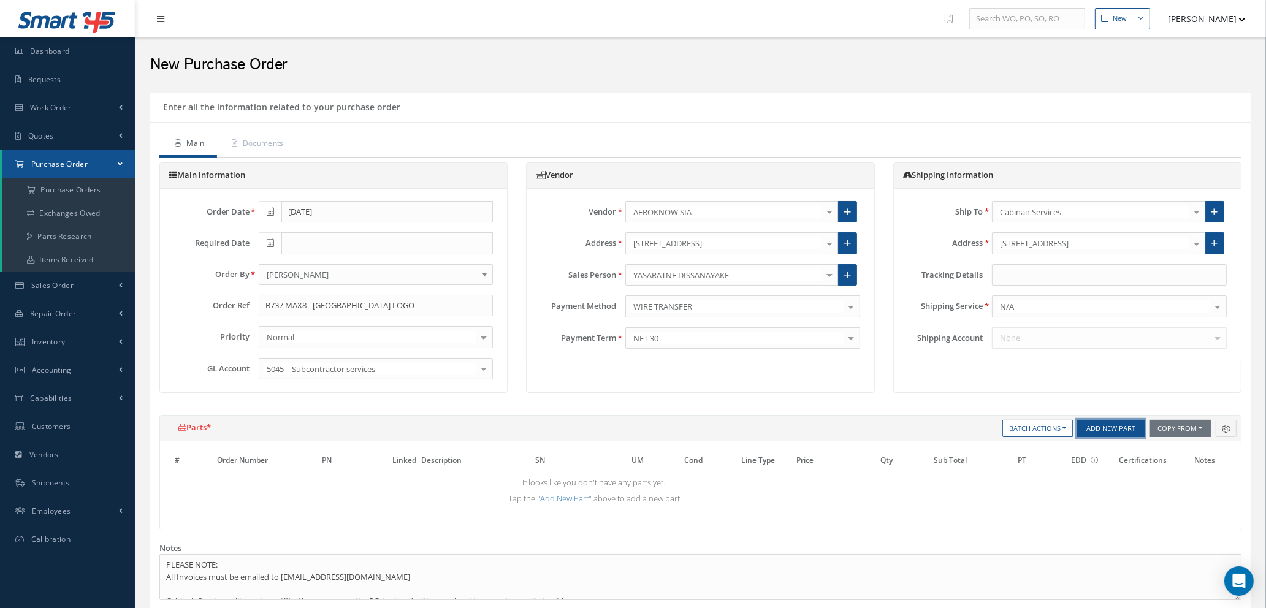
click at [1096, 428] on button "Add New Part" at bounding box center [1110, 428] width 67 height 17
select select "1"
select select "5"
select select "112"
select select "1"
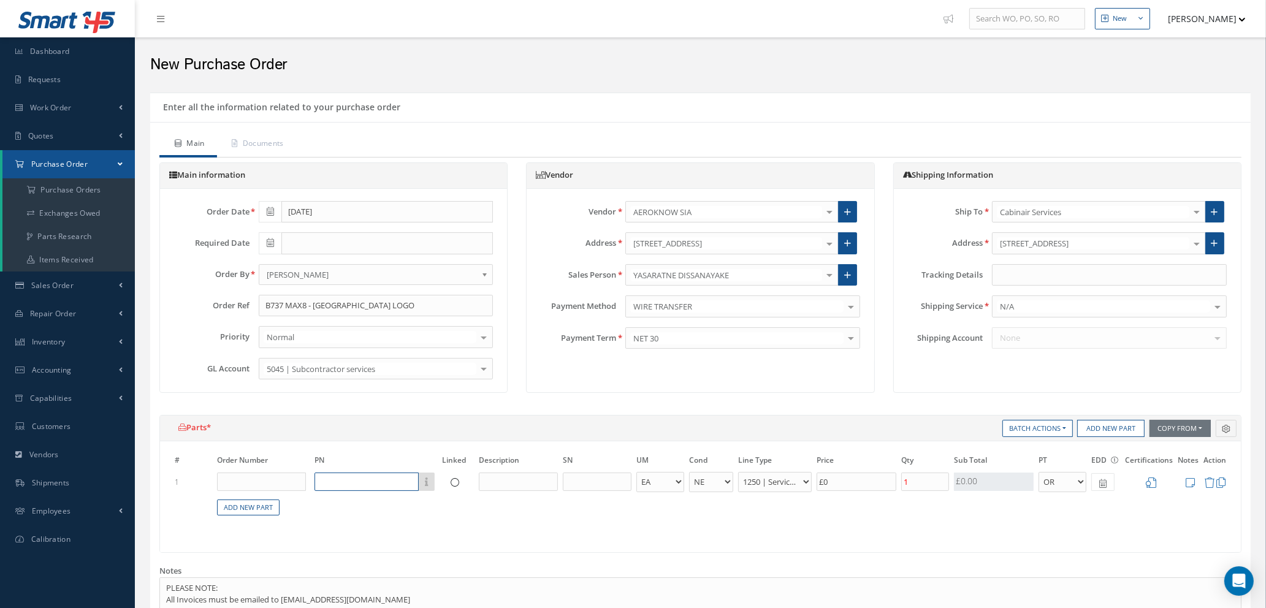
click at [332, 476] on input "text" at bounding box center [367, 482] width 104 height 18
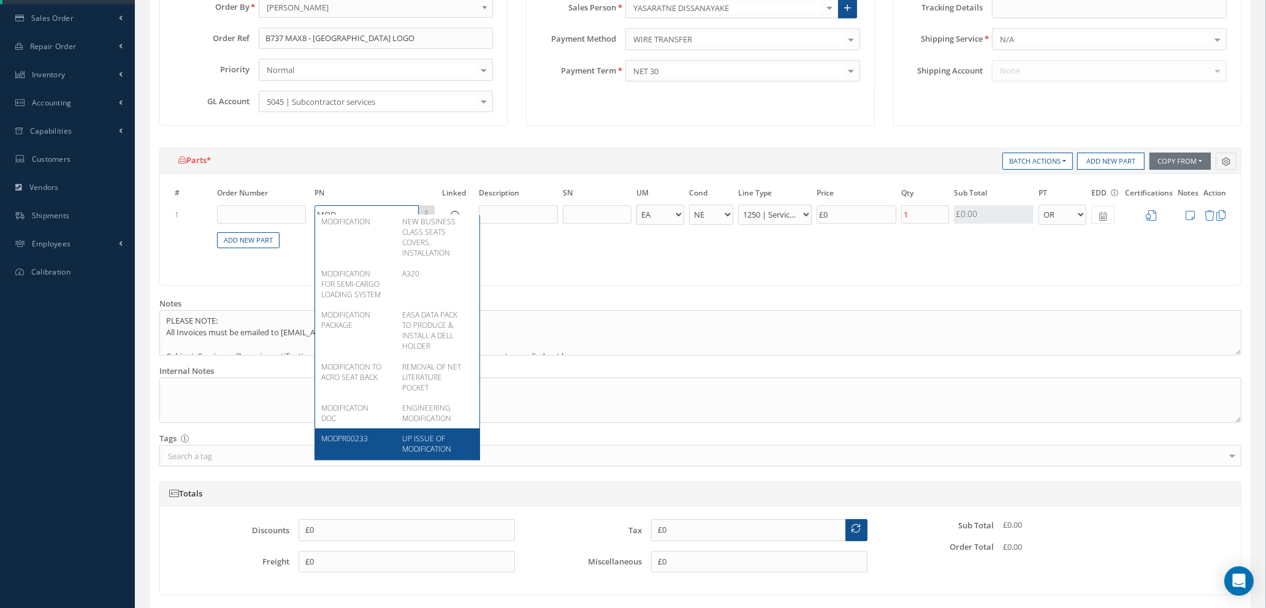
scroll to position [276, 0]
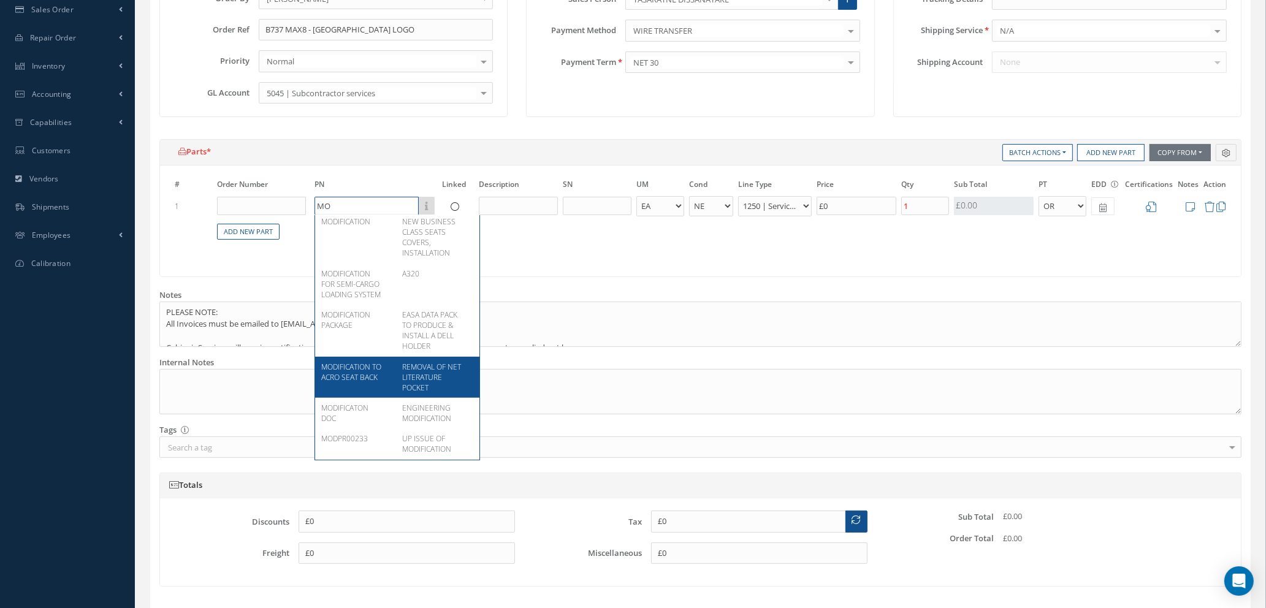
type input "M"
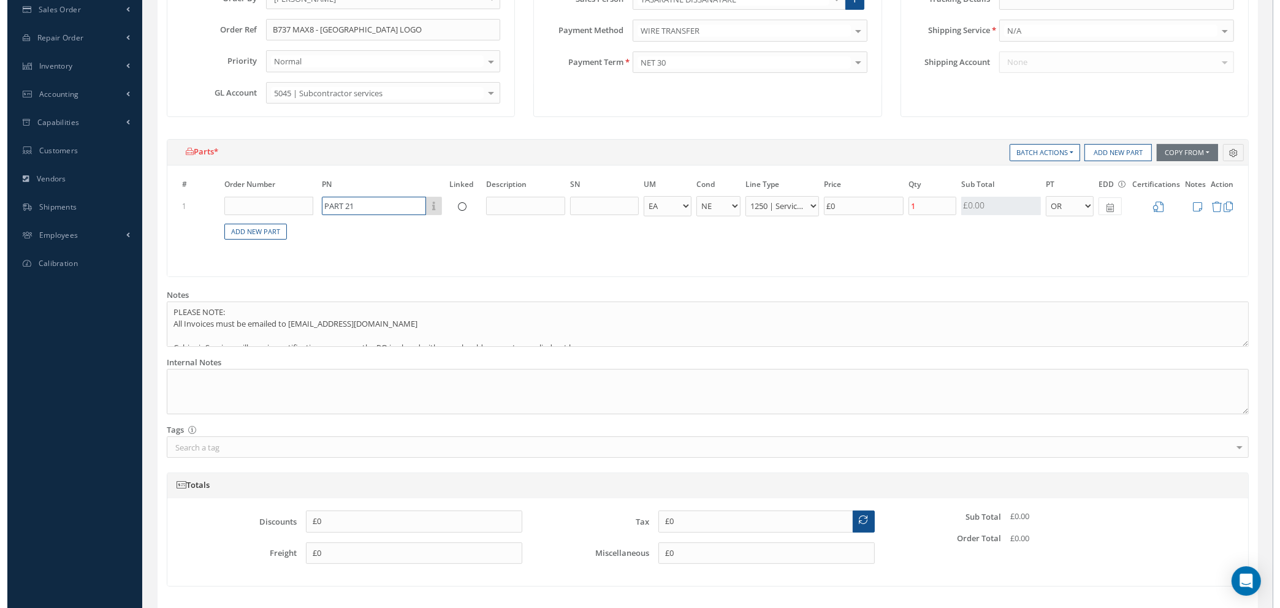
scroll to position [0, 0]
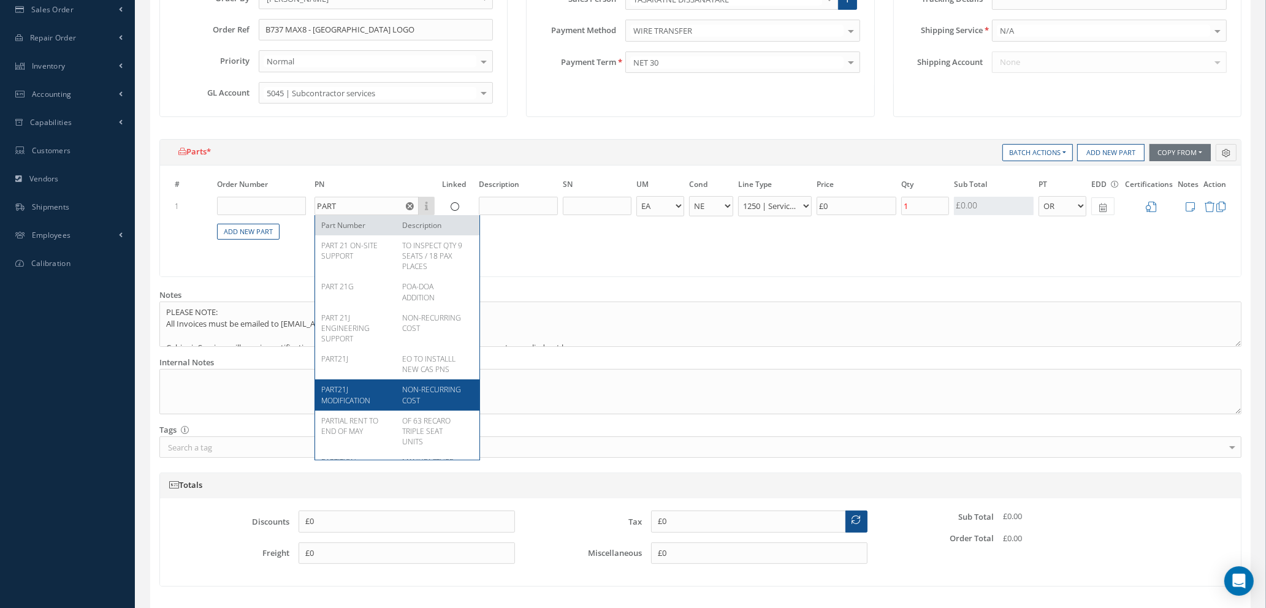
click at [383, 402] on div "PART21J MODIFICATION" at bounding box center [357, 394] width 72 height 21
type input "PART21J MODIFICATION"
type input "NON-RECURRING COST"
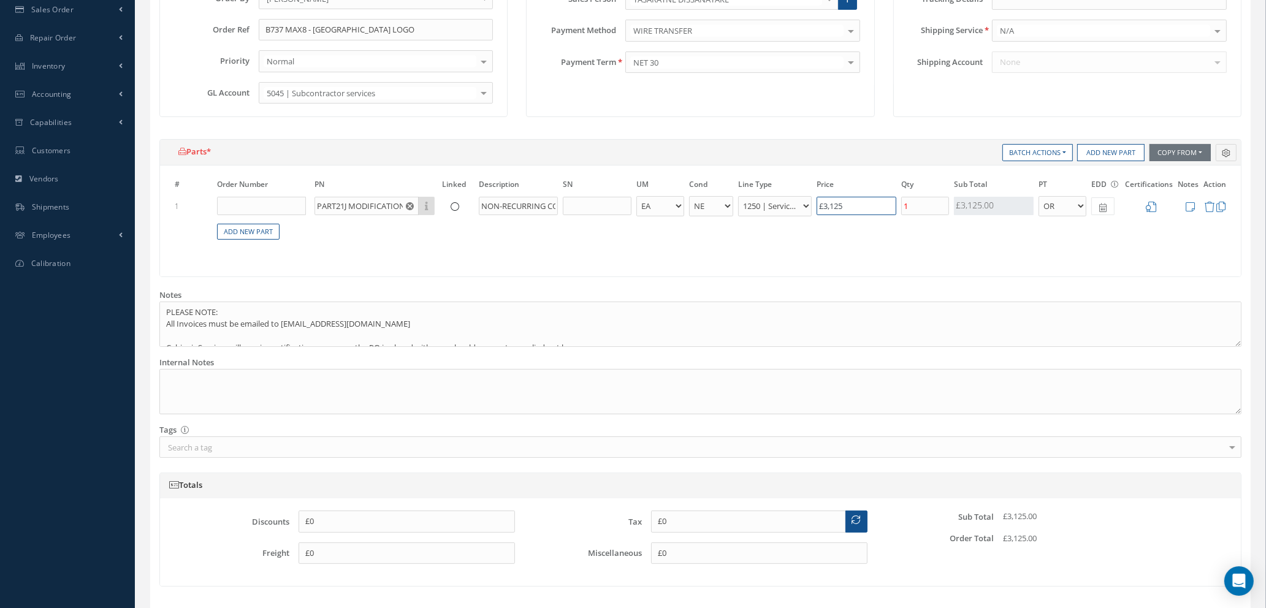
drag, startPoint x: 863, startPoint y: 204, endPoint x: 635, endPoint y: 204, distance: 227.5
click at [629, 202] on tr "1 PART21J MODIFICATION Part Number Description NON-RECURRING COST - BAG BX CA R…" at bounding box center [700, 206] width 1057 height 23
type input "£175"
click at [1152, 205] on icon at bounding box center [1151, 207] width 10 height 10
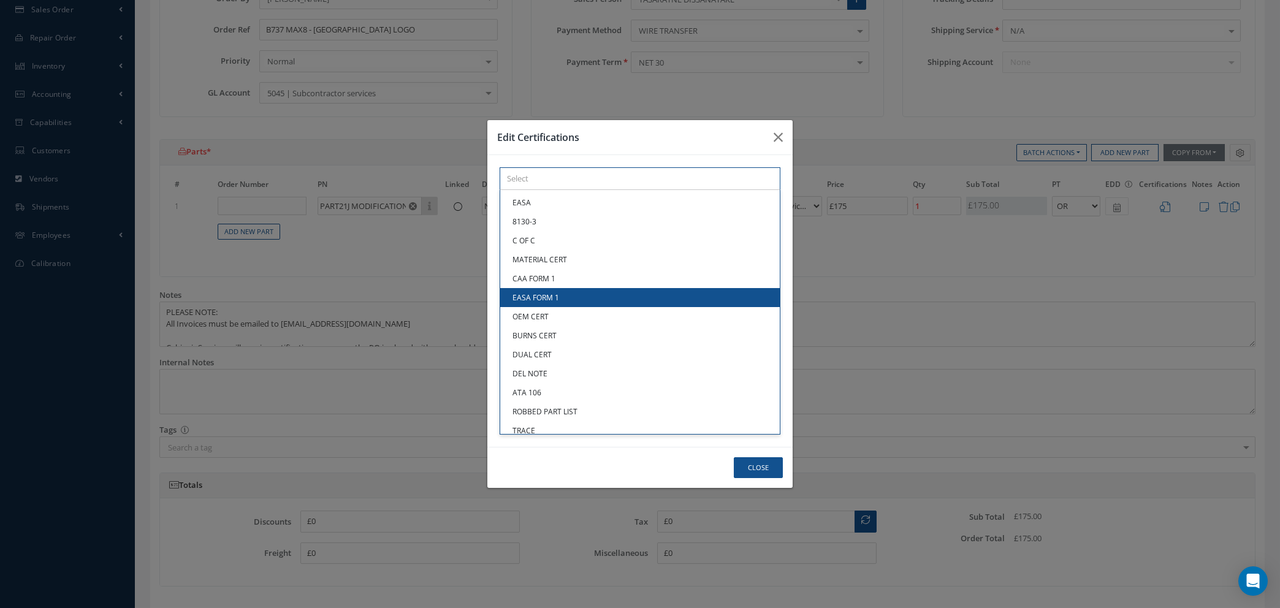
click at [557, 190] on div "× Loading... EASA 8130-3 C OF C MATERIAL CERT CAA FORM 1 EASA FORM 1 OEM CERT B…" at bounding box center [640, 178] width 281 height 23
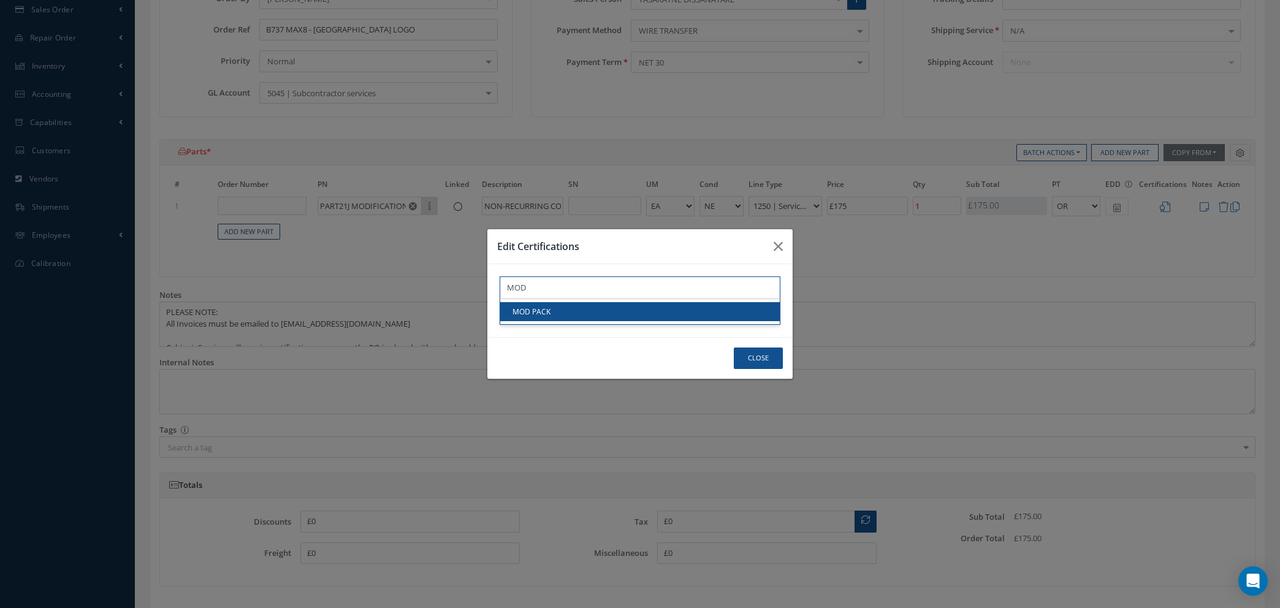
type input "MOD"
click at [564, 317] on link "MOD PACK" at bounding box center [640, 311] width 280 height 19
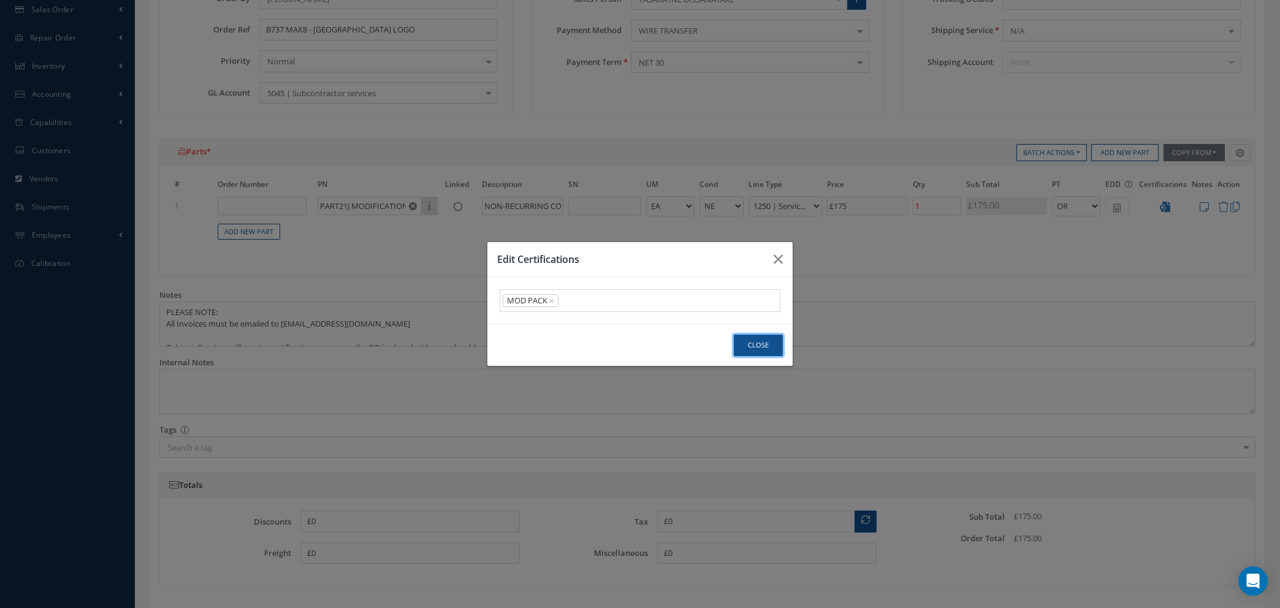
click at [760, 350] on button "Close" at bounding box center [758, 345] width 49 height 21
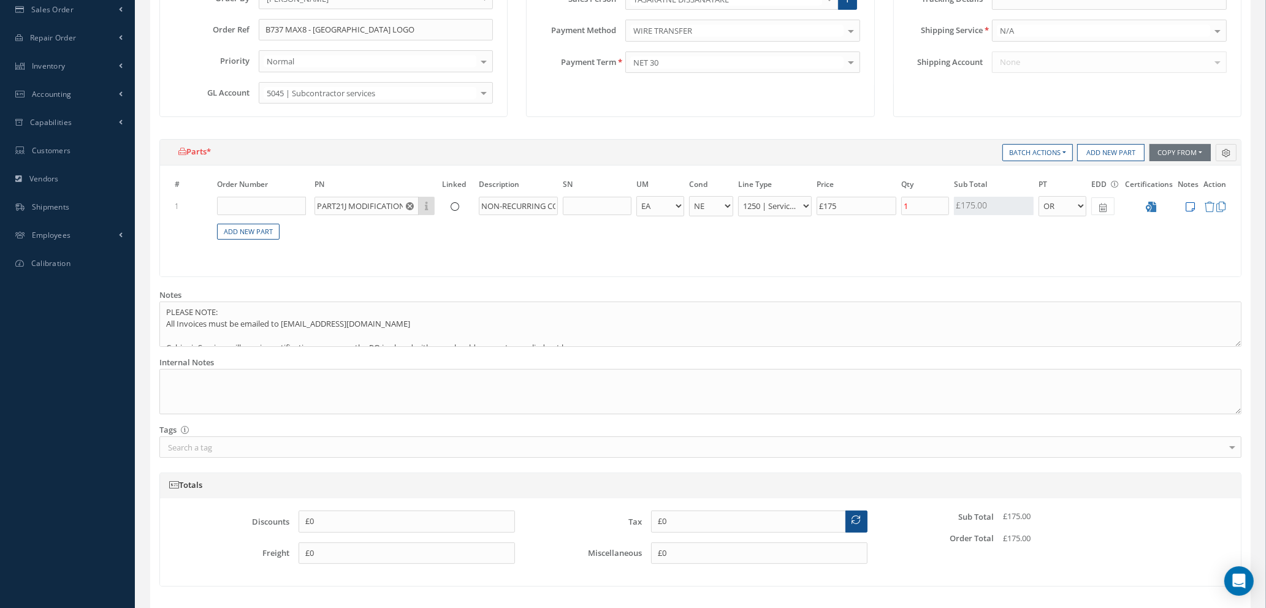
click at [1189, 203] on icon at bounding box center [1190, 207] width 9 height 10
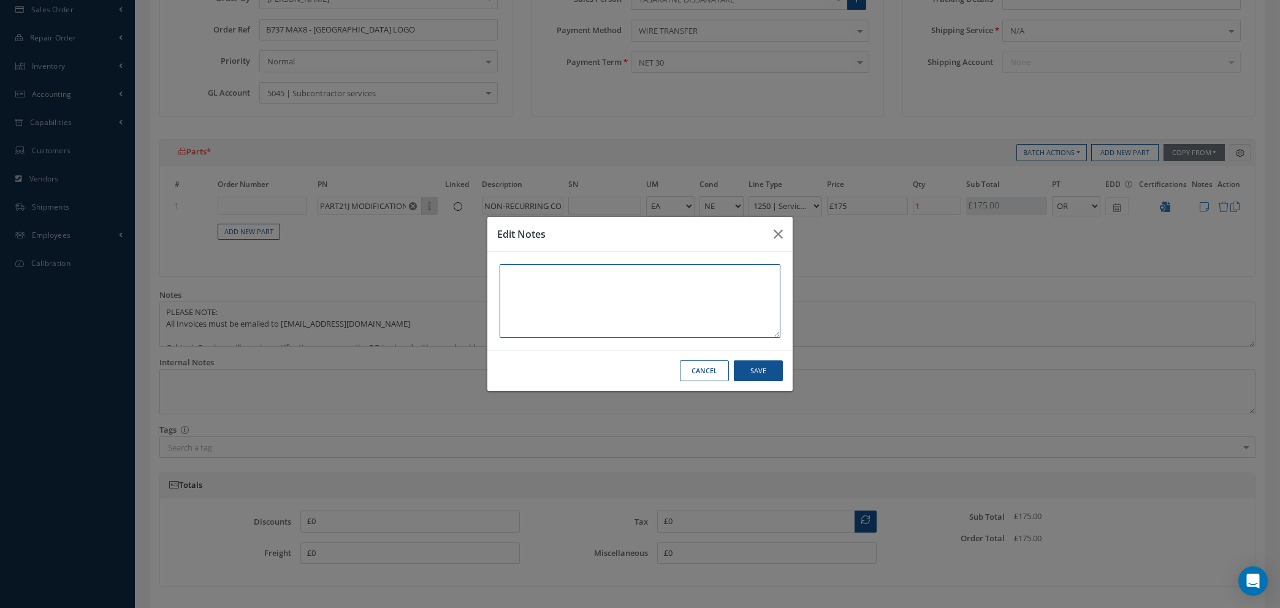
click at [518, 273] on textarea at bounding box center [640, 301] width 281 height 74
paste textarea "Materiál Orajet 3967AC + lamination Oraguard 293AC Registration MSN OK-SWA 4355…"
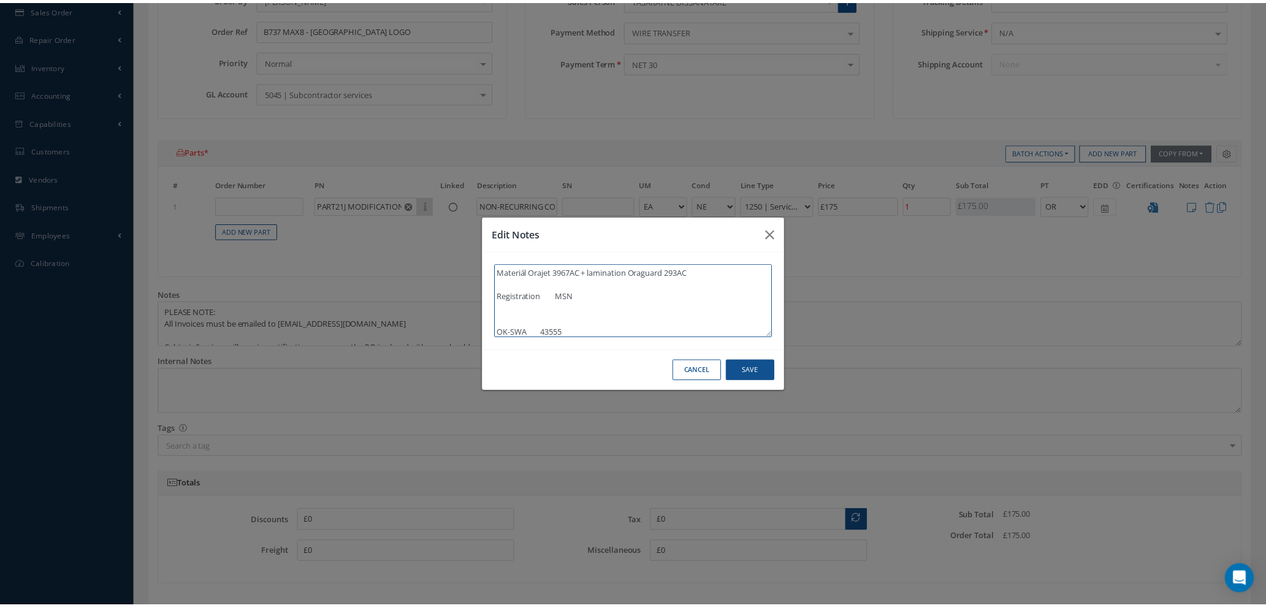
scroll to position [157, 0]
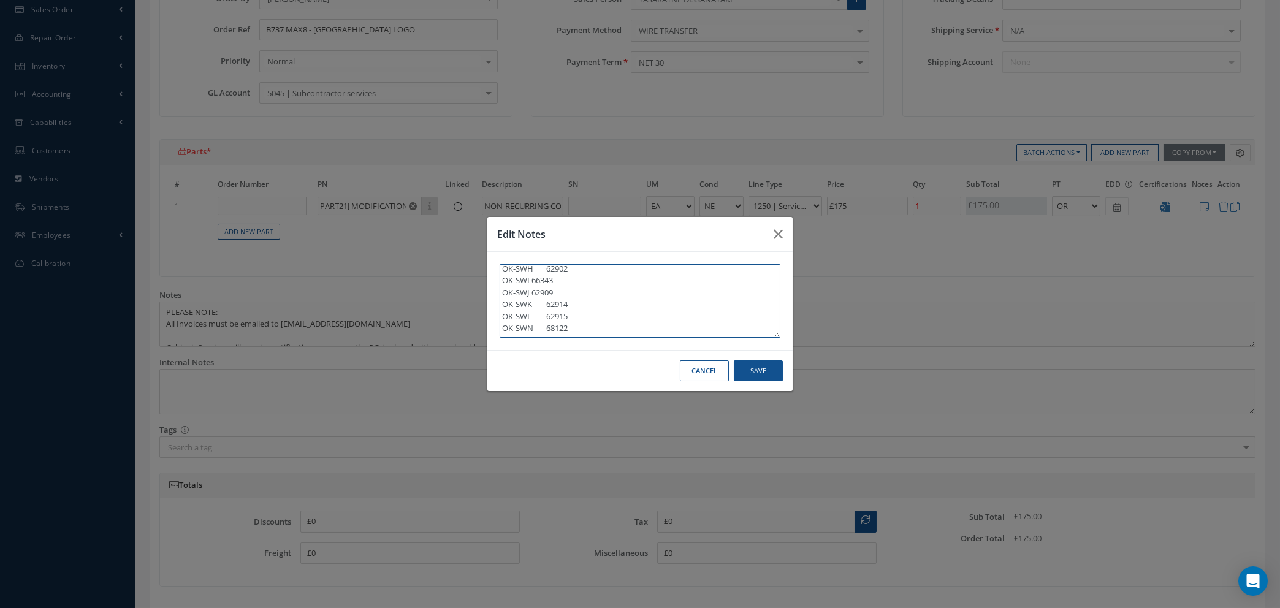
type textarea "Materiál Orajet 3967AC + lamination Oraguard 293AC Registration MSN OK-SWA 4355…"
click at [754, 374] on button "Save" at bounding box center [758, 371] width 49 height 21
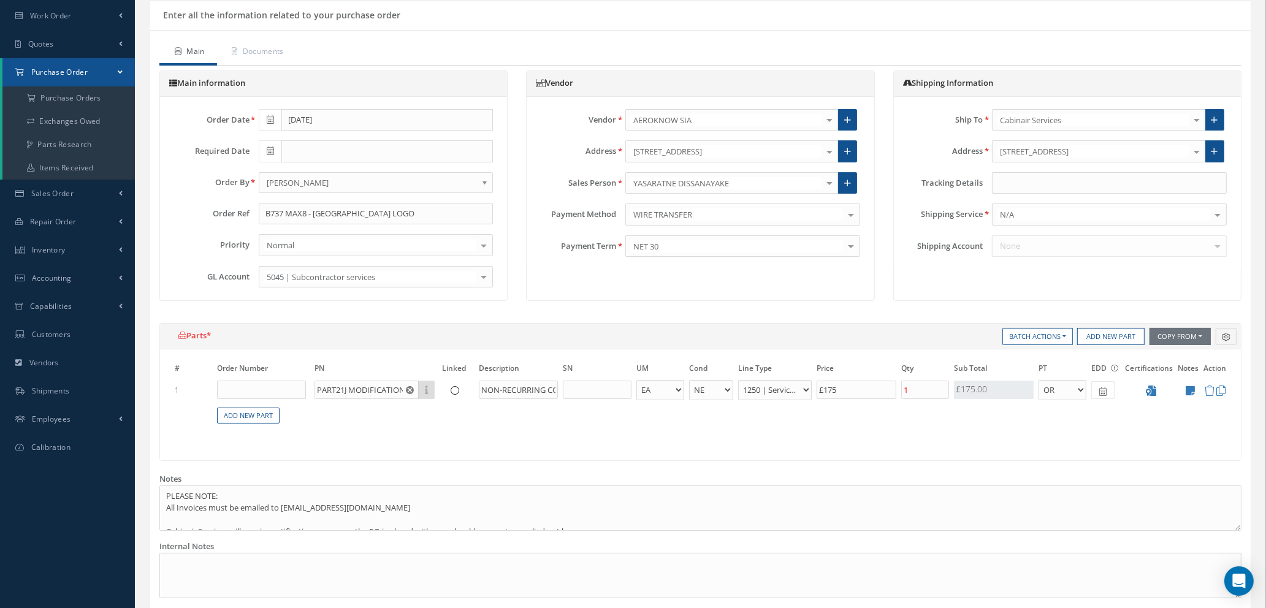
scroll to position [472, 0]
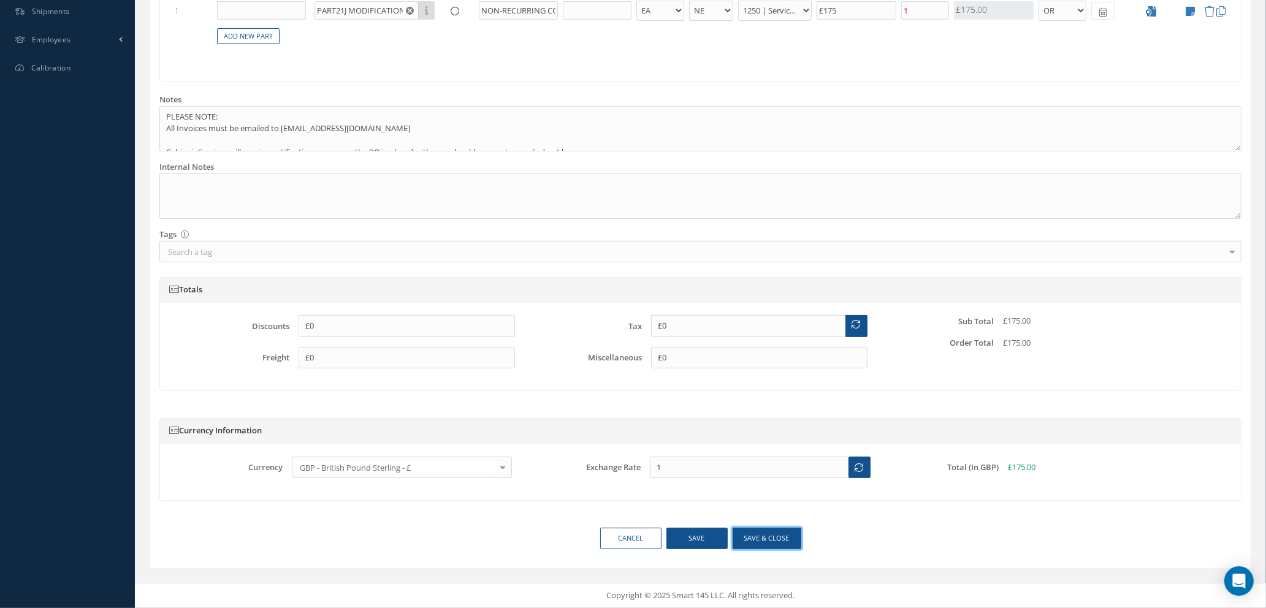
click at [775, 540] on button "Save & close" at bounding box center [767, 538] width 69 height 21
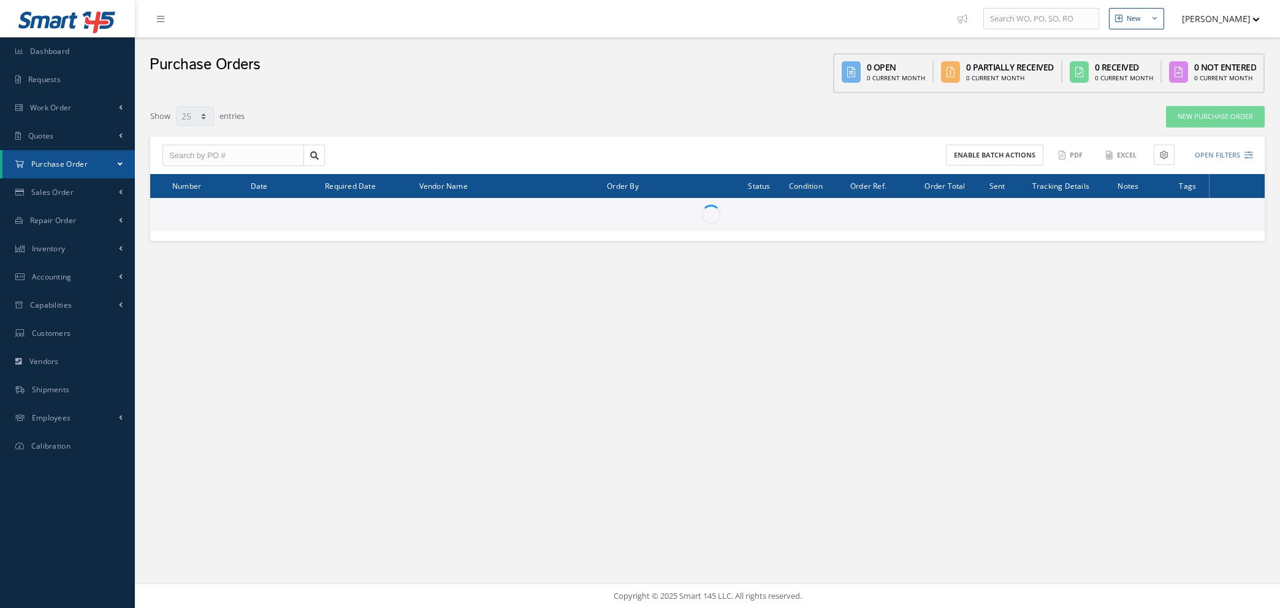
select select "25"
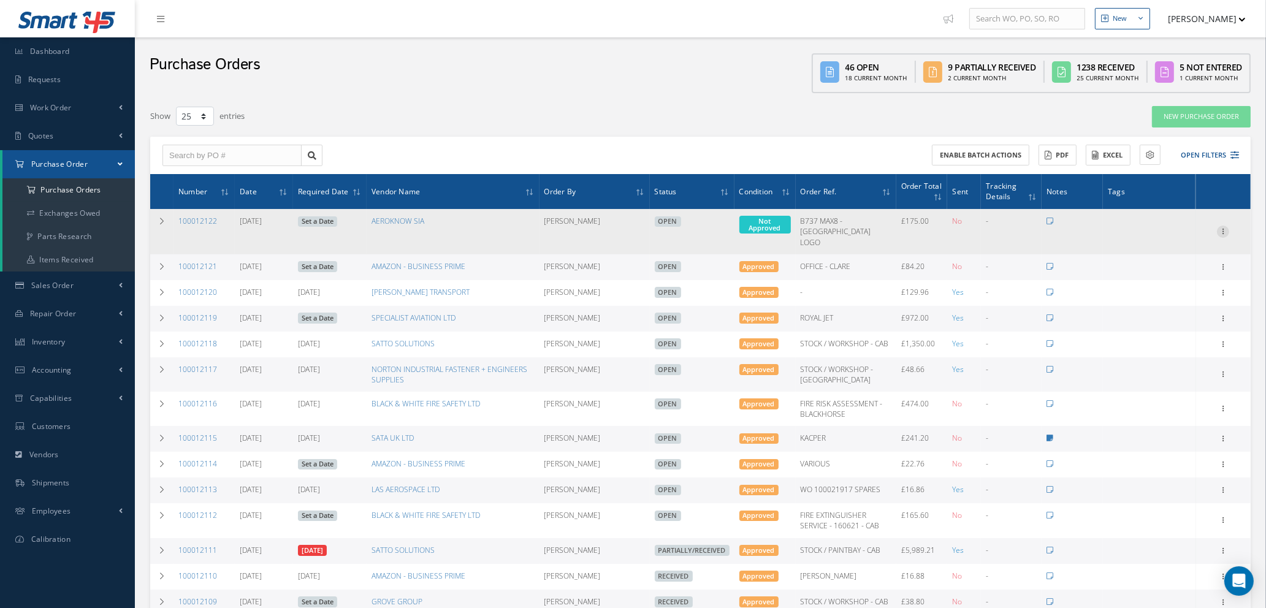
click at [1223, 226] on icon at bounding box center [1223, 231] width 12 height 10
click at [1174, 232] on link "Enter/Update" at bounding box center [1167, 240] width 97 height 16
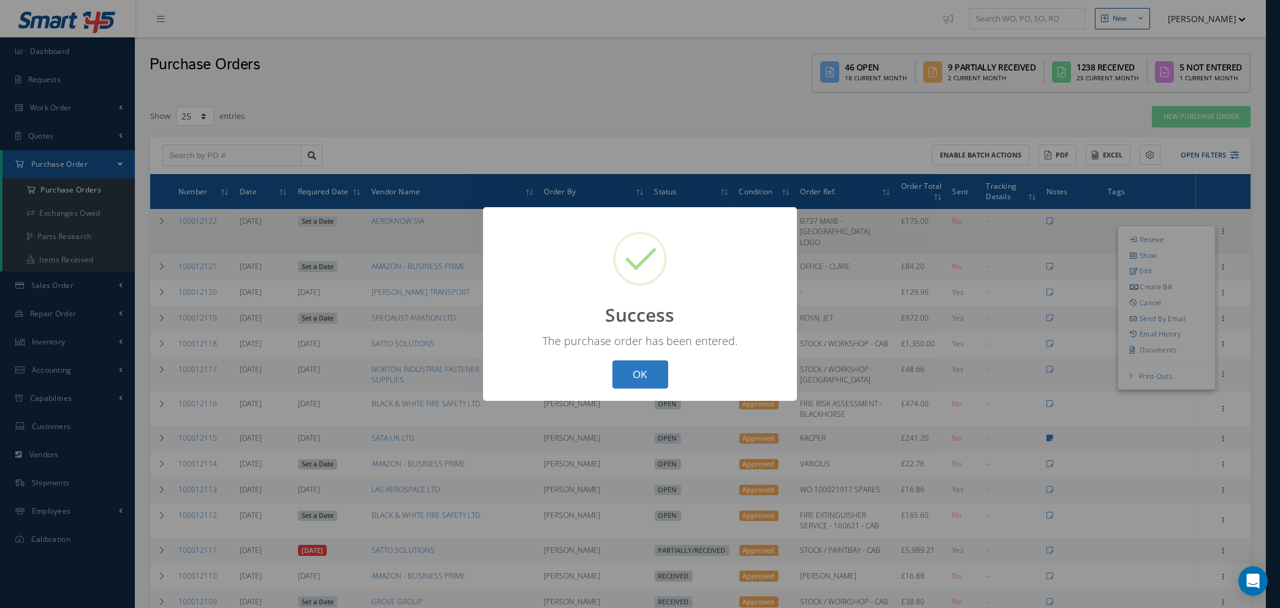
click at [648, 375] on button "OK" at bounding box center [641, 375] width 56 height 29
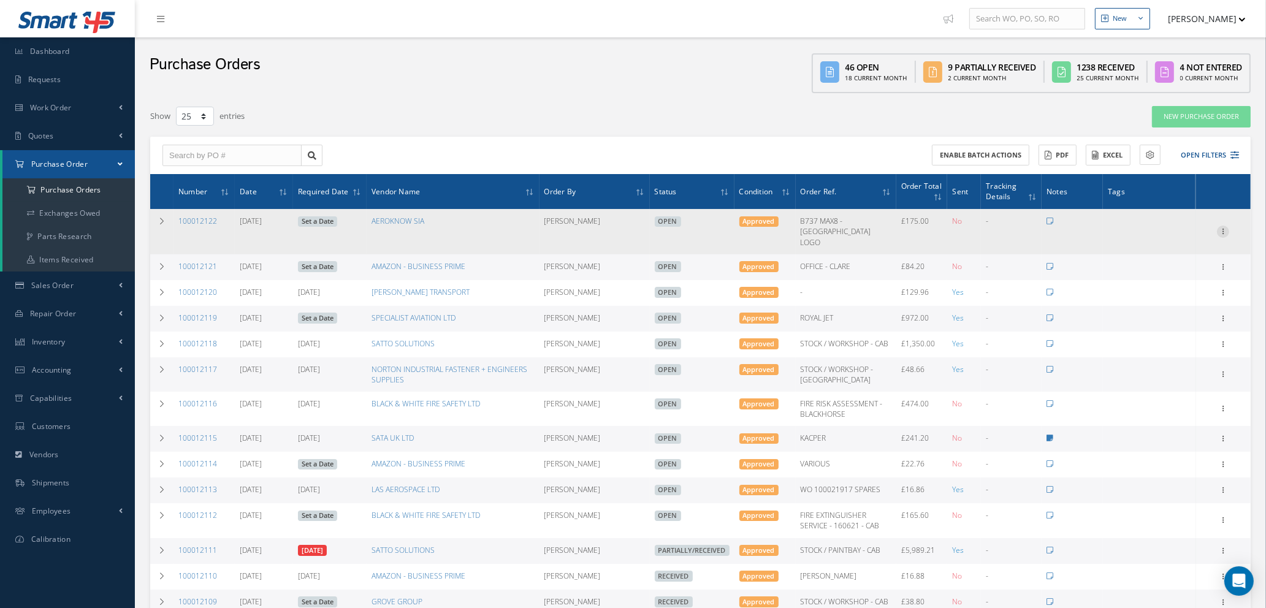
click at [1227, 226] on icon at bounding box center [1223, 231] width 12 height 10
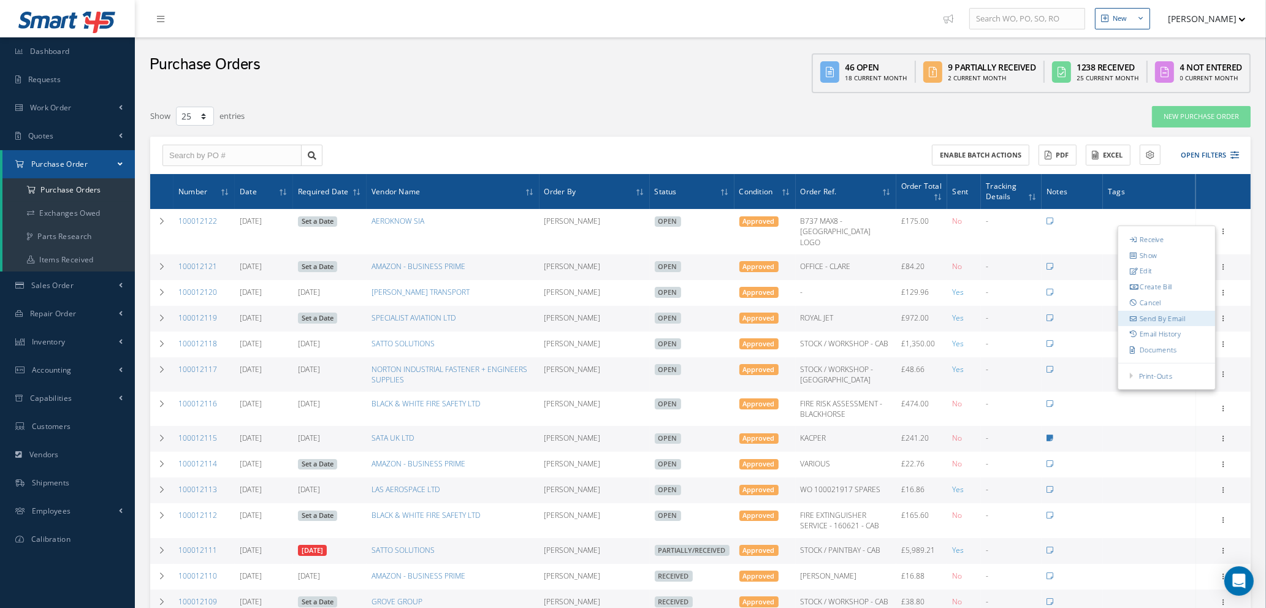
click at [1163, 312] on link "Send By Email" at bounding box center [1167, 319] width 97 height 16
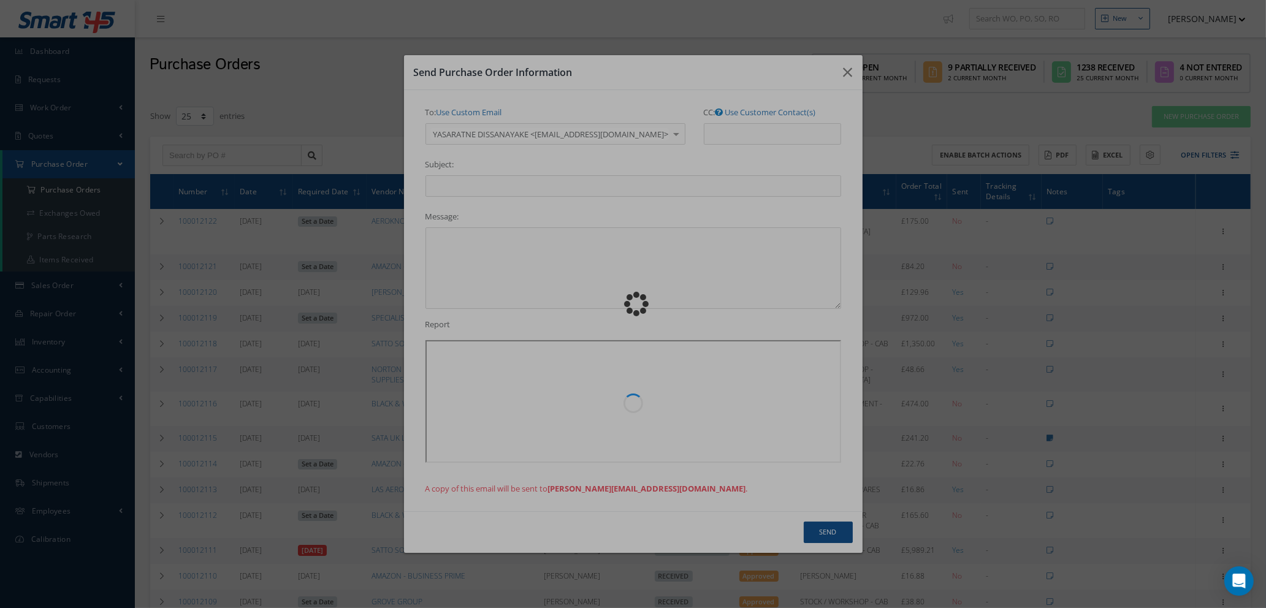
type input "Reports from Purchase Order #100012122"
type textarea "Hiya, Please find Attached, our Purchase Order #100012122. If you have any ques…"
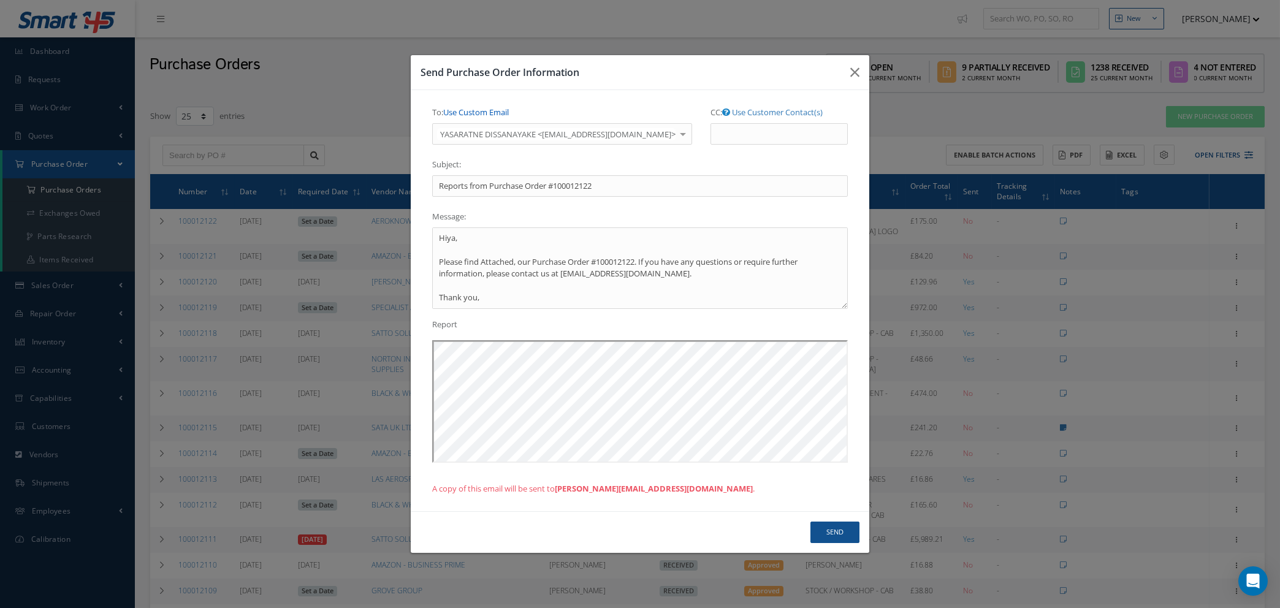
click at [459, 114] on link "Use Custom Email" at bounding box center [476, 112] width 66 height 11
click at [457, 128] on input "To: Use Customer Contact(s)" at bounding box center [531, 134] width 199 height 22
type input "[PERSON_NAME][EMAIL_ADDRESS][DOMAIN_NAME]"
click at [828, 526] on button "Send" at bounding box center [835, 532] width 49 height 21
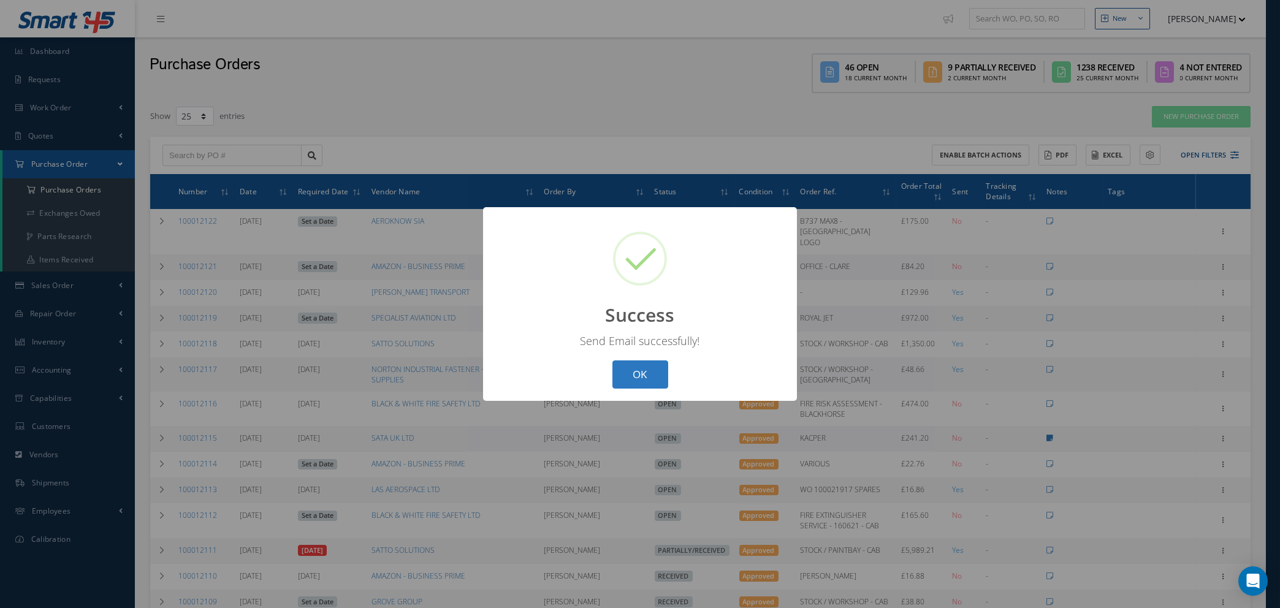
drag, startPoint x: 646, startPoint y: 373, endPoint x: 644, endPoint y: 367, distance: 6.6
click at [646, 373] on button "OK" at bounding box center [641, 375] width 56 height 29
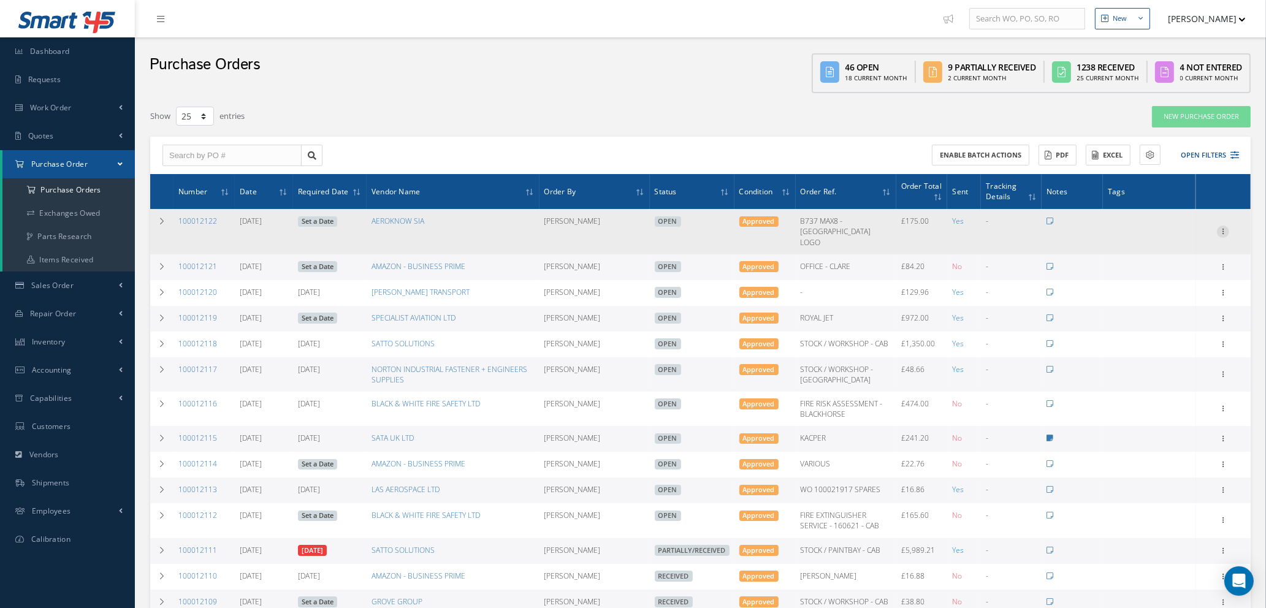
click at [1223, 226] on icon at bounding box center [1223, 231] width 12 height 10
click at [1166, 342] on link "Documents" at bounding box center [1167, 350] width 97 height 16
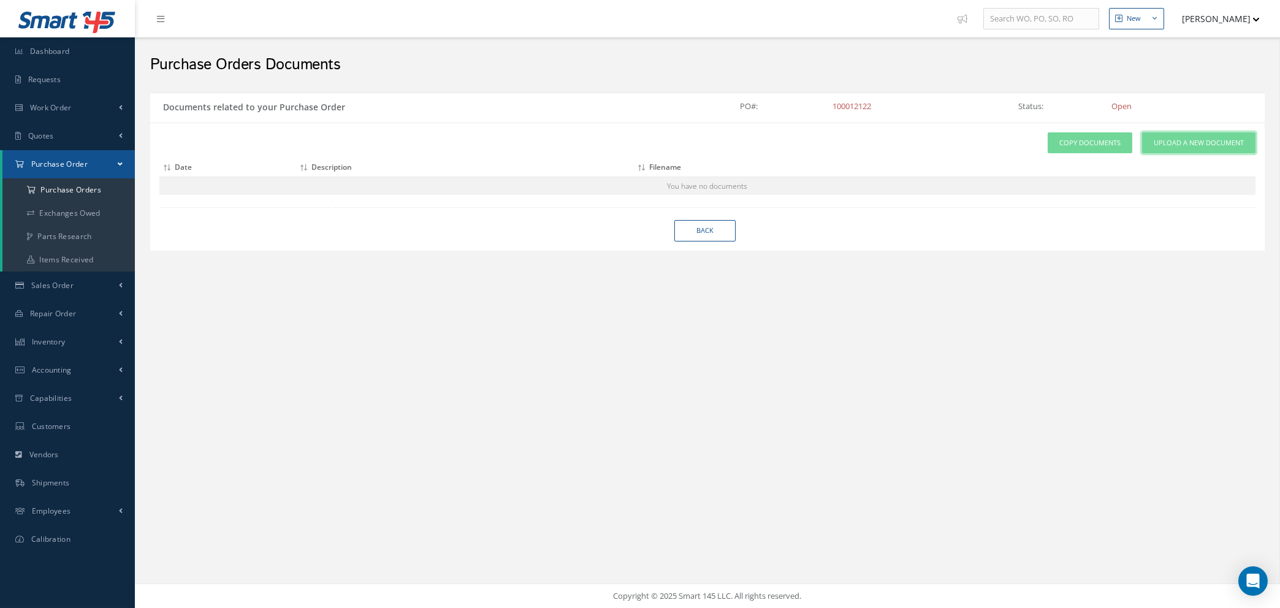
click at [1160, 142] on span "Upload a New Document" at bounding box center [1199, 143] width 90 height 10
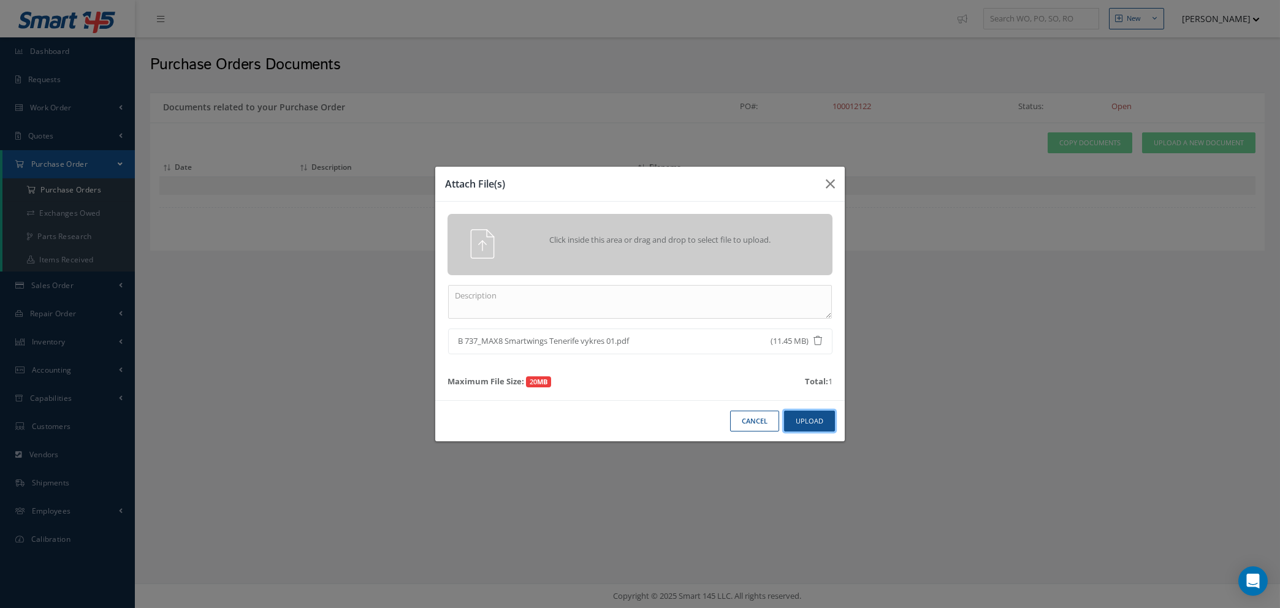
click at [809, 426] on button "Upload" at bounding box center [809, 421] width 51 height 21
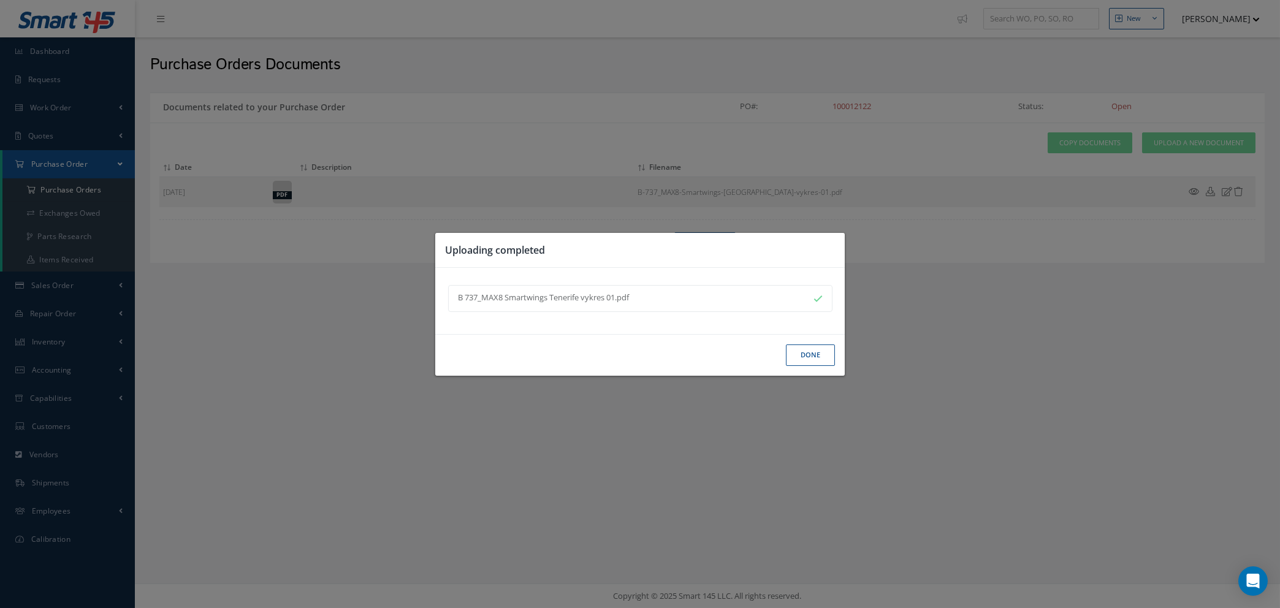
click at [801, 355] on button "Done" at bounding box center [810, 355] width 49 height 21
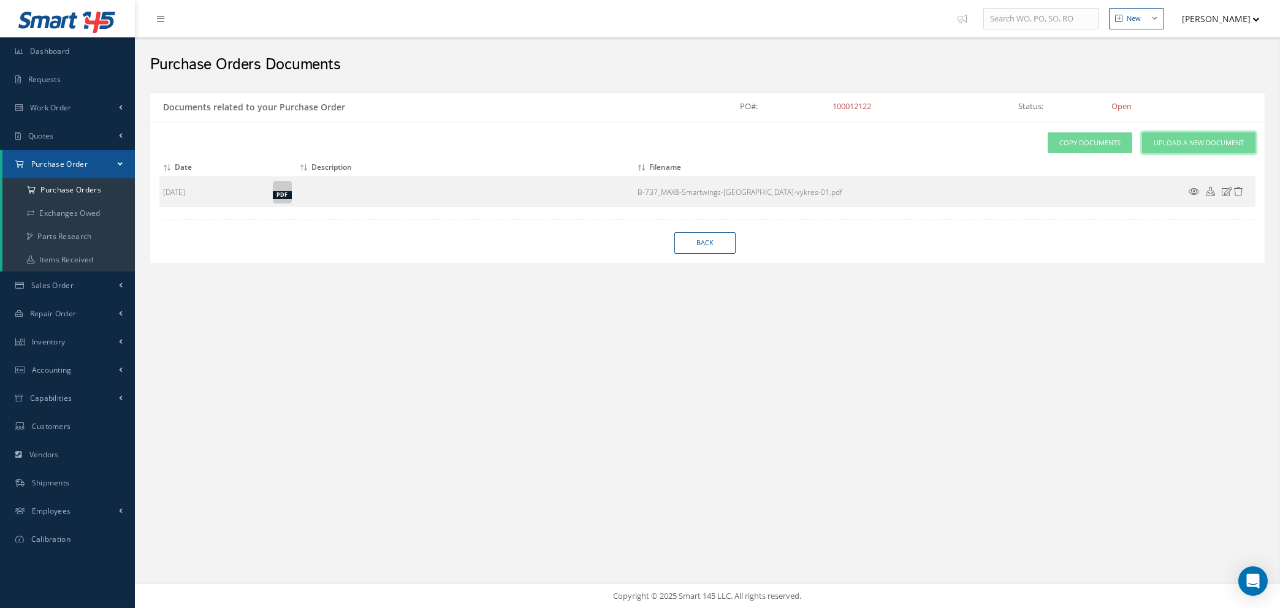
click at [1191, 143] on span "Upload a New Document" at bounding box center [1199, 143] width 90 height 10
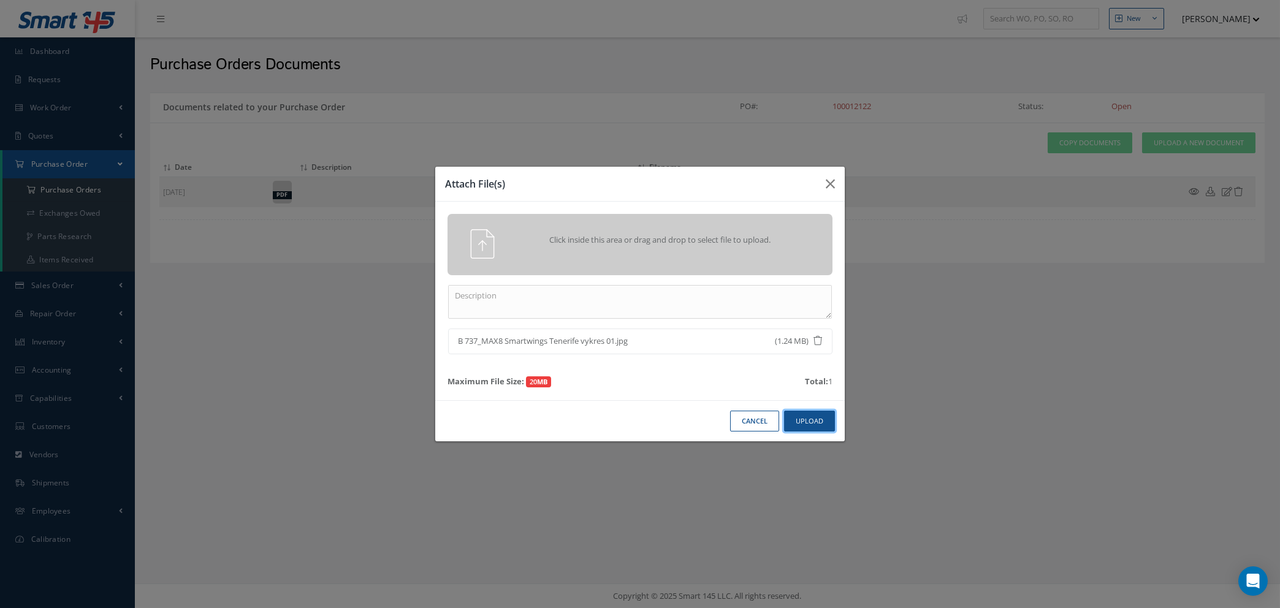
click at [811, 423] on button "Upload" at bounding box center [809, 421] width 51 height 21
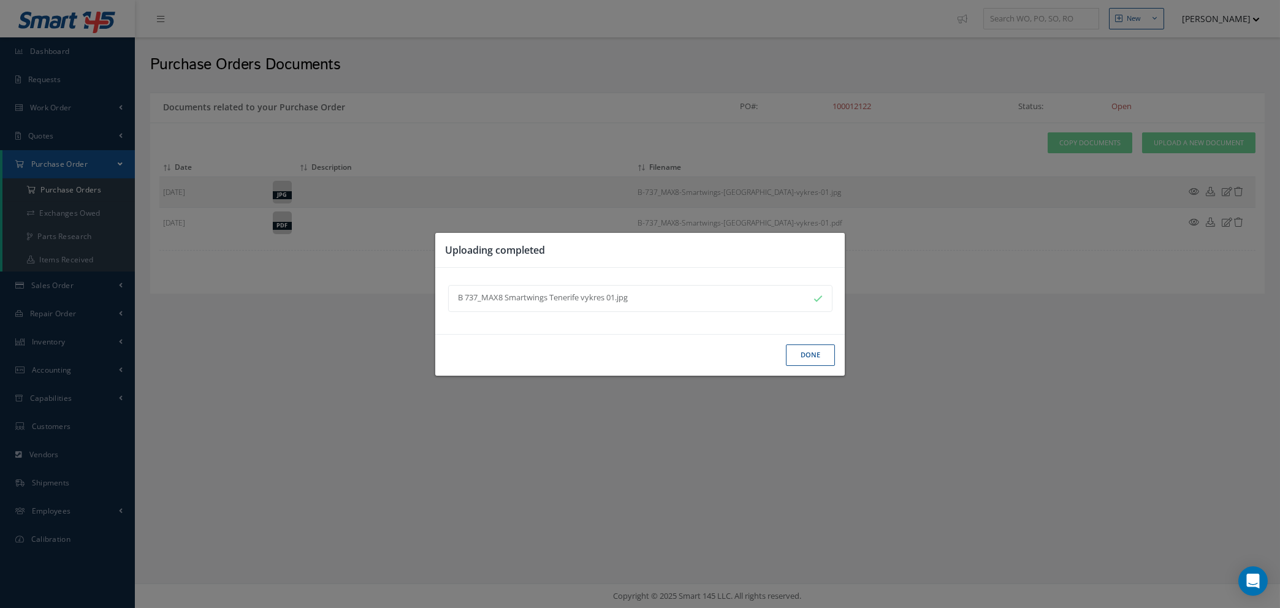
click at [817, 352] on button "Done" at bounding box center [810, 355] width 49 height 21
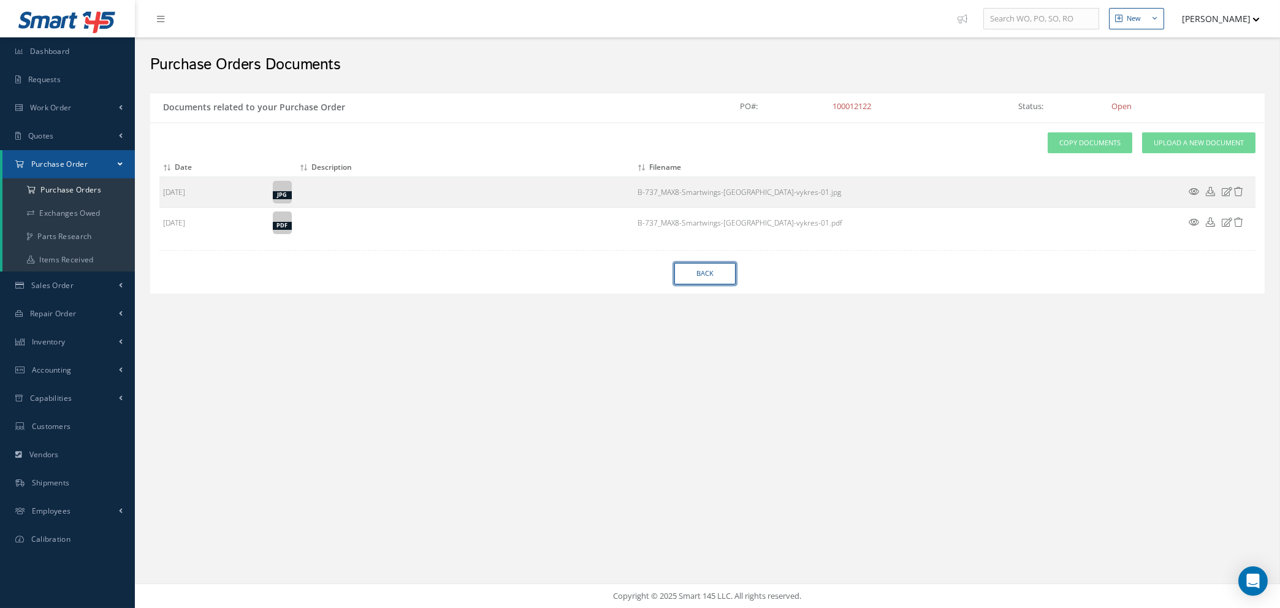
drag, startPoint x: 686, startPoint y: 272, endPoint x: 1241, endPoint y: 280, distance: 554.4
click at [686, 272] on link "Back" at bounding box center [705, 273] width 61 height 21
select select "25"
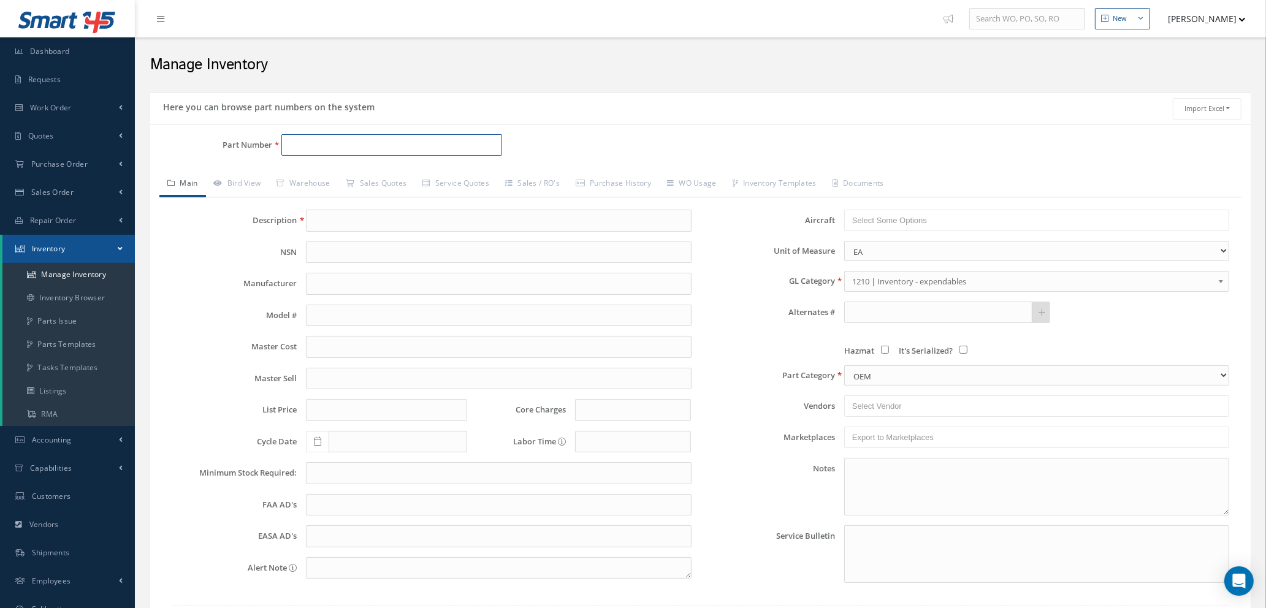
paste input "D72D71114-111"
click at [350, 143] on input "D72D71114-111" at bounding box center [391, 145] width 221 height 22
click at [351, 179] on span "D72D71197-111A" at bounding box center [341, 177] width 110 height 13
type input "D72D71197-111A"
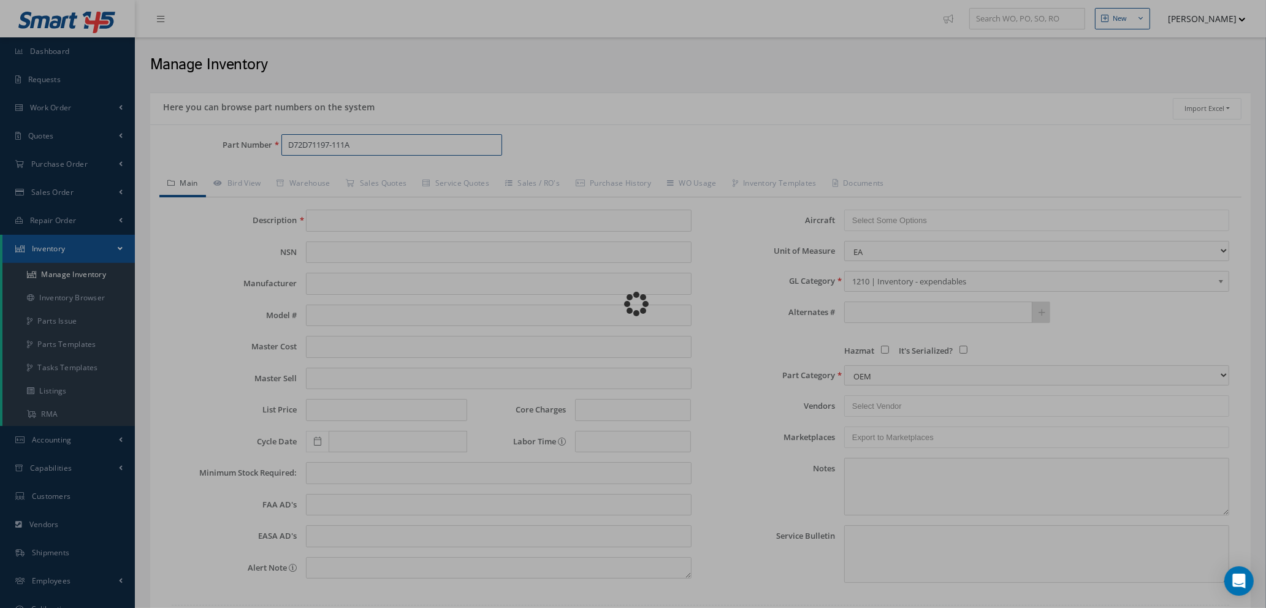
type input "LENS COVER"
type input "0.00"
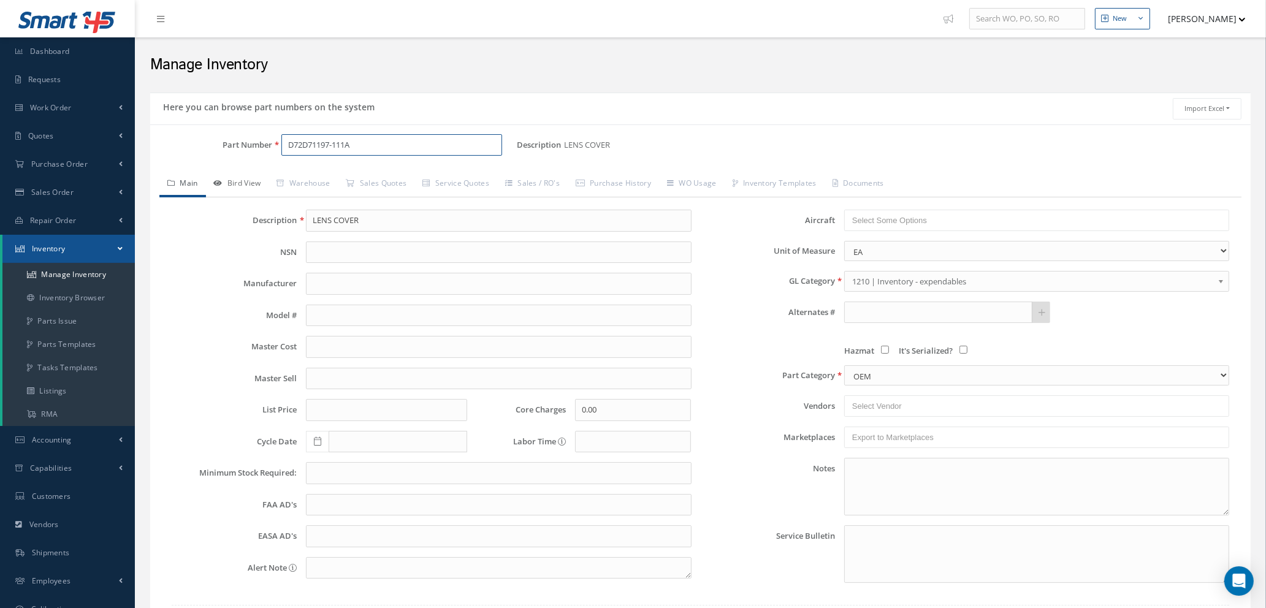
type input "D72D71197-111A"
click at [243, 182] on link "Bird View" at bounding box center [237, 185] width 63 height 26
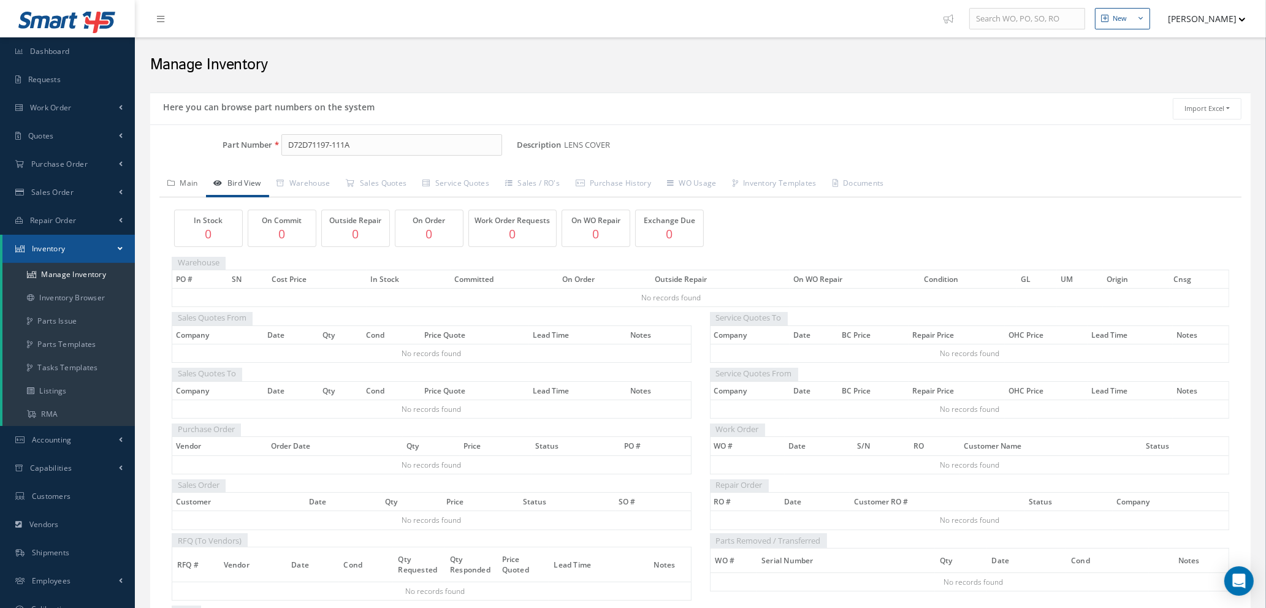
click at [199, 181] on link "Main" at bounding box center [182, 185] width 47 height 26
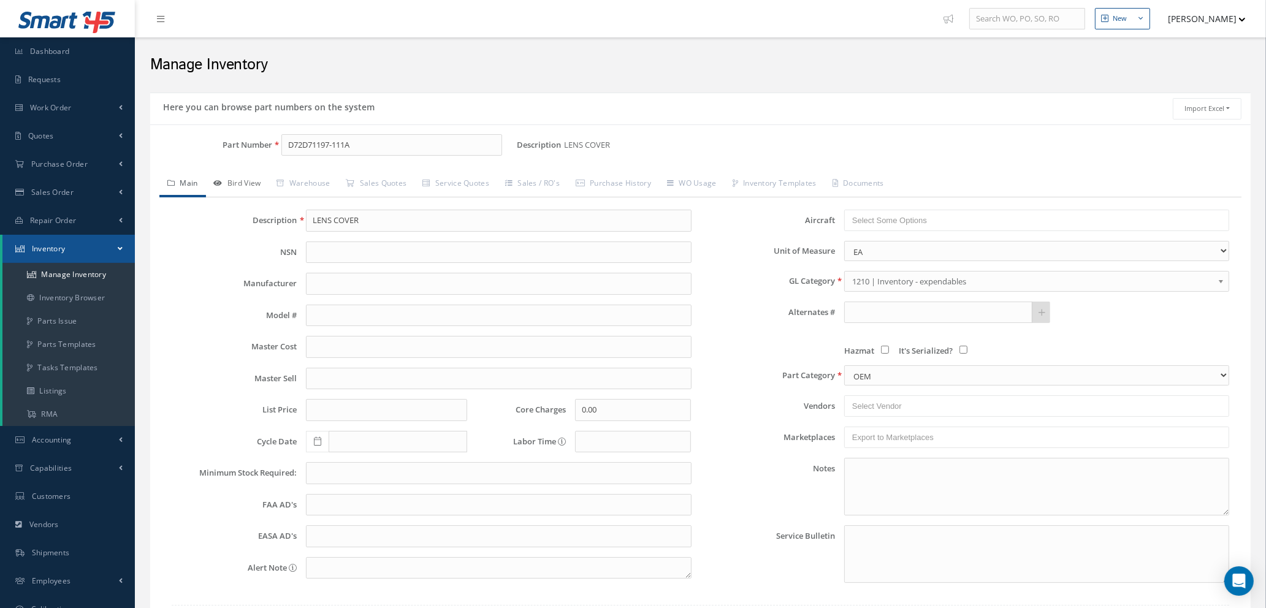
click at [241, 183] on link "Bird View" at bounding box center [237, 185] width 63 height 26
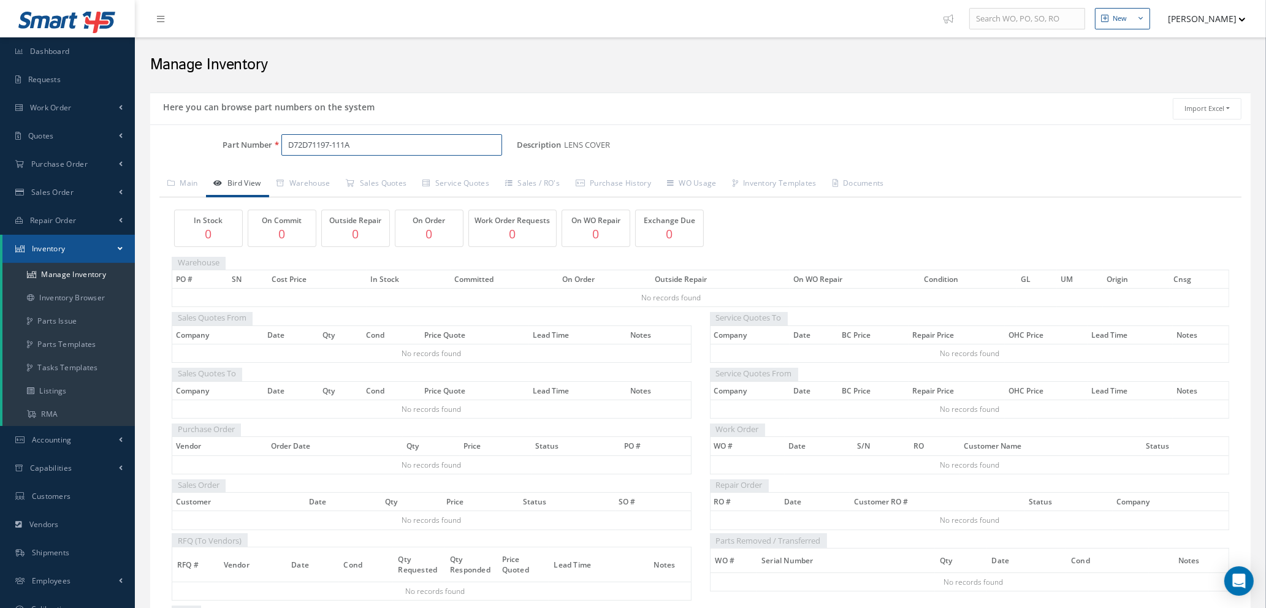
click at [373, 140] on input "D72D71197-111A" at bounding box center [391, 145] width 221 height 22
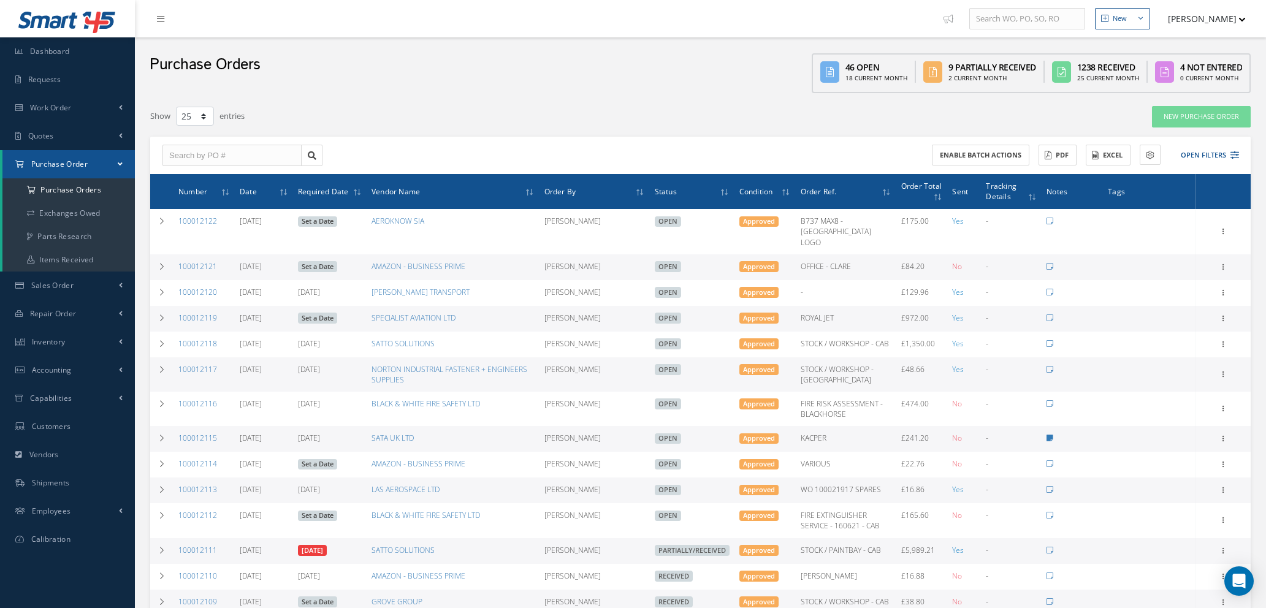
select select "25"
click at [80, 318] on link "Repair Order" at bounding box center [67, 314] width 135 height 28
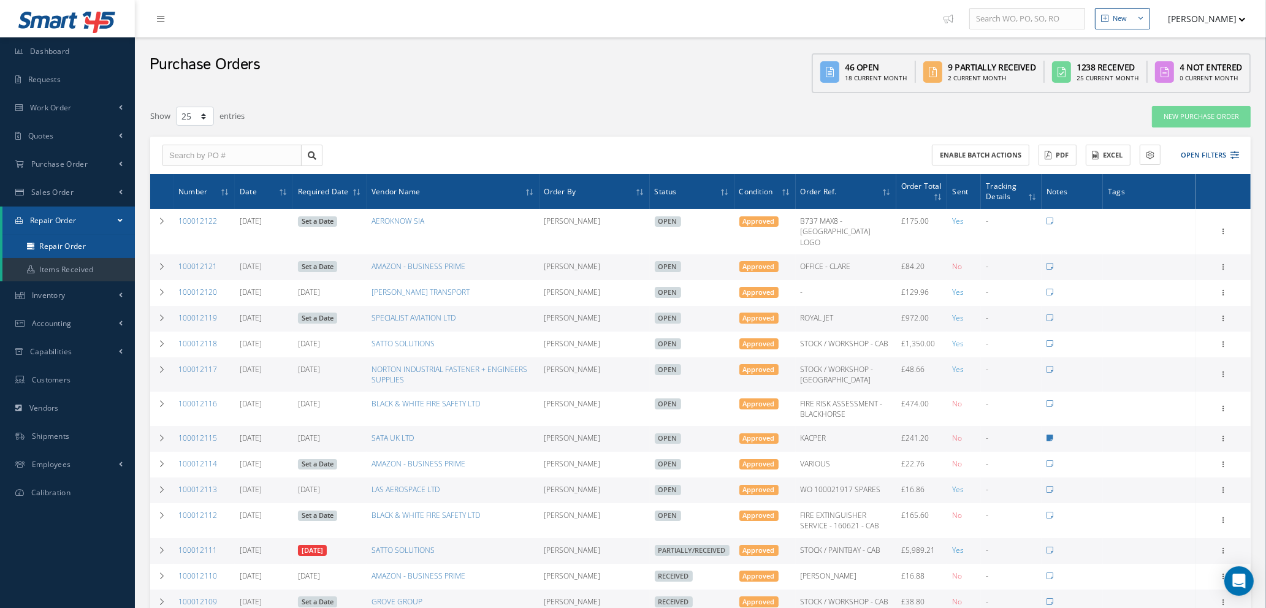
click at [85, 245] on link "Repair Order" at bounding box center [68, 246] width 132 height 23
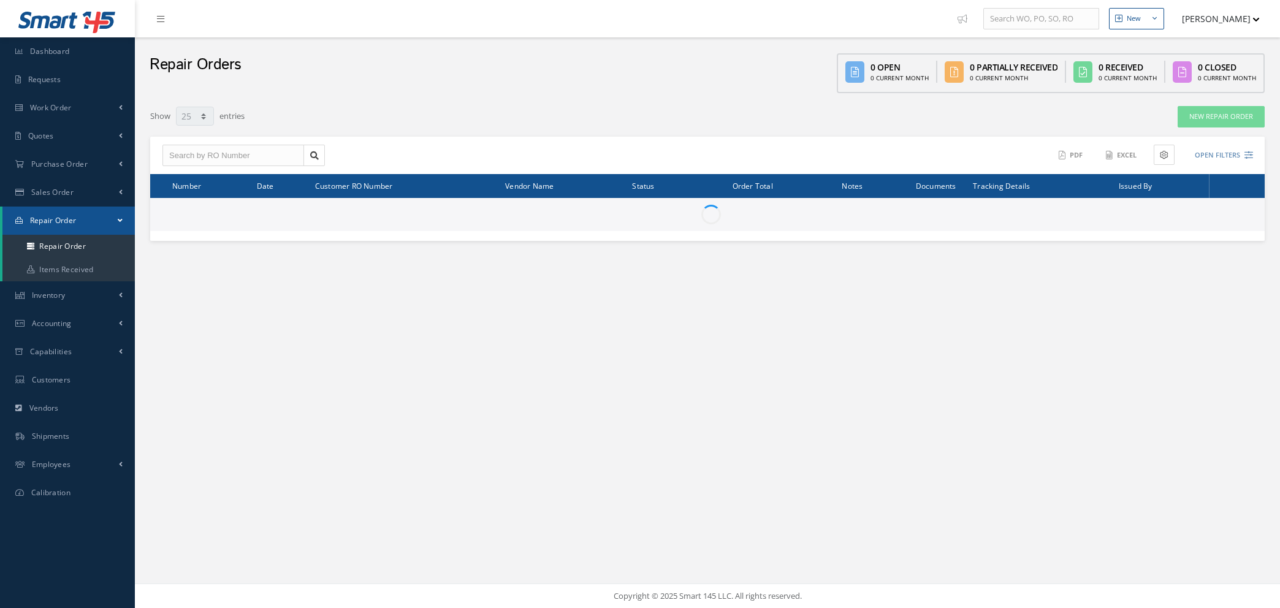
select select "25"
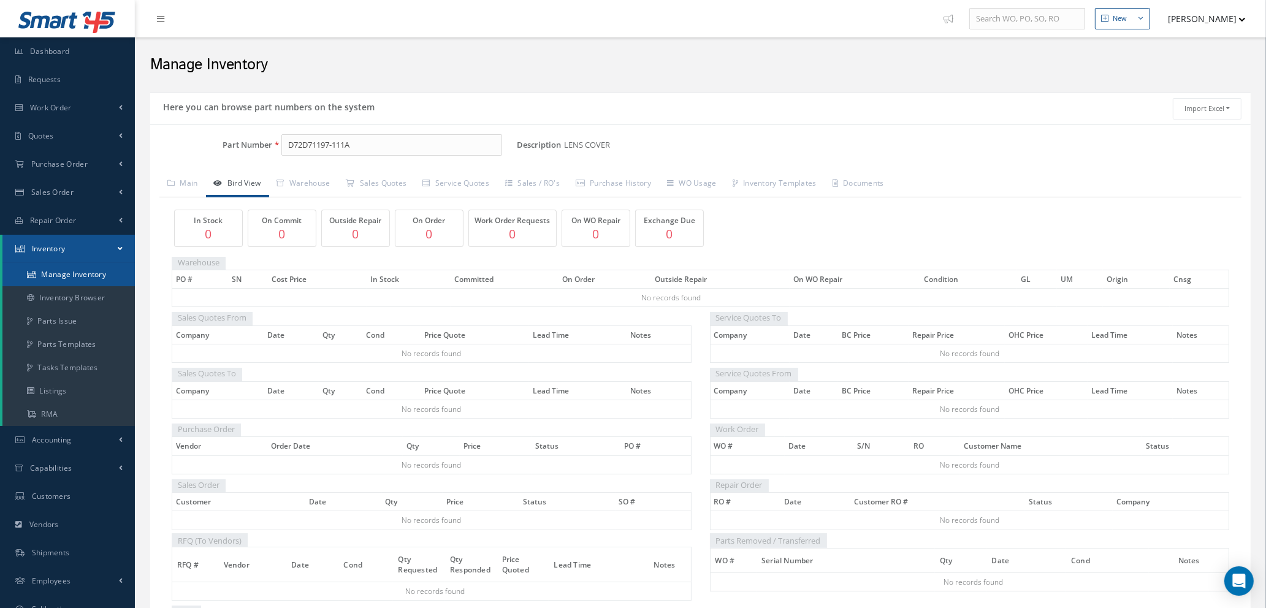
click at [63, 277] on link "Manage Inventory" at bounding box center [68, 274] width 132 height 23
click at [226, 175] on link "Bird View" at bounding box center [237, 185] width 63 height 26
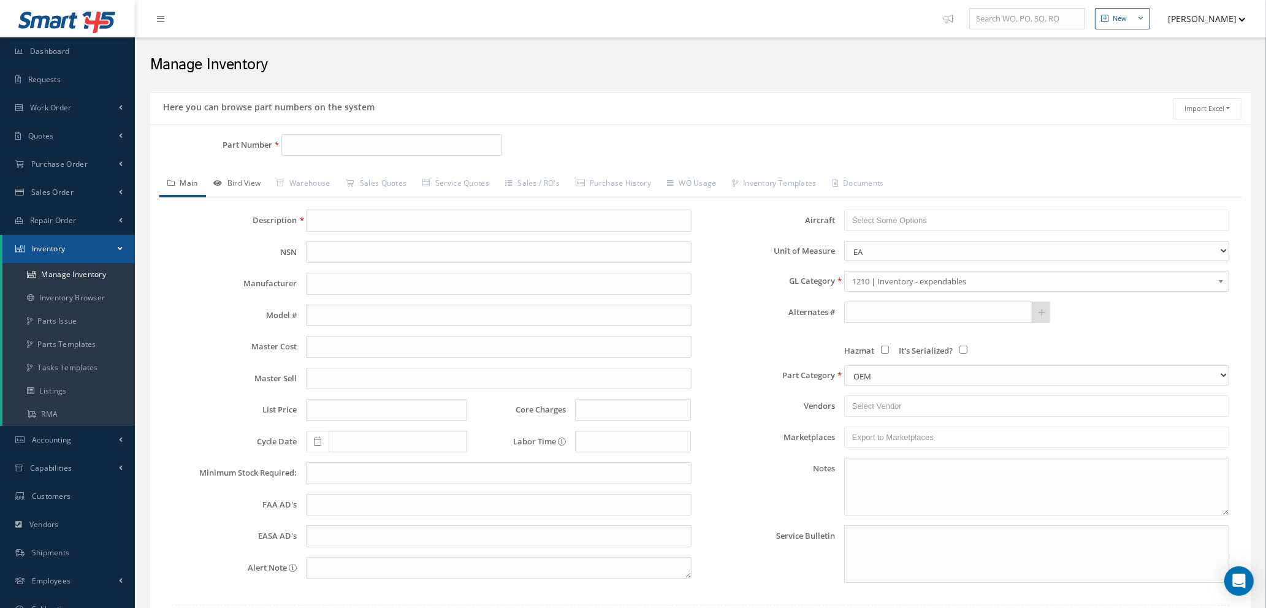
click at [239, 179] on link "Bird View" at bounding box center [237, 185] width 63 height 26
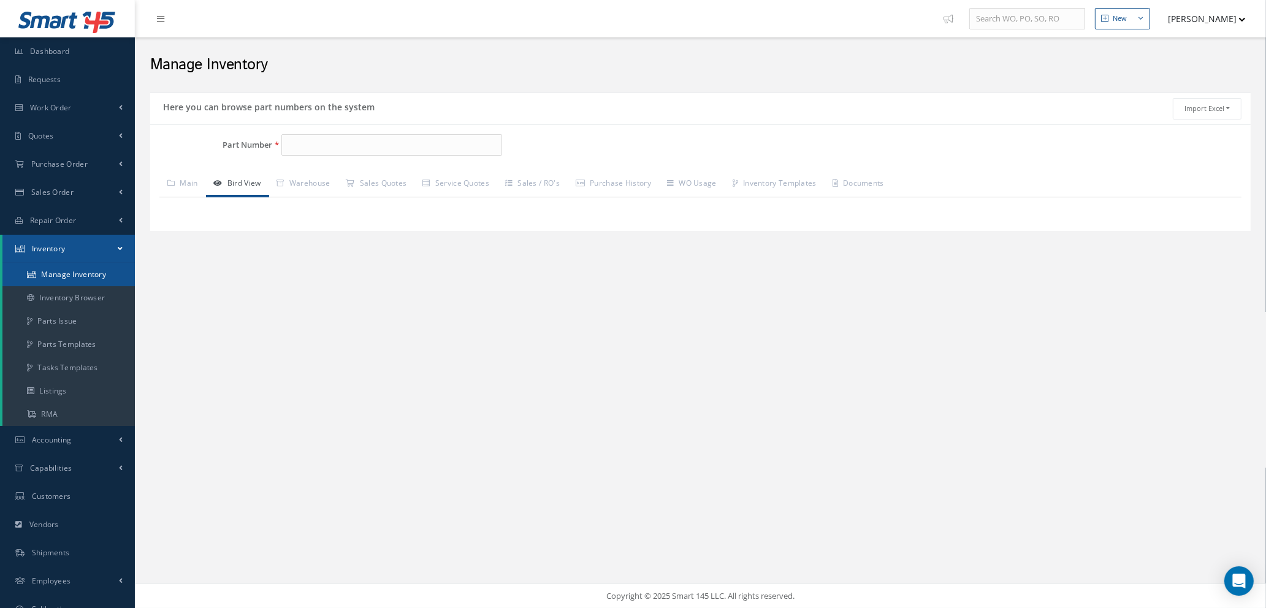
click at [53, 271] on link "Manage Inventory" at bounding box center [68, 274] width 132 height 23
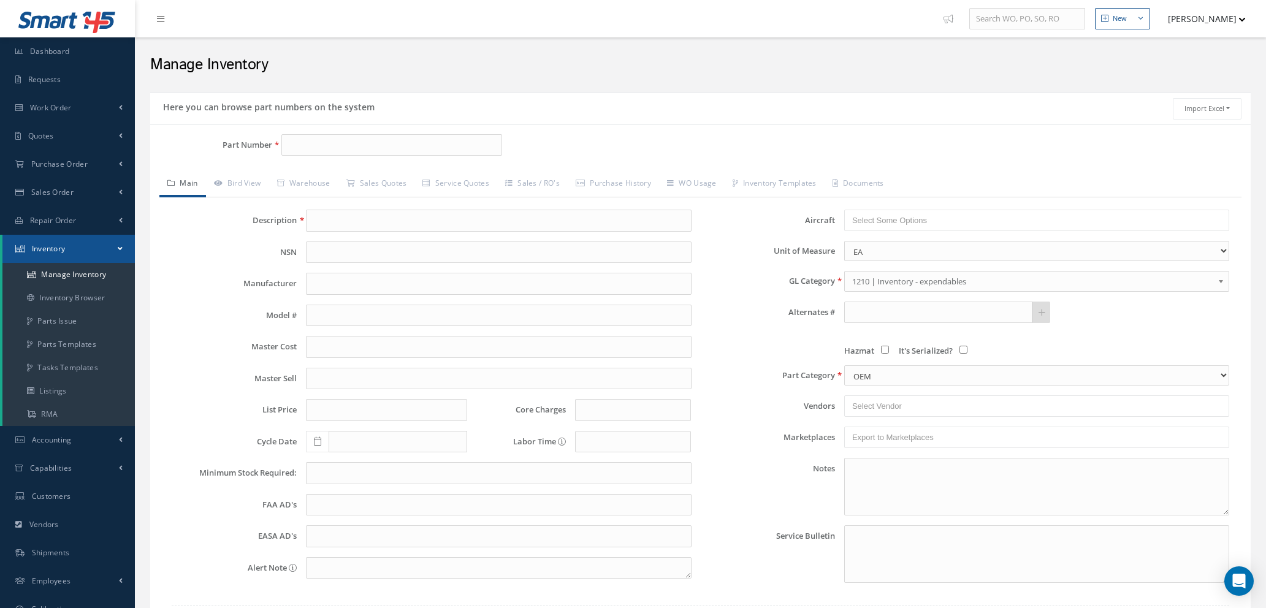
click at [315, 145] on input "Part Number" at bounding box center [391, 145] width 221 height 22
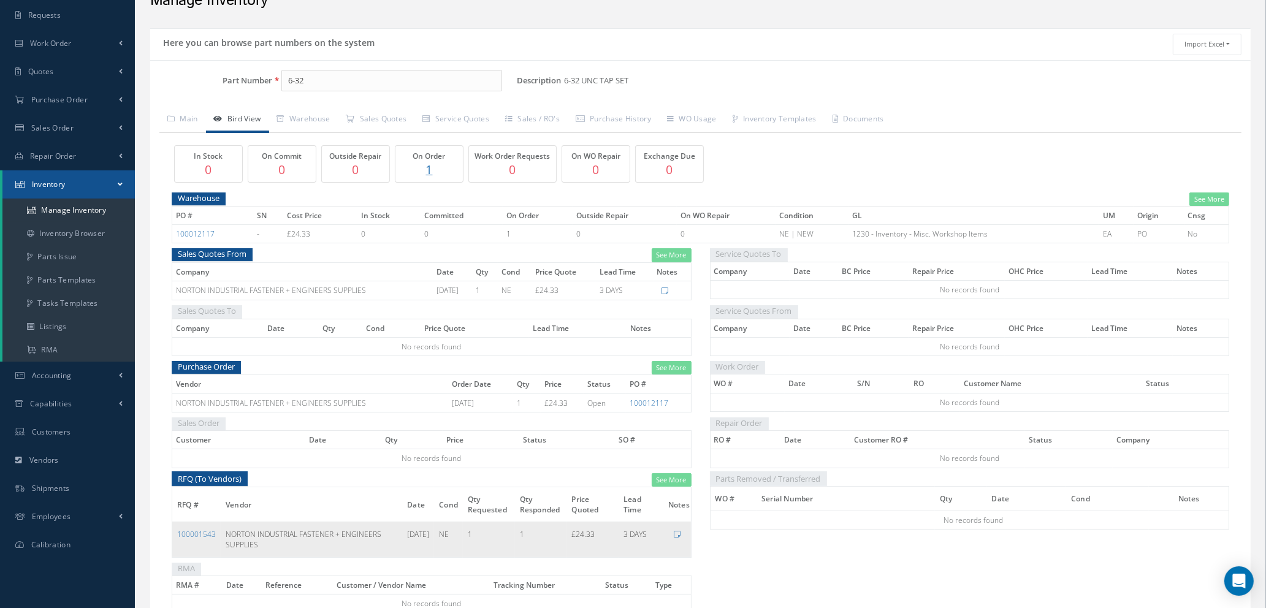
scroll to position [137, 0]
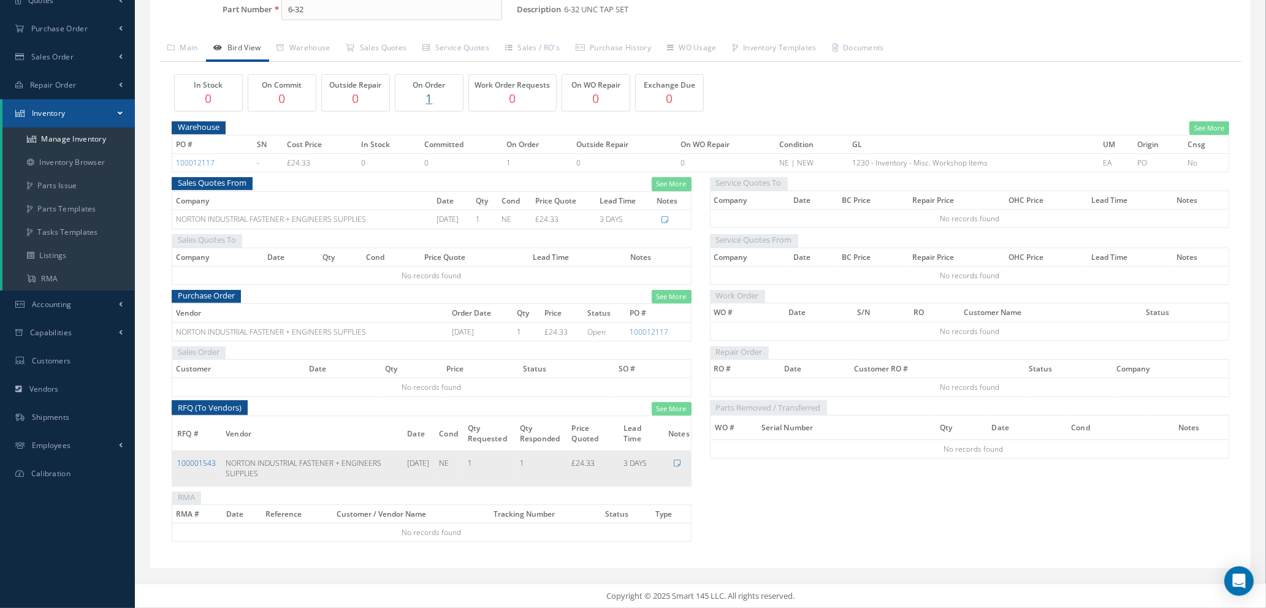
click at [195, 461] on link "100001543" at bounding box center [196, 463] width 39 height 10
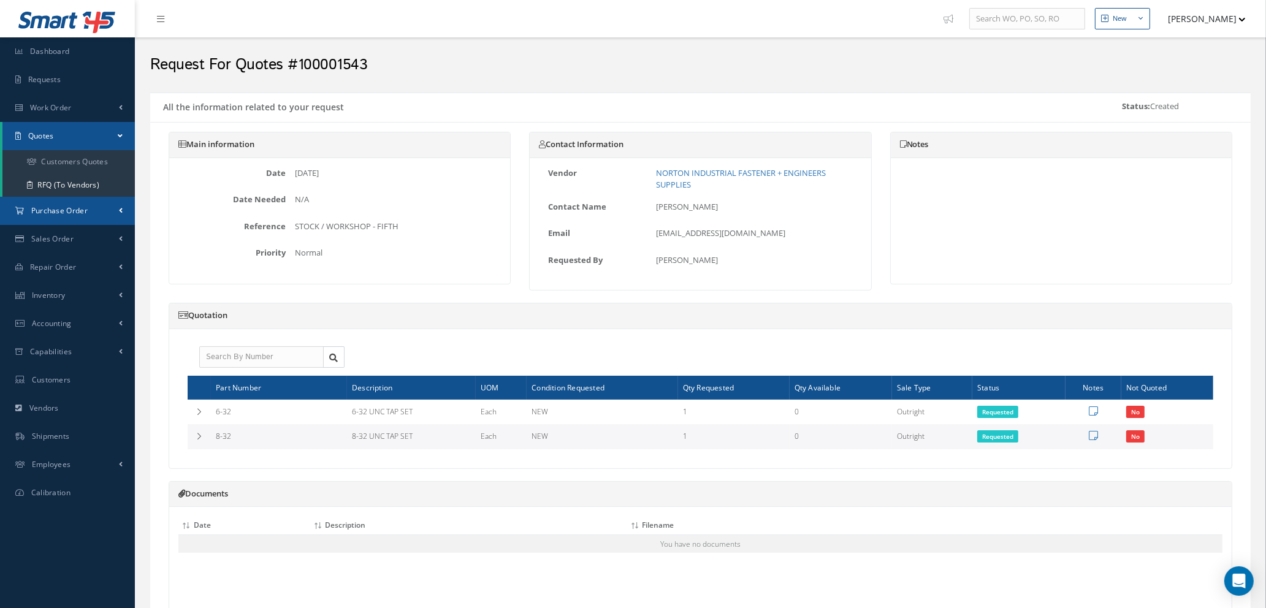
click at [66, 211] on span "Purchase Order" at bounding box center [59, 210] width 56 height 10
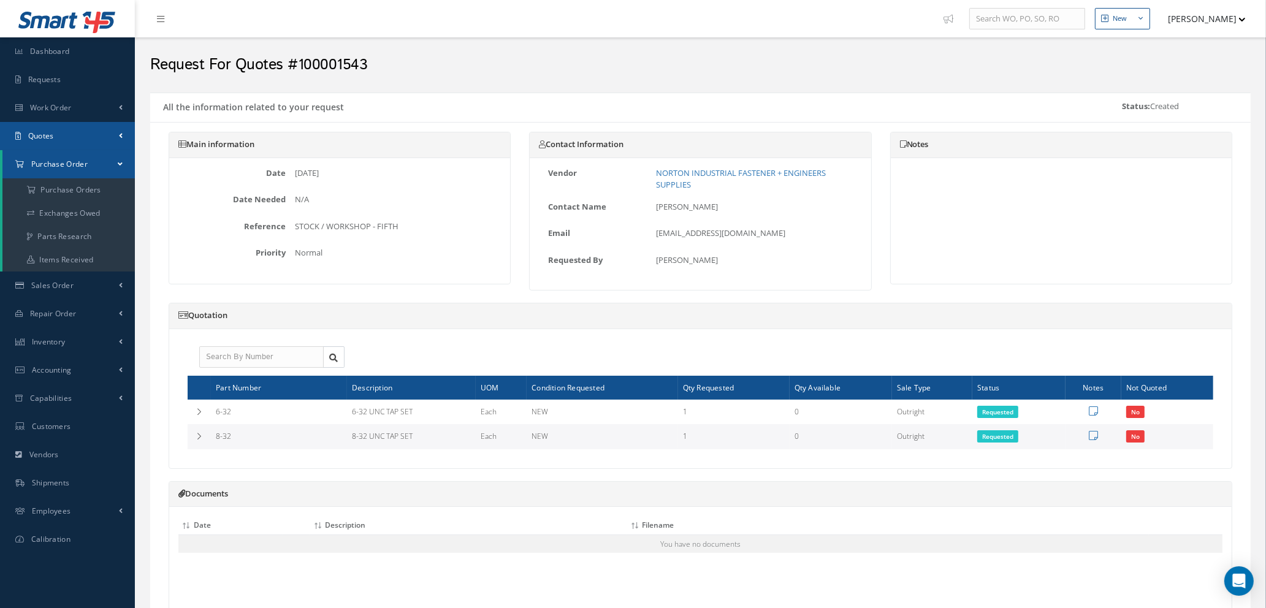
click at [75, 128] on link "Quotes" at bounding box center [67, 136] width 135 height 28
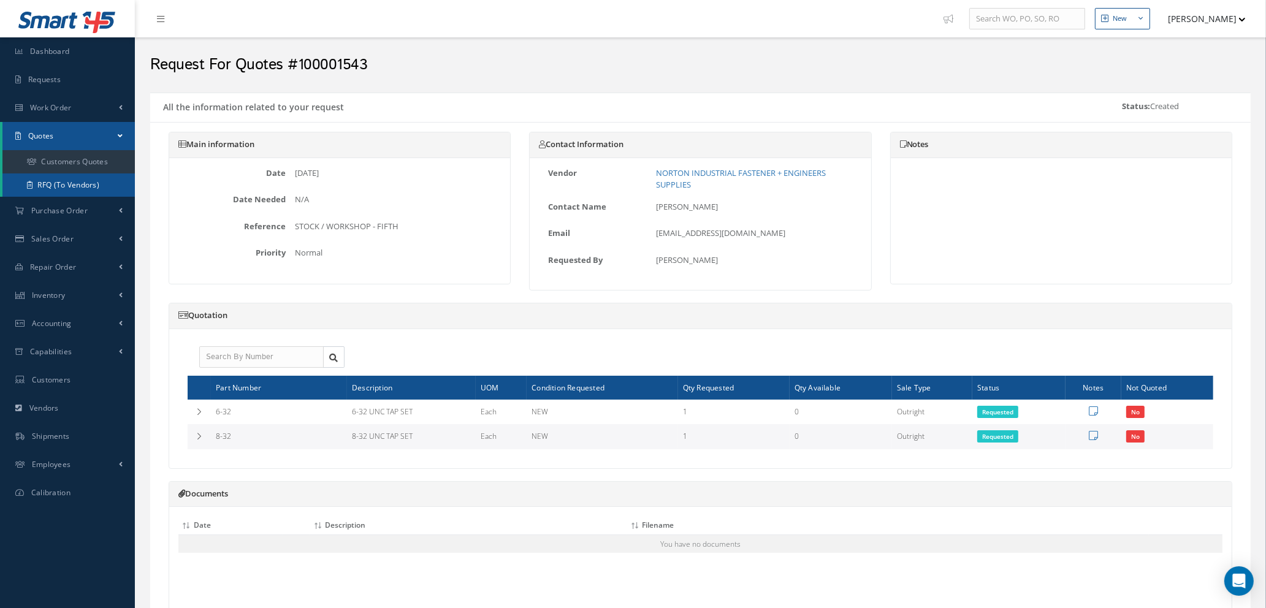
click at [72, 187] on link "RFQ (To Vendors)" at bounding box center [68, 185] width 132 height 23
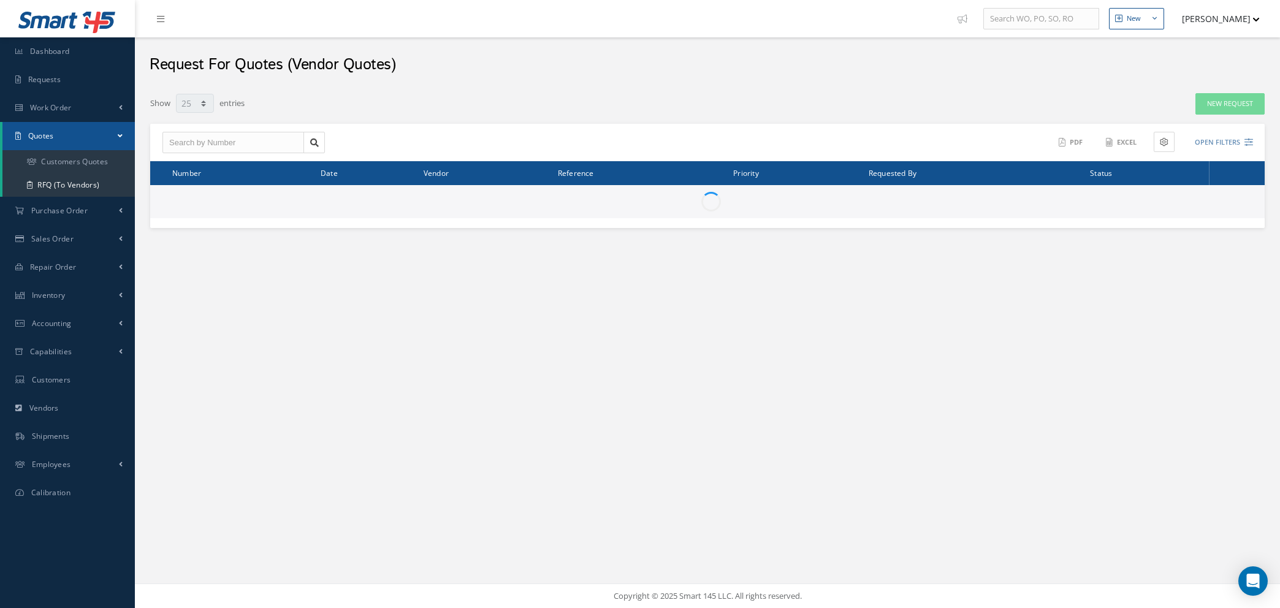
select select "25"
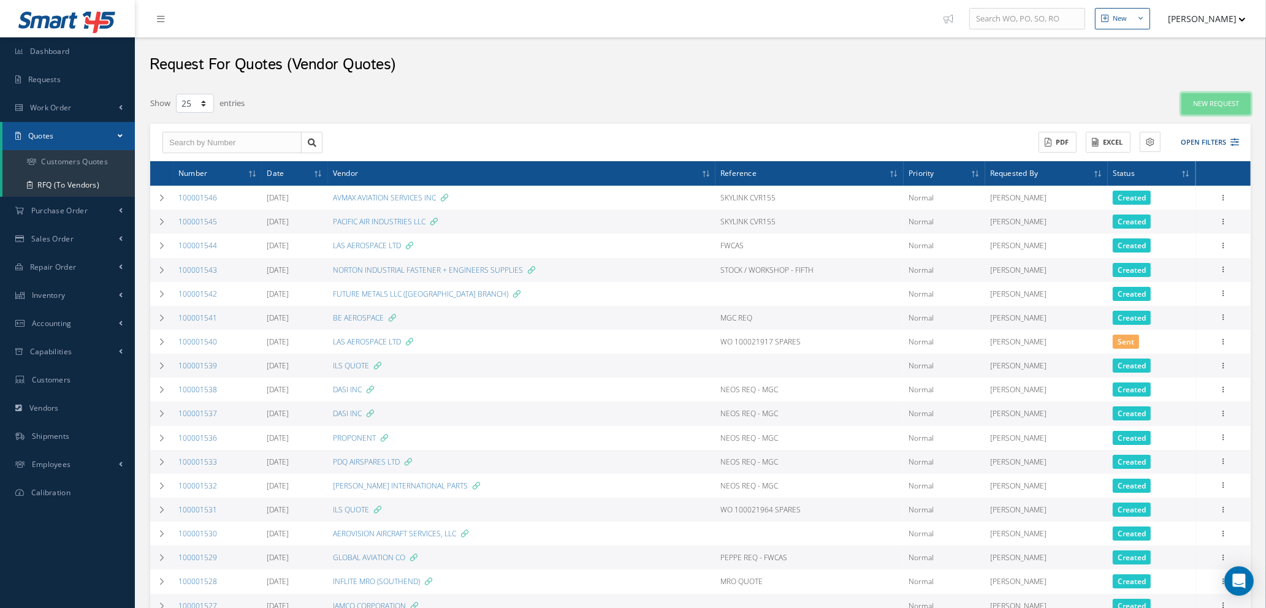
click at [1231, 101] on link "New Request" at bounding box center [1216, 103] width 69 height 21
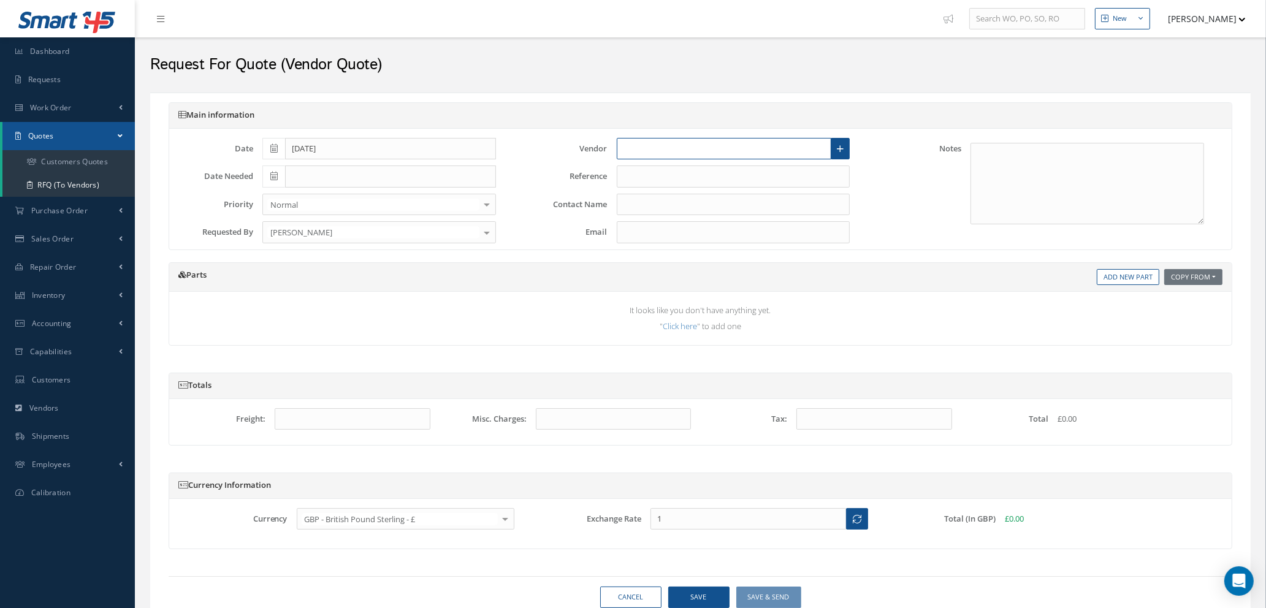
click at [662, 152] on input "text" at bounding box center [724, 149] width 215 height 22
type input "ktw"
drag, startPoint x: 641, startPoint y: 156, endPoint x: 548, endPoint y: 164, distance: 94.2
click at [548, 164] on div "Vendor ktw No Match Found Create a new Vendor Main Audits Billing / Shipping Ad…" at bounding box center [701, 152] width 354 height 28
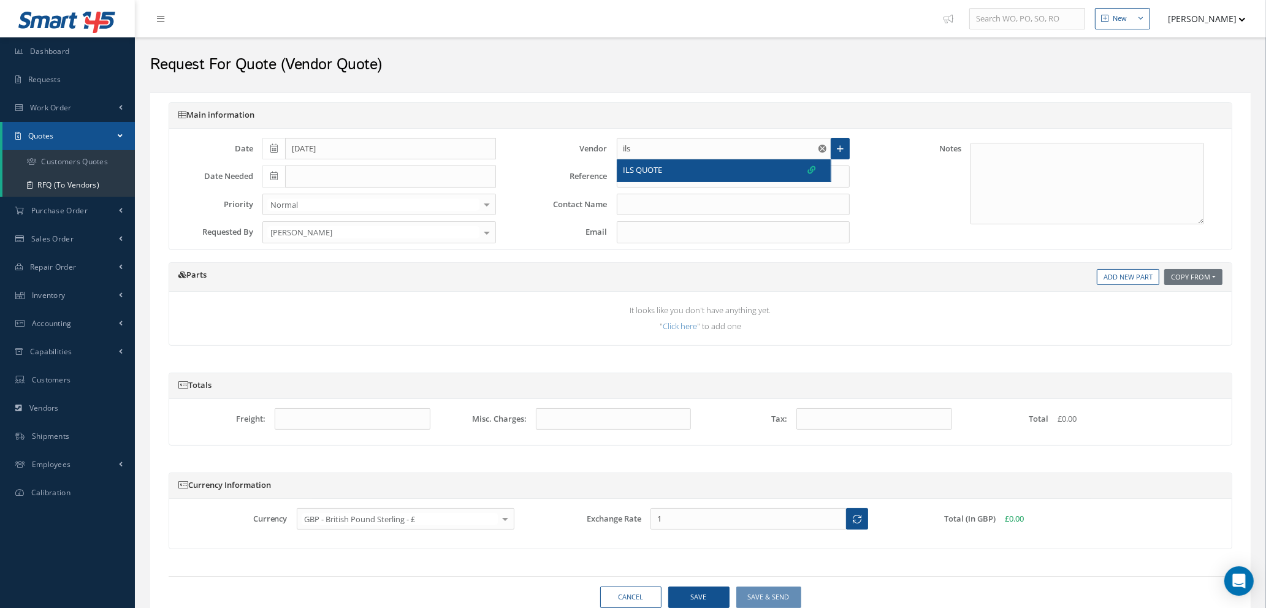
click at [656, 172] on span "ILS QUOTE" at bounding box center [643, 170] width 39 height 12
type input "ILS QUOTE"
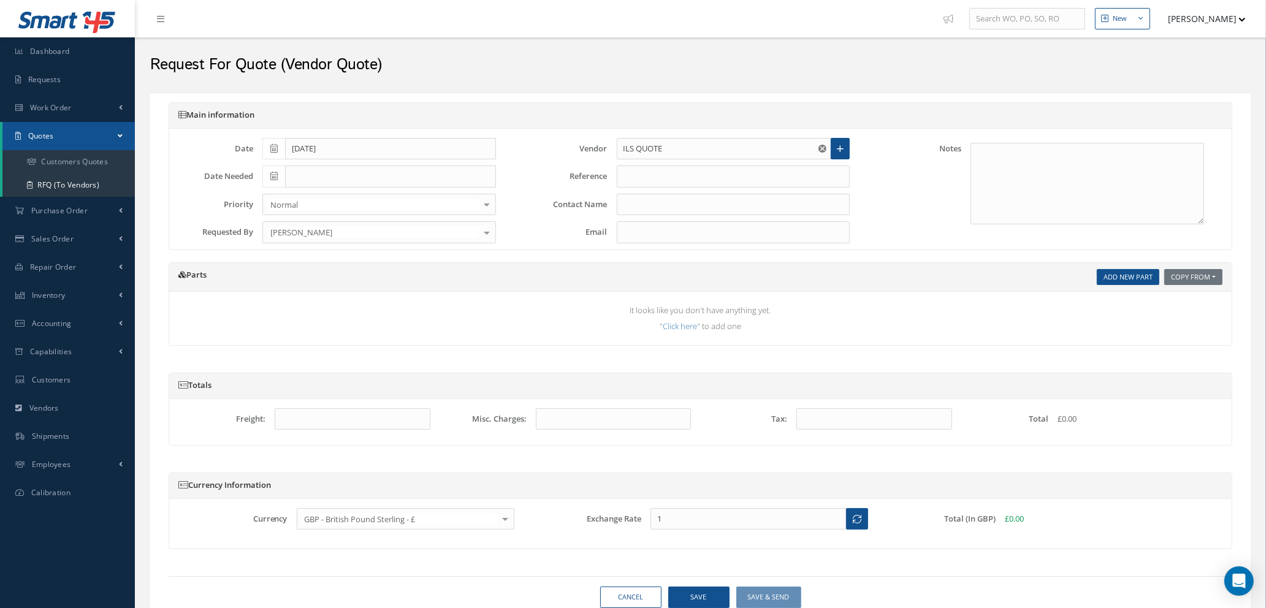
type input "1.3647"
click at [1117, 275] on link "Add New Part" at bounding box center [1128, 277] width 63 height 17
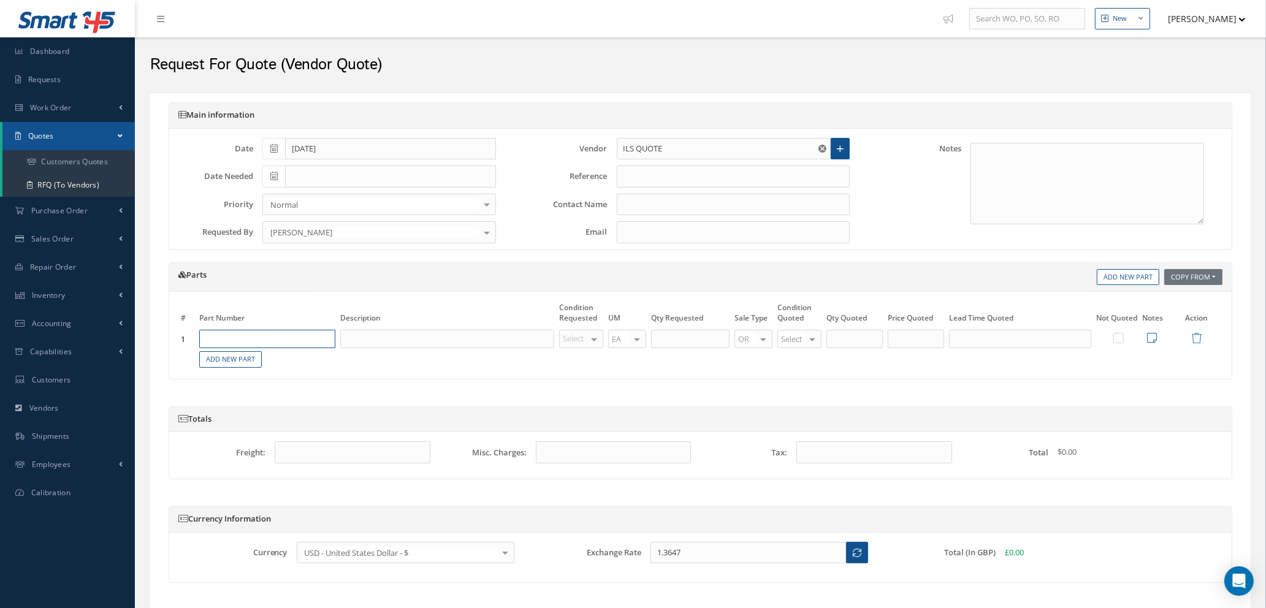
click at [289, 333] on input "text" at bounding box center [267, 339] width 136 height 18
type input "B3500DP5003-655"
click at [364, 337] on input "text" at bounding box center [447, 339] width 214 height 18
type input "SPREADER"
click at [592, 342] on div at bounding box center [594, 340] width 17 height 18
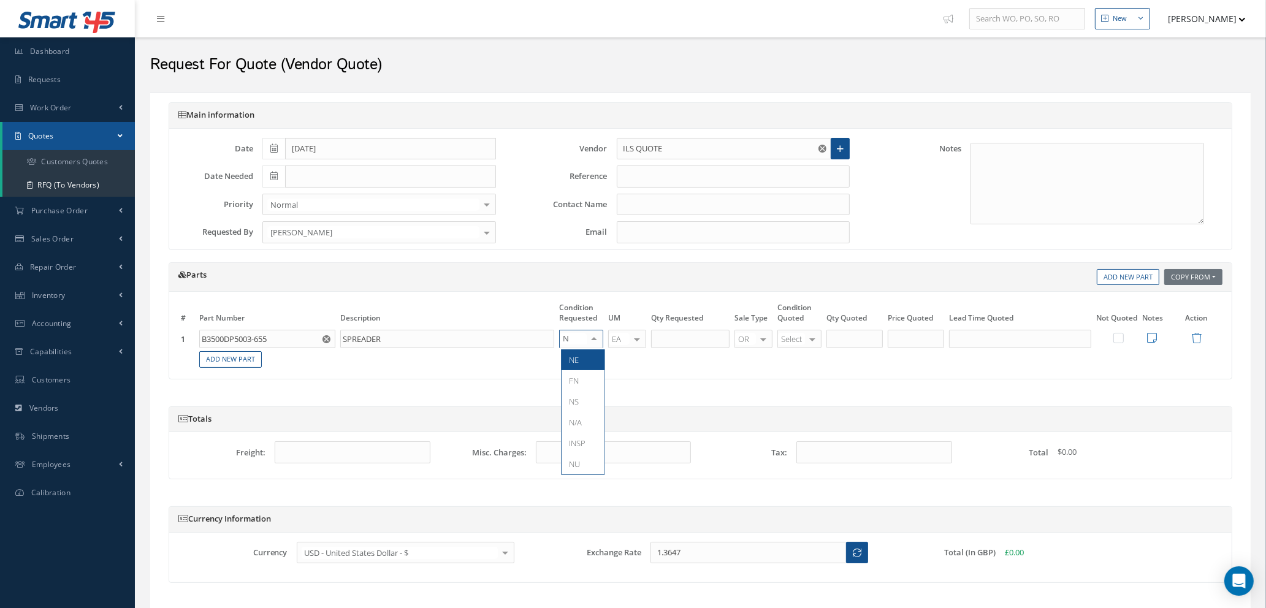
type input "NE"
click at [589, 369] on span "NE" at bounding box center [583, 360] width 43 height 21
click at [678, 340] on input "text" at bounding box center [690, 339] width 78 height 18
click at [707, 345] on input "text" at bounding box center [690, 339] width 78 height 18
type input "5"
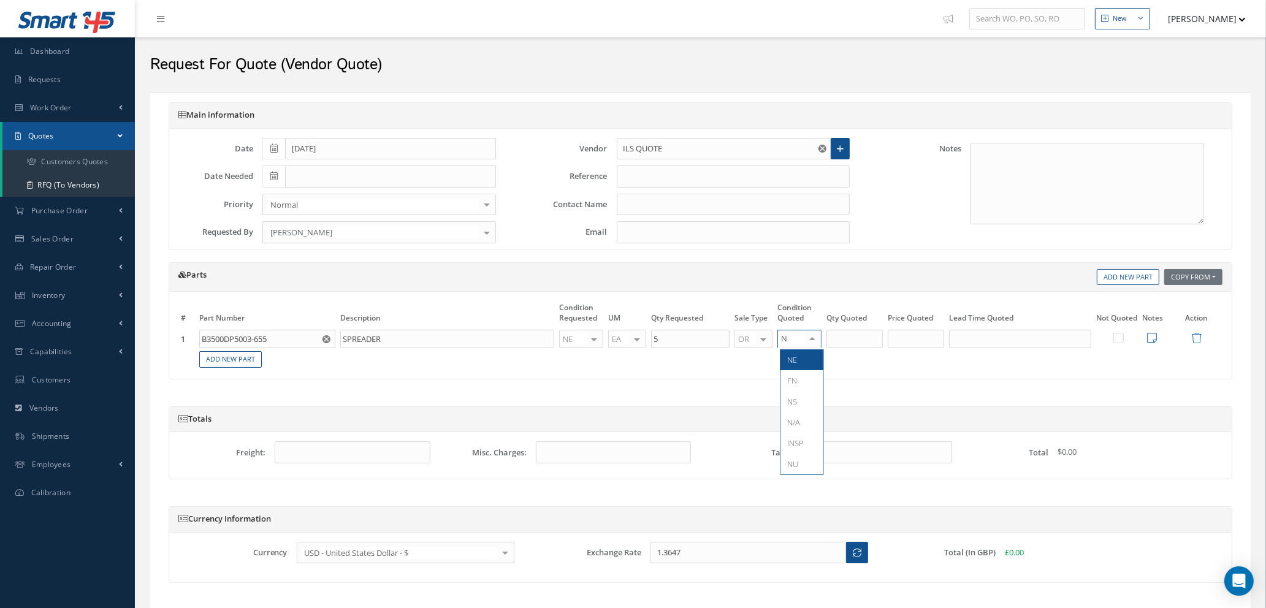
type input "NE"
click at [809, 363] on span "NE" at bounding box center [802, 360] width 43 height 21
type input "5"
click at [857, 336] on input "5" at bounding box center [855, 339] width 56 height 18
type input "3"
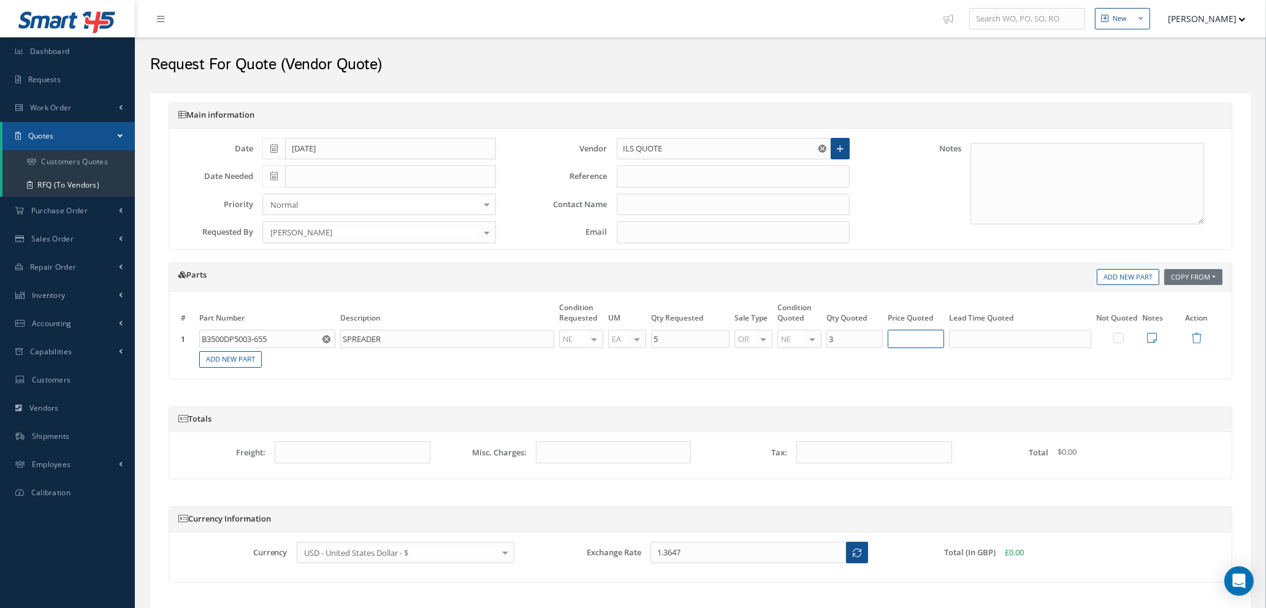
click at [914, 342] on input "text" at bounding box center [916, 339] width 56 height 18
type input "$1,810"
click at [1008, 333] on input "text" at bounding box center [1020, 339] width 142 height 18
type input "5 DAYS"
click at [1153, 337] on icon at bounding box center [1152, 337] width 10 height 11
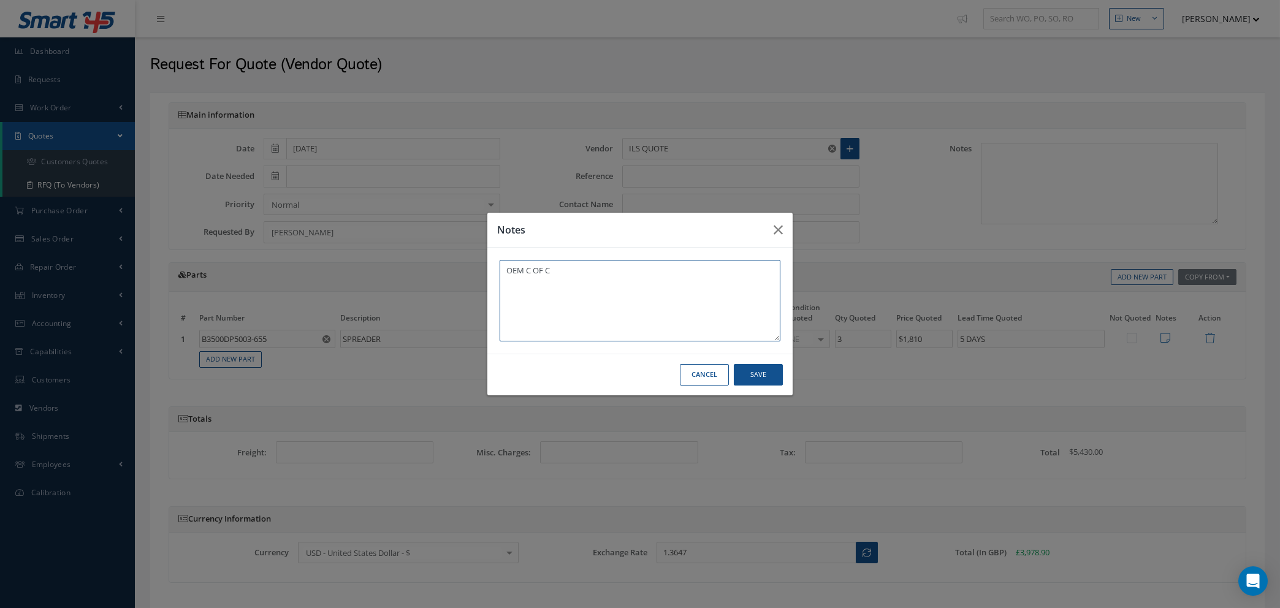
type textarea "OEM C OF C"
click at [757, 381] on button "Save" at bounding box center [758, 374] width 49 height 21
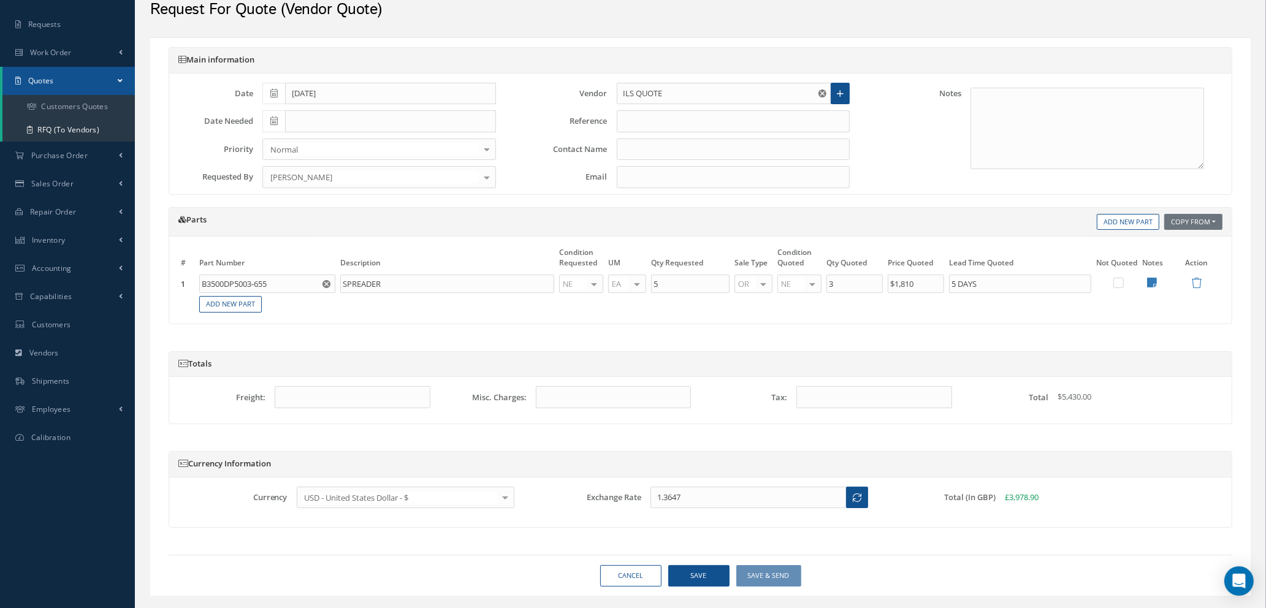
scroll to position [83, 0]
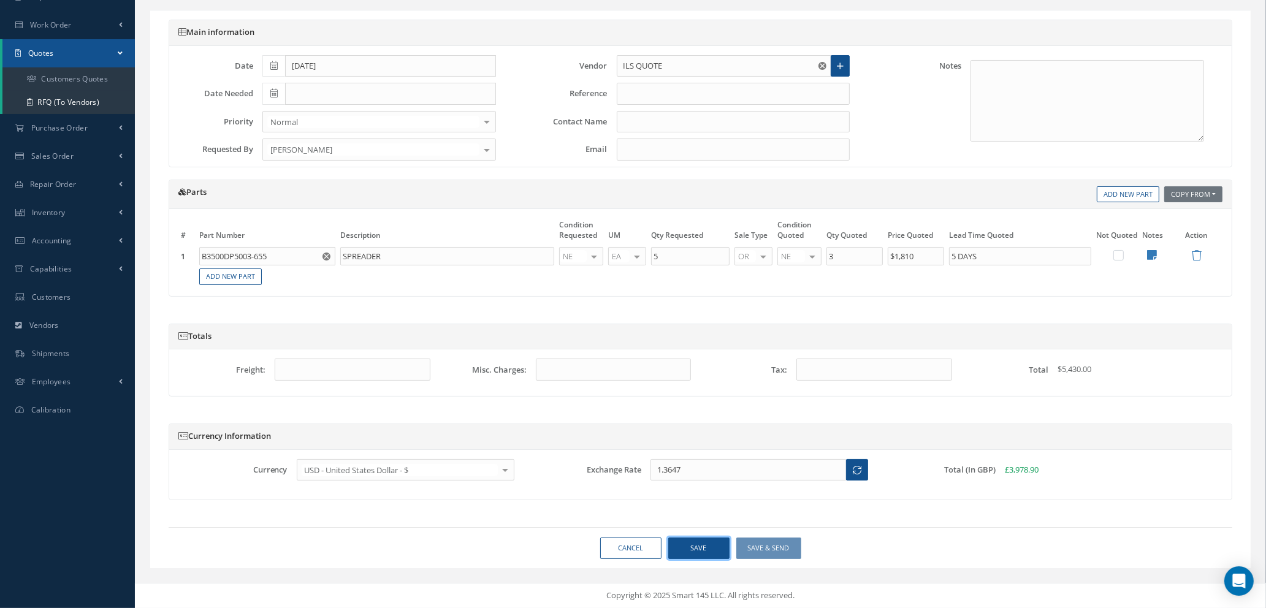
click at [690, 548] on button "Save" at bounding box center [698, 548] width 61 height 21
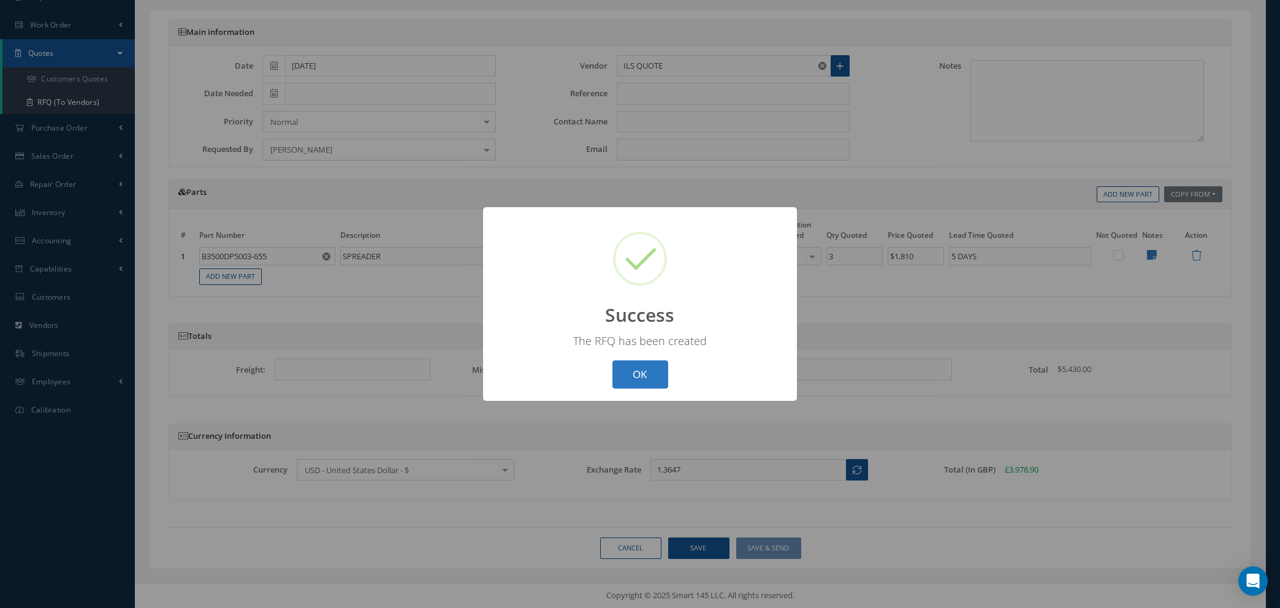
click at [648, 375] on button "OK" at bounding box center [641, 375] width 56 height 29
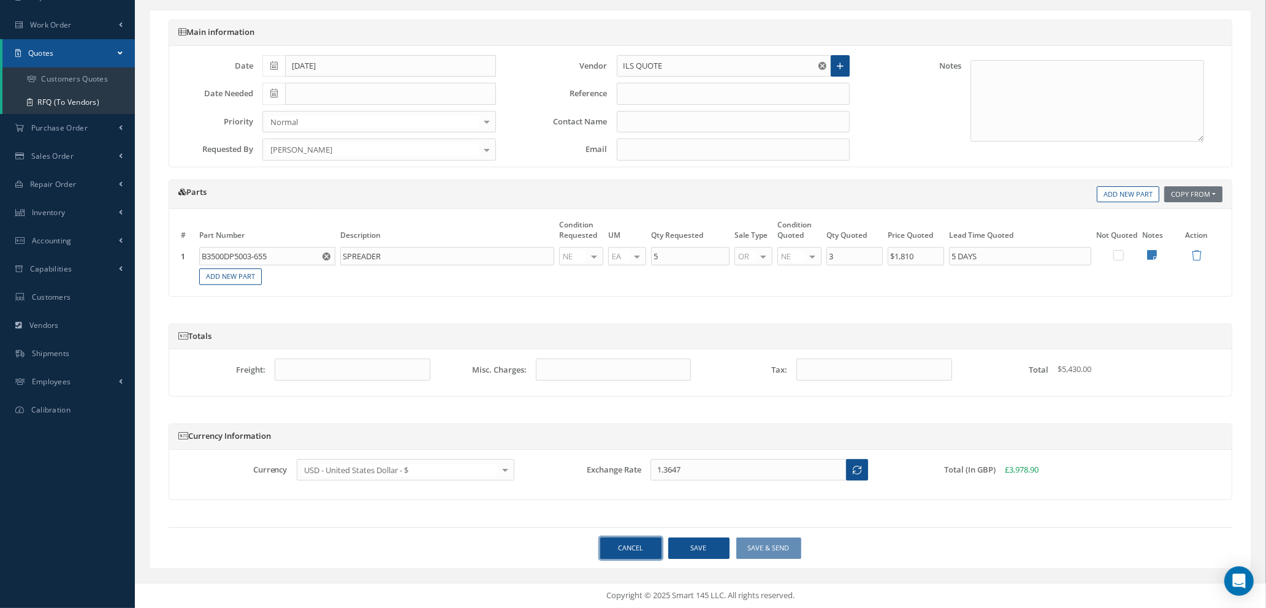
click at [626, 549] on link "Cancel" at bounding box center [630, 548] width 61 height 21
select select "25"
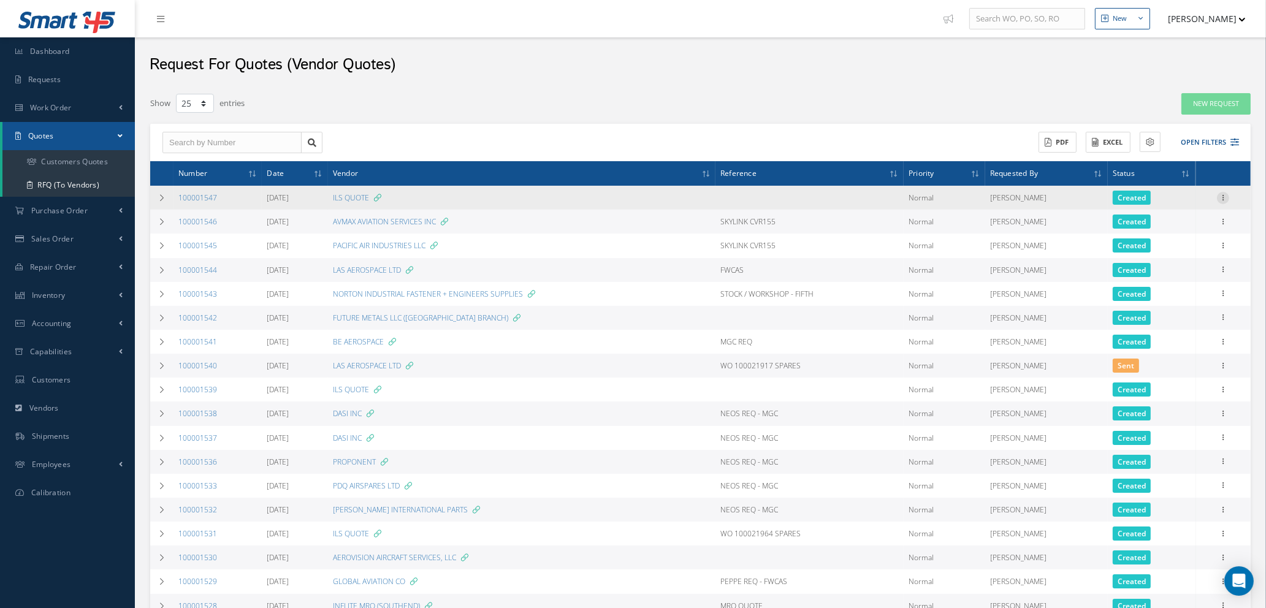
click at [1222, 194] on icon at bounding box center [1223, 197] width 12 height 10
click at [1160, 219] on link "Edit" at bounding box center [1167, 221] width 97 height 16
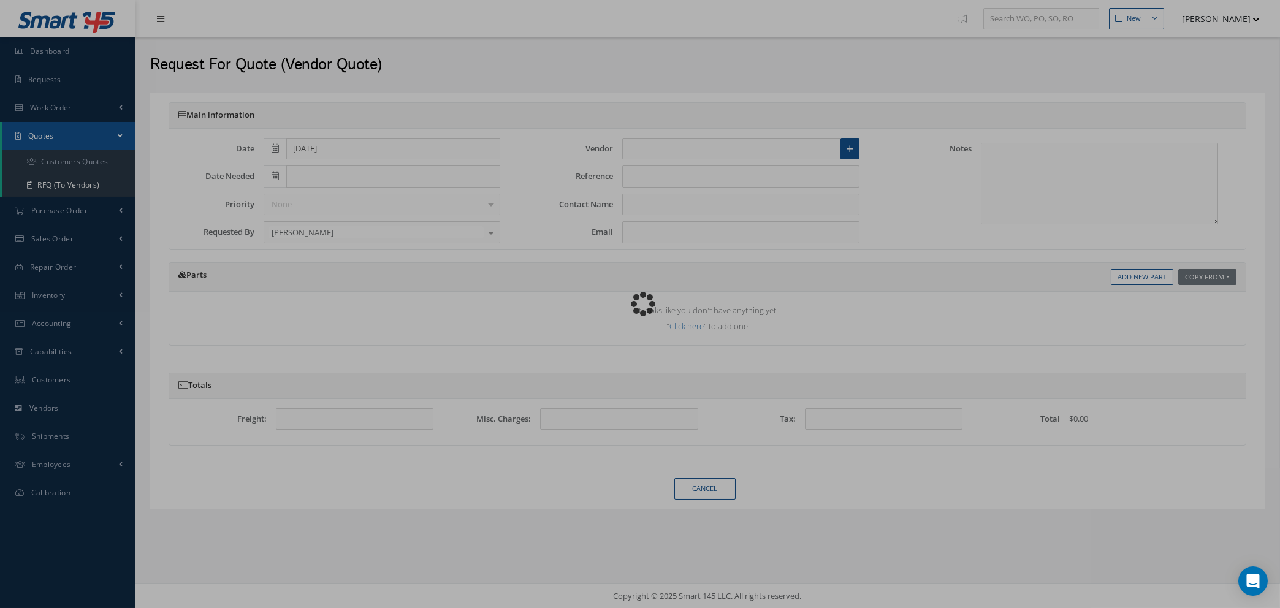
type input "ILS QUOTE"
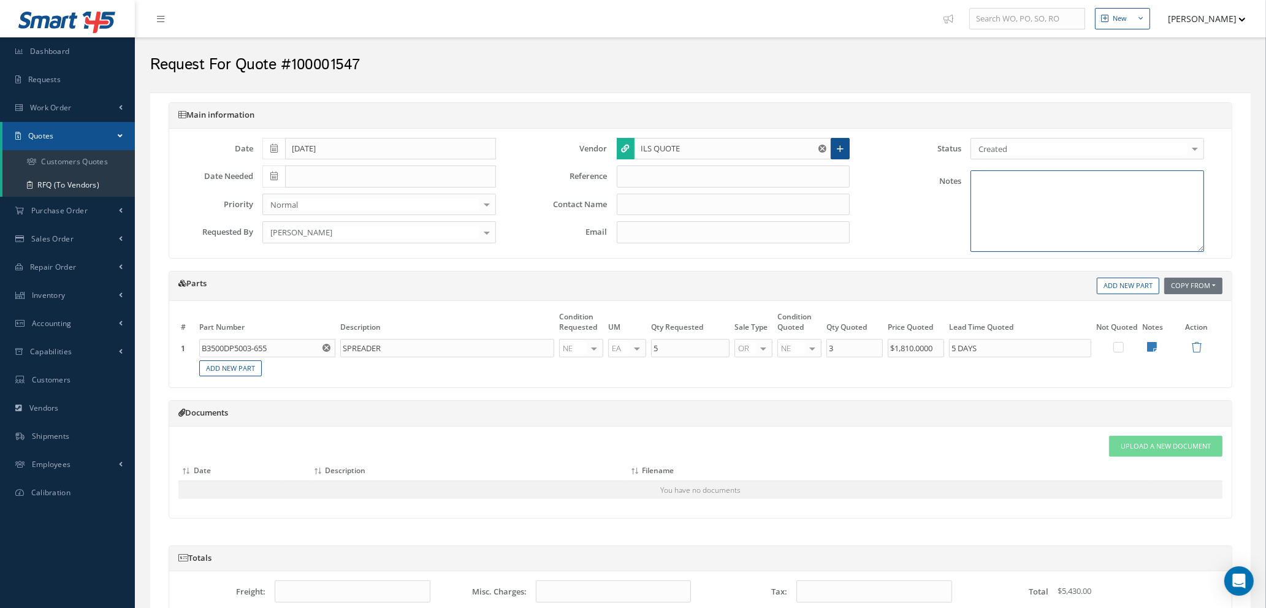
click at [1050, 179] on textarea at bounding box center [1088, 211] width 234 height 82
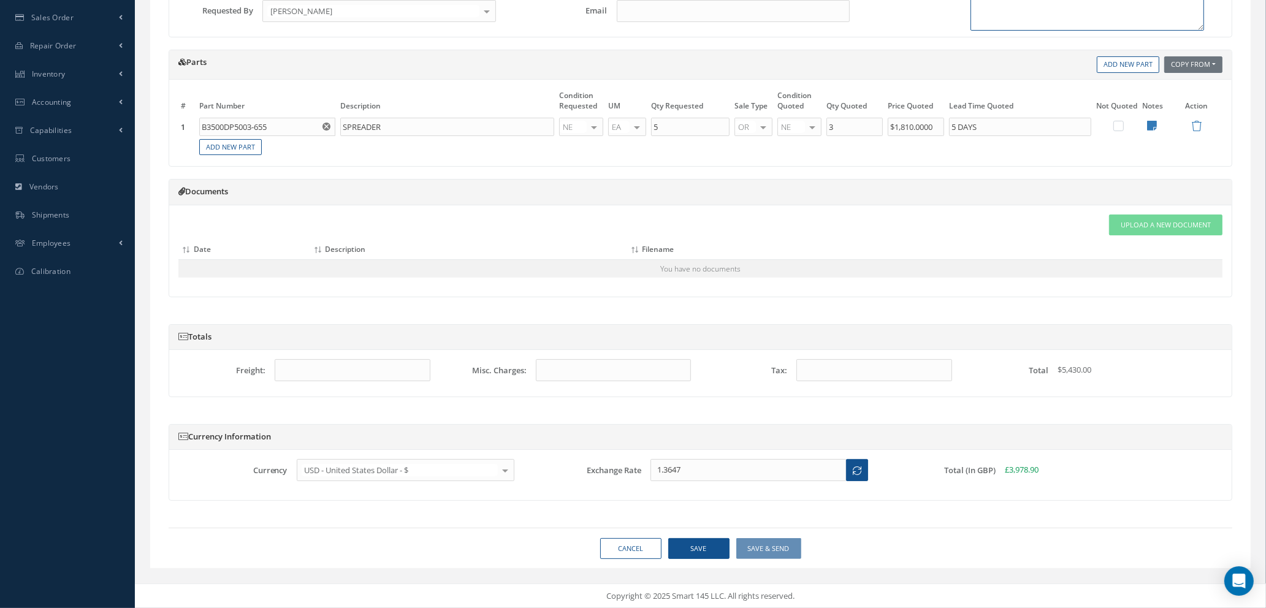
type textarea "KTW INC, MILFORD 06460 - JOHN KEEGAN"
click at [689, 546] on button "Save" at bounding box center [698, 548] width 61 height 21
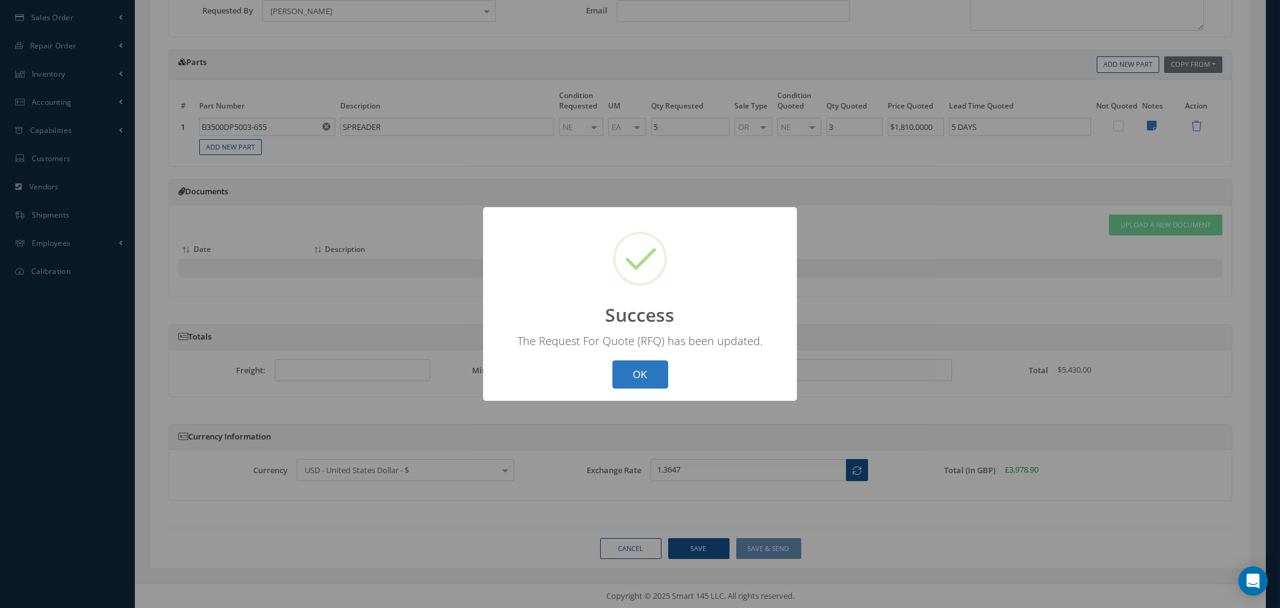
click at [633, 373] on button "OK" at bounding box center [641, 375] width 56 height 29
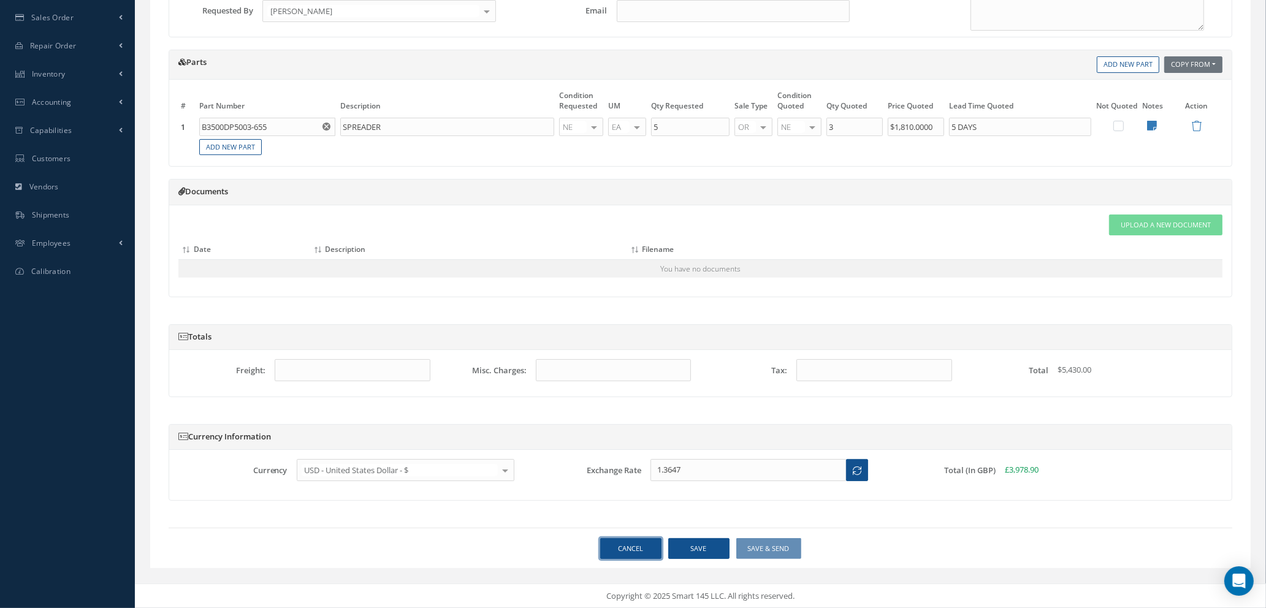
click at [624, 546] on link "Cancel" at bounding box center [630, 548] width 61 height 21
select select "25"
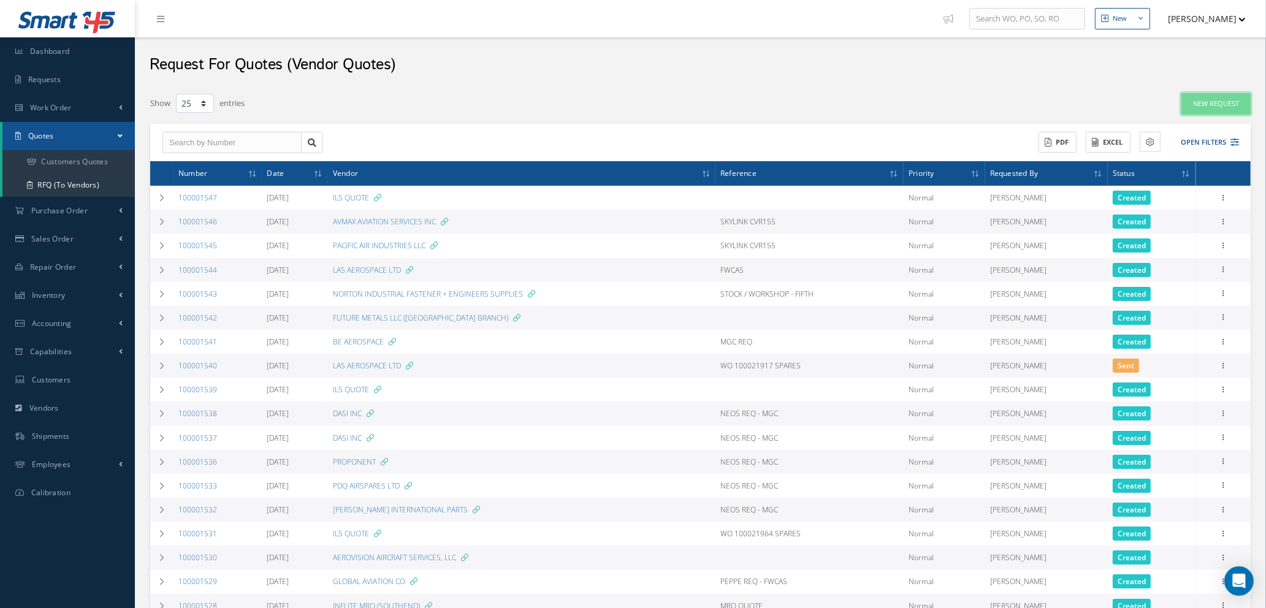
click at [1201, 102] on link "New Request" at bounding box center [1216, 103] width 69 height 21
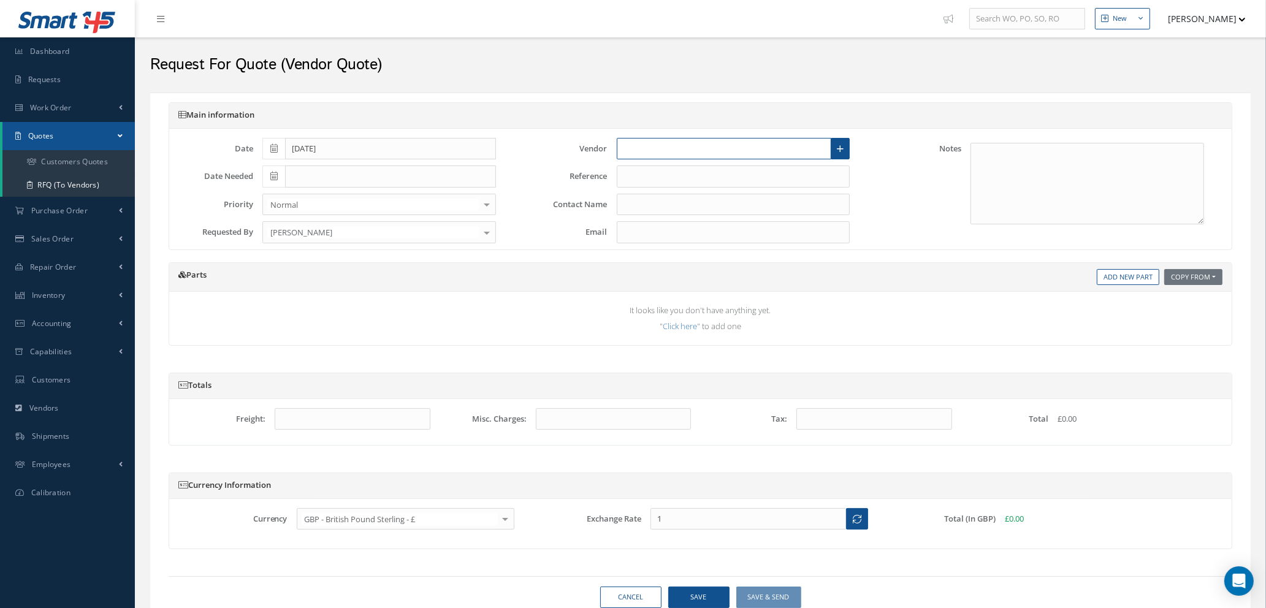
click at [714, 144] on input "text" at bounding box center [724, 149] width 215 height 22
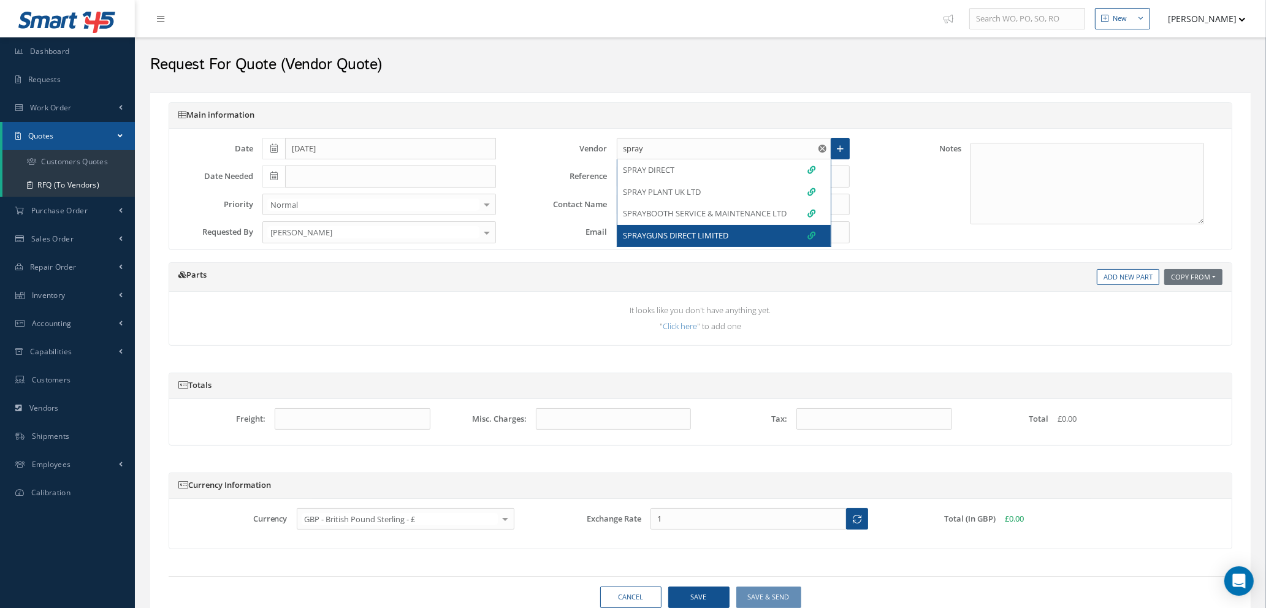
click at [667, 235] on span "SPRAYGUNS DIRECT LIMITED" at bounding box center [676, 236] width 105 height 12
type input "SPRAYGUNS DIRECT LIMITED"
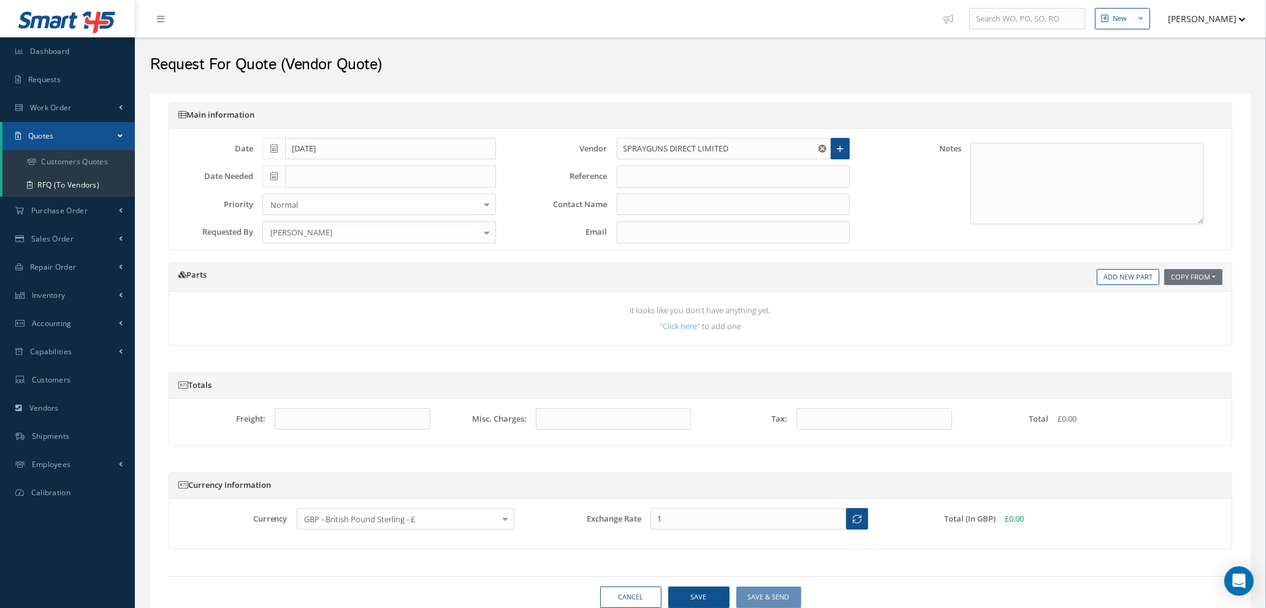
type input "PORTAL"
click at [666, 178] on input "text" at bounding box center [734, 177] width 234 height 22
type input "s"
type input "STOCK"
drag, startPoint x: 1134, startPoint y: 277, endPoint x: 1030, endPoint y: 293, distance: 105.4
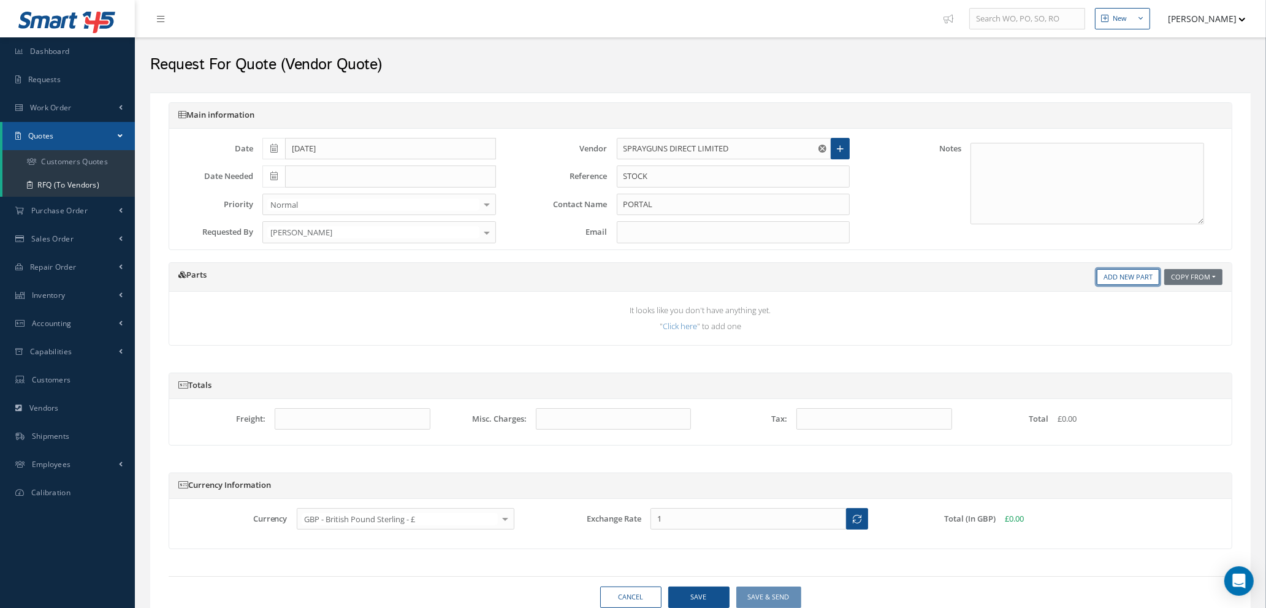
click at [1134, 277] on link "Add New Part" at bounding box center [1128, 277] width 63 height 17
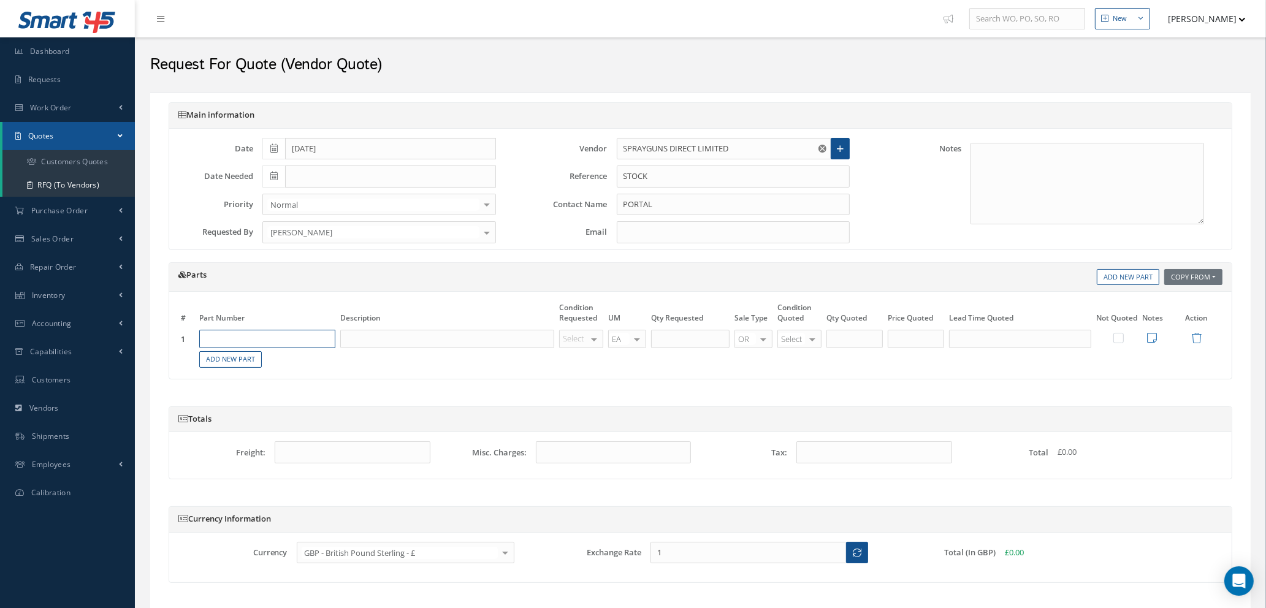
click at [283, 341] on input "text" at bounding box center [267, 339] width 136 height 18
type input "520052"
click at [362, 339] on input "text" at bounding box center [447, 339] width 214 height 18
type input "c"
type input "COLAD FULL STREET"
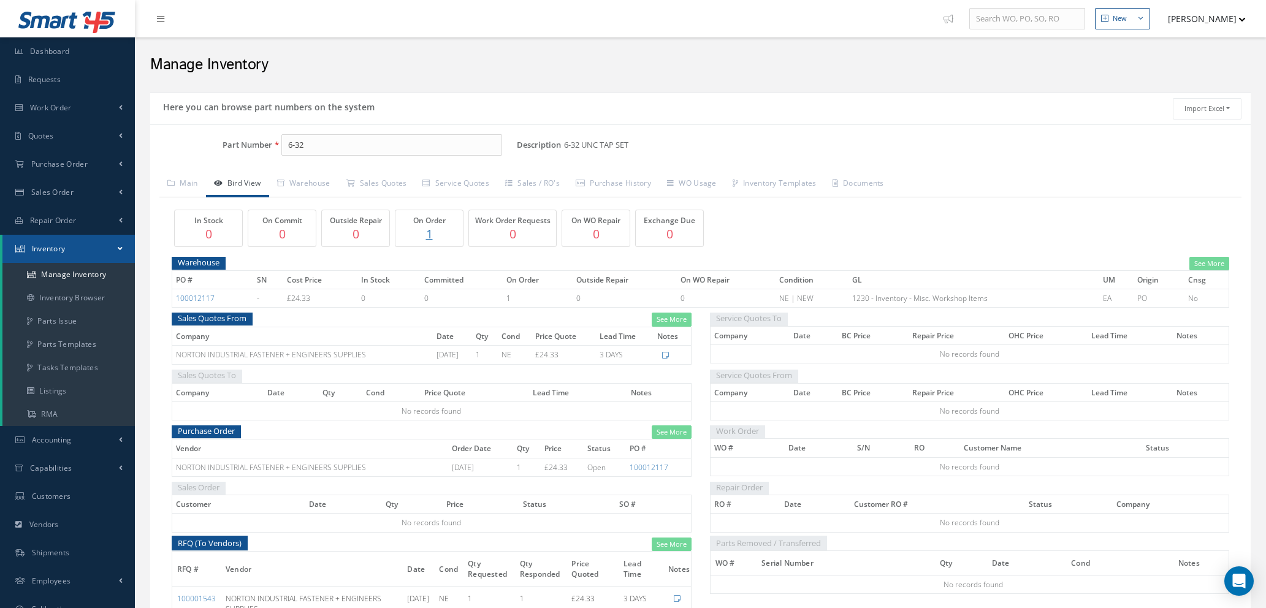
scroll to position [137, 0]
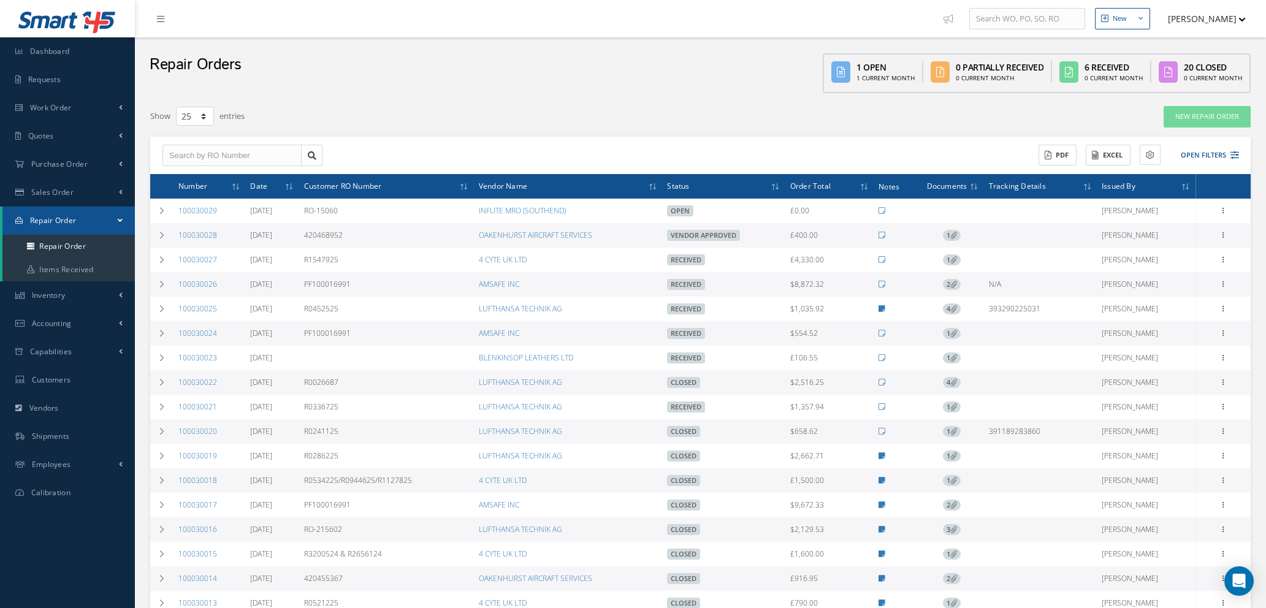
select select "25"
click at [53, 159] on span "Purchase Order" at bounding box center [59, 164] width 56 height 10
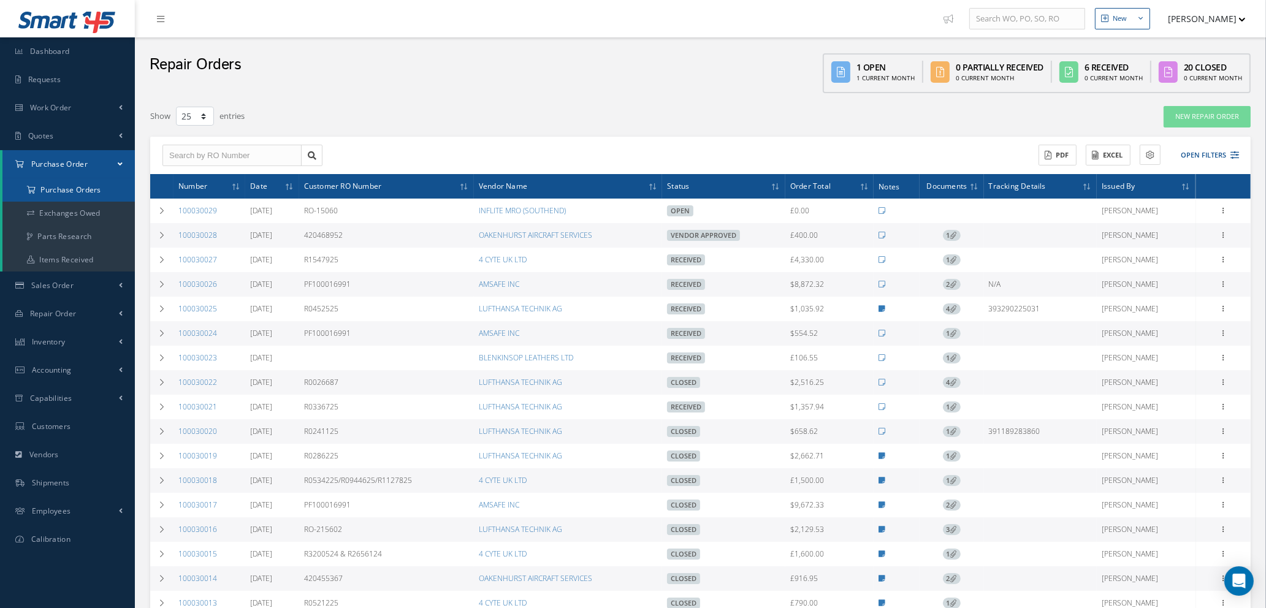
click at [59, 191] on a=1&status_id=2&status_id=3&status_id=5&collapsedFilters"] "Purchase Orders" at bounding box center [68, 189] width 132 height 23
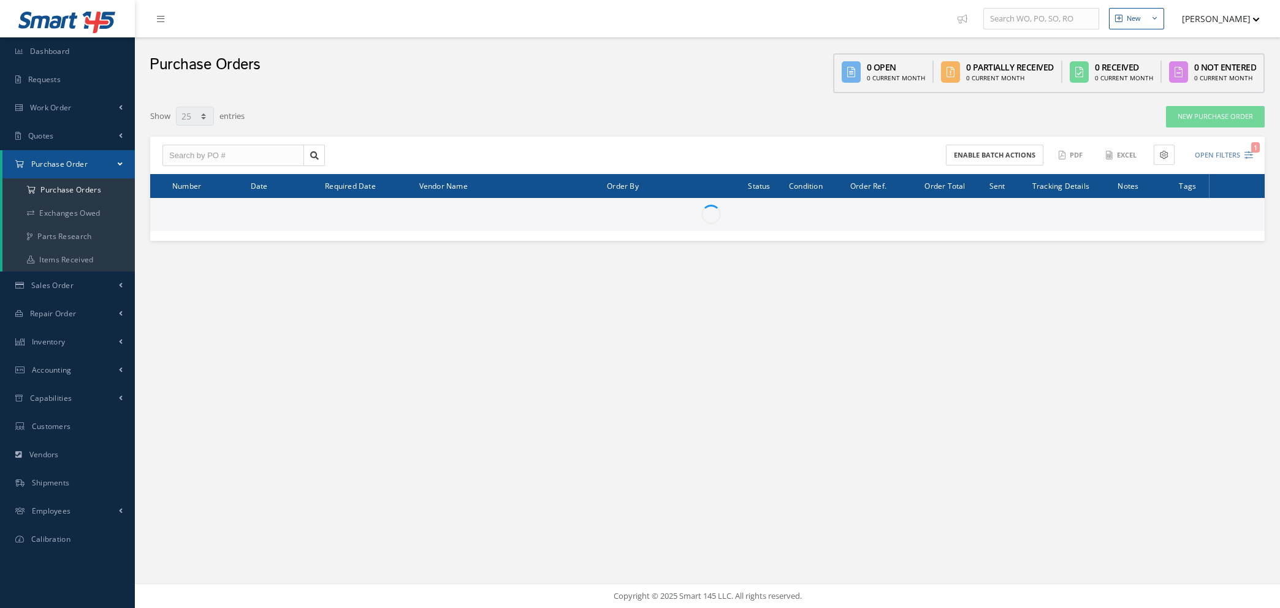
select select "25"
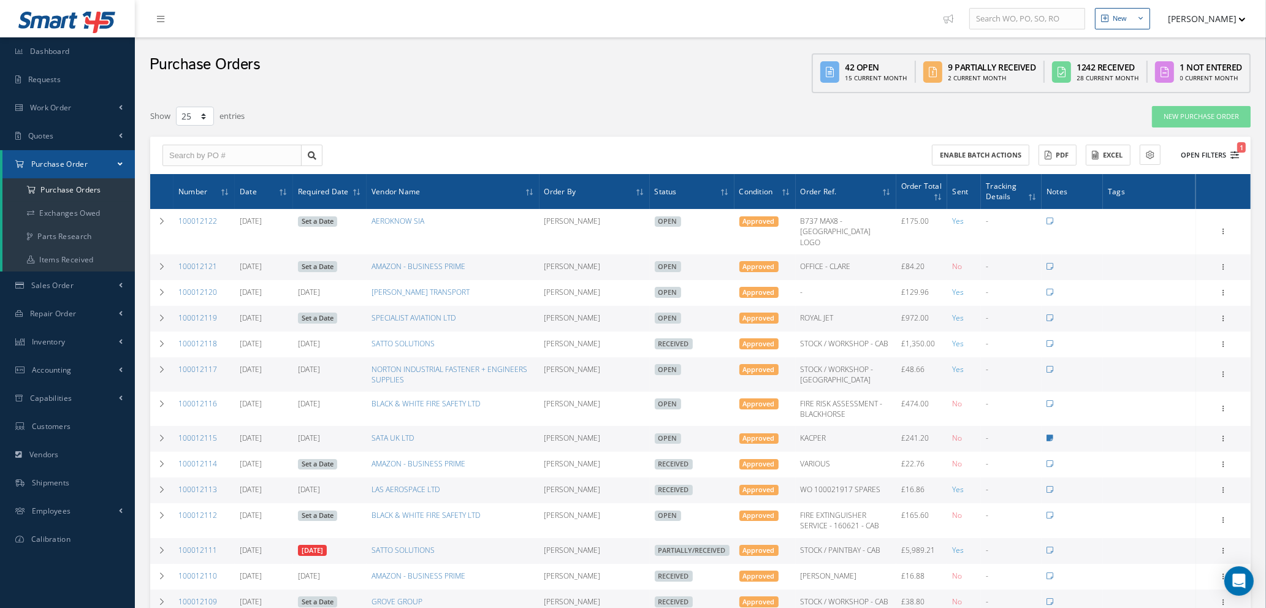
click at [1234, 151] on icon "1" at bounding box center [1235, 155] width 9 height 9
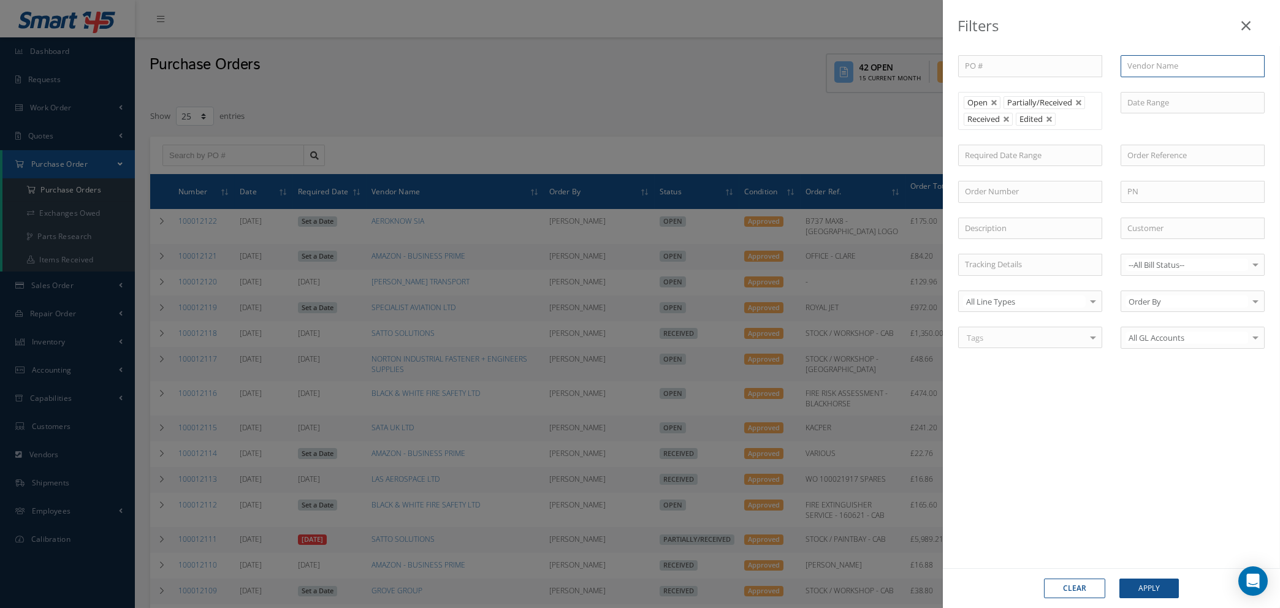
click at [1144, 66] on input "text" at bounding box center [1193, 66] width 144 height 22
click at [1149, 86] on span "AEROKNOW SIA" at bounding box center [1157, 87] width 58 height 11
type input "AEROKNOW SIA"
click at [1006, 118] on link at bounding box center [1006, 119] width 7 height 7
click at [1163, 587] on button "Apply" at bounding box center [1149, 589] width 59 height 20
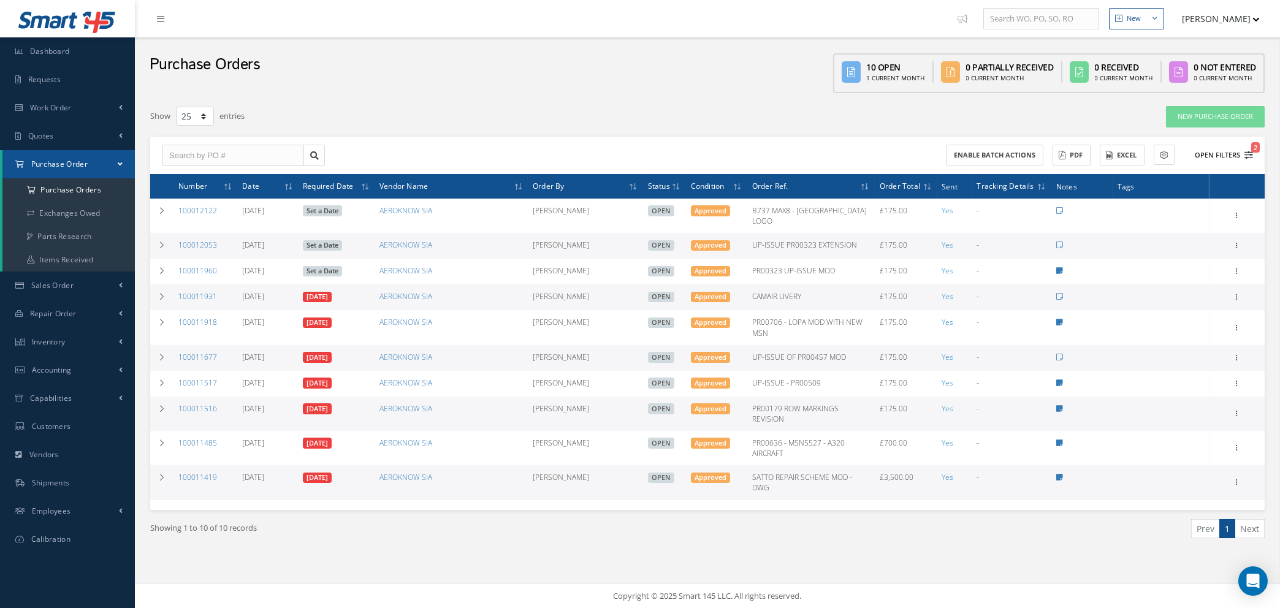
click at [1249, 151] on icon "2" at bounding box center [1249, 155] width 9 height 9
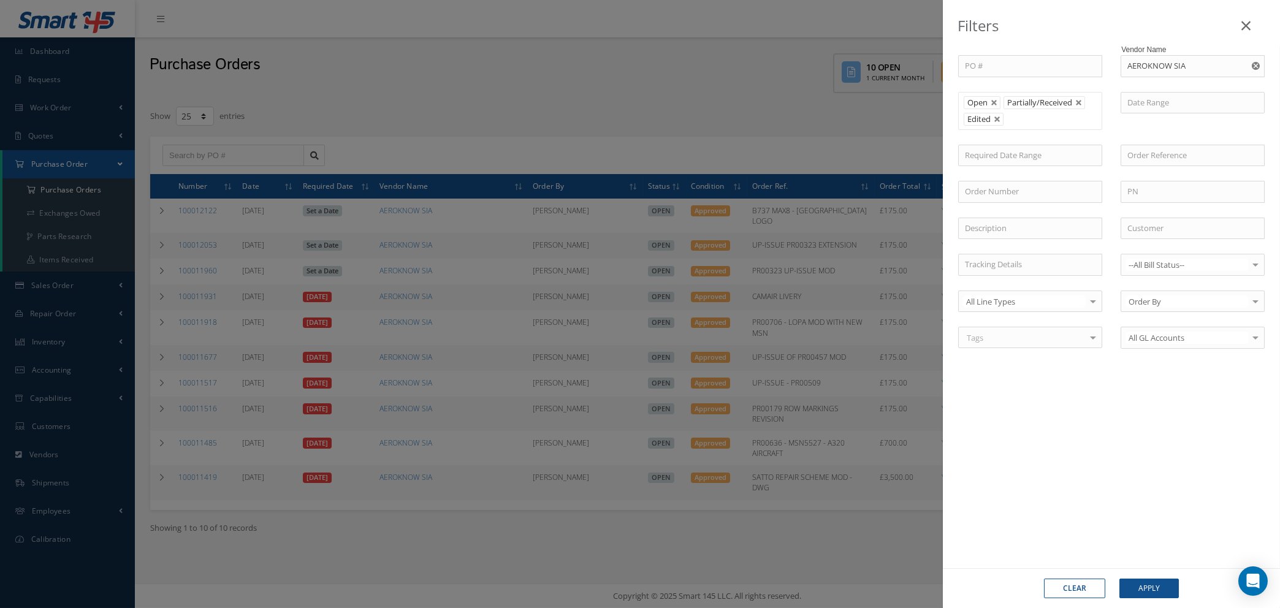
click at [1258, 64] on use "Reset" at bounding box center [1256, 66] width 8 height 8
click at [1187, 67] on input "text" at bounding box center [1193, 66] width 144 height 22
click at [1011, 119] on input "text" at bounding box center [1015, 119] width 15 height 15
drag, startPoint x: 1005, startPoint y: 180, endPoint x: 1067, endPoint y: 113, distance: 91.1
click at [1009, 169] on ul "Open Partially/Received Received Canceled Edited" at bounding box center [1030, 180] width 143 height 101
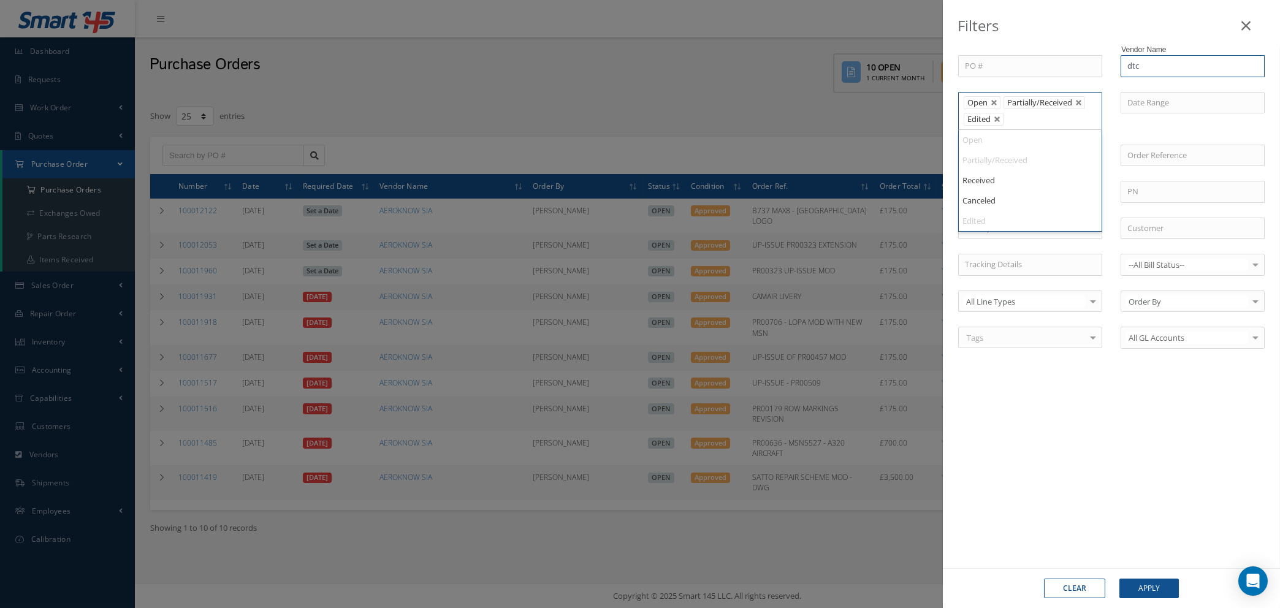
click at [1155, 67] on input "dtc" at bounding box center [1193, 66] width 144 height 22
click at [998, 118] on link at bounding box center [997, 119] width 7 height 7
click at [1001, 122] on ul "Open Partially/Received" at bounding box center [1030, 111] width 144 height 38
click at [1139, 63] on input "d" at bounding box center [1193, 66] width 144 height 22
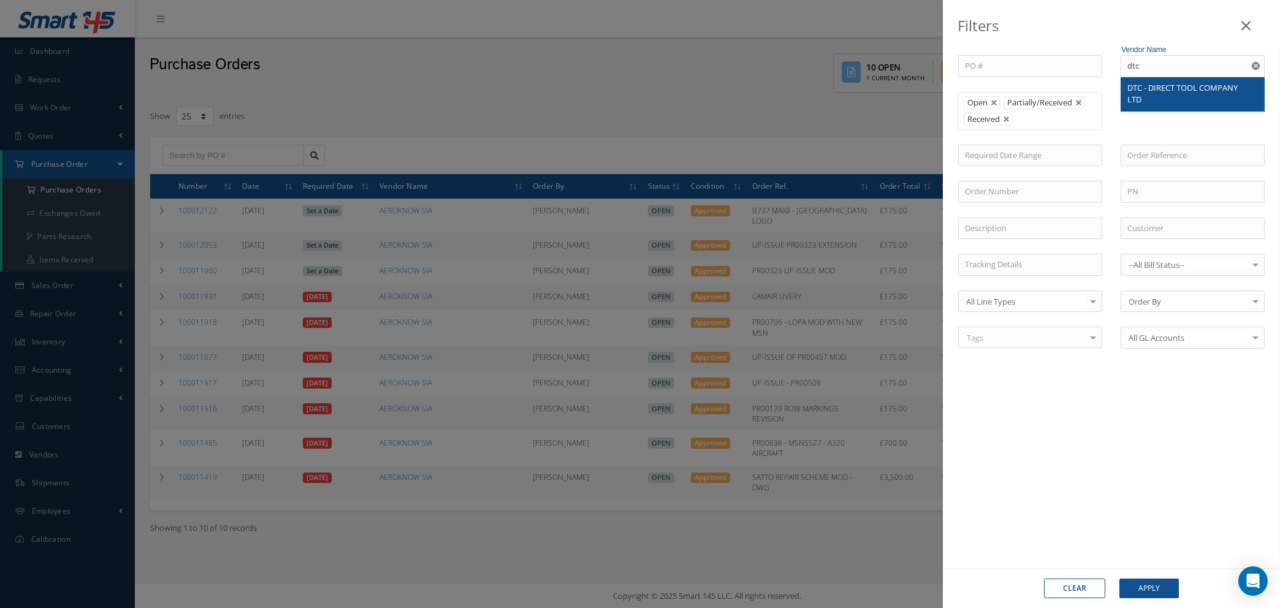
click at [1149, 91] on span "DTC - DIRECT TOOL COMPANY LTD" at bounding box center [1183, 93] width 110 height 23
type input "DTC - DIRECT TOOL COMPANY LTD"
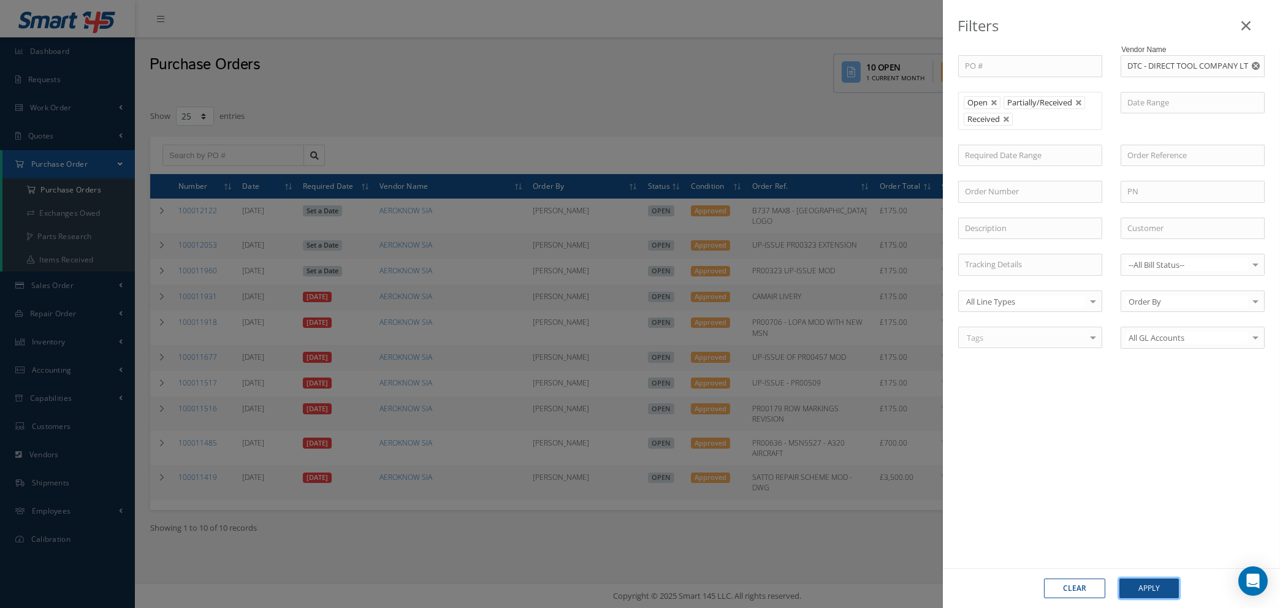
click at [1130, 592] on button "Apply" at bounding box center [1149, 589] width 59 height 20
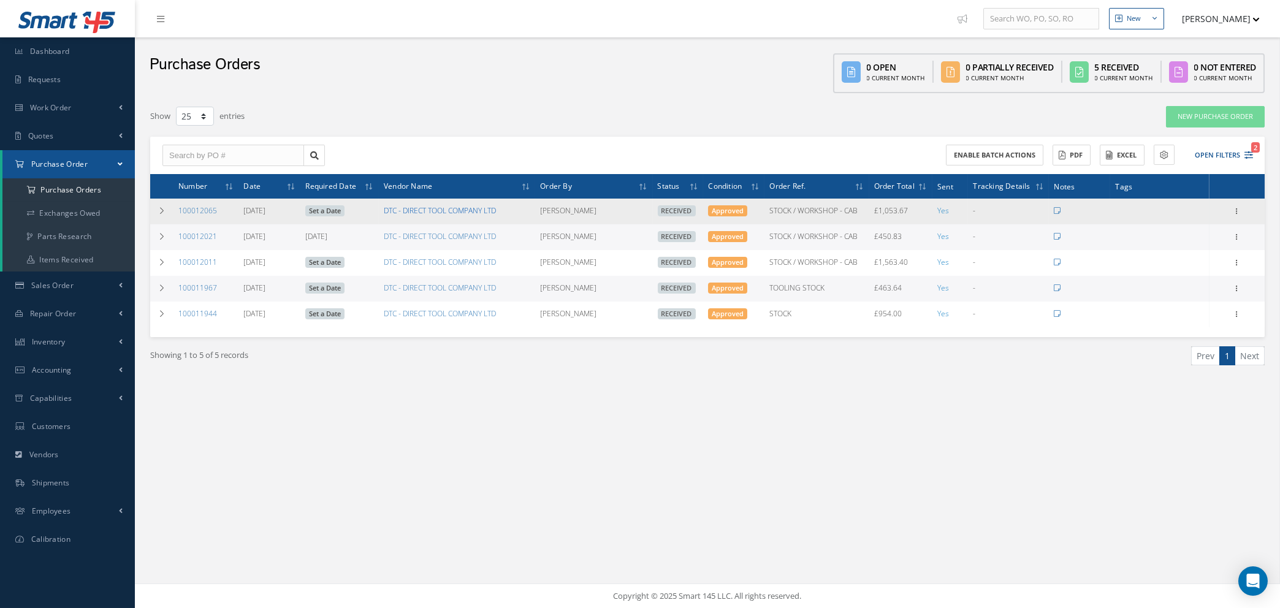
click at [440, 205] on link "DTC - DIRECT TOOL COMPANY LTD" at bounding box center [440, 210] width 112 height 10
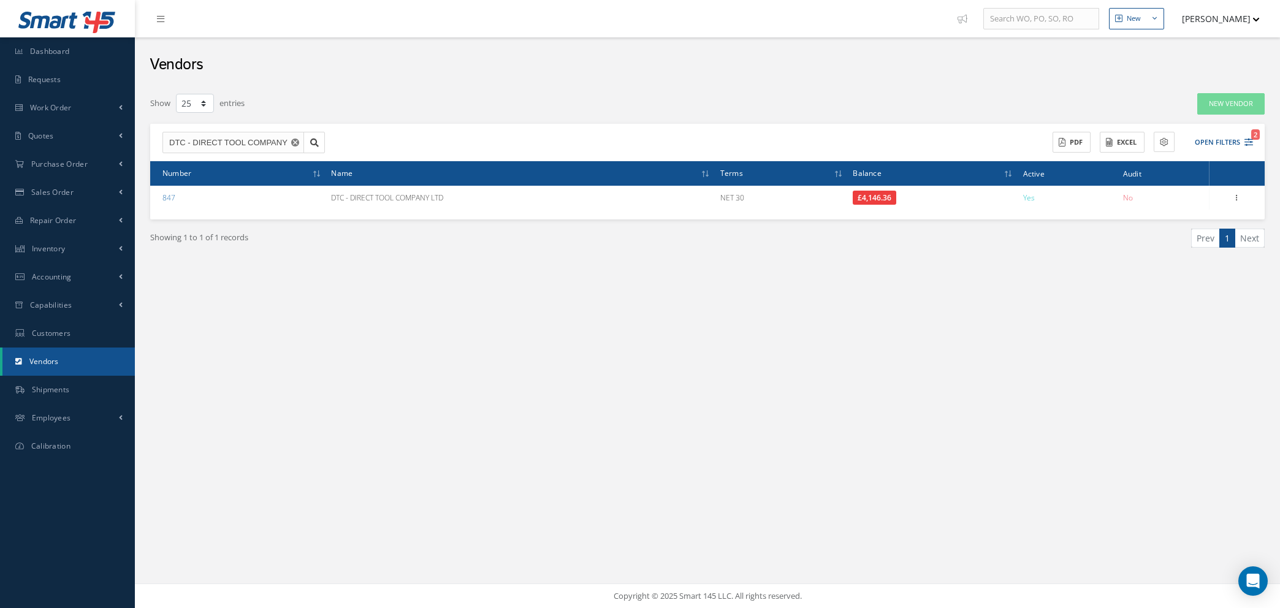
select select "25"
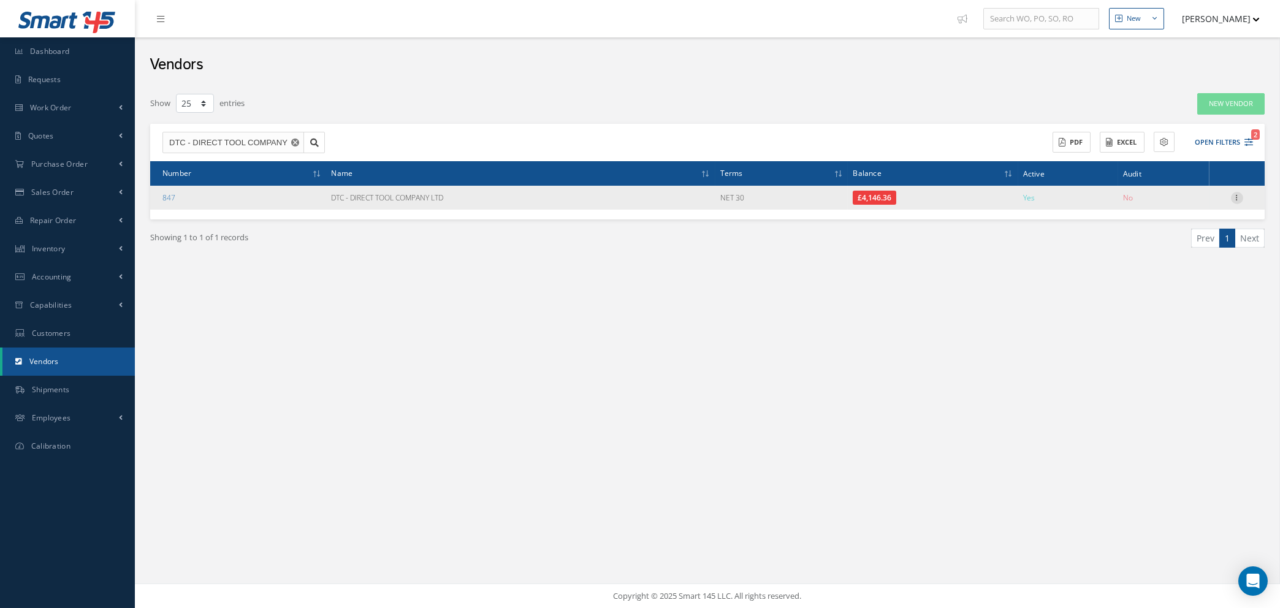
click at [1239, 196] on icon at bounding box center [1237, 197] width 12 height 10
click at [1182, 205] on link "Show" at bounding box center [1181, 206] width 97 height 16
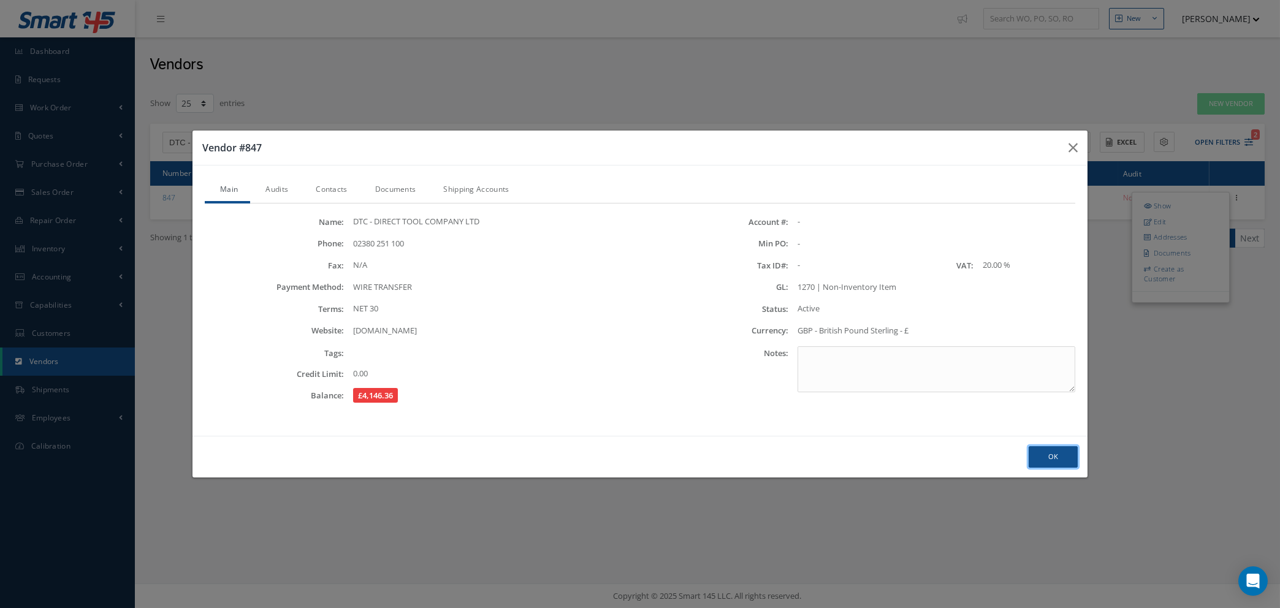
click at [1058, 451] on button "Ok" at bounding box center [1053, 456] width 49 height 21
